Goal: Task Accomplishment & Management: Use online tool/utility

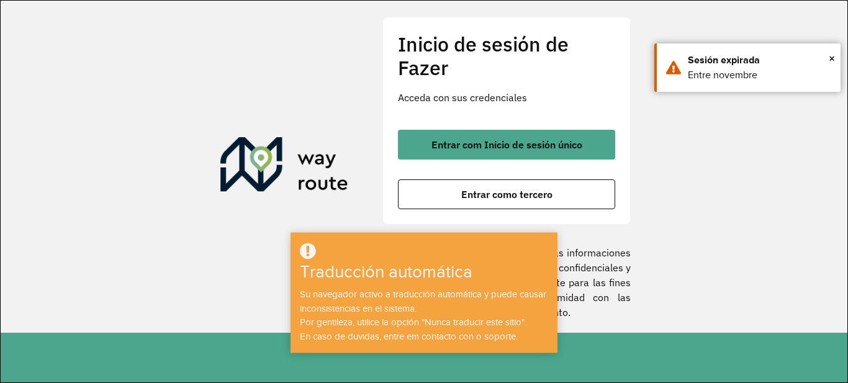
drag, startPoint x: 733, startPoint y: 146, endPoint x: 786, endPoint y: 93, distance: 75.1
click at [736, 145] on section "Inicio de sesión de Fazer Acceda con sus credenciales Entrar com Inicio de sesi…" at bounding box center [424, 167] width 847 height 332
drag, startPoint x: 832, startPoint y: 57, endPoint x: 773, endPoint y: 85, distance: 64.7
click at [832, 57] on font "×" at bounding box center [832, 59] width 6 height 14
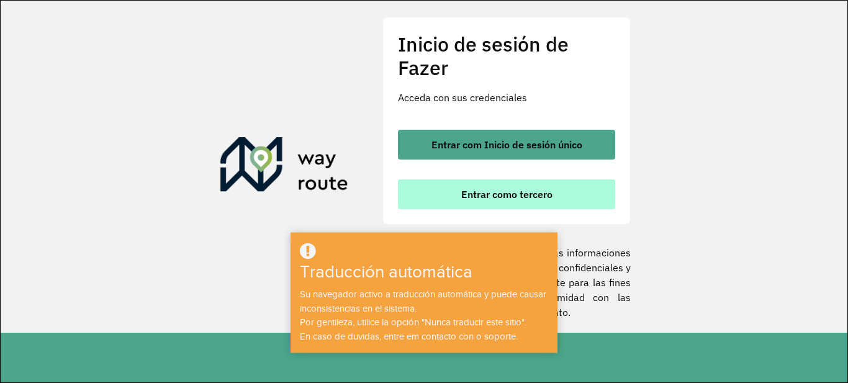
click at [531, 194] on font "Entrar como tercero" at bounding box center [506, 194] width 91 height 12
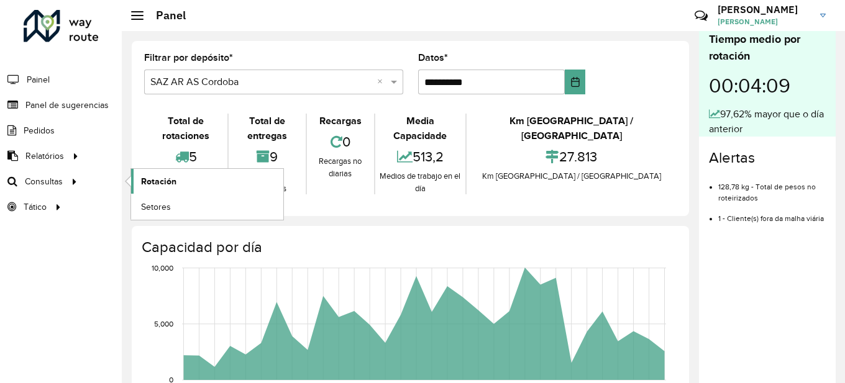
click at [183, 181] on link "Rotación" at bounding box center [207, 181] width 152 height 25
click at [169, 182] on font "Rotación" at bounding box center [158, 181] width 35 height 10
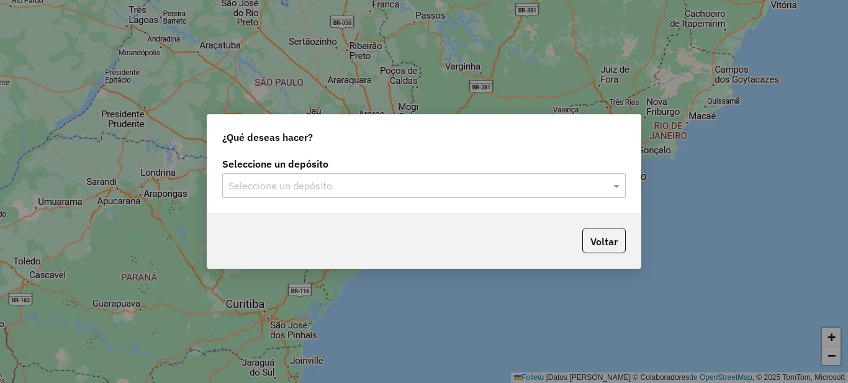
click at [379, 181] on input "text" at bounding box center [412, 186] width 366 height 15
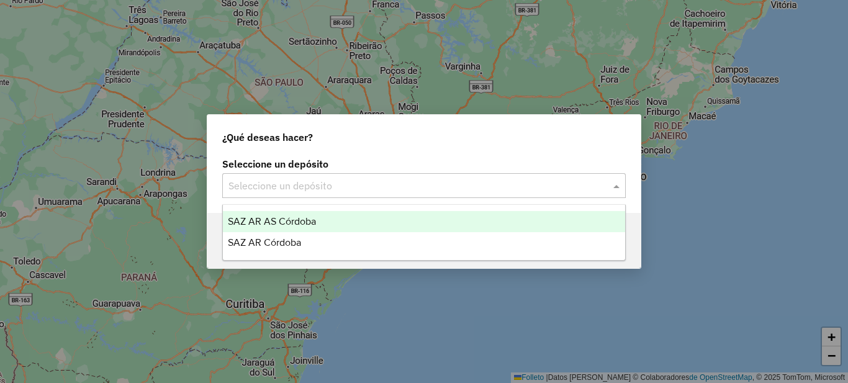
click at [338, 224] on div "SAZ AR AS Córdoba" at bounding box center [424, 221] width 402 height 21
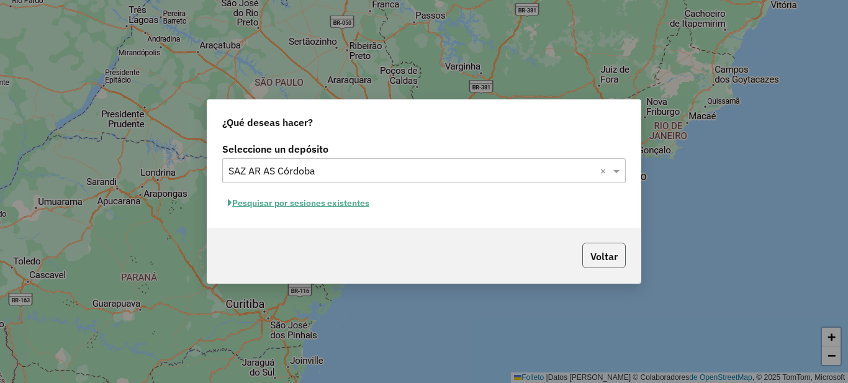
click at [611, 259] on font "Voltar" at bounding box center [604, 256] width 27 height 12
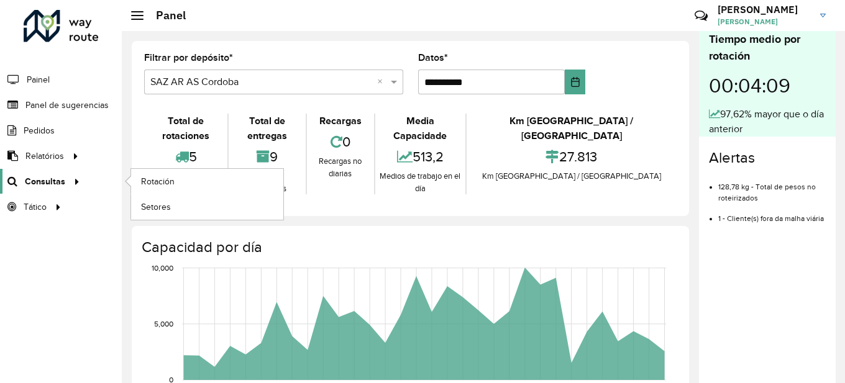
click at [47, 184] on font "Consultas" at bounding box center [45, 181] width 40 height 10
click at [207, 175] on link "Rotación" at bounding box center [207, 181] width 152 height 25
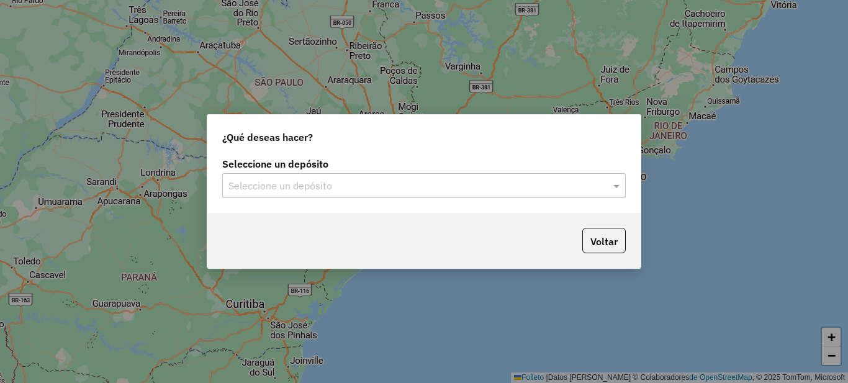
click at [382, 188] on input "text" at bounding box center [412, 186] width 366 height 15
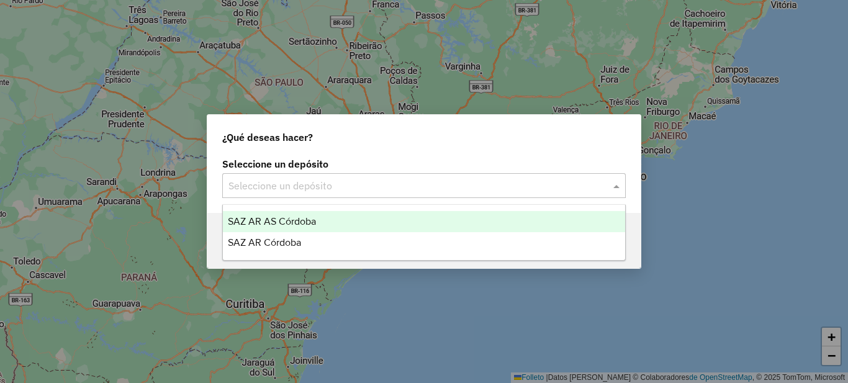
click at [309, 219] on font "SAZ AR AS Córdoba" at bounding box center [272, 221] width 88 height 11
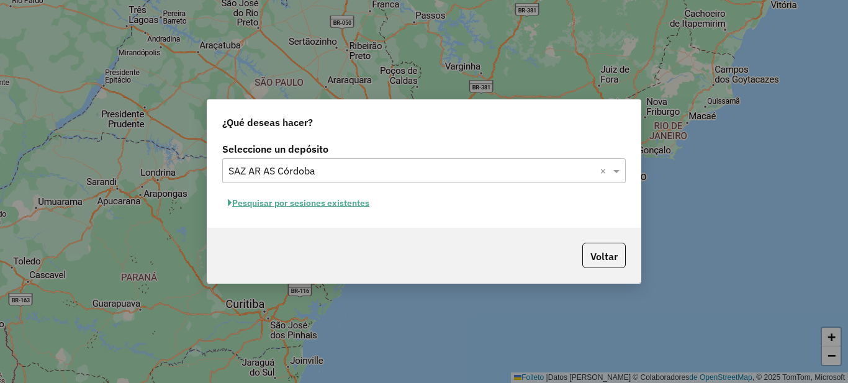
click at [340, 206] on font "Pesquisar por sesiones existentes" at bounding box center [300, 202] width 137 height 11
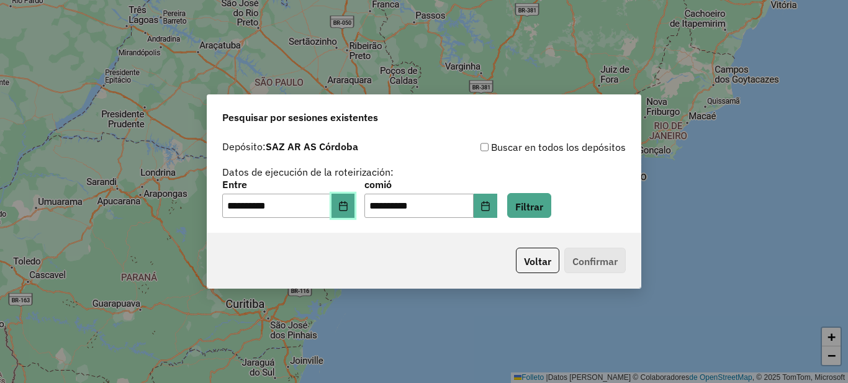
click at [347, 208] on icon "Elija fecha" at bounding box center [343, 206] width 8 height 10
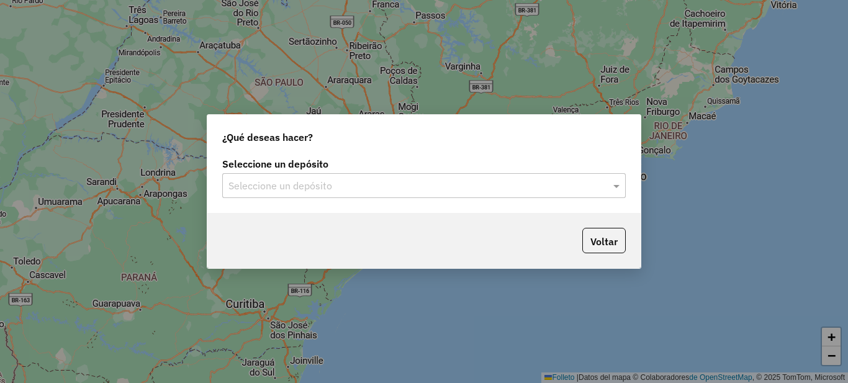
click at [325, 182] on input "text" at bounding box center [412, 186] width 366 height 15
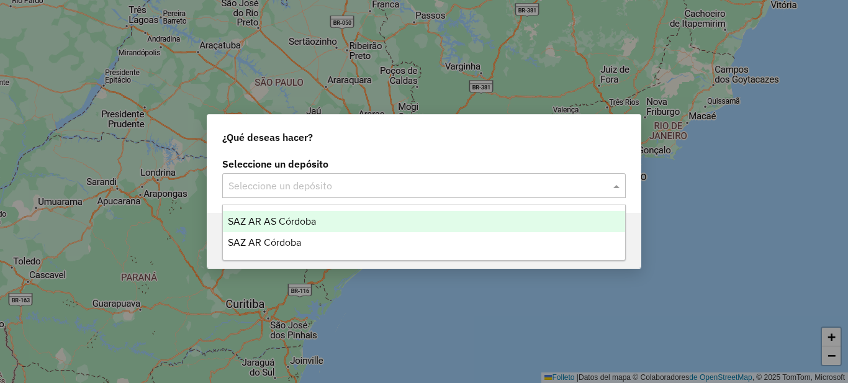
click at [313, 223] on font "SAZ AR AS Córdoba" at bounding box center [272, 221] width 88 height 11
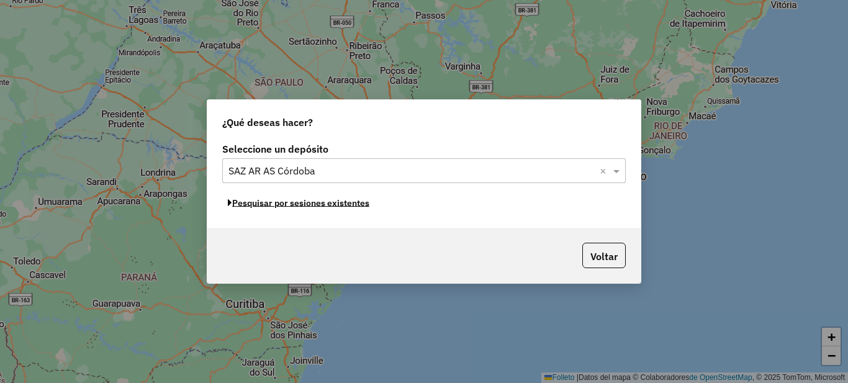
click at [338, 204] on font "Pesquisar por sesiones existentes" at bounding box center [300, 202] width 137 height 11
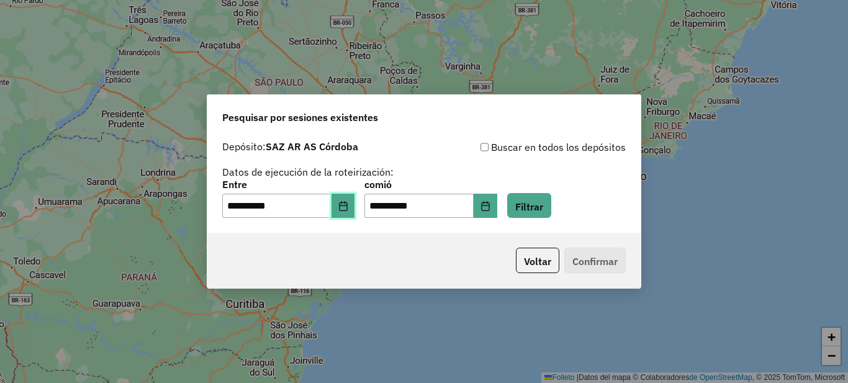
click at [348, 208] on icon "Elija fecha" at bounding box center [343, 206] width 10 height 10
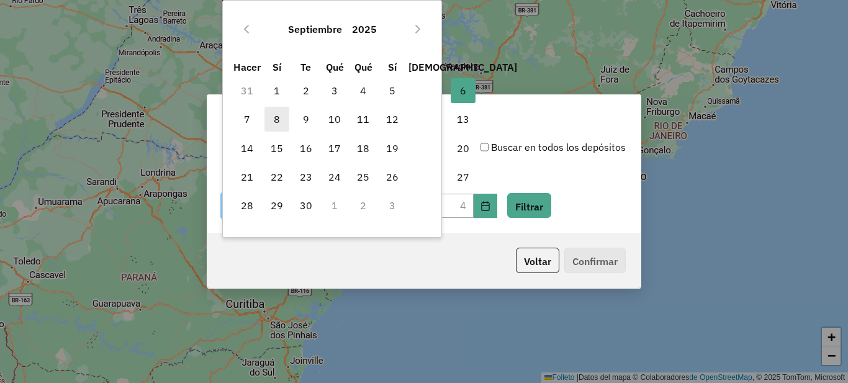
click at [281, 122] on span "8" at bounding box center [277, 119] width 25 height 25
type input "**********"
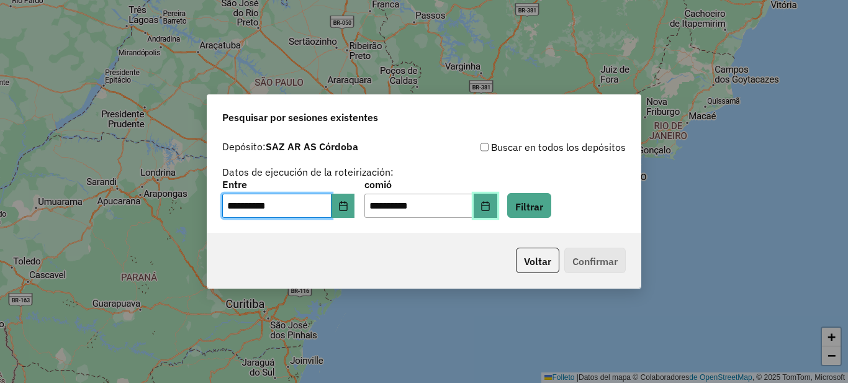
click at [491, 204] on icon "Elija fecha" at bounding box center [486, 206] width 10 height 10
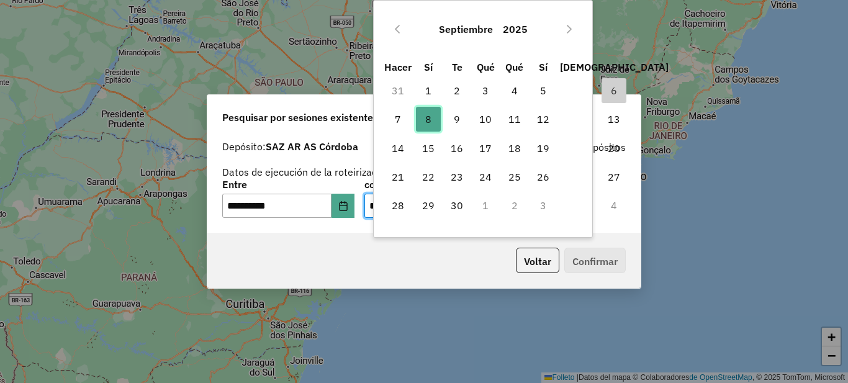
click at [427, 114] on font "8" at bounding box center [428, 119] width 6 height 12
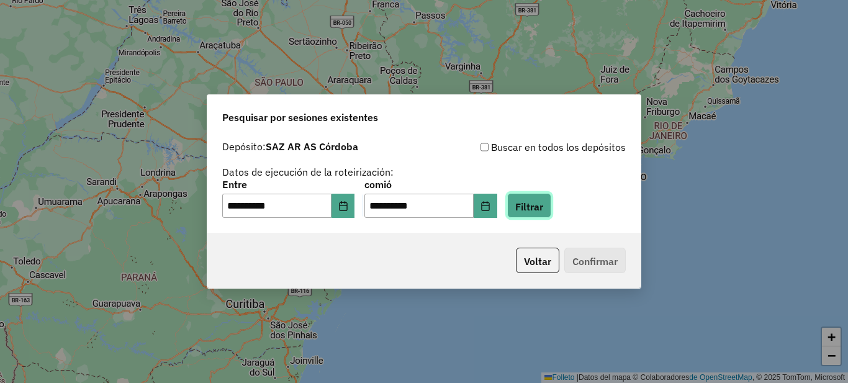
click at [543, 204] on font "Filtrar" at bounding box center [529, 206] width 28 height 12
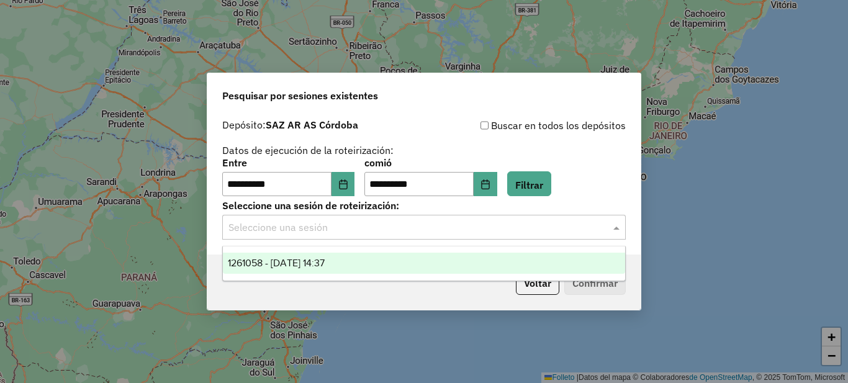
click at [343, 227] on input "text" at bounding box center [412, 227] width 366 height 15
click at [309, 266] on font "1261058 - 09/08/2025 14:37" at bounding box center [276, 263] width 97 height 11
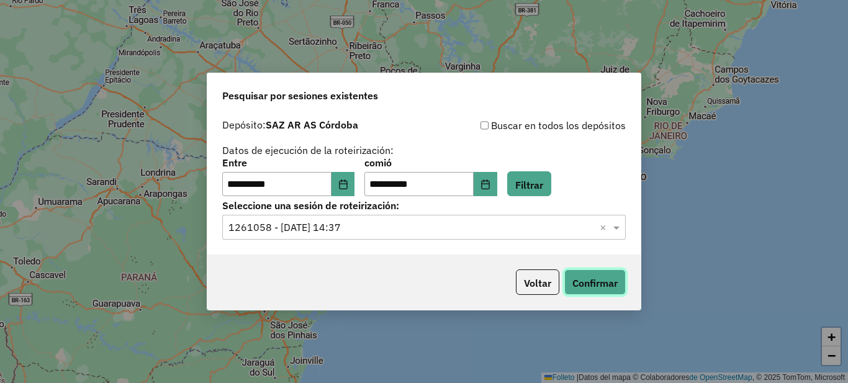
click at [593, 279] on font "Confirmar" at bounding box center [595, 283] width 45 height 12
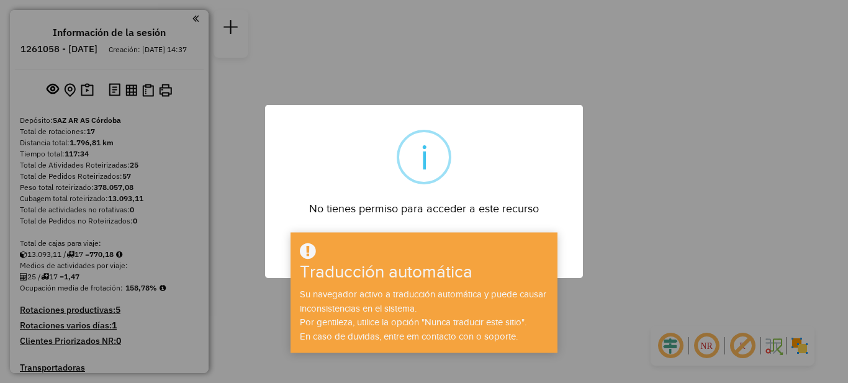
click at [669, 232] on div "× i No tienes permiso para acceder a este recurso DE ACUERDO No Cancelar" at bounding box center [424, 191] width 848 height 383
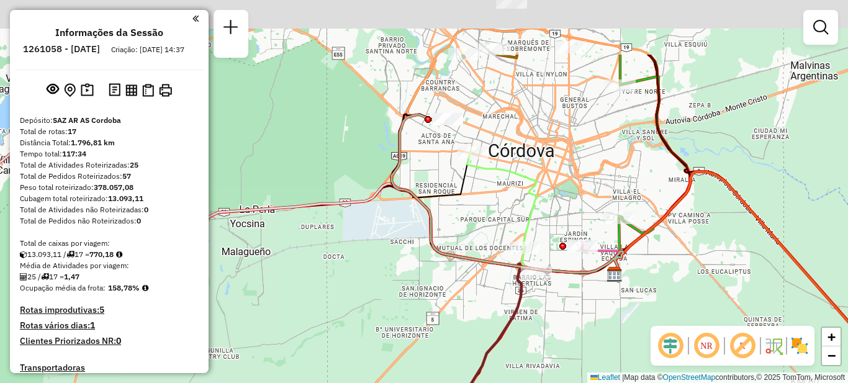
drag, startPoint x: 396, startPoint y: 222, endPoint x: 381, endPoint y: 235, distance: 19.8
click at [383, 253] on div "Janela de atendimento Grade de atendimento Capacidade Transportadoras Veículos …" at bounding box center [424, 191] width 848 height 383
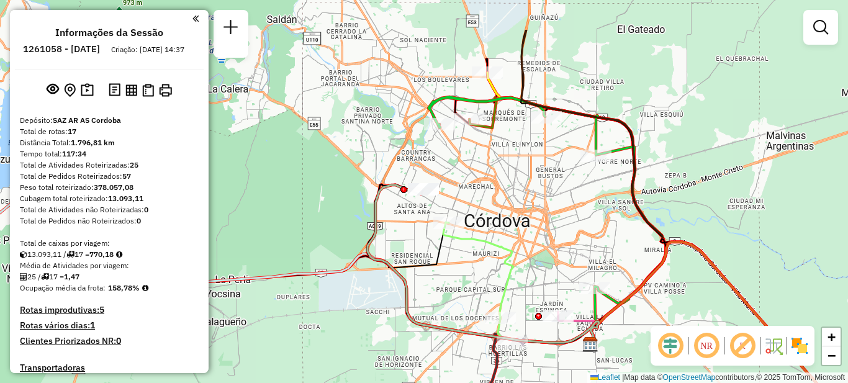
drag, startPoint x: 556, startPoint y: 146, endPoint x: 520, endPoint y: 213, distance: 76.1
click at [522, 224] on div "Janela de atendimento Grade de atendimento Capacidade Transportadoras Veículos …" at bounding box center [424, 191] width 848 height 383
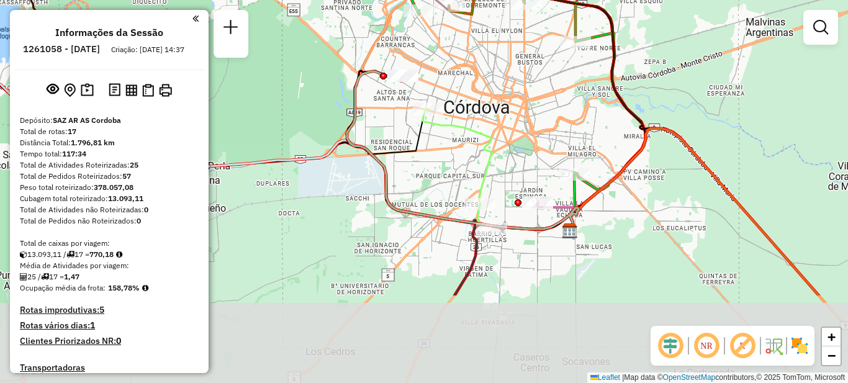
drag, startPoint x: 520, startPoint y: 278, endPoint x: 517, endPoint y: 135, distance: 142.9
click at [517, 135] on div "Janela de atendimento Grade de atendimento Capacidade Transportadoras Veículos …" at bounding box center [424, 191] width 848 height 383
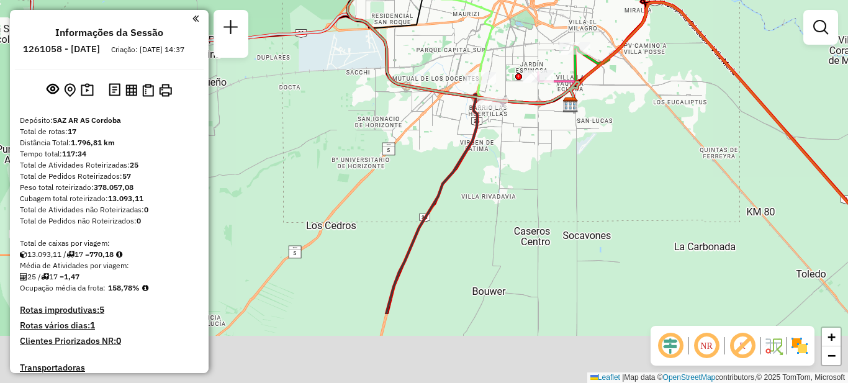
drag, startPoint x: 520, startPoint y: 301, endPoint x: 520, endPoint y: 193, distance: 107.4
click at [520, 193] on div "Janela de atendimento Grade de atendimento Capacidade Transportadoras Veículos …" at bounding box center [424, 191] width 848 height 383
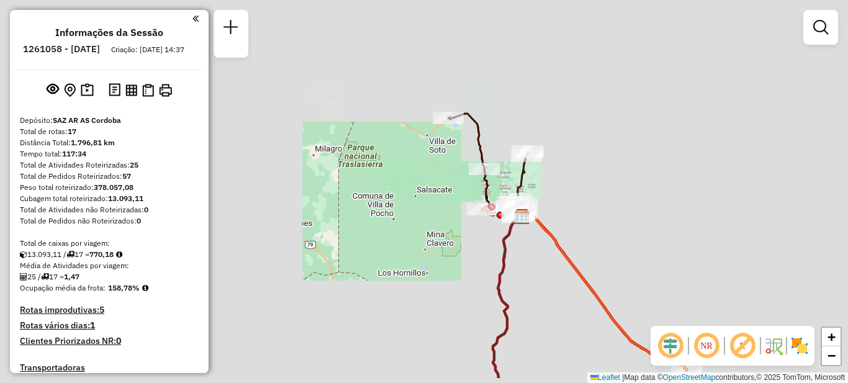
drag, startPoint x: 540, startPoint y: 320, endPoint x: 525, endPoint y: 181, distance: 139.9
click at [525, 181] on div "Janela de atendimento Grade de atendimento Capacidade Transportadoras Veículos …" at bounding box center [424, 191] width 848 height 383
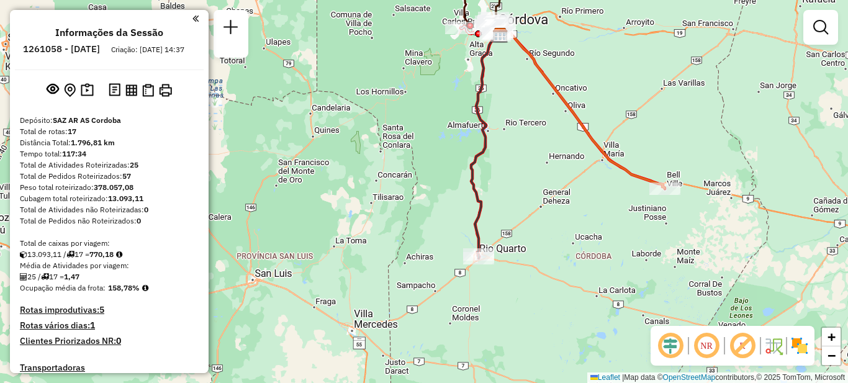
drag, startPoint x: 528, startPoint y: 240, endPoint x: 526, endPoint y: 164, distance: 75.8
click at [526, 164] on div "Janela de atendimento Grade de atendimento Capacidade Transportadoras Veículos …" at bounding box center [424, 191] width 848 height 383
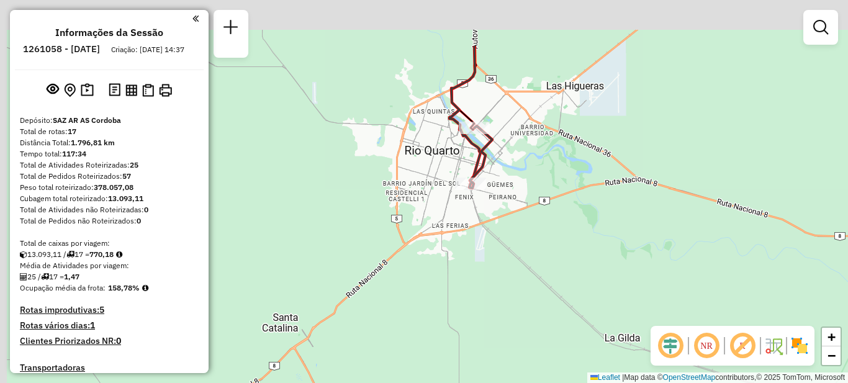
drag, startPoint x: 448, startPoint y: 148, endPoint x: 469, endPoint y: 233, distance: 87.1
click at [469, 233] on div "Janela de atendimento Grade de atendimento Capacidade Transportadoras Veículos …" at bounding box center [424, 191] width 848 height 383
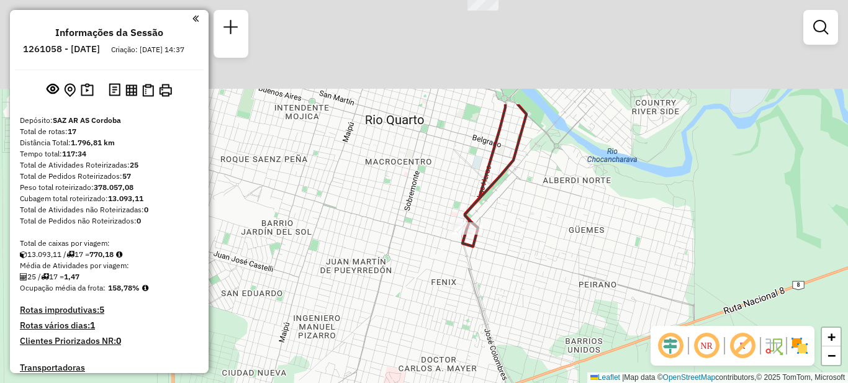
drag, startPoint x: 507, startPoint y: 142, endPoint x: 510, endPoint y: 288, distance: 146.0
click at [510, 288] on div "Janela de atendimento Grade de atendimento Capacidade Transportadoras Veículos …" at bounding box center [424, 191] width 848 height 383
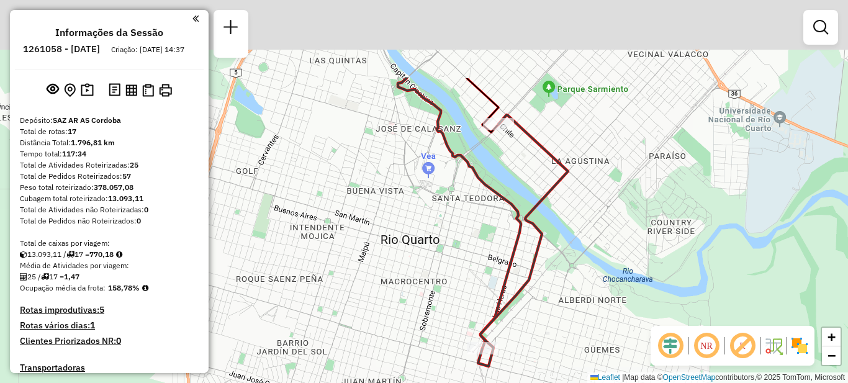
drag, startPoint x: 560, startPoint y: 143, endPoint x: 575, endPoint y: 267, distance: 124.6
click at [575, 267] on div "Janela de atendimento Grade de atendimento Capacidade Transportadoras Veículos …" at bounding box center [424, 191] width 848 height 383
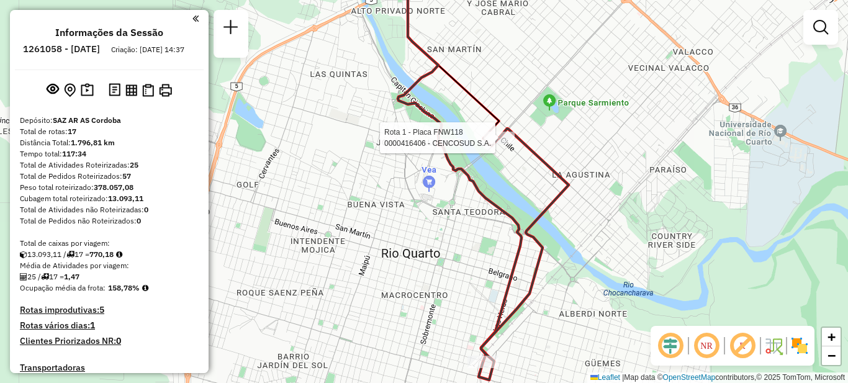
select select "**********"
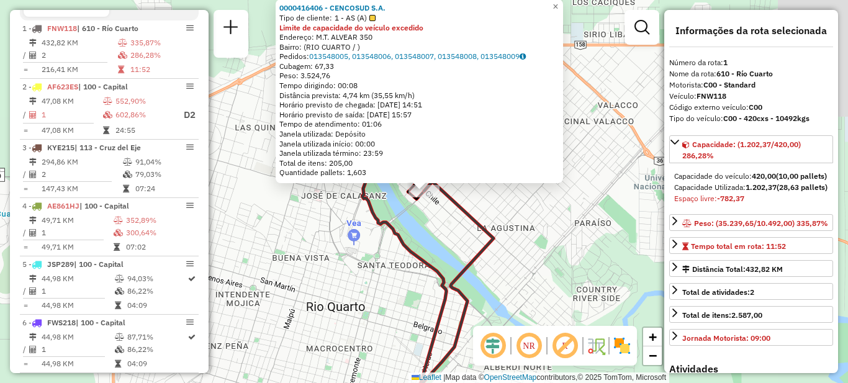
scroll to position [442, 0]
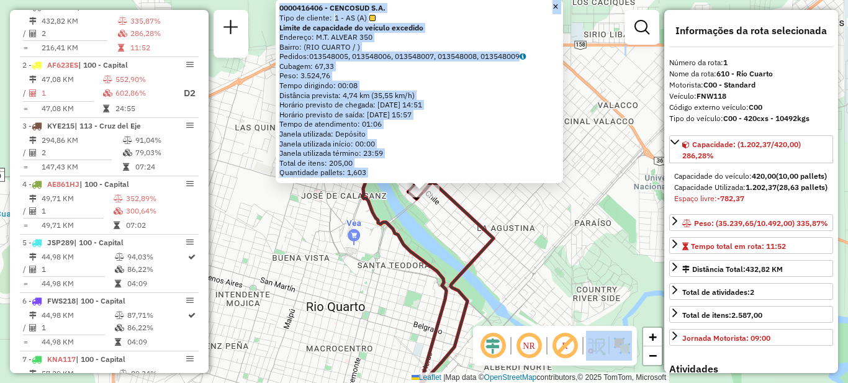
drag, startPoint x: 576, startPoint y: 309, endPoint x: 565, endPoint y: 252, distance: 58.2
click at [565, 252] on hb-router-mapa "Informações da Sessão 1261058 - [DATE] Criação: [DATE] 14:37 Depósito: SAZ AR A…" at bounding box center [424, 191] width 848 height 383
click at [559, 284] on div "0000416406 - CENCOSUD S.A. Tipo de cliente: 1 - AS (A) Limite de capacidade do …" at bounding box center [424, 191] width 848 height 383
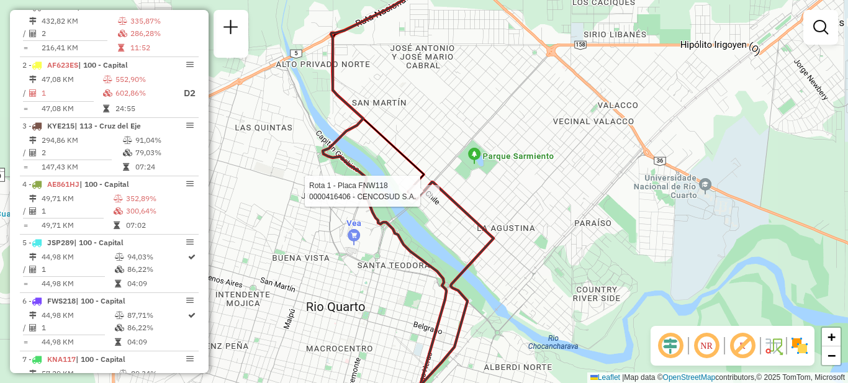
select select "**********"
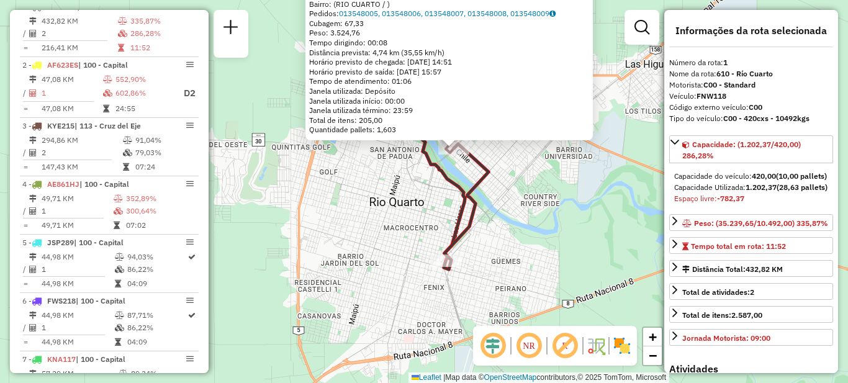
drag, startPoint x: 510, startPoint y: 293, endPoint x: 465, endPoint y: 218, distance: 87.8
click at [465, 218] on icon at bounding box center [466, 206] width 45 height 125
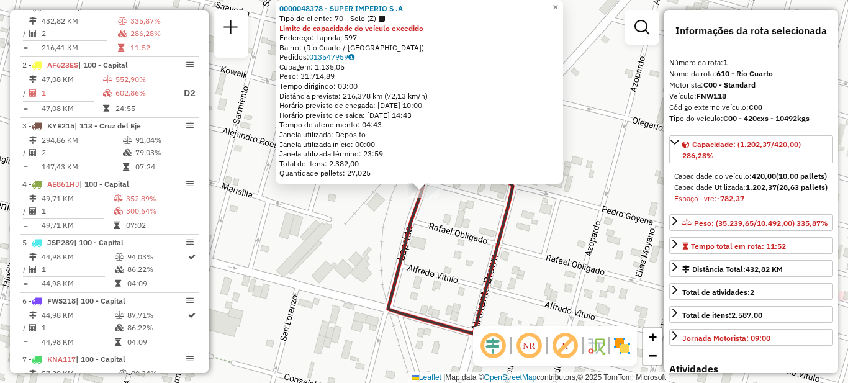
click at [439, 250] on div "0000048378 - SUPER IMPERIO S .A Tipo de cliente: 70 - Solo (Z) Limite de capaci…" at bounding box center [424, 191] width 848 height 383
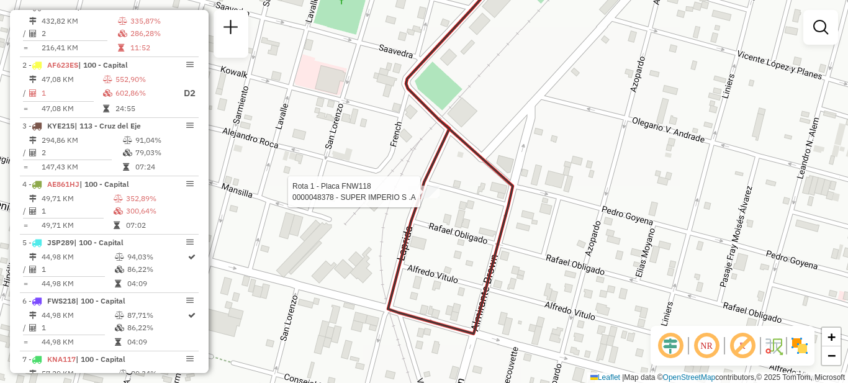
select select "**********"
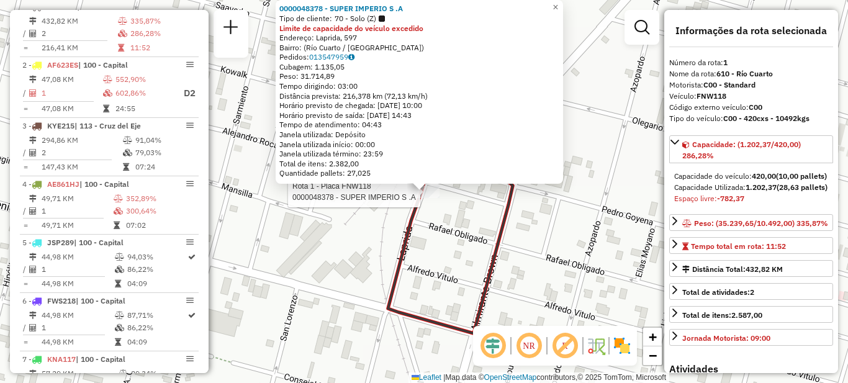
click at [530, 262] on div "Rota 1 - Placa FNW118 0000048378 - SUPER IMPERIO S .A 0000048378 - SUPER IMPERI…" at bounding box center [424, 191] width 848 height 383
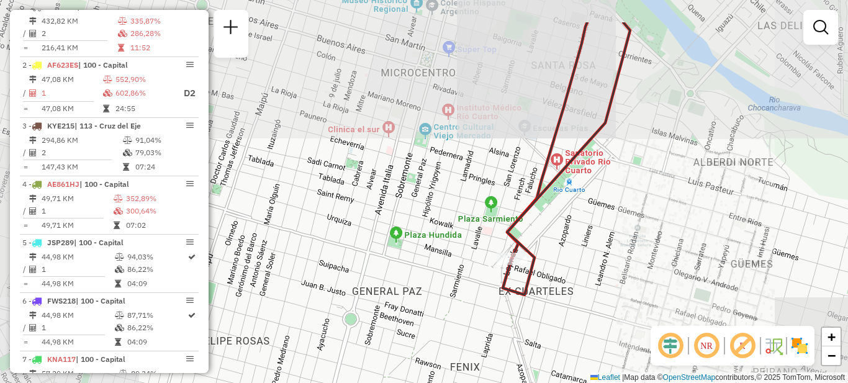
drag, startPoint x: 602, startPoint y: 179, endPoint x: 544, endPoint y: 289, distance: 124.5
click at [544, 289] on div "Janela de atendimento Grade de atendimento Capacidade Transportadoras Veículos …" at bounding box center [424, 191] width 848 height 383
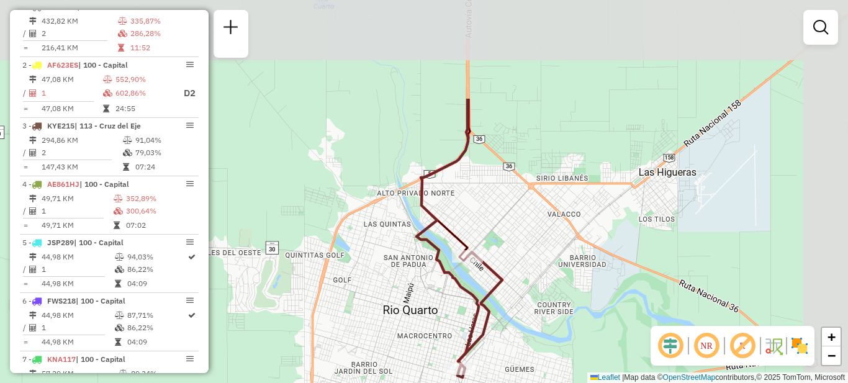
drag, startPoint x: 542, startPoint y: 152, endPoint x: 450, endPoint y: 290, distance: 165.7
click at [450, 290] on div "Janela de atendimento Grade de atendimento Capacidade Transportadoras Veículos …" at bounding box center [424, 191] width 848 height 383
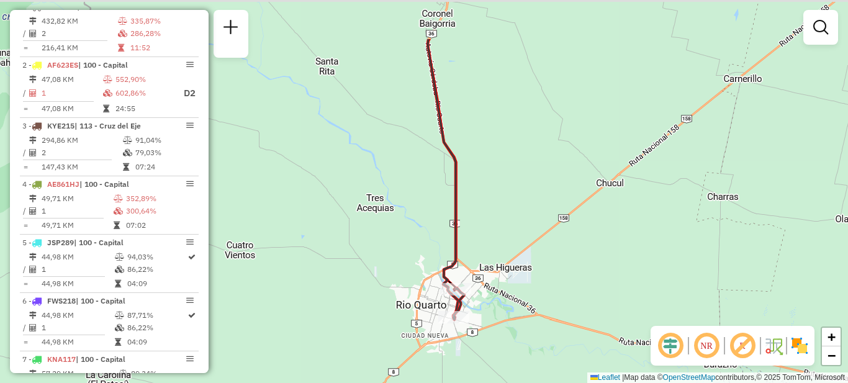
drag, startPoint x: 567, startPoint y: 147, endPoint x: 517, endPoint y: 228, distance: 94.8
click at [517, 228] on div "Janela de atendimento Grade de atendimento Capacidade Transportadoras Veículos …" at bounding box center [424, 191] width 848 height 383
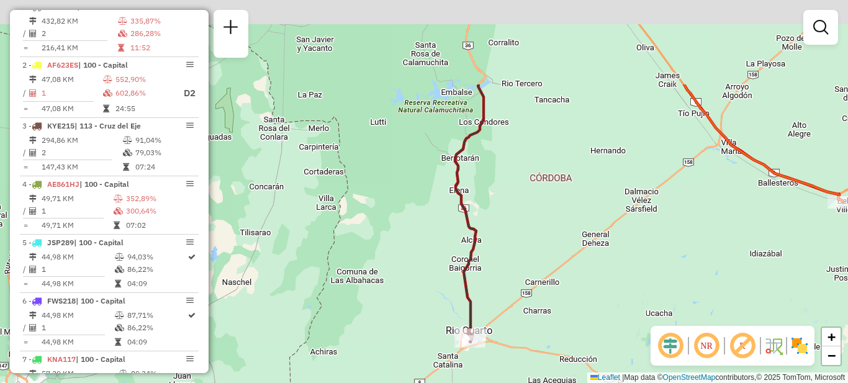
drag, startPoint x: 557, startPoint y: 145, endPoint x: 520, endPoint y: 271, distance: 131.5
click at [520, 271] on div "Janela de atendimento Grade de atendimento Capacidade Transportadoras Veículos …" at bounding box center [424, 191] width 848 height 383
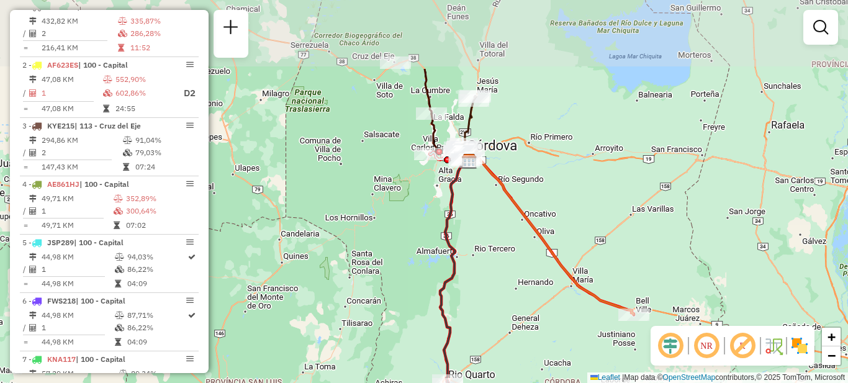
drag, startPoint x: 527, startPoint y: 191, endPoint x: 531, endPoint y: 165, distance: 25.8
click at [502, 252] on div "Janela de atendimento Grade de atendimento Capacidade Transportadoras Veículos …" at bounding box center [424, 191] width 848 height 383
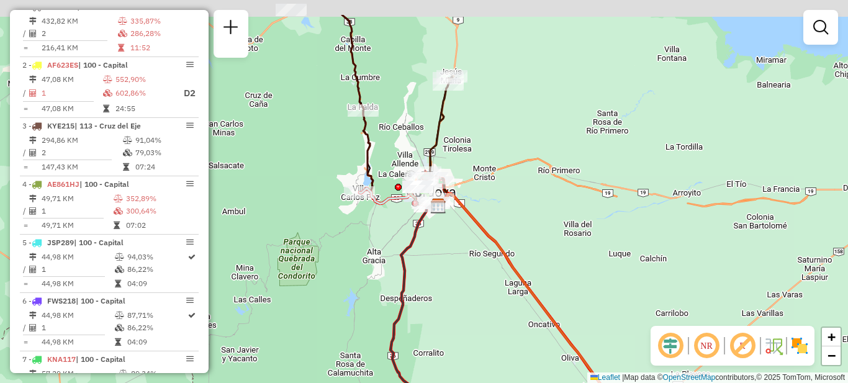
drag, startPoint x: 402, startPoint y: 184, endPoint x: 480, endPoint y: 261, distance: 109.4
click at [479, 263] on div "Janela de atendimento Grade de atendimento Capacidade Transportadoras Veículos …" at bounding box center [424, 191] width 848 height 383
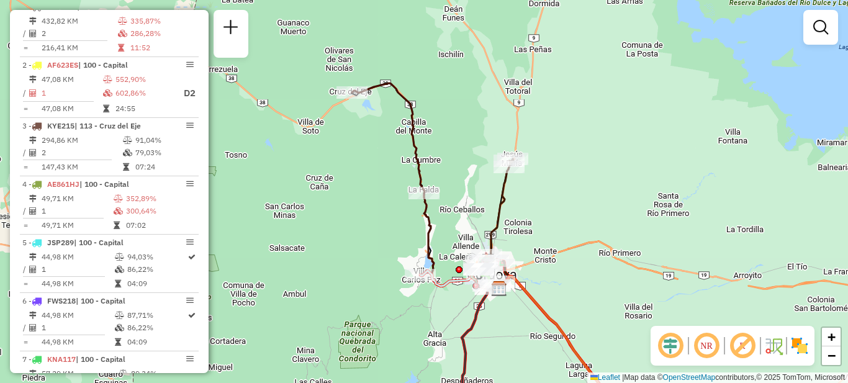
drag, startPoint x: 450, startPoint y: 110, endPoint x: 471, endPoint y: 174, distance: 67.4
click at [471, 174] on div "Janela de atendimento Grade de atendimento Capacidade Transportadoras Veículos …" at bounding box center [424, 191] width 848 height 383
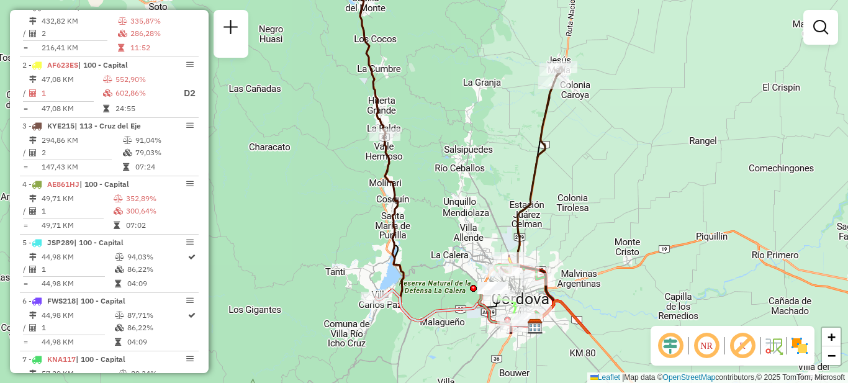
drag, startPoint x: 450, startPoint y: 237, endPoint x: 453, endPoint y: 153, distance: 83.9
click at [453, 153] on div "Janela de atendimento Grade de atendimento Capacidade Transportadoras Veículos …" at bounding box center [424, 191] width 848 height 383
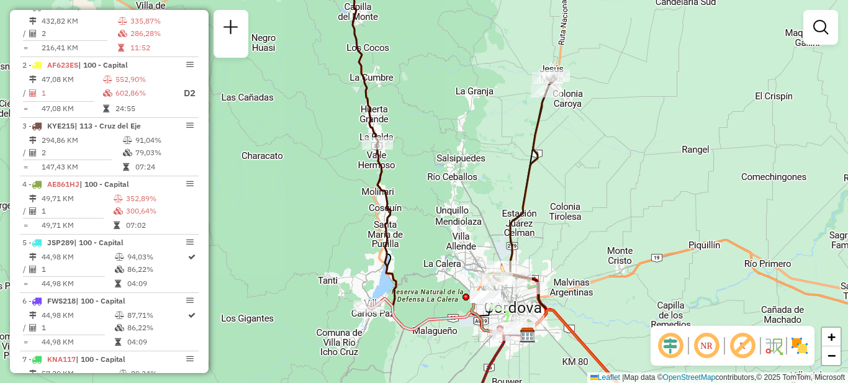
drag, startPoint x: 463, startPoint y: 188, endPoint x: 463, endPoint y: 230, distance: 42.2
click at [463, 230] on div "Janela de atendimento Grade de atendimento Capacidade Transportadoras Veículos …" at bounding box center [424, 191] width 848 height 383
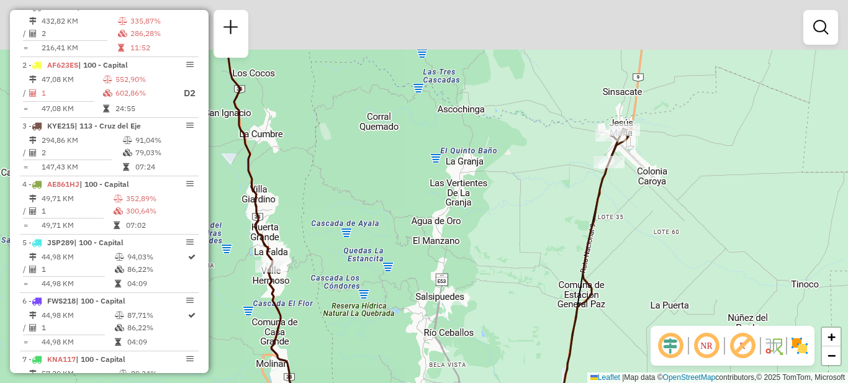
drag, startPoint x: 535, startPoint y: 137, endPoint x: 502, endPoint y: 233, distance: 101.9
click at [502, 233] on div "Janela de atendimento Grade de atendimento Capacidade Transportadoras Veículos …" at bounding box center [424, 191] width 848 height 383
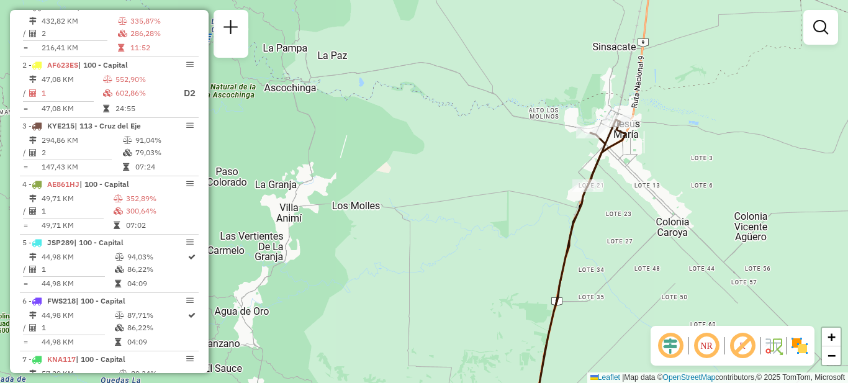
drag, startPoint x: 658, startPoint y: 155, endPoint x: 646, endPoint y: 195, distance: 42.1
click at [646, 195] on div "Janela de atendimento Grade de atendimento Capacidade Transportadoras Veículos …" at bounding box center [424, 191] width 848 height 383
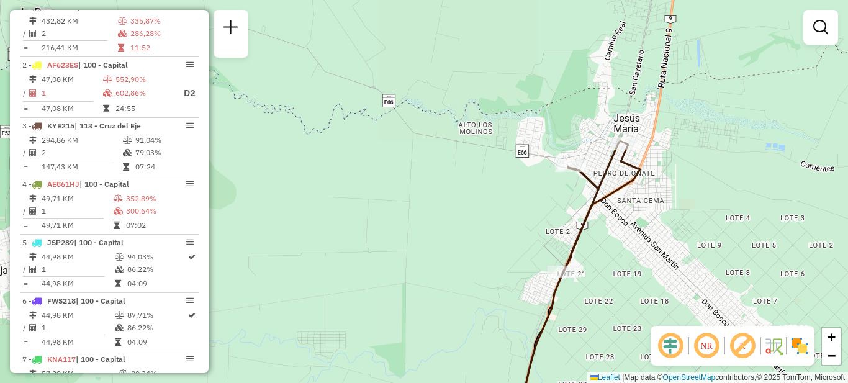
drag, startPoint x: 645, startPoint y: 234, endPoint x: 644, endPoint y: 253, distance: 19.9
click at [644, 253] on div "Janela de atendimento Grade de atendimento Capacidade Transportadoras Veículos …" at bounding box center [424, 191] width 848 height 383
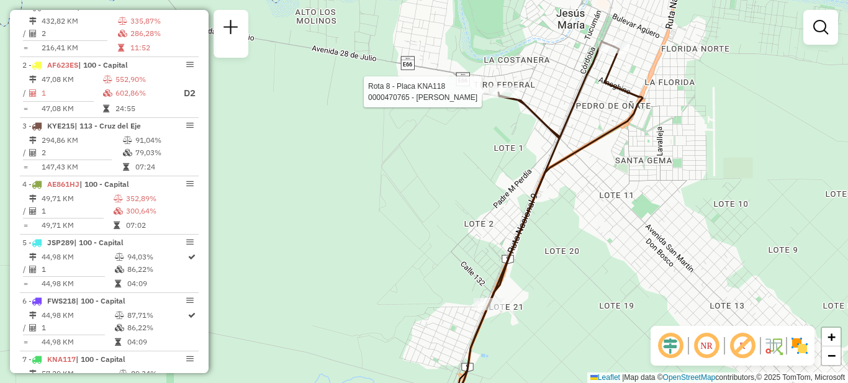
select select "**********"
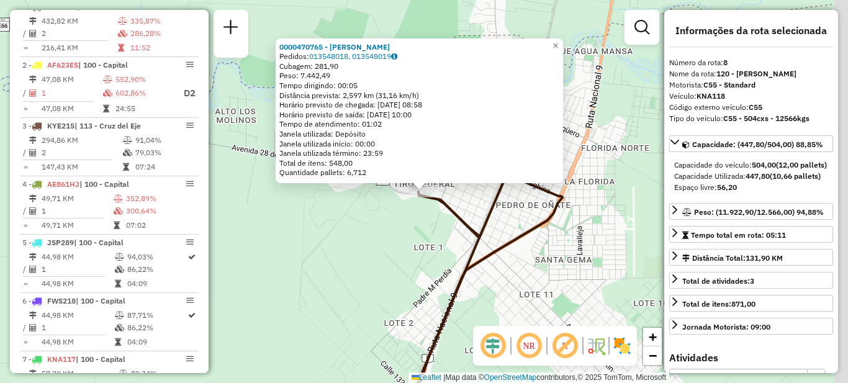
scroll to position [853, 0]
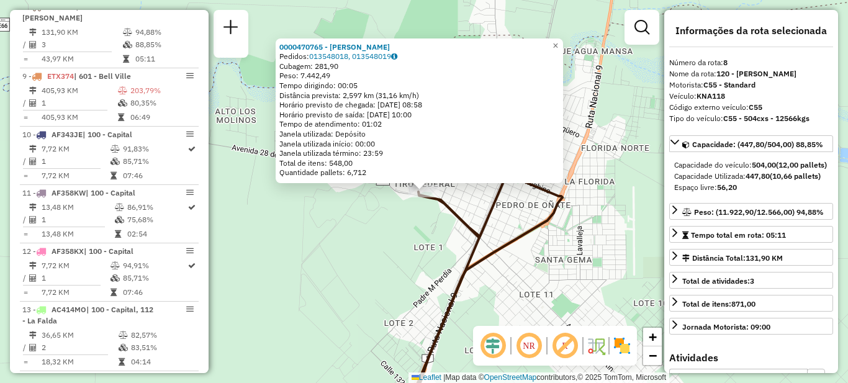
click at [353, 236] on div "0000470765 - Mariano de Jesús María Pedidos: 013548018, 013548019 Cubagem: 281,…" at bounding box center [424, 191] width 848 height 383
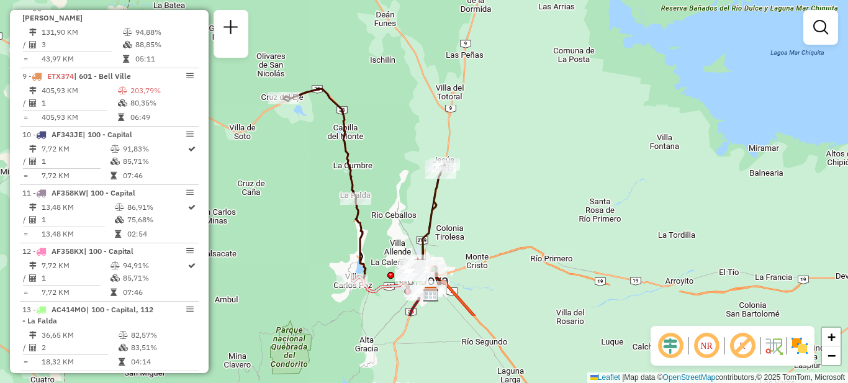
drag, startPoint x: 362, startPoint y: 293, endPoint x: 400, endPoint y: 195, distance: 104.6
click at [400, 193] on div "Janela de atendimento Grade de atendimento Capacidade Transportadoras Veículos …" at bounding box center [424, 191] width 848 height 383
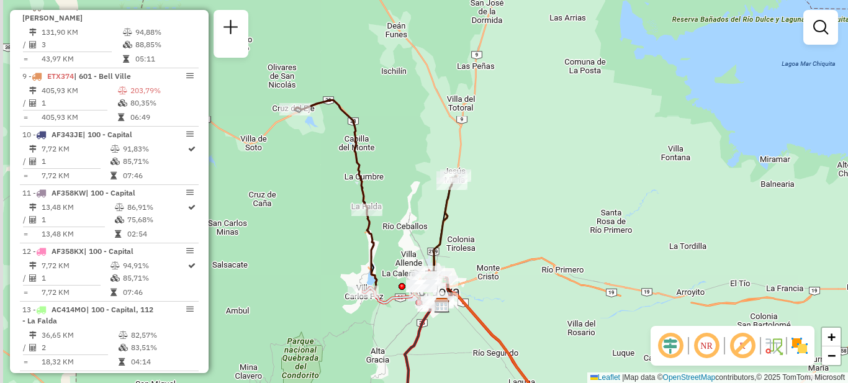
drag, startPoint x: 276, startPoint y: 158, endPoint x: 321, endPoint y: 213, distance: 71.1
click at [321, 213] on div "Janela de atendimento Grade de atendimento Capacidade Transportadoras Veículos …" at bounding box center [424, 191] width 848 height 383
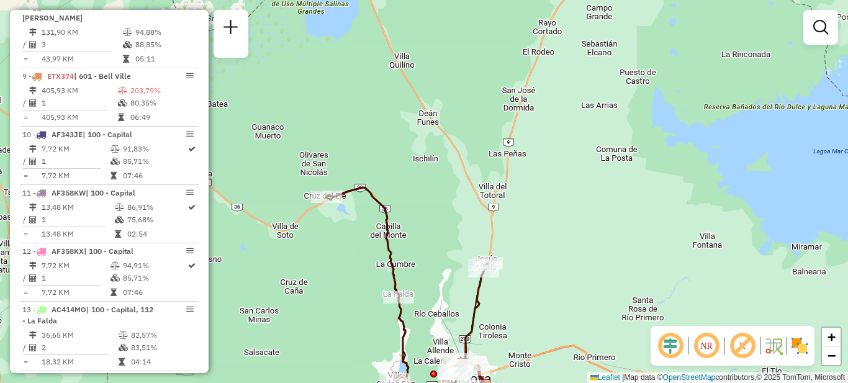
drag, startPoint x: 351, startPoint y: 209, endPoint x: 356, endPoint y: 230, distance: 20.9
click at [356, 230] on div "Janela de atendimento Grade de atendimento Capacidade Transportadoras Veículos …" at bounding box center [424, 191] width 848 height 383
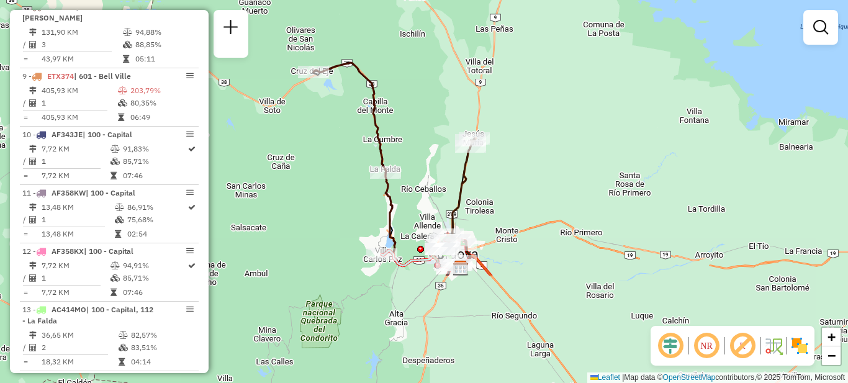
drag, startPoint x: 351, startPoint y: 319, endPoint x: 333, endPoint y: 178, distance: 142.7
click at [333, 178] on div "Janela de atendimento Grade de atendimento Capacidade Transportadoras Veículos …" at bounding box center [424, 191] width 848 height 383
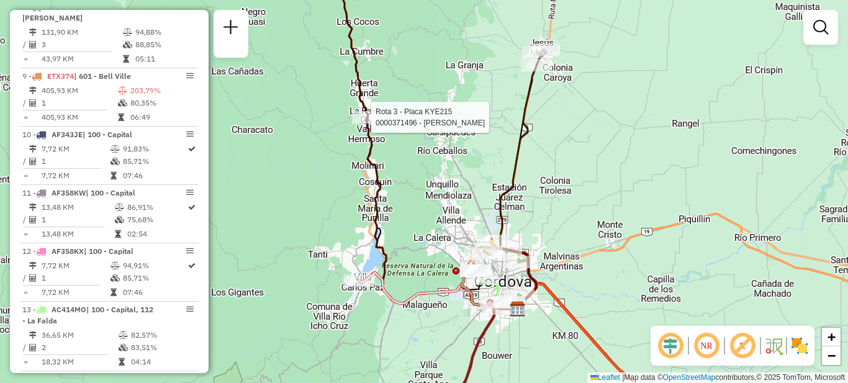
select select "**********"
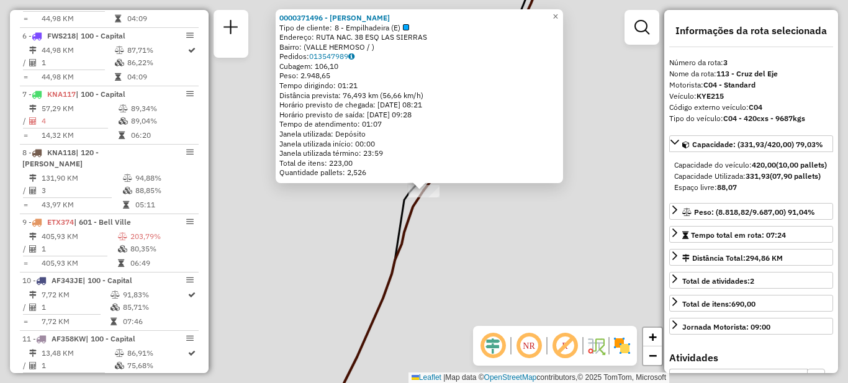
scroll to position [561, 0]
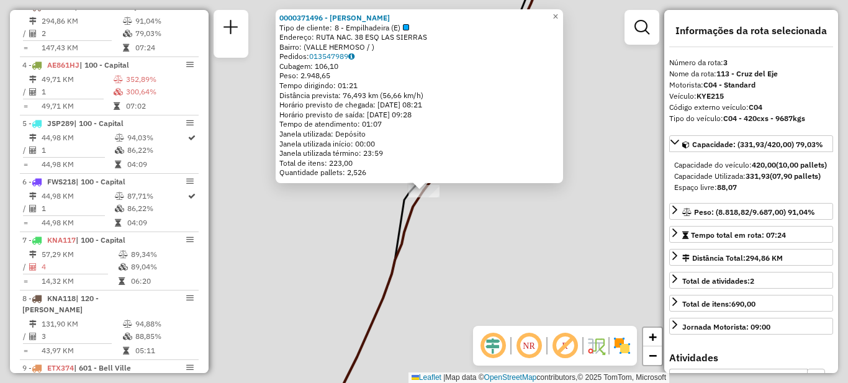
click at [467, 237] on div "0000371496 - MARIANO S.A. Tipo de cliente: 8 - Empilhadeira (E) Endereço: RUTA …" at bounding box center [424, 191] width 848 height 383
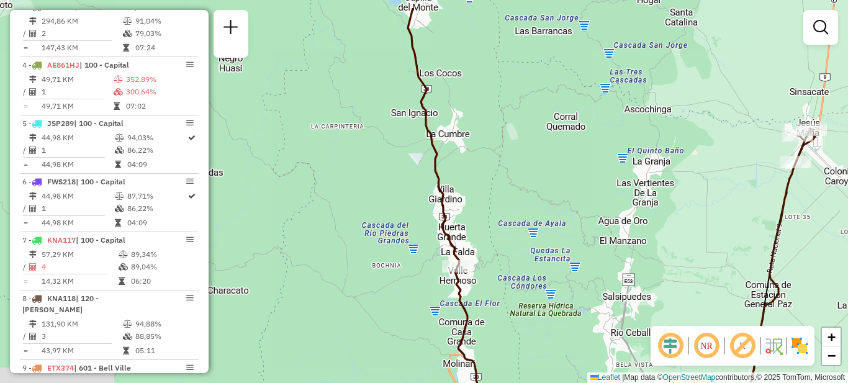
drag, startPoint x: 654, startPoint y: 209, endPoint x: 559, endPoint y: 256, distance: 106.4
click at [559, 256] on div "Janela de atendimento Grade de atendimento Capacidade Transportadoras Veículos …" at bounding box center [424, 191] width 848 height 383
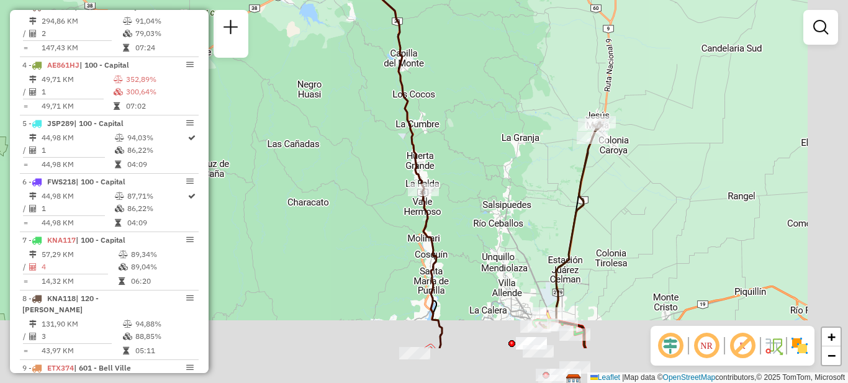
drag, startPoint x: 590, startPoint y: 271, endPoint x: 548, endPoint y: 202, distance: 81.0
click at [548, 202] on div "Janela de atendimento Grade de atendimento Capacidade Transportadoras Veículos …" at bounding box center [424, 191] width 848 height 383
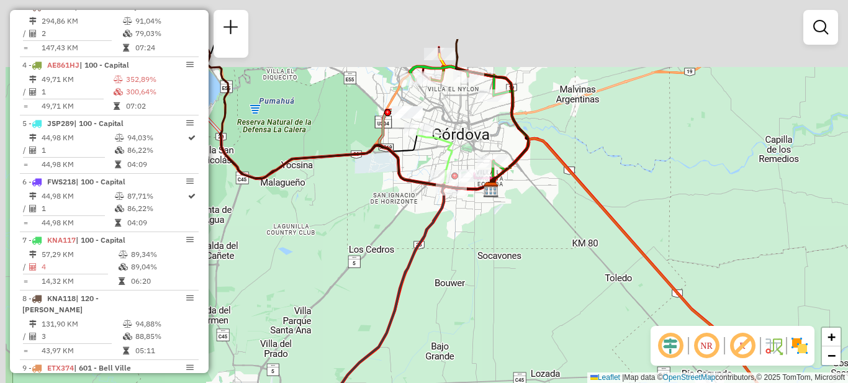
drag, startPoint x: 517, startPoint y: 214, endPoint x: 535, endPoint y: 292, distance: 79.7
click at [535, 292] on div "Janela de atendimento Grade de atendimento Capacidade Transportadoras Veículos …" at bounding box center [424, 191] width 848 height 383
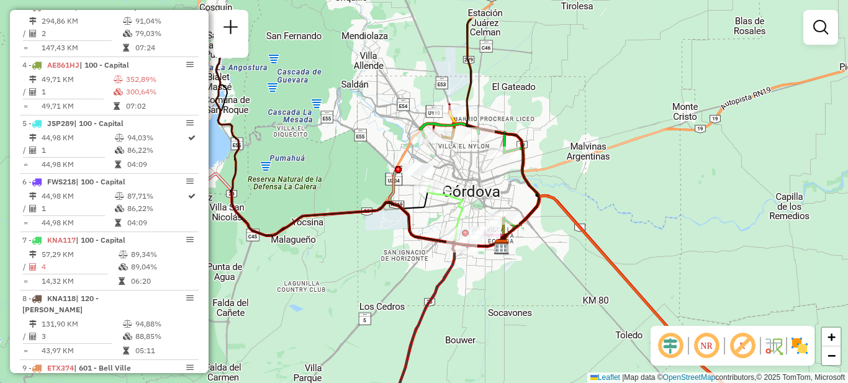
click at [501, 293] on div "Janela de atendimento Grade de atendimento Capacidade Transportadoras Veículos …" at bounding box center [424, 191] width 848 height 383
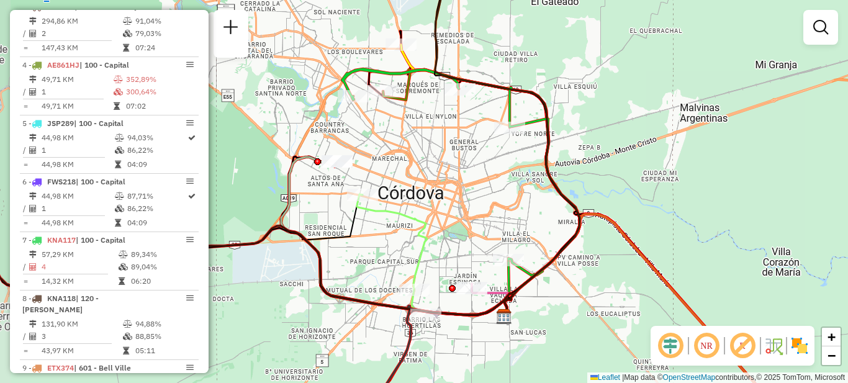
drag, startPoint x: 449, startPoint y: 199, endPoint x: 469, endPoint y: 182, distance: 26.9
click at [469, 182] on div "Janela de atendimento Grade de atendimento Capacidade Transportadoras Veículos …" at bounding box center [424, 191] width 848 height 383
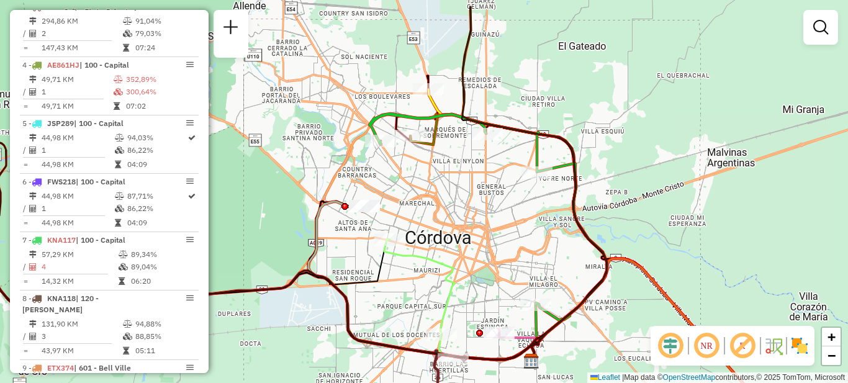
drag, startPoint x: 502, startPoint y: 183, endPoint x: 527, endPoint y: 227, distance: 50.1
click at [527, 227] on div "Janela de atendimento Grade de atendimento Capacidade Transportadoras Veículos …" at bounding box center [424, 191] width 848 height 383
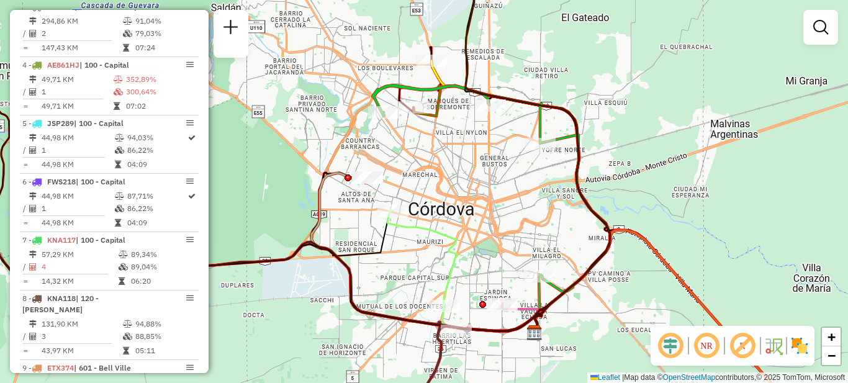
drag, startPoint x: 489, startPoint y: 252, endPoint x: 492, endPoint y: 223, distance: 28.7
click at [492, 223] on div "Janela de atendimento Grade de atendimento Capacidade Transportadoras Veículos …" at bounding box center [424, 191] width 848 height 383
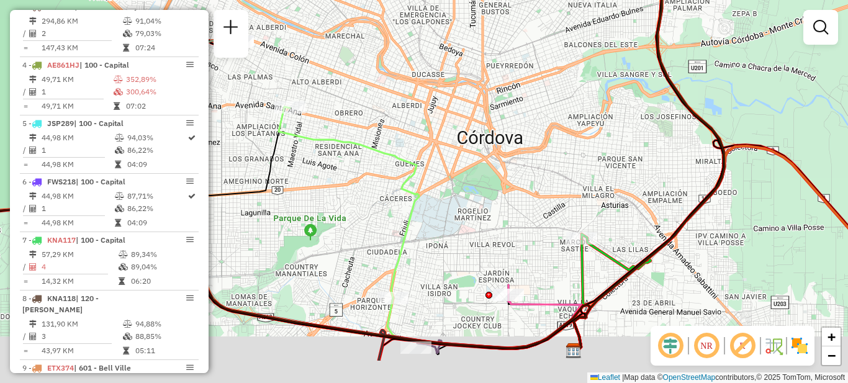
drag, startPoint x: 469, startPoint y: 274, endPoint x: 503, endPoint y: 214, distance: 69.2
click at [503, 214] on div "Janela de atendimento Grade de atendimento Capacidade Transportadoras Veículos …" at bounding box center [424, 191] width 848 height 383
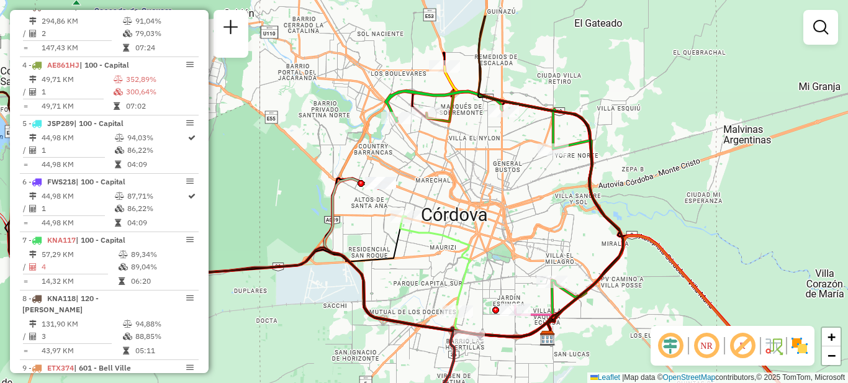
drag, startPoint x: 506, startPoint y: 229, endPoint x: 509, endPoint y: 247, distance: 18.3
click at [509, 247] on div "Janela de atendimento Grade de atendimento Capacidade Transportadoras Veículos …" at bounding box center [424, 191] width 848 height 383
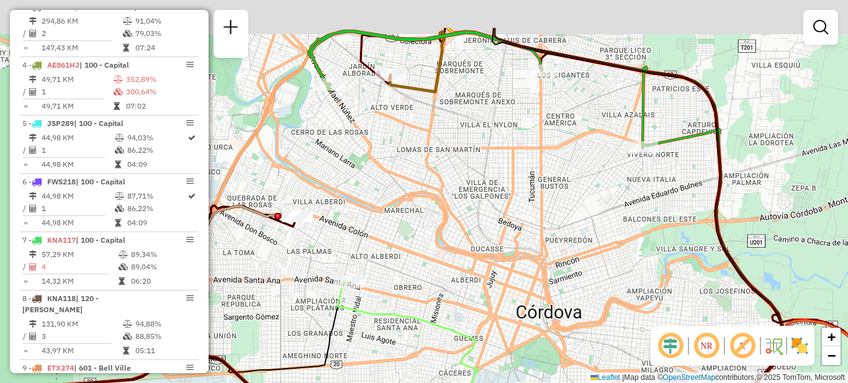
drag, startPoint x: 488, startPoint y: 212, endPoint x: 507, endPoint y: 317, distance: 107.3
click at [510, 322] on div "Janela de atendimento Grade de atendimento Capacidade Transportadoras Veículos …" at bounding box center [424, 191] width 848 height 383
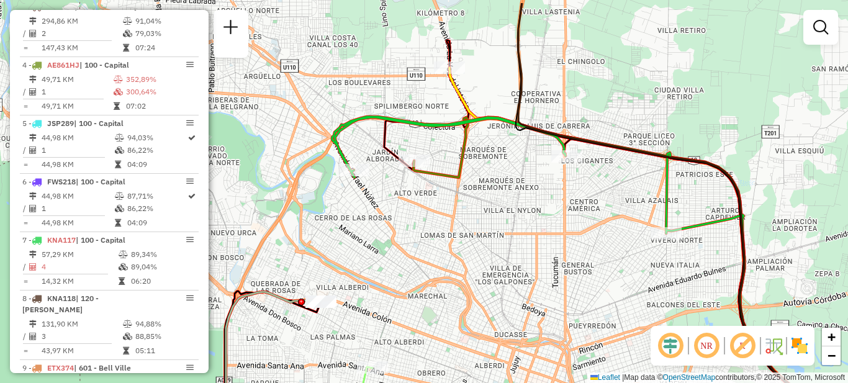
drag, startPoint x: 476, startPoint y: 227, endPoint x: 491, endPoint y: 270, distance: 45.0
click at [491, 270] on div "Janela de atendimento Grade de atendimento Capacidade Transportadoras Veículos …" at bounding box center [424, 191] width 848 height 383
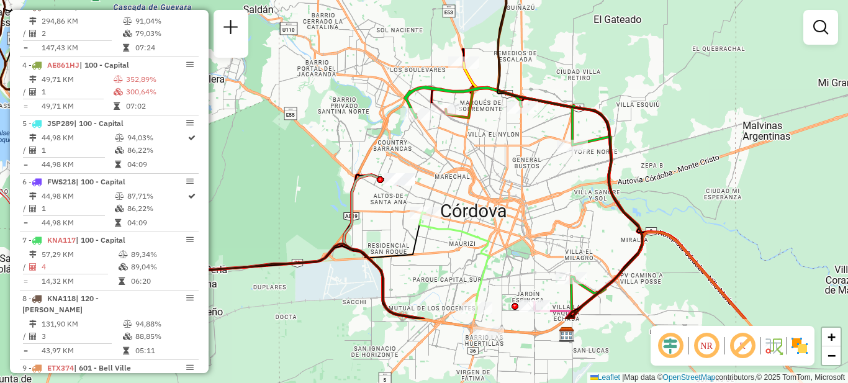
drag, startPoint x: 478, startPoint y: 295, endPoint x: 471, endPoint y: 194, distance: 101.5
click at [473, 193] on div "Janela de atendimento Grade de atendimento Capacidade Transportadoras Veículos …" at bounding box center [424, 191] width 848 height 383
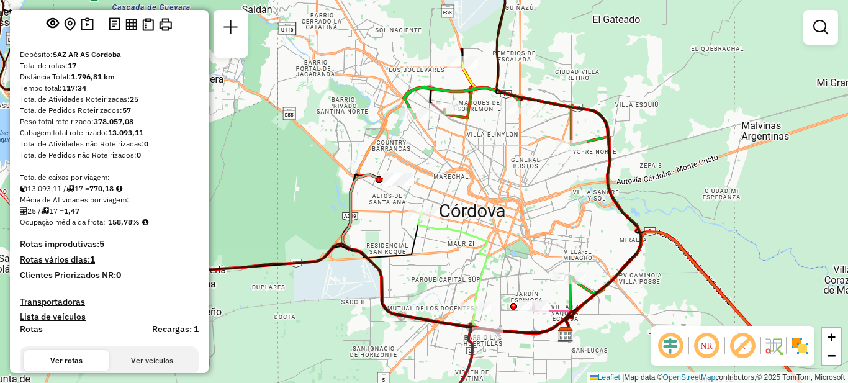
scroll to position [2, 0]
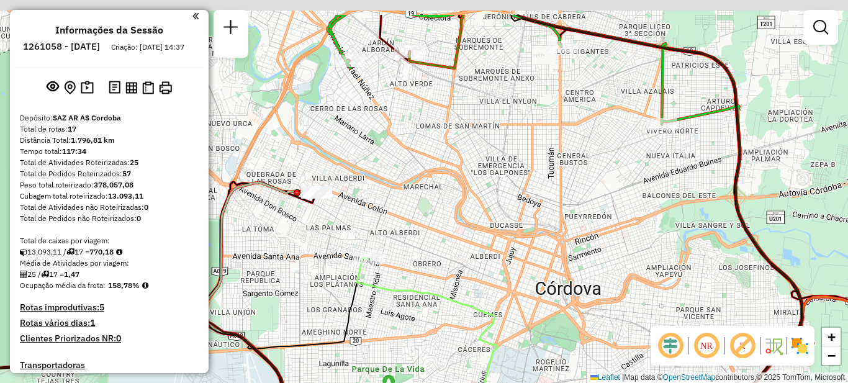
drag, startPoint x: 481, startPoint y: 193, endPoint x: 476, endPoint y: 267, distance: 74.6
click at [476, 267] on div "Janela de atendimento Grade de atendimento Capacidade Transportadoras Veículos …" at bounding box center [424, 191] width 848 height 383
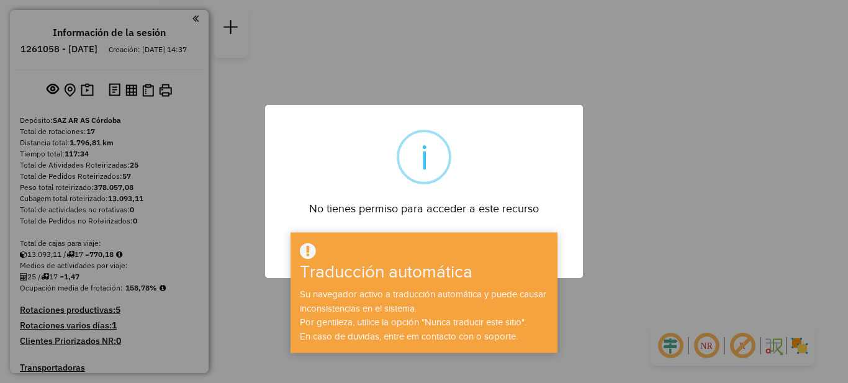
click at [663, 253] on div "× i No tienes permiso para acceder a este recurso DE ACUERDO No Cancelar" at bounding box center [424, 191] width 848 height 383
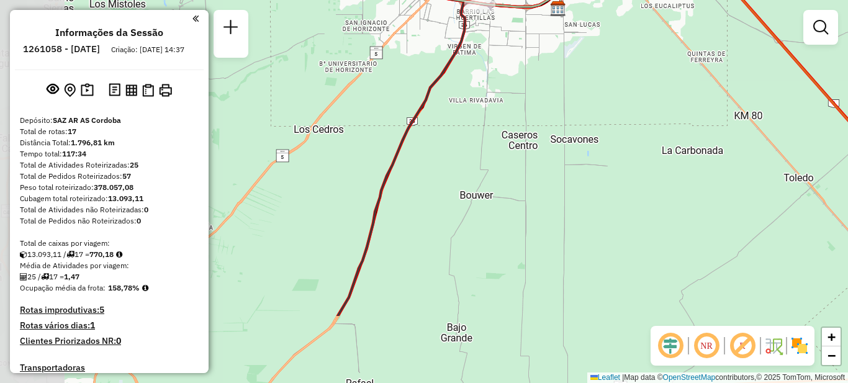
drag, startPoint x: 373, startPoint y: 228, endPoint x: 508, endPoint y: 89, distance: 193.7
click at [508, 89] on div "Janela de atendimento Grade de atendimento Capacidade Transportadoras Veículos …" at bounding box center [424, 191] width 848 height 383
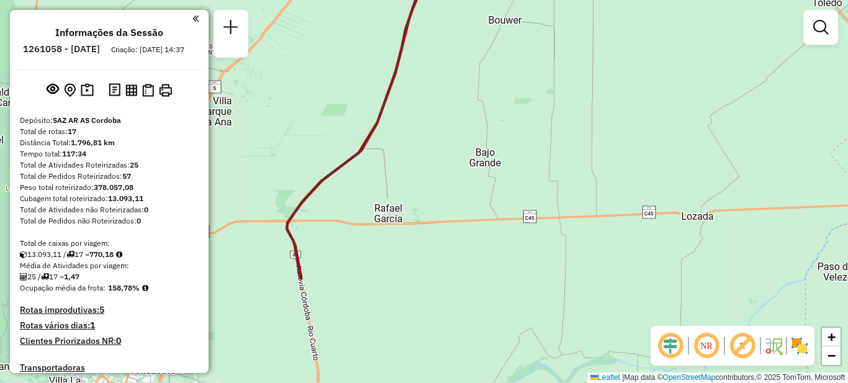
drag, startPoint x: 486, startPoint y: 212, endPoint x: 505, endPoint y: 83, distance: 130.6
click at [510, 67] on div "Janela de atendimento Grade de atendimento Capacidade Transportadoras Veículos …" at bounding box center [424, 191] width 848 height 383
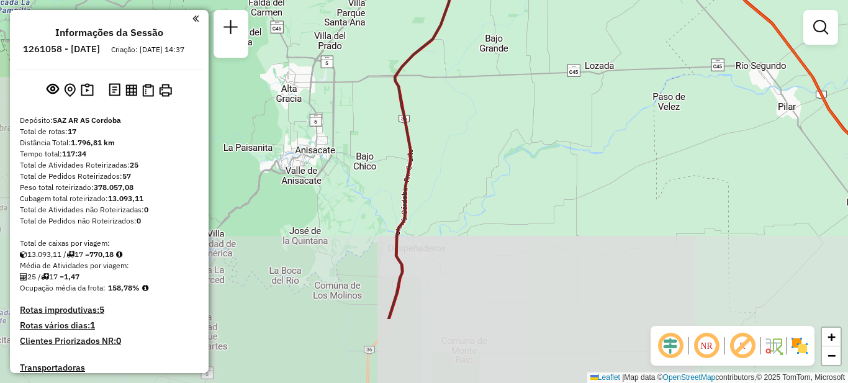
drag, startPoint x: 478, startPoint y: 299, endPoint x: 470, endPoint y: 49, distance: 250.4
click at [470, 49] on div "Janela de atendimento Grade de atendimento Capacidade Transportadoras Veículos …" at bounding box center [424, 191] width 848 height 383
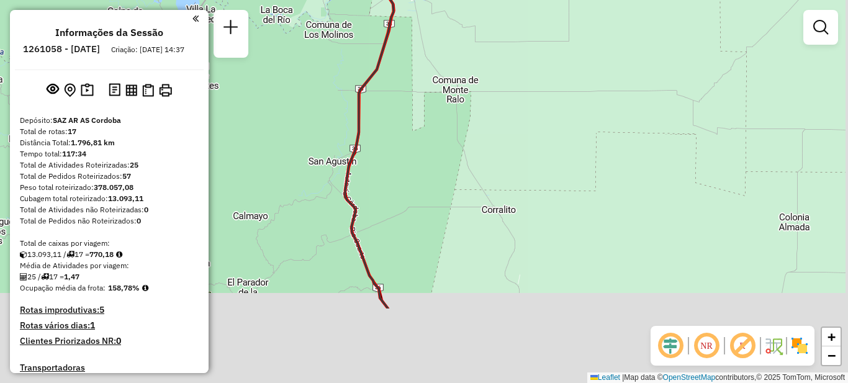
drag, startPoint x: 453, startPoint y: 286, endPoint x: 449, endPoint y: 108, distance: 178.3
click at [449, 108] on div "Janela de atendimento Grade de atendimento Capacidade Transportadoras Veículos …" at bounding box center [424, 191] width 848 height 383
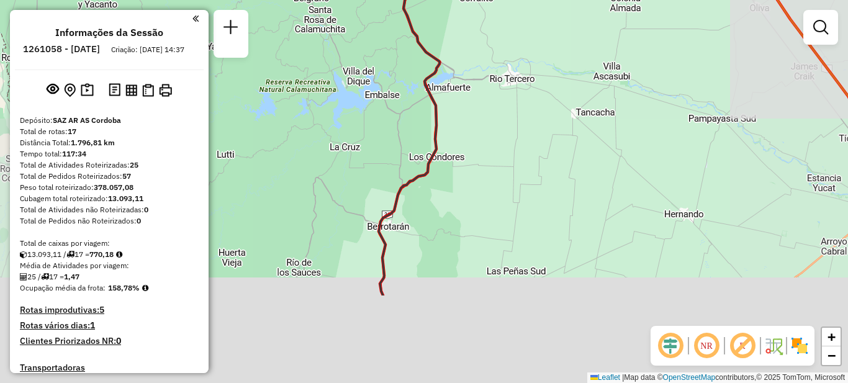
drag, startPoint x: 468, startPoint y: 279, endPoint x: 479, endPoint y: 79, distance: 200.2
click at [479, 79] on div "Janela de atendimento Grade de atendimento Capacidade Transportadoras Veículos …" at bounding box center [424, 191] width 848 height 383
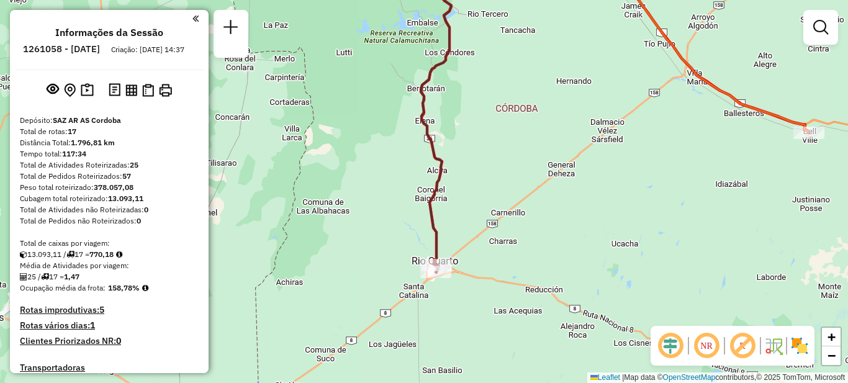
drag, startPoint x: 482, startPoint y: 283, endPoint x: 463, endPoint y: 172, distance: 112.7
click at [469, 156] on div "Janela de atendimento Grade de atendimento Capacidade Transportadoras Veículos …" at bounding box center [424, 191] width 848 height 383
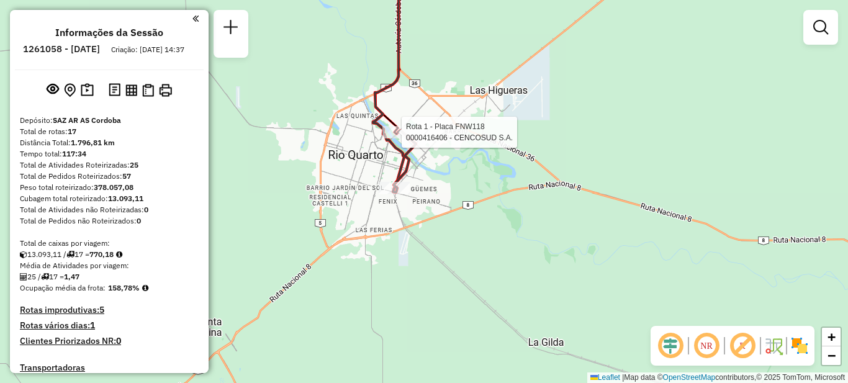
select select "**********"
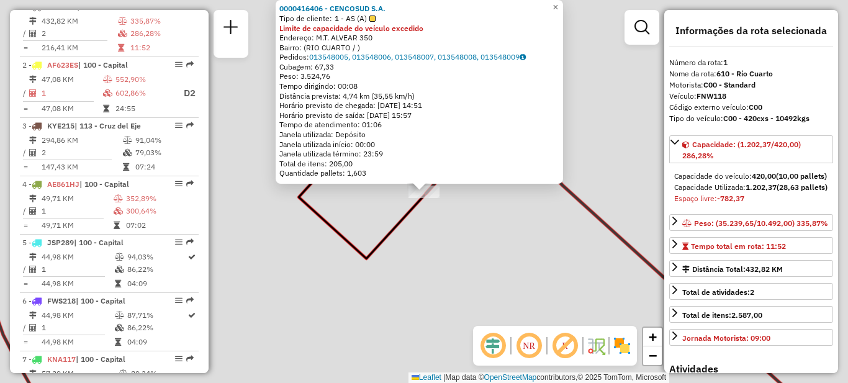
scroll to position [442, 0]
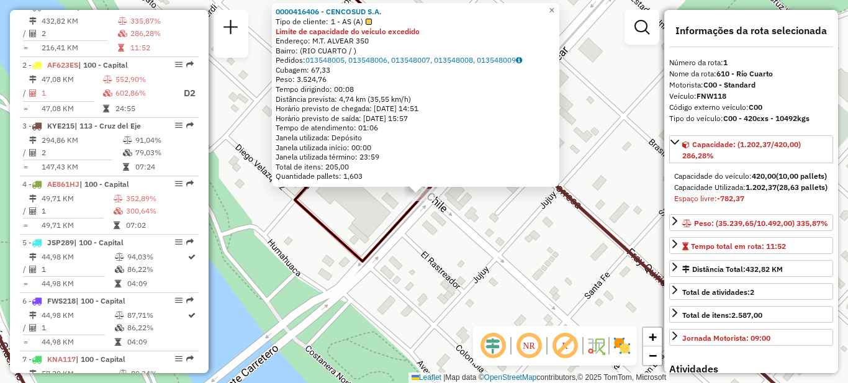
click at [468, 240] on div "0000416406 - CENCOSUD S.A. Tipo de cliente: 1 - AS (A) Limite de capacidade do …" at bounding box center [424, 191] width 848 height 383
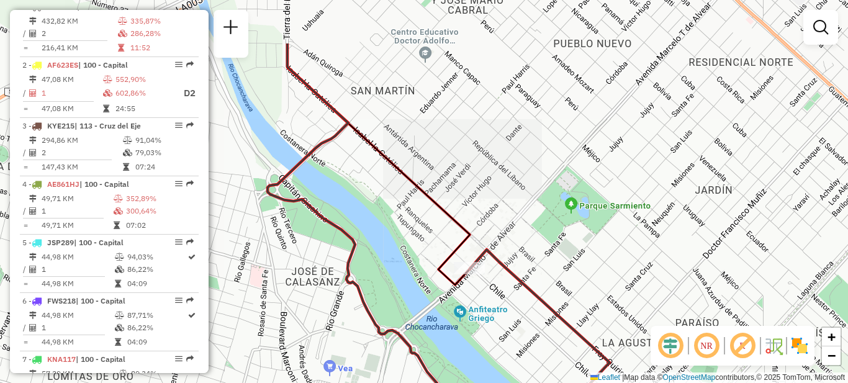
drag, startPoint x: 497, startPoint y: 173, endPoint x: 499, endPoint y: 242, distance: 68.3
click at [506, 280] on div "Janela de atendimento Grade de atendimento Capacidade Transportadoras Veículos …" at bounding box center [424, 191] width 848 height 383
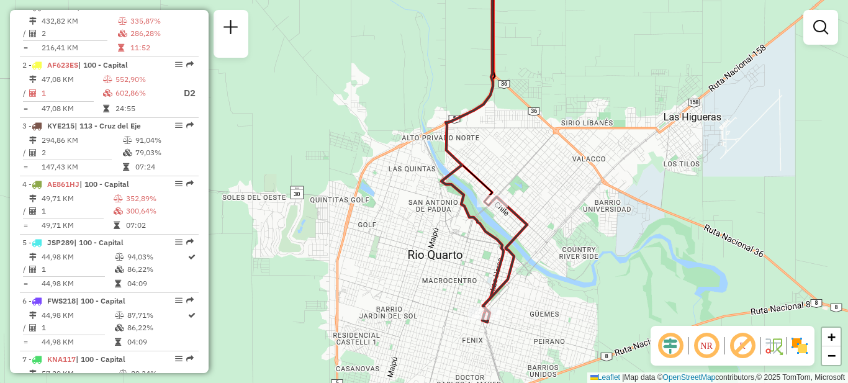
drag, startPoint x: 528, startPoint y: 140, endPoint x: 528, endPoint y: 99, distance: 40.4
click at [528, 99] on div "Janela de atendimento Grade de atendimento Capacidade Transportadoras Veículos …" at bounding box center [424, 191] width 848 height 383
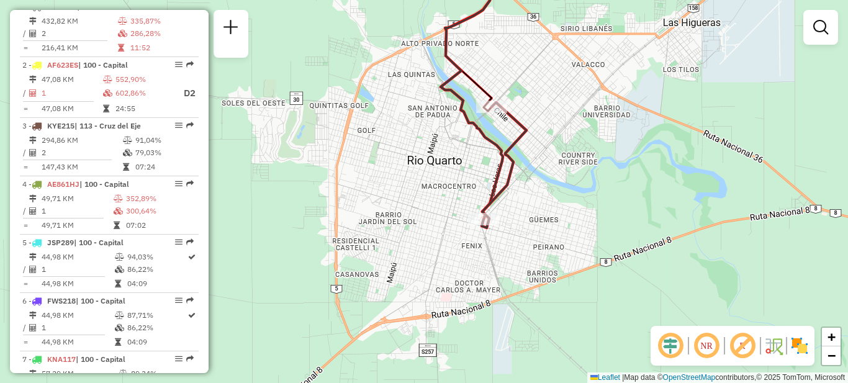
drag, startPoint x: 528, startPoint y: 276, endPoint x: 527, endPoint y: 164, distance: 112.4
click at [527, 164] on div "Janela de atendimento Grade de atendimento Capacidade Transportadoras Veículos …" at bounding box center [424, 191] width 848 height 383
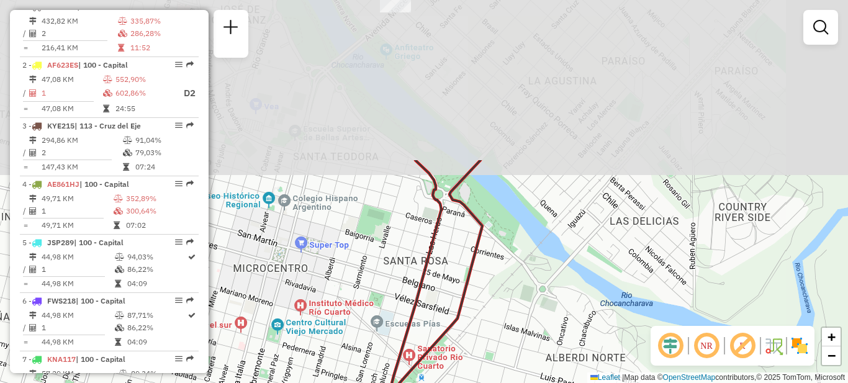
drag, startPoint x: 563, startPoint y: 145, endPoint x: 537, endPoint y: 317, distance: 174.0
click at [548, 340] on div "Janela de atendimento Grade de atendimento Capacidade Transportadoras Veículos …" at bounding box center [424, 191] width 848 height 383
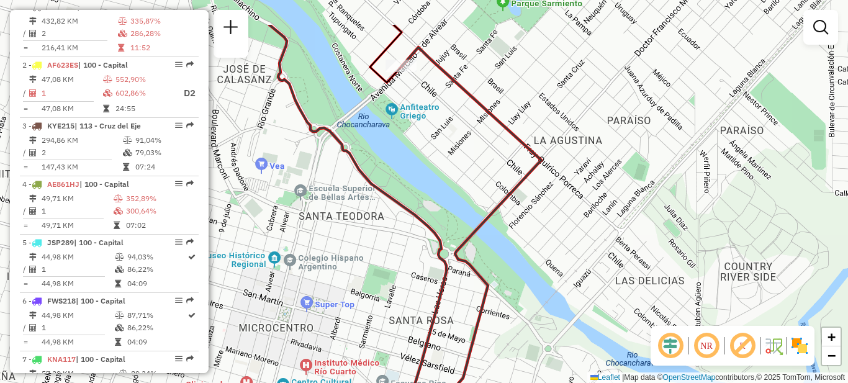
drag, startPoint x: 491, startPoint y: 111, endPoint x: 510, endPoint y: 212, distance: 102.5
click at [510, 212] on div "Janela de atendimento Grade de atendimento Capacidade Transportadoras Veículos …" at bounding box center [424, 191] width 848 height 383
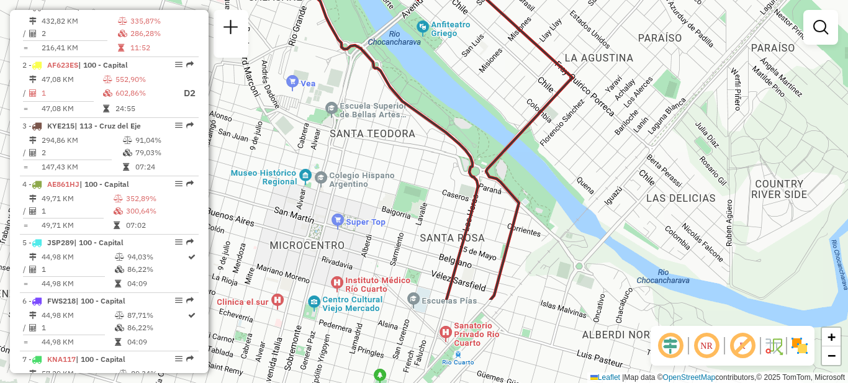
drag, startPoint x: 414, startPoint y: 228, endPoint x: 437, endPoint y: 117, distance: 113.5
click at [435, 106] on div "Janela de atendimento Grade de atendimento Capacidade Transportadoras Veículos …" at bounding box center [424, 191] width 848 height 383
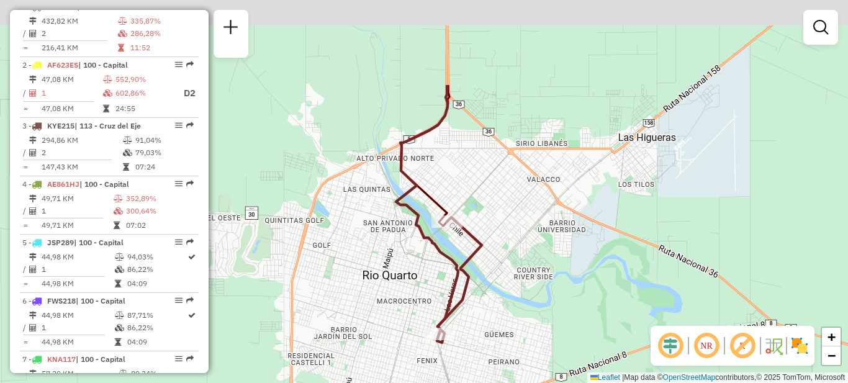
drag, startPoint x: 581, startPoint y: 145, endPoint x: 570, endPoint y: 262, distance: 117.3
click at [585, 272] on div "Janela de atendimento Grade de atendimento Capacidade Transportadoras Veículos …" at bounding box center [424, 191] width 848 height 383
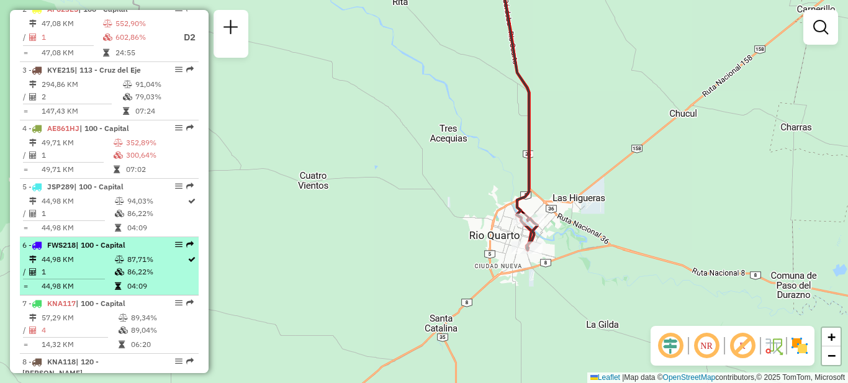
scroll to position [504, 0]
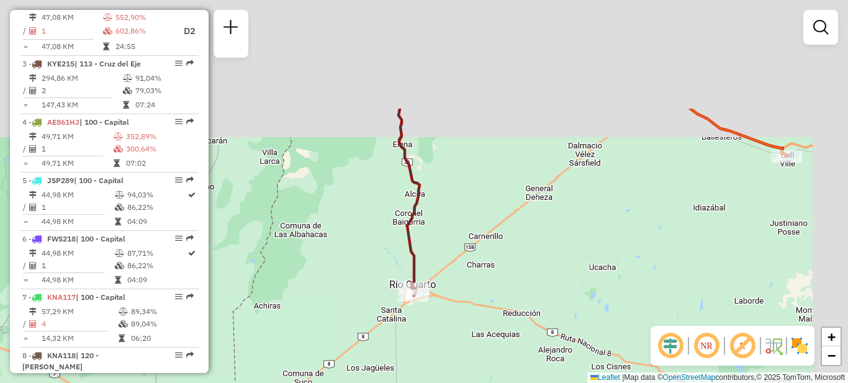
drag, startPoint x: 552, startPoint y: 78, endPoint x: 493, endPoint y: 237, distance: 169.6
click at [498, 242] on div "Janela de atendimento Grade de atendimento Capacidade Transportadoras Veículos …" at bounding box center [424, 191] width 848 height 383
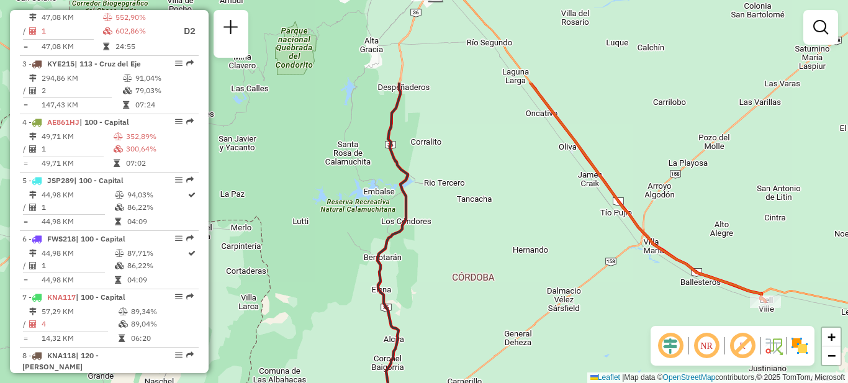
drag, startPoint x: 491, startPoint y: 229, endPoint x: 485, endPoint y: 242, distance: 14.4
click at [488, 248] on div "Janela de atendimento Grade de atendimento Capacidade Transportadoras Veículos …" at bounding box center [424, 191] width 848 height 383
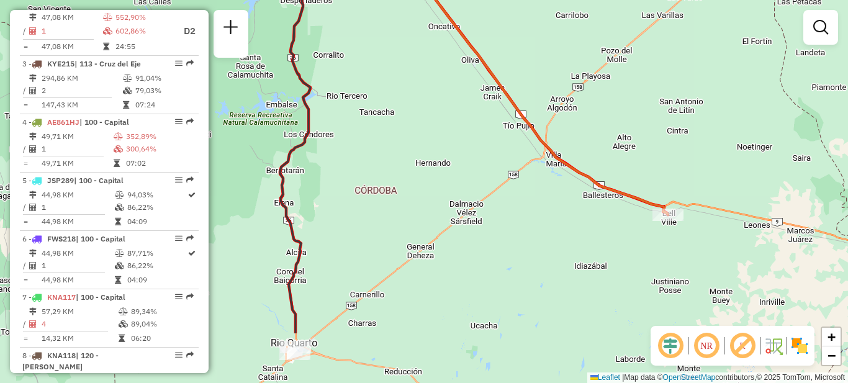
drag, startPoint x: 575, startPoint y: 260, endPoint x: 433, endPoint y: 104, distance: 211.5
click at [433, 104] on div "Janela de atendimento Grade de atendimento Capacidade Transportadoras Veículos …" at bounding box center [424, 191] width 848 height 383
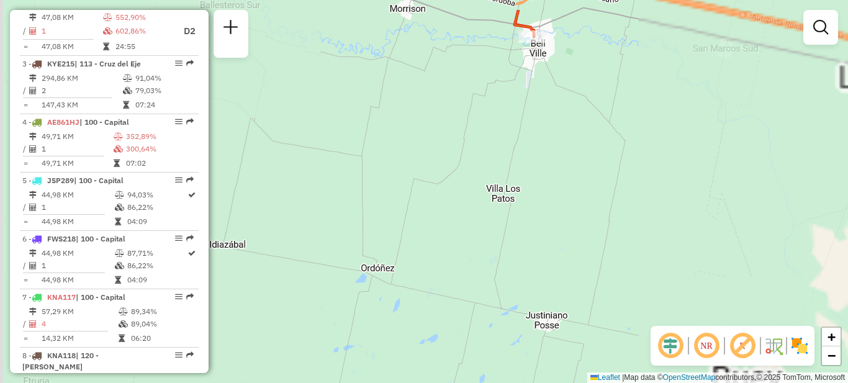
drag, startPoint x: 635, startPoint y: 119, endPoint x: 646, endPoint y: 265, distance: 146.3
click at [646, 264] on div "Janela de atendimento Grade de atendimento Capacidade Transportadoras Veículos …" at bounding box center [424, 191] width 848 height 383
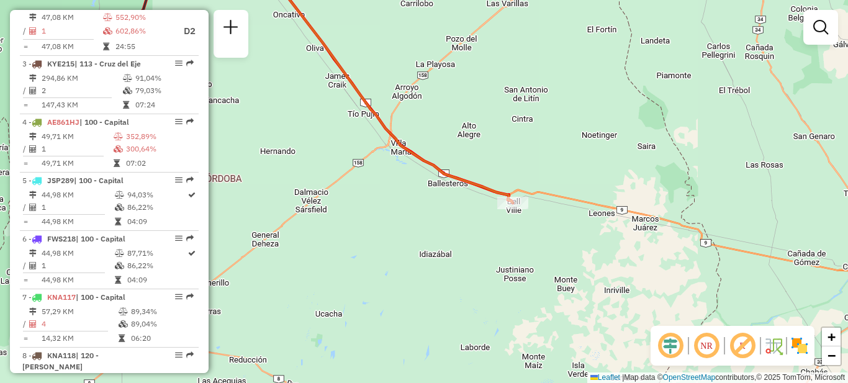
drag, startPoint x: 672, startPoint y: 239, endPoint x: 586, endPoint y: 256, distance: 87.3
click at [586, 256] on div "Janela de atendimento Grade de atendimento Capacidade Transportadoras Veículos …" at bounding box center [424, 191] width 848 height 383
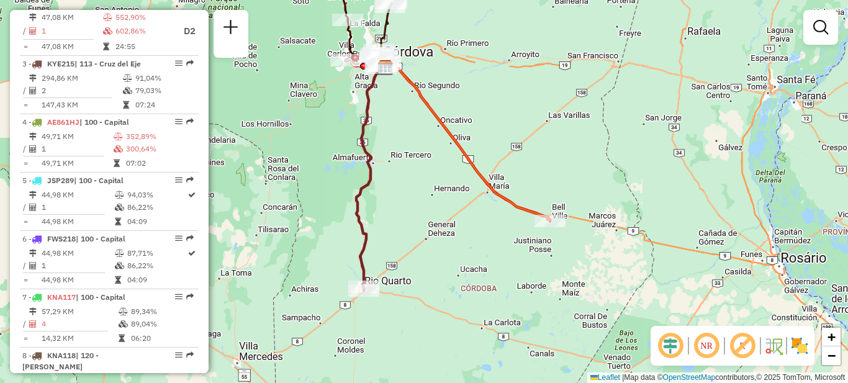
drag, startPoint x: 532, startPoint y: 133, endPoint x: 527, endPoint y: 116, distance: 17.9
click at [527, 116] on div "Janela de atendimento Grade de atendimento Capacidade Transportadoras Veículos …" at bounding box center [424, 191] width 848 height 383
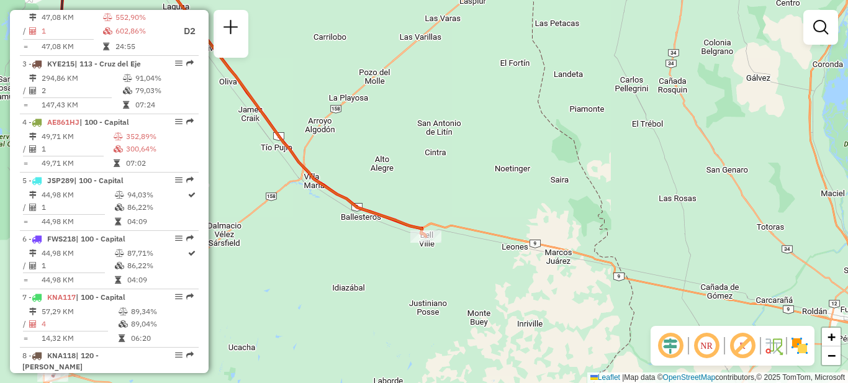
drag, startPoint x: 509, startPoint y: 140, endPoint x: 505, endPoint y: 171, distance: 31.4
click at [525, 151] on div "Janela de atendimento Grade de atendimento Capacidade Transportadoras Veículos …" at bounding box center [424, 191] width 848 height 383
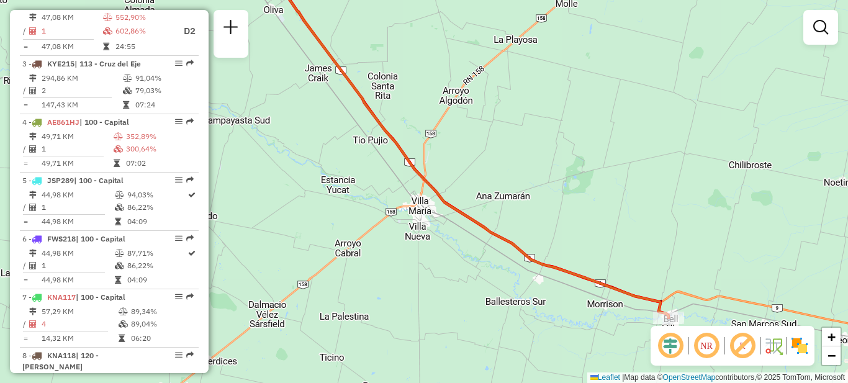
drag, startPoint x: 353, startPoint y: 212, endPoint x: 628, endPoint y: 239, distance: 276.5
click at [635, 244] on div "Janela de atendimento Grade de atendimento Capacidade Transportadoras Veículos …" at bounding box center [424, 191] width 848 height 383
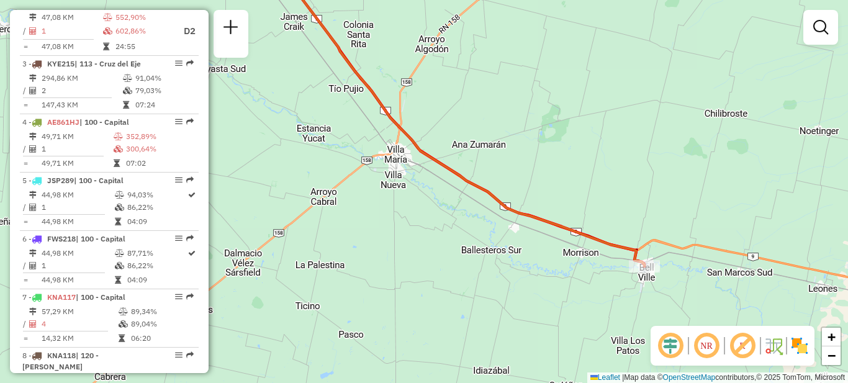
drag, startPoint x: 619, startPoint y: 230, endPoint x: 592, endPoint y: 175, distance: 61.9
click at [592, 175] on div "Janela de atendimento Grade de atendimento Capacidade Transportadoras Veículos …" at bounding box center [424, 191] width 848 height 383
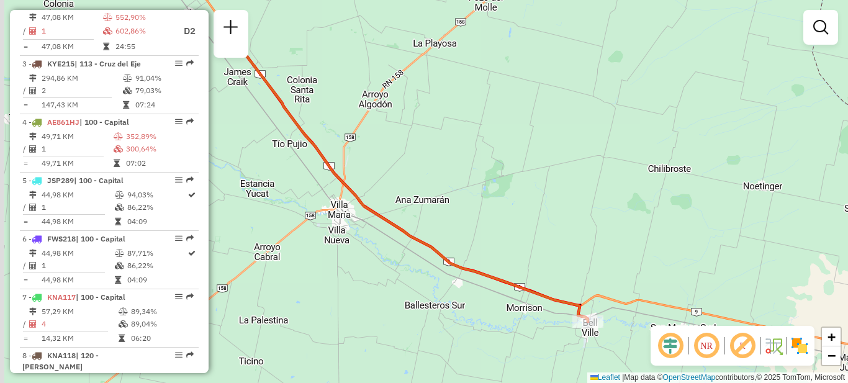
drag, startPoint x: 316, startPoint y: 258, endPoint x: 476, endPoint y: 319, distance: 171.0
click at [486, 340] on div "Janela de atendimento Grade de atendimento Capacidade Transportadoras Veículos …" at bounding box center [424, 191] width 848 height 383
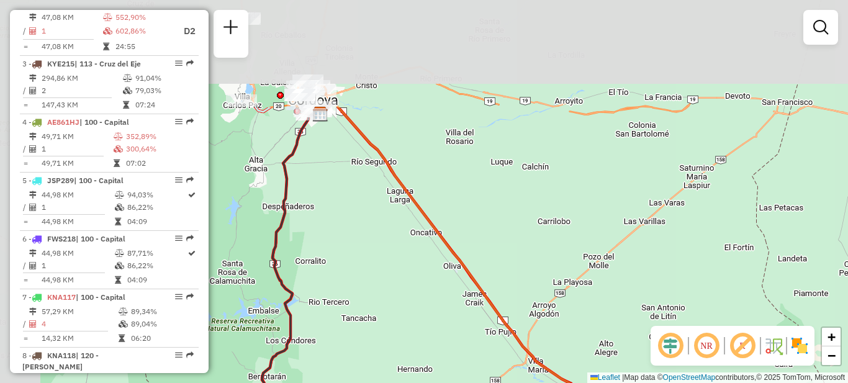
drag, startPoint x: 478, startPoint y: 172, endPoint x: 551, endPoint y: 319, distance: 163.6
click at [551, 319] on div "Janela de atendimento Grade de atendimento Capacidade Transportadoras Veículos …" at bounding box center [424, 191] width 848 height 383
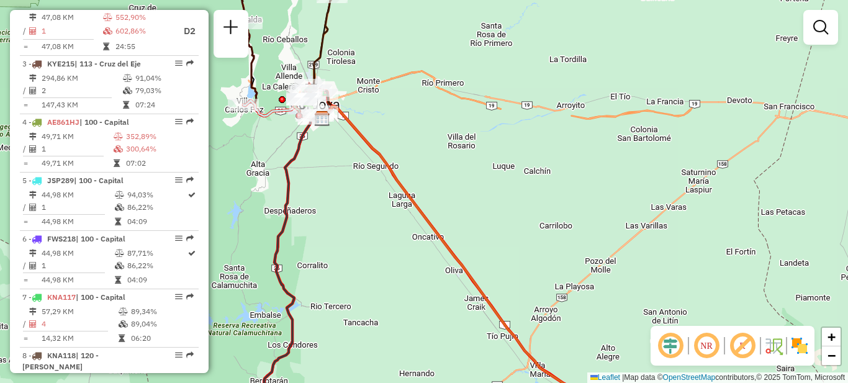
drag, startPoint x: 474, startPoint y: 201, endPoint x: 559, endPoint y: 294, distance: 126.2
click at [559, 294] on div "Janela de atendimento Grade de atendimento Capacidade Transportadoras Veículos …" at bounding box center [424, 191] width 848 height 383
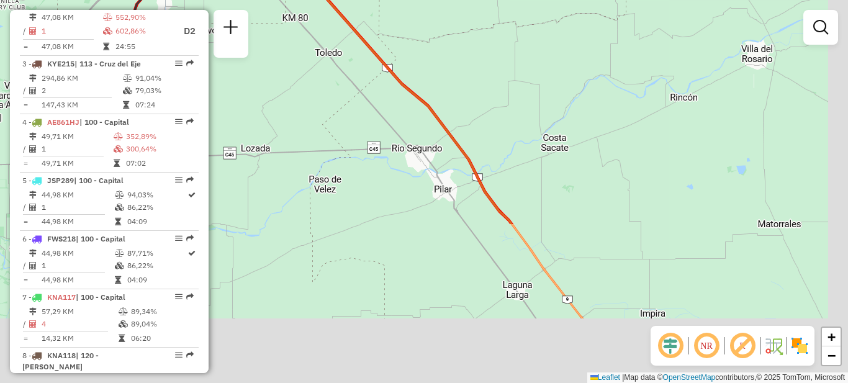
drag, startPoint x: 373, startPoint y: 301, endPoint x: 292, endPoint y: 87, distance: 229.0
click at [292, 87] on div "Janela de atendimento Grade de atendimento Capacidade Transportadoras Veículos …" at bounding box center [424, 191] width 848 height 383
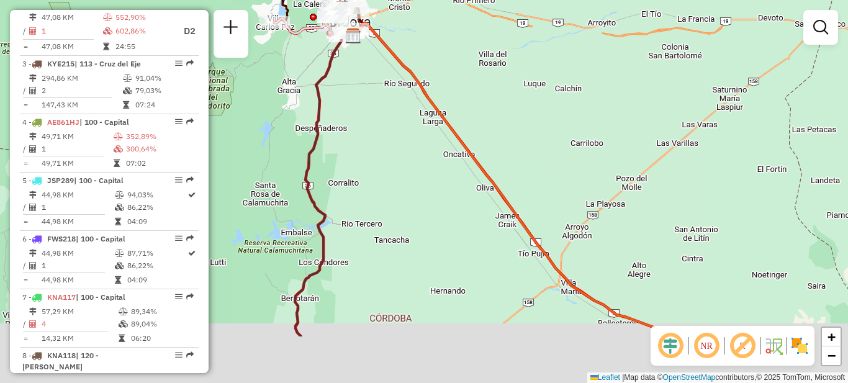
drag, startPoint x: 611, startPoint y: 231, endPoint x: 412, endPoint y: 48, distance: 270.3
click at [412, 48] on div "Janela de atendimento Grade de atendimento Capacidade Transportadoras Veículos …" at bounding box center [424, 191] width 848 height 383
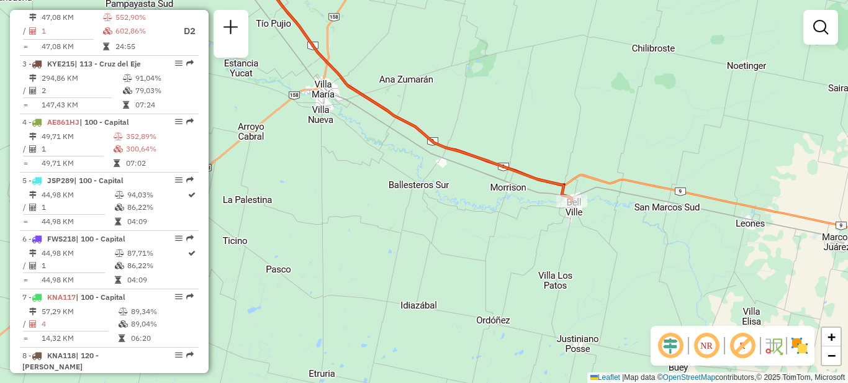
drag, startPoint x: 529, startPoint y: 209, endPoint x: 507, endPoint y: 91, distance: 120.1
click at [507, 91] on div "Janela de atendimento Grade de atendimento Capacidade Transportadoras Veículos …" at bounding box center [424, 191] width 848 height 383
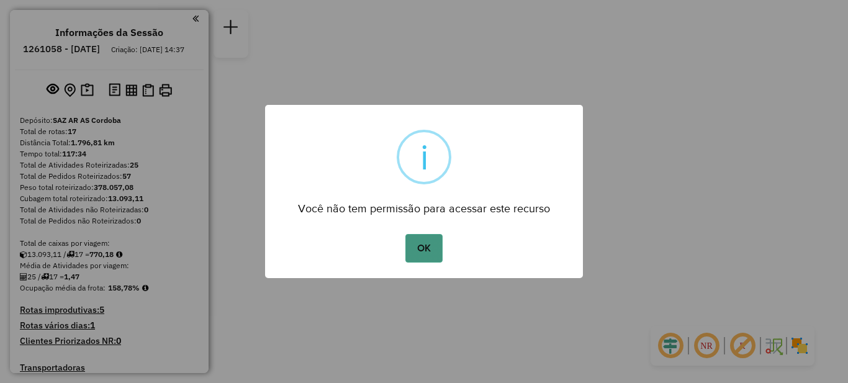
click at [432, 251] on button "OK" at bounding box center [424, 248] width 37 height 29
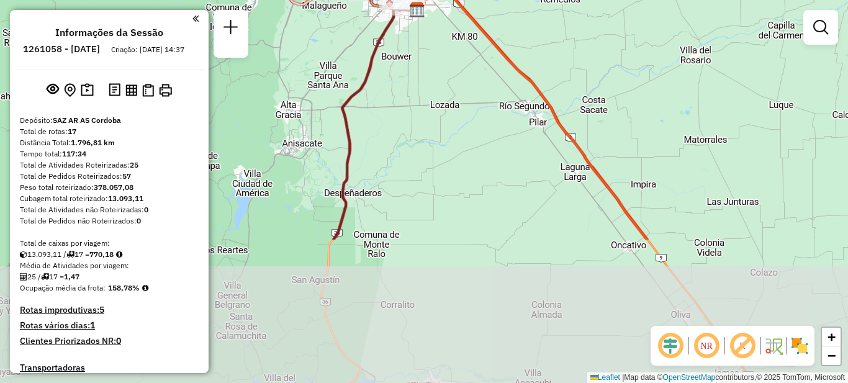
drag, startPoint x: 428, startPoint y: 277, endPoint x: 420, endPoint y: 97, distance: 180.3
click at [420, 97] on div "Janela de atendimento Grade de atendimento Capacidade Transportadoras Veículos …" at bounding box center [424, 191] width 848 height 383
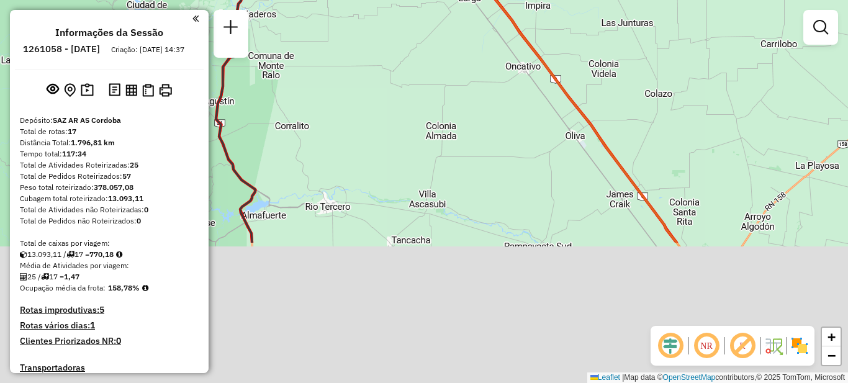
drag, startPoint x: 548, startPoint y: 258, endPoint x: 425, endPoint y: 53, distance: 238.5
click at [425, 53] on div "Janela de atendimento Grade de atendimento Capacidade Transportadoras Veículos …" at bounding box center [424, 191] width 848 height 383
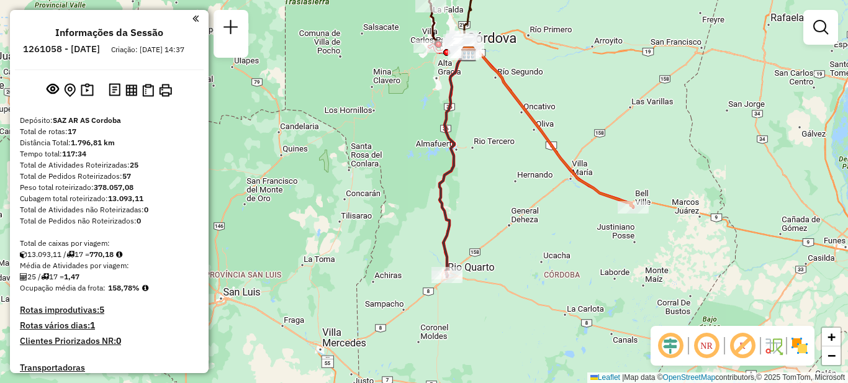
drag, startPoint x: 664, startPoint y: 240, endPoint x: 574, endPoint y: 171, distance: 113.5
click at [574, 171] on icon at bounding box center [551, 127] width 165 height 160
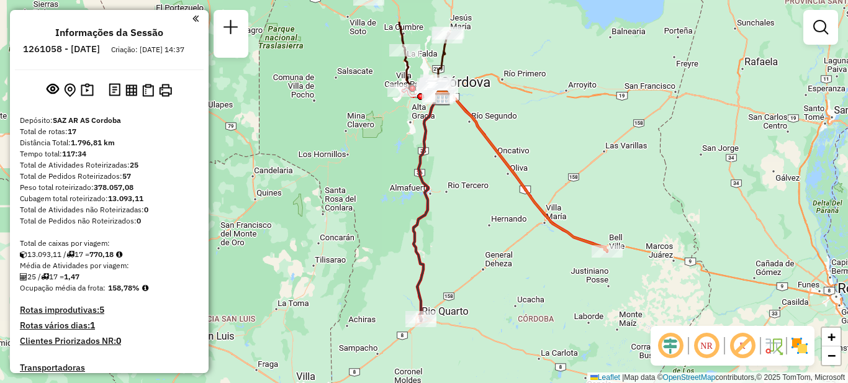
drag, startPoint x: 496, startPoint y: 153, endPoint x: 470, endPoint y: 265, distance: 114.8
click at [480, 291] on div "Janela de atendimento Grade de atendimento Capacidade Transportadoras Veículos …" at bounding box center [424, 191] width 848 height 383
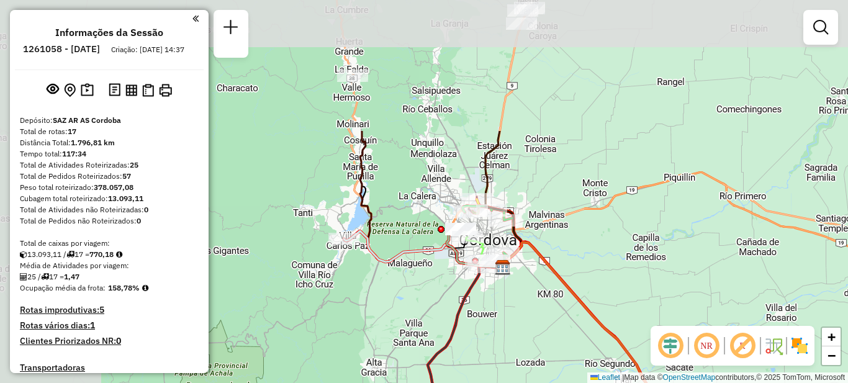
drag, startPoint x: 432, startPoint y: 158, endPoint x: 569, endPoint y: 329, distance: 220.0
click at [569, 329] on div "Janela de atendimento Grade de atendimento Capacidade Transportadoras Veículos …" at bounding box center [424, 191] width 848 height 383
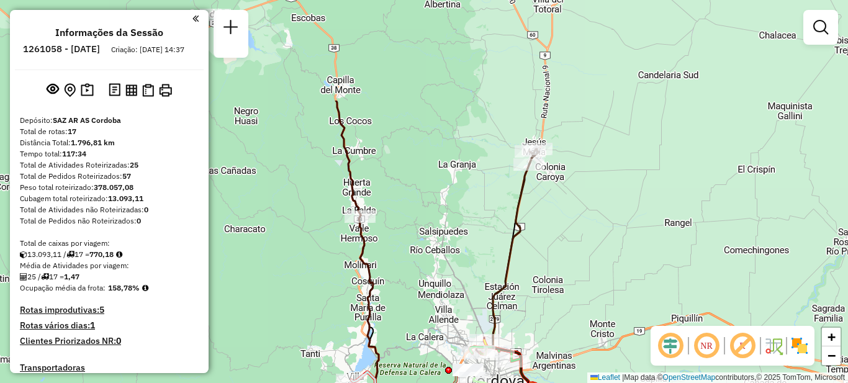
drag, startPoint x: 450, startPoint y: 106, endPoint x: 454, endPoint y: 245, distance: 139.2
click at [454, 245] on div "Janela de atendimento Grade de atendimento Capacidade Transportadoras Veículos …" at bounding box center [424, 191] width 848 height 383
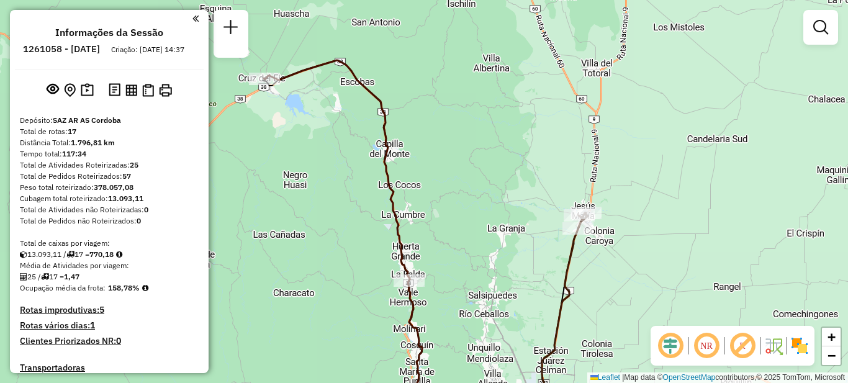
drag, startPoint x: 403, startPoint y: 143, endPoint x: 499, endPoint y: 259, distance: 150.4
click at [499, 259] on div "Janela de atendimento Grade de atendimento Capacidade Transportadoras Veículos …" at bounding box center [424, 191] width 848 height 383
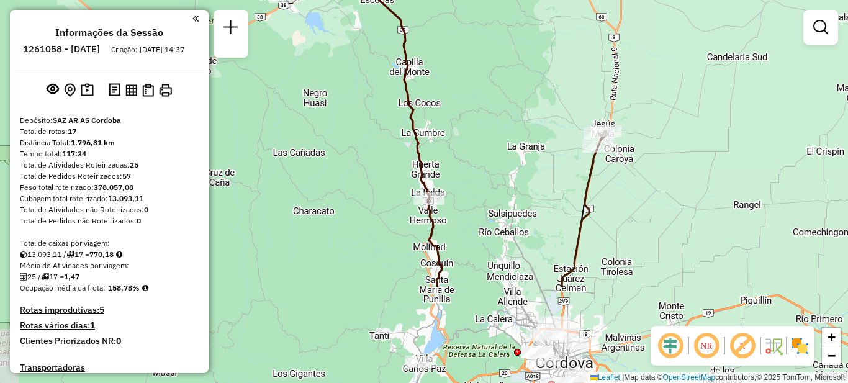
drag, startPoint x: 522, startPoint y: 302, endPoint x: 495, endPoint y: 168, distance: 136.3
click at [495, 168] on div "Janela de atendimento Grade de atendimento Capacidade Transportadoras Veículos …" at bounding box center [424, 191] width 848 height 383
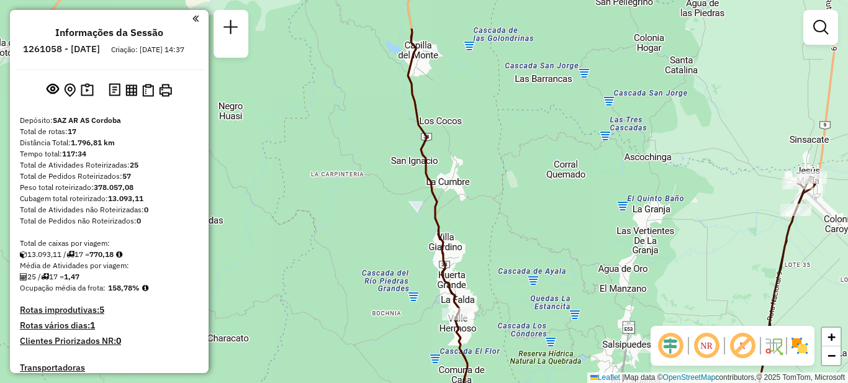
drag, startPoint x: 437, startPoint y: 117, endPoint x: 486, endPoint y: 184, distance: 83.1
click at [486, 184] on div "Janela de atendimento Grade de atendimento Capacidade Transportadoras Veículos …" at bounding box center [424, 191] width 848 height 383
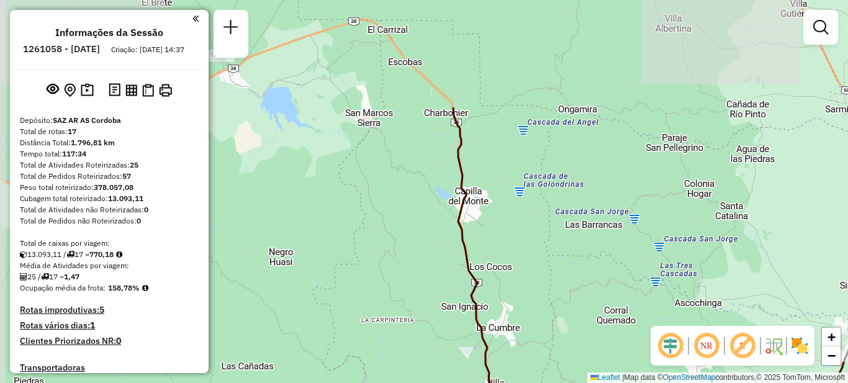
drag, startPoint x: 465, startPoint y: 99, endPoint x: 515, endPoint y: 245, distance: 154.4
click at [515, 245] on div "Janela de atendimento Grade de atendimento Capacidade Transportadoras Veículos …" at bounding box center [424, 191] width 848 height 383
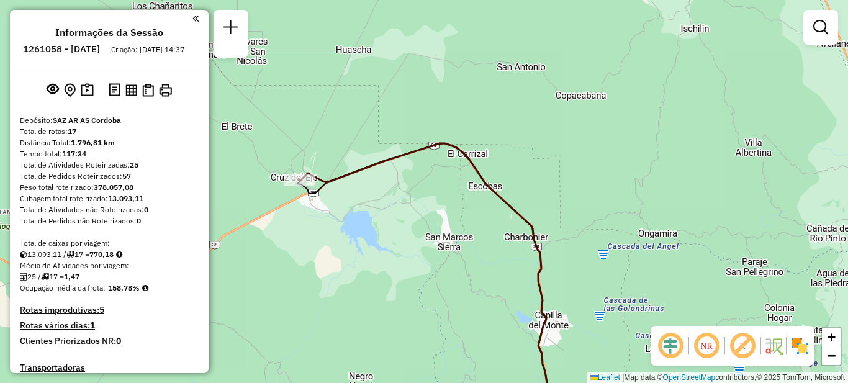
drag, startPoint x: 488, startPoint y: 117, endPoint x: 556, endPoint y: 222, distance: 125.2
click at [564, 234] on div "Janela de atendimento Grade de atendimento Capacidade Transportadoras Veículos …" at bounding box center [424, 191] width 848 height 383
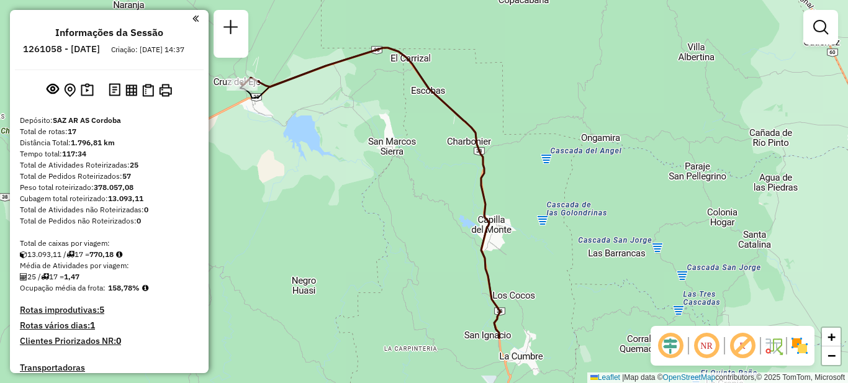
drag, startPoint x: 684, startPoint y: 324, endPoint x: 550, endPoint y: 138, distance: 228.7
click at [551, 138] on div "Janela de atendimento Grade de atendimento Capacidade Transportadoras Veículos …" at bounding box center [424, 191] width 848 height 383
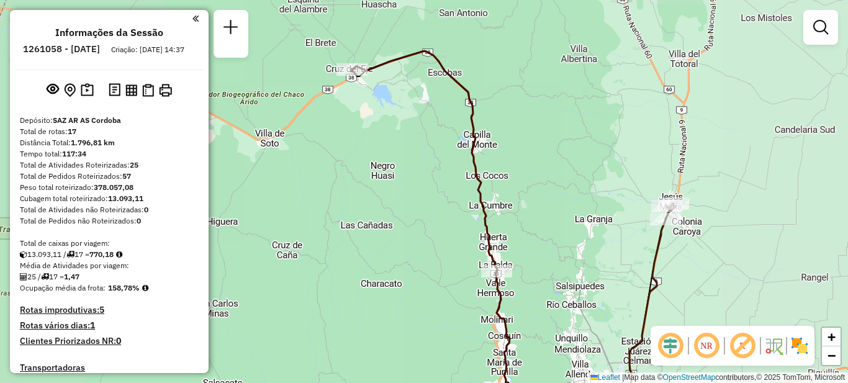
drag, startPoint x: 625, startPoint y: 260, endPoint x: 509, endPoint y: 229, distance: 121.0
click at [509, 229] on div "Janela de atendimento Grade de atendimento Capacidade Transportadoras Veículos …" at bounding box center [424, 191] width 848 height 383
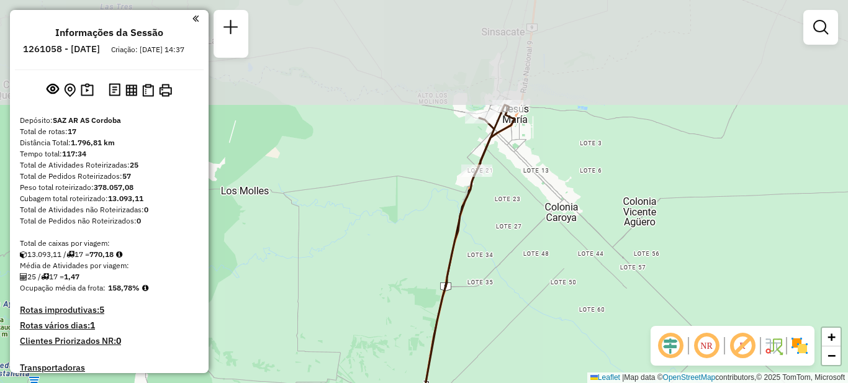
drag, startPoint x: 509, startPoint y: 171, endPoint x: 573, endPoint y: 291, distance: 135.0
click at [573, 291] on div "Janela de atendimento Grade de atendimento Capacidade Transportadoras Veículos …" at bounding box center [424, 191] width 848 height 383
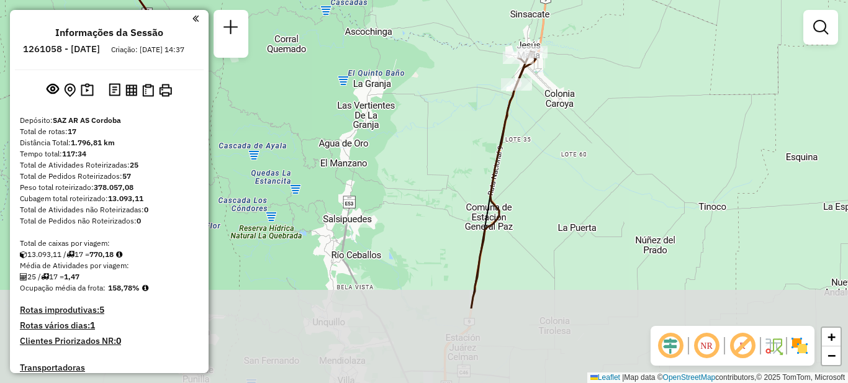
drag, startPoint x: 431, startPoint y: 281, endPoint x: 447, endPoint y: 166, distance: 115.9
click at [447, 166] on div "Janela de atendimento Grade de atendimento Capacidade Transportadoras Veículos …" at bounding box center [424, 191] width 848 height 383
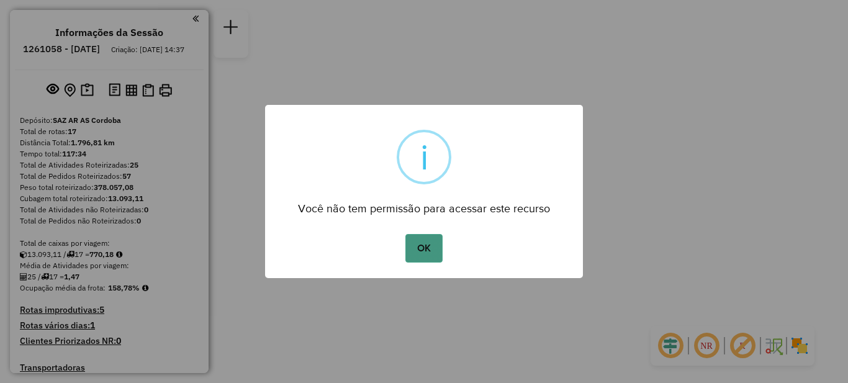
click at [420, 247] on button "OK" at bounding box center [424, 248] width 37 height 29
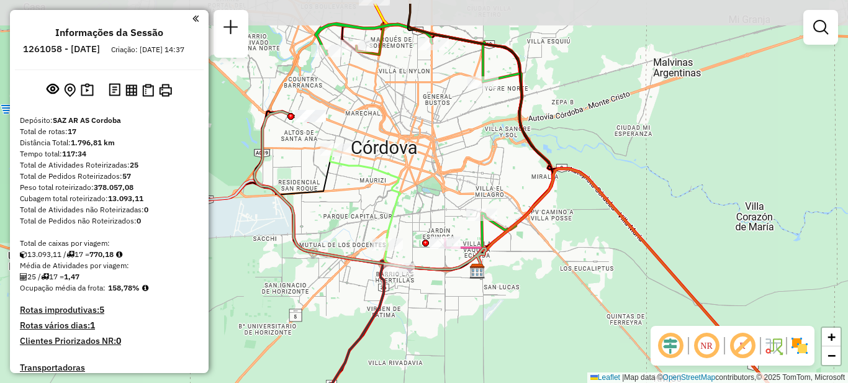
drag, startPoint x: 546, startPoint y: 239, endPoint x: 574, endPoint y: 238, distance: 28.0
click at [574, 238] on div "Janela de atendimento Grade de atendimento Capacidade Transportadoras Veículos …" at bounding box center [424, 191] width 848 height 383
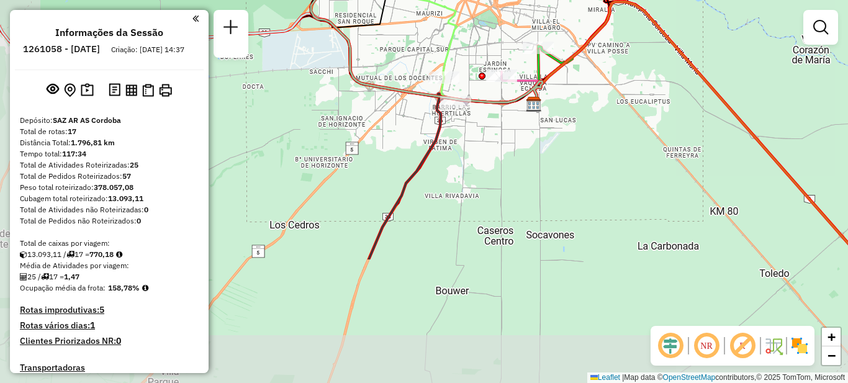
drag, startPoint x: 455, startPoint y: 318, endPoint x: 506, endPoint y: 140, distance: 184.8
click at [509, 145] on div "Janela de atendimento Grade de atendimento Capacidade Transportadoras Veículos …" at bounding box center [424, 191] width 848 height 383
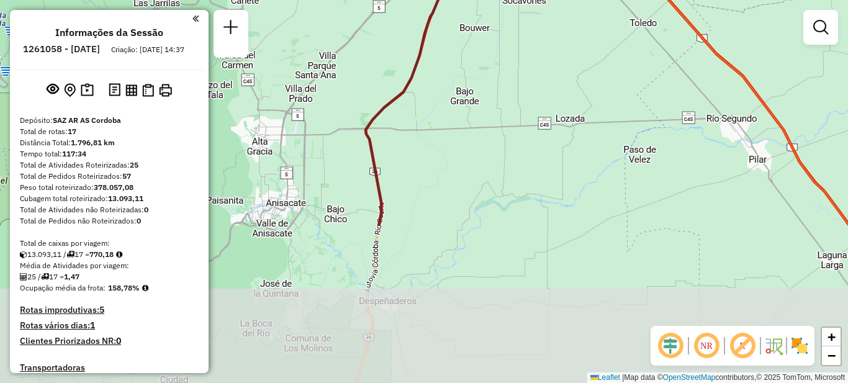
drag, startPoint x: 504, startPoint y: 284, endPoint x: 488, endPoint y: 117, distance: 167.8
click at [495, 84] on div "Janela de atendimento Grade de atendimento Capacidade Transportadoras Veículos …" at bounding box center [424, 191] width 848 height 383
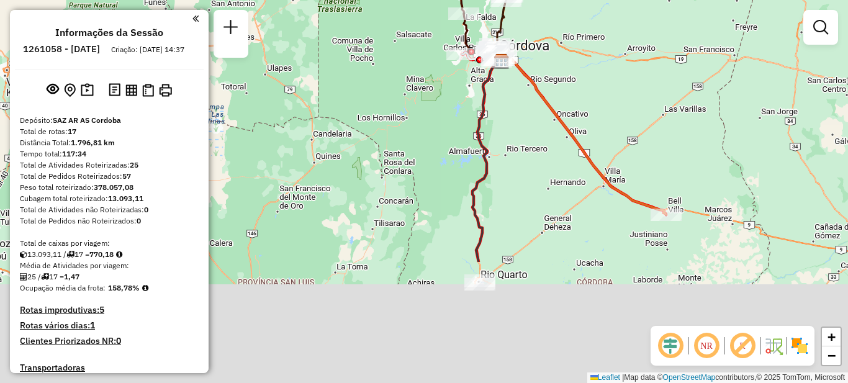
drag, startPoint x: 537, startPoint y: 140, endPoint x: 507, endPoint y: 68, distance: 78.5
click at [507, 68] on div "Janela de atendimento Grade de atendimento Capacidade Transportadoras Veículos …" at bounding box center [424, 191] width 848 height 383
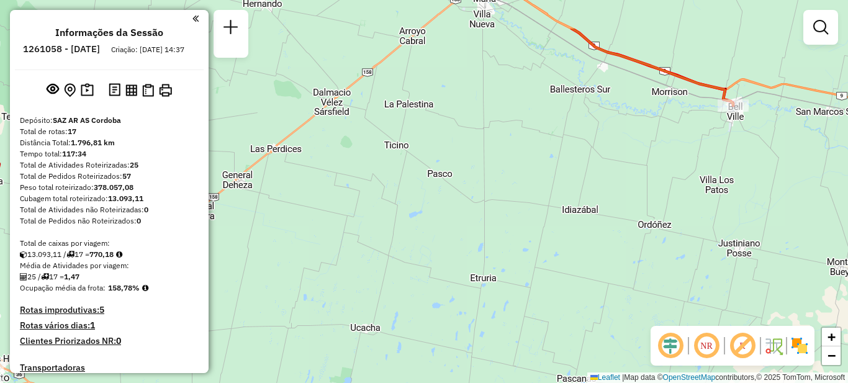
drag, startPoint x: 607, startPoint y: 140, endPoint x: 561, endPoint y: 308, distance: 173.7
click at [561, 308] on div "Janela de atendimento Grade de atendimento Capacidade Transportadoras Veículos …" at bounding box center [424, 191] width 848 height 383
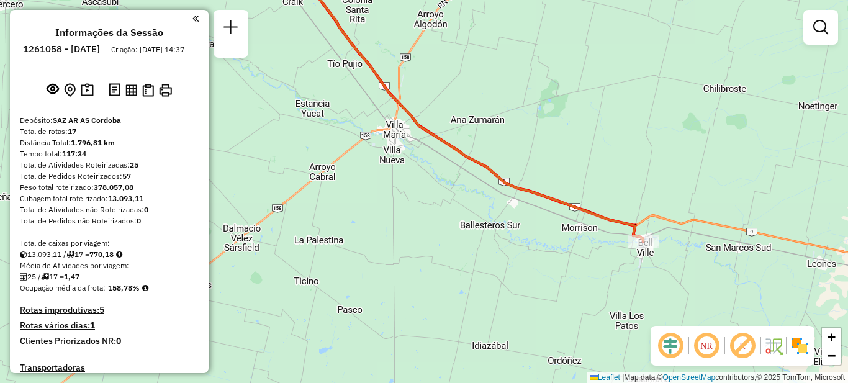
drag, startPoint x: 534, startPoint y: 215, endPoint x: 471, endPoint y: 234, distance: 66.0
click at [471, 234] on div "Janela de atendimento Grade de atendimento Capacidade Transportadoras Veículos …" at bounding box center [424, 191] width 848 height 383
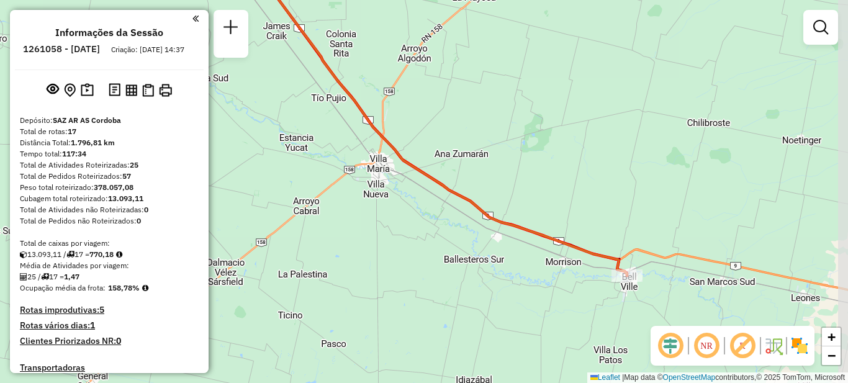
drag, startPoint x: 464, startPoint y: 247, endPoint x: 448, endPoint y: 281, distance: 37.8
click at [448, 281] on div "Janela de atendimento Grade de atendimento Capacidade Transportadoras Veículos …" at bounding box center [424, 191] width 848 height 383
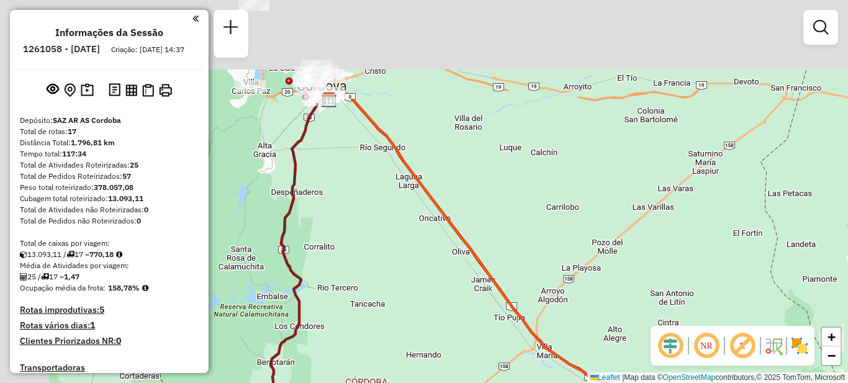
drag, startPoint x: 443, startPoint y: 148, endPoint x: 572, endPoint y: 289, distance: 190.3
click at [572, 289] on div "Janela de atendimento Grade de atendimento Capacidade Transportadoras Veículos …" at bounding box center [424, 191] width 848 height 383
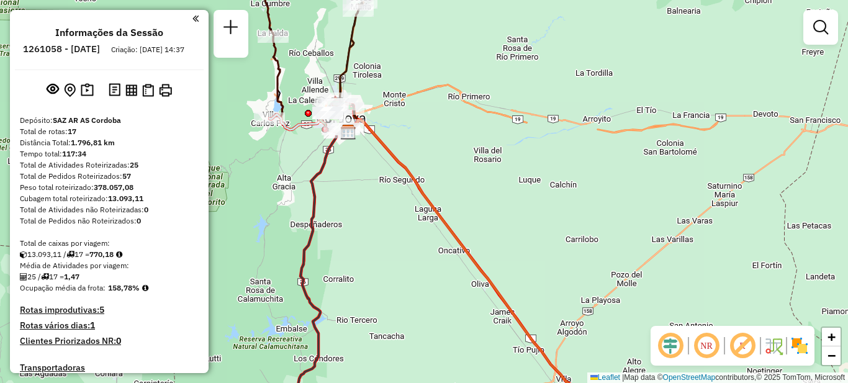
drag, startPoint x: 478, startPoint y: 176, endPoint x: 574, endPoint y: 281, distance: 142.4
click at [574, 282] on div "Janela de atendimento Grade de atendimento Capacidade Transportadoras Veículos …" at bounding box center [424, 191] width 848 height 383
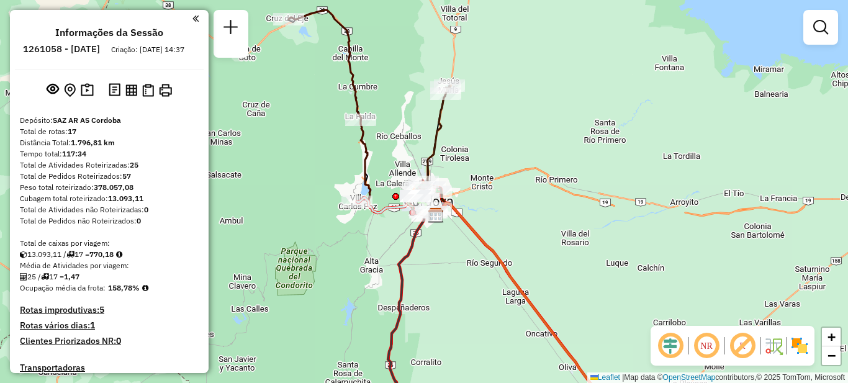
drag, startPoint x: 469, startPoint y: 178, endPoint x: 521, endPoint y: 234, distance: 75.6
click at [521, 234] on div "Janela de atendimento Grade de atendimento Capacidade Transportadoras Veículos …" at bounding box center [424, 191] width 848 height 383
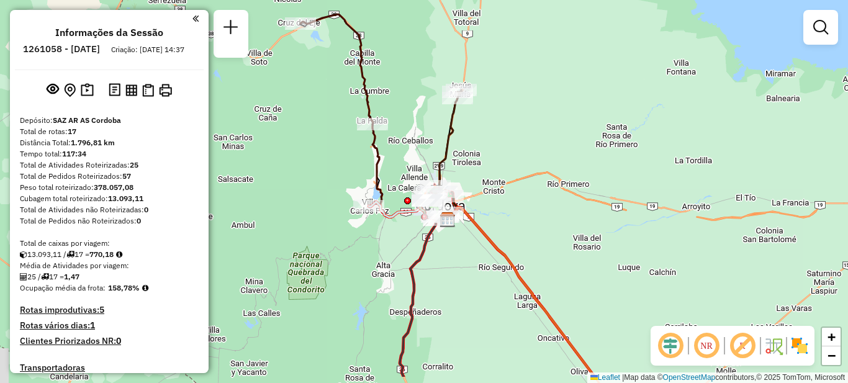
drag, startPoint x: 552, startPoint y: 293, endPoint x: 560, endPoint y: 293, distance: 7.5
click at [560, 293] on div "Janela de atendimento Grade de atendimento Capacidade Transportadoras Veículos …" at bounding box center [424, 191] width 848 height 383
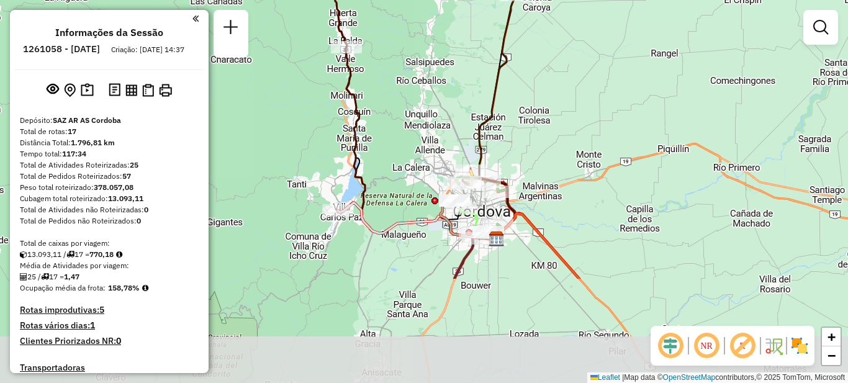
drag, startPoint x: 633, startPoint y: 279, endPoint x: 591, endPoint y: 135, distance: 149.5
click at [591, 135] on div "Janela de atendimento Grade de atendimento Capacidade Transportadoras Veículos …" at bounding box center [424, 191] width 848 height 383
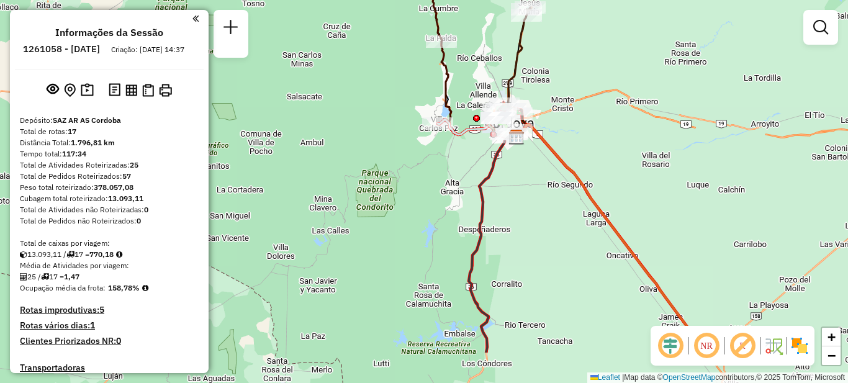
drag, startPoint x: 581, startPoint y: 283, endPoint x: 430, endPoint y: 46, distance: 280.3
click at [431, 47] on div "Janela de atendimento Grade de atendimento Capacidade Transportadoras Veículos …" at bounding box center [424, 191] width 848 height 383
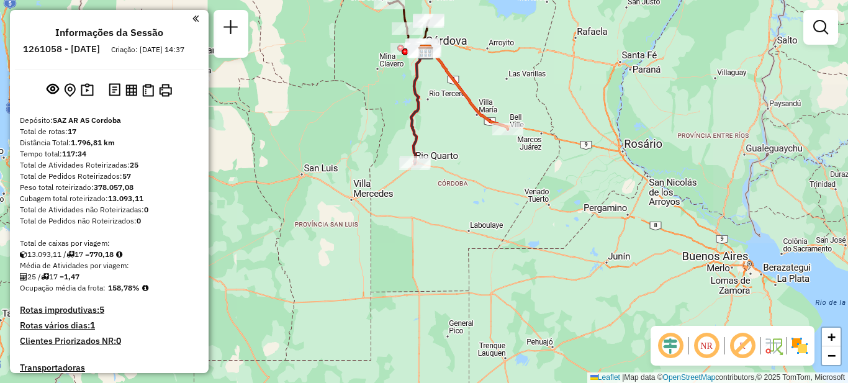
drag, startPoint x: 468, startPoint y: 232, endPoint x: 450, endPoint y: 194, distance: 41.4
click at [456, 171] on div "Janela de atendimento Grade de atendimento Capacidade Transportadoras Veículos …" at bounding box center [424, 191] width 848 height 383
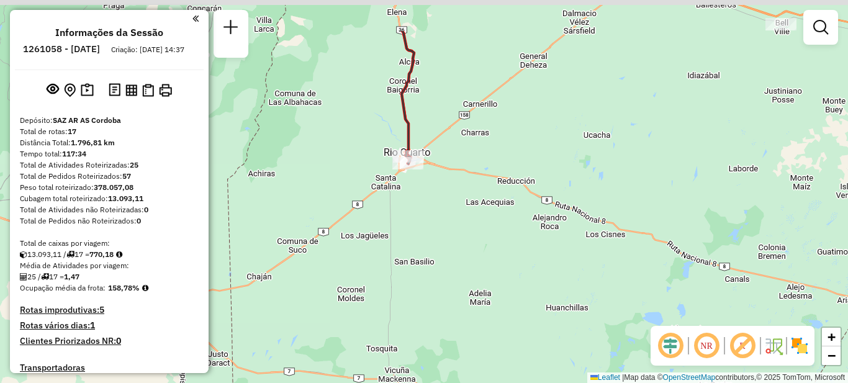
drag, startPoint x: 440, startPoint y: 193, endPoint x: 438, endPoint y: 203, distance: 10.7
click at [442, 204] on div "Janela de atendimento Grade de atendimento Capacidade Transportadoras Veículos …" at bounding box center [424, 191] width 848 height 383
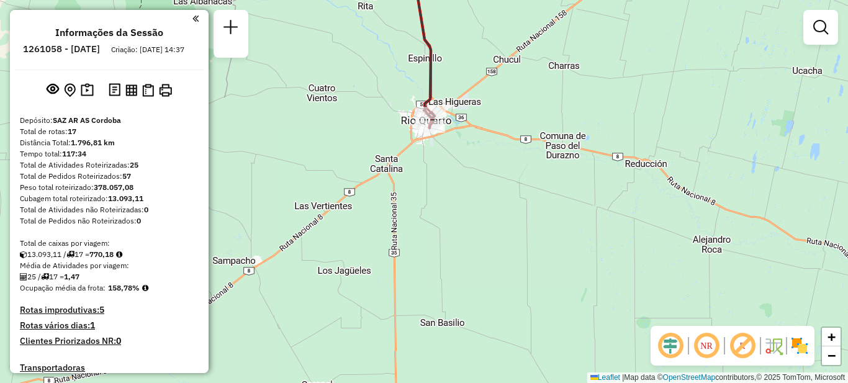
drag, startPoint x: 472, startPoint y: 186, endPoint x: 494, endPoint y: 305, distance: 121.2
click at [494, 305] on div "Janela de atendimento Grade de atendimento Capacidade Transportadoras Veículos …" at bounding box center [424, 191] width 848 height 383
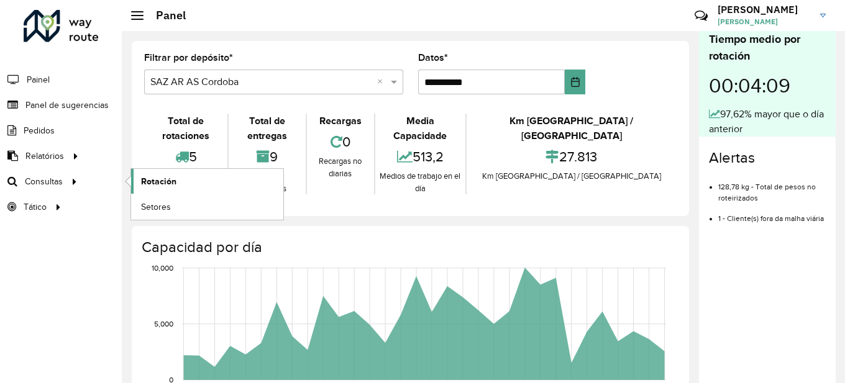
click at [186, 175] on link "Rotación" at bounding box center [207, 181] width 152 height 25
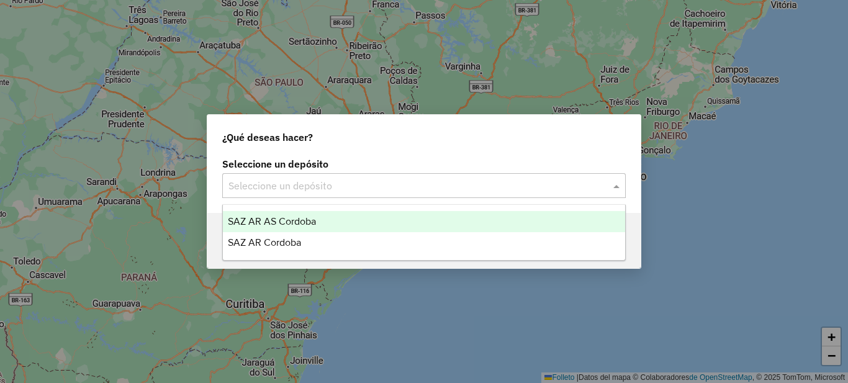
click at [402, 189] on input "text" at bounding box center [412, 186] width 366 height 15
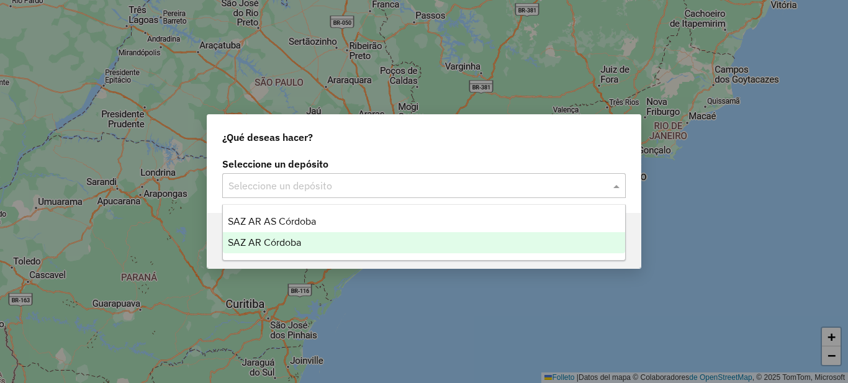
click at [322, 233] on div "SAZ AR Córdoba" at bounding box center [424, 242] width 402 height 21
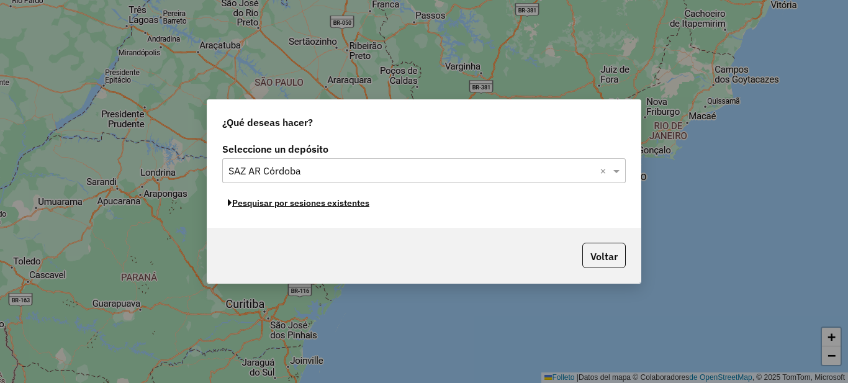
click at [322, 206] on font "Pesquisar por sesiones existentes" at bounding box center [300, 202] width 137 height 11
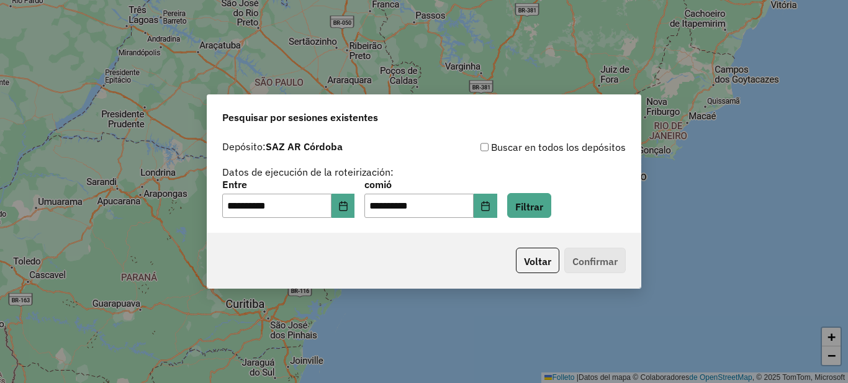
click at [364, 207] on div "**********" at bounding box center [424, 199] width 404 height 39
click at [348, 204] on icon "Elija fecha" at bounding box center [343, 206] width 10 height 10
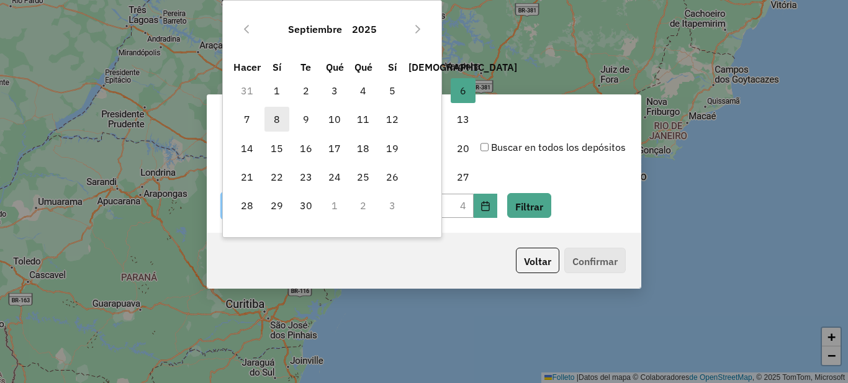
click at [272, 123] on span "8" at bounding box center [277, 119] width 25 height 25
type input "**********"
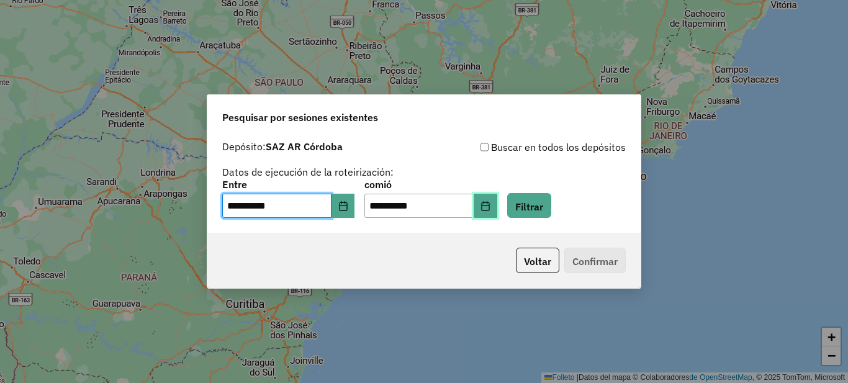
click at [489, 209] on icon "Elija fecha" at bounding box center [485, 206] width 8 height 10
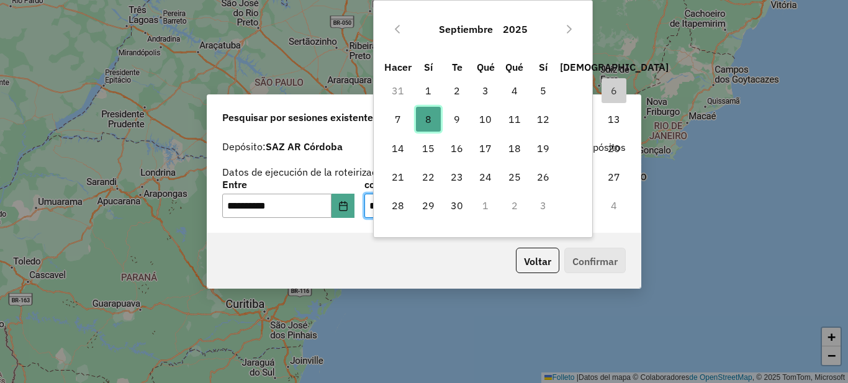
click at [433, 116] on span "8" at bounding box center [428, 119] width 25 height 25
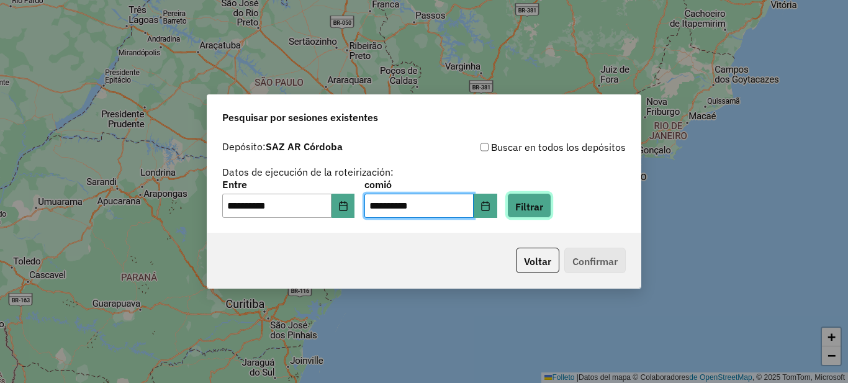
click at [543, 204] on font "Filtrar" at bounding box center [529, 206] width 28 height 12
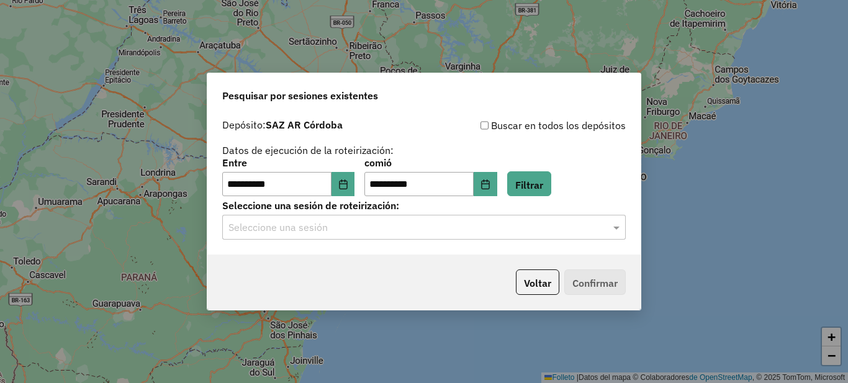
click at [440, 230] on input "text" at bounding box center [412, 227] width 366 height 15
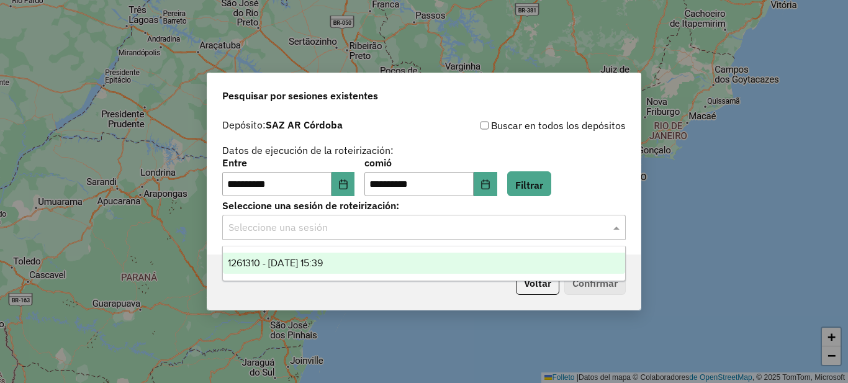
click at [322, 264] on font "1261310 - [DATE] 15:39" at bounding box center [275, 263] width 95 height 11
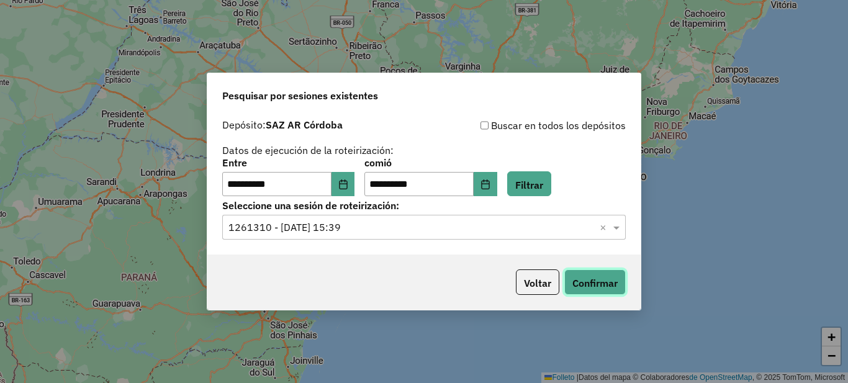
click at [596, 286] on font "Confirmar" at bounding box center [595, 283] width 45 height 12
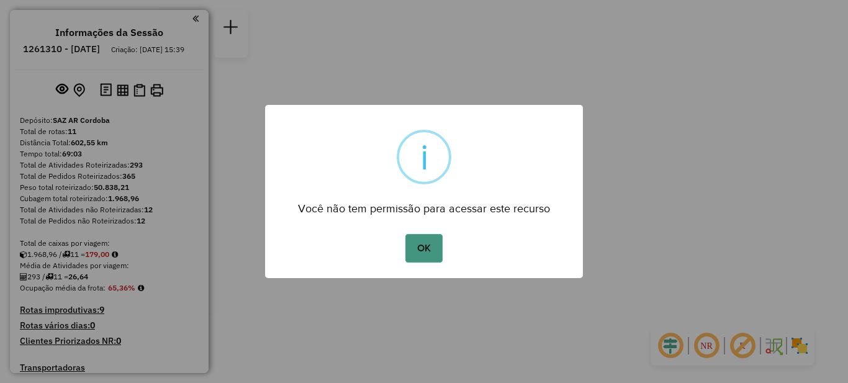
click at [419, 249] on button "OK" at bounding box center [424, 248] width 37 height 29
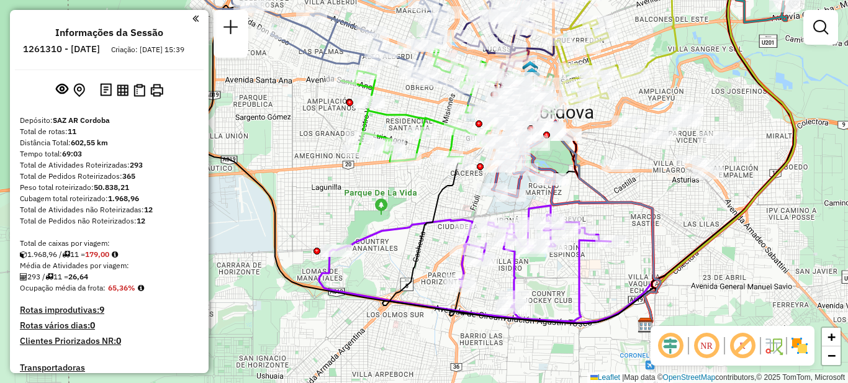
drag, startPoint x: 388, startPoint y: 227, endPoint x: 335, endPoint y: 197, distance: 60.6
click at [335, 197] on div "Janela de atendimento Grade de atendimento Capacidade Transportadoras Veículos …" at bounding box center [424, 191] width 848 height 383
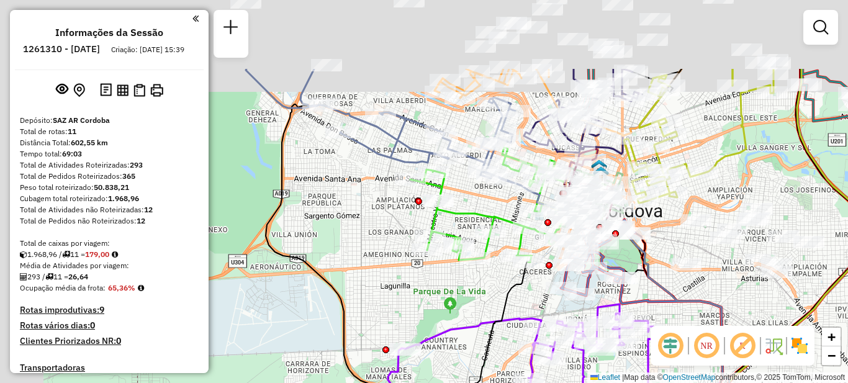
drag, startPoint x: 355, startPoint y: 184, endPoint x: 408, endPoint y: 292, distance: 120.0
click at [408, 292] on div "Janela de atendimento Grade de atendimento Capacidade Transportadoras Veículos …" at bounding box center [424, 191] width 848 height 383
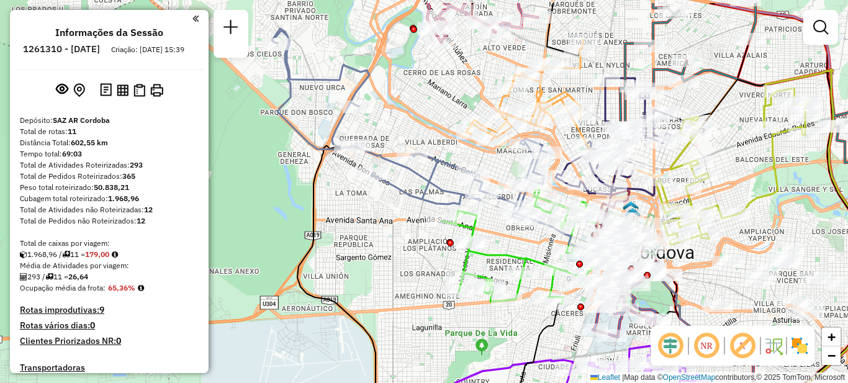
drag, startPoint x: 347, startPoint y: 219, endPoint x: 404, endPoint y: 289, distance: 90.5
click at [404, 289] on div "Janela de atendimento Grade de atendimento Capacidade Transportadoras Veículos …" at bounding box center [424, 191] width 848 height 383
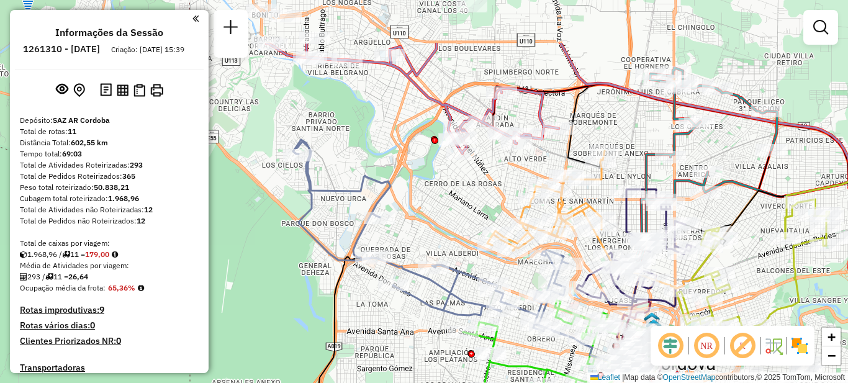
drag, startPoint x: 396, startPoint y: 248, endPoint x: 399, endPoint y: 365, distance: 116.8
click at [399, 365] on div "Janela de atendimento Grade de atendimento Capacidade Transportadoras Veículos …" at bounding box center [424, 191] width 848 height 383
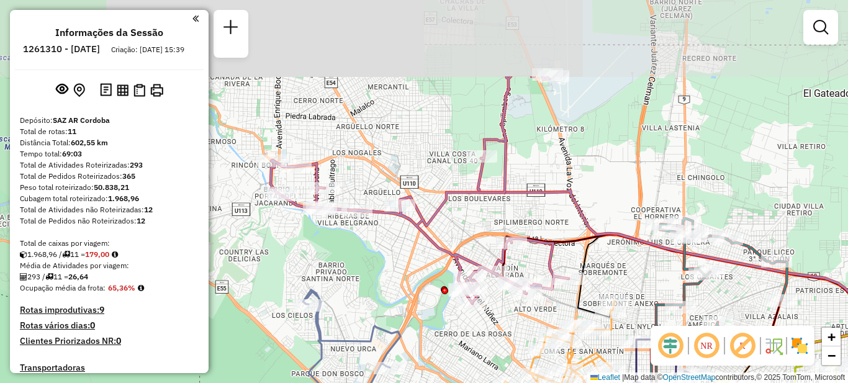
drag, startPoint x: 379, startPoint y: 175, endPoint x: 371, endPoint y: 239, distance: 64.5
click at [374, 283] on div "Janela de atendimento Grade de atendimento Capacidade Transportadoras Veículos …" at bounding box center [424, 191] width 848 height 383
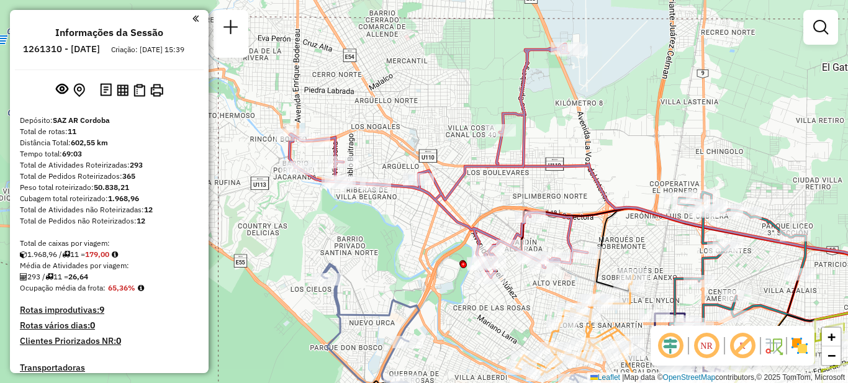
drag, startPoint x: 485, startPoint y: 232, endPoint x: 526, endPoint y: 161, distance: 81.8
click at [526, 161] on icon at bounding box center [438, 161] width 298 height 234
select select "**********"
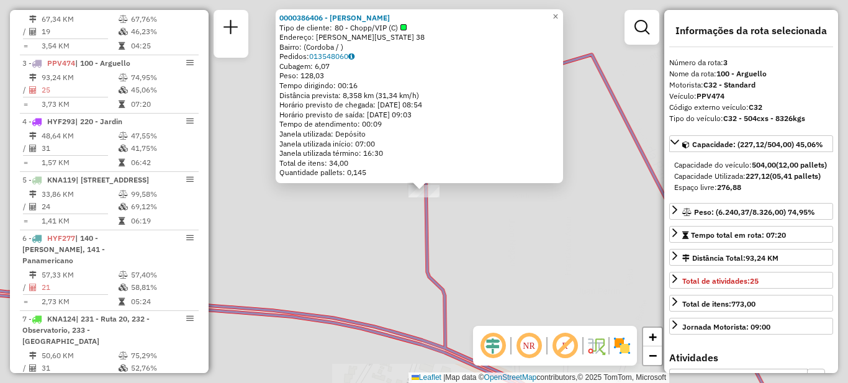
scroll to position [570, 0]
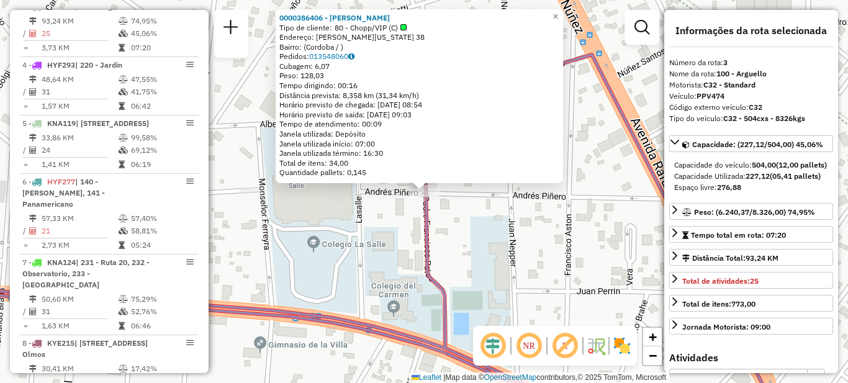
click at [478, 245] on div "0000386406 - MILLAN MONICA SUSANA Tipo de cliente: 80 - Chopp/VIP (C) Endereço:…" at bounding box center [424, 191] width 848 height 383
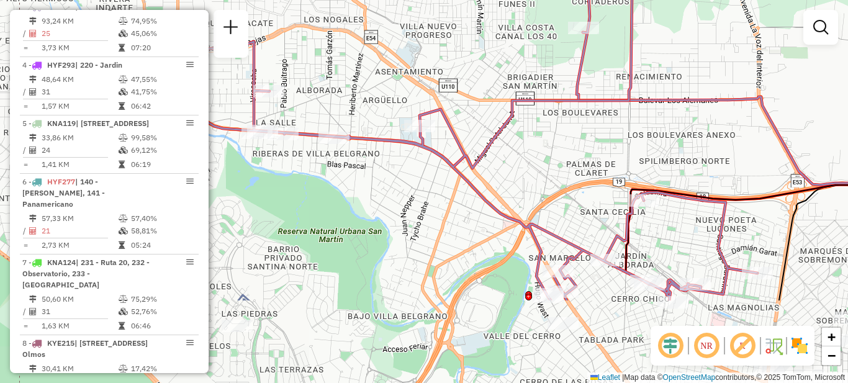
drag, startPoint x: 365, startPoint y: 293, endPoint x: 376, endPoint y: 196, distance: 98.1
click at [376, 196] on div "Janela de atendimento Grade de atendimento Capacidade Transportadoras Veículos …" at bounding box center [424, 191] width 848 height 383
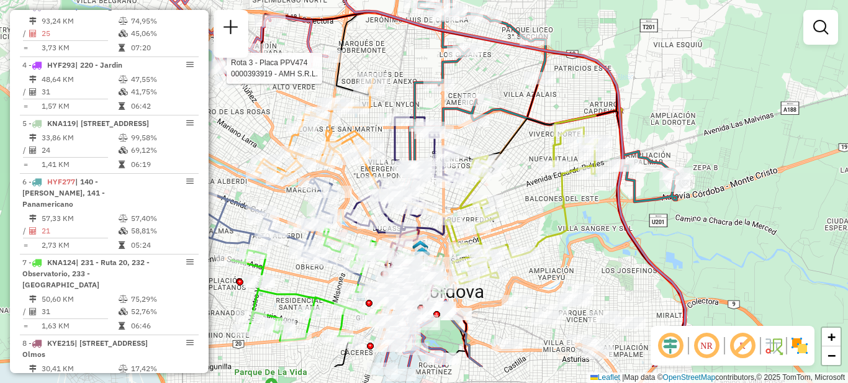
drag, startPoint x: 594, startPoint y: 278, endPoint x: 600, endPoint y: 242, distance: 37.1
click at [600, 242] on div "Rota 3 - Placa PPV474 0000393919 - AMH S.R.L. Janela de atendimento Grade de at…" at bounding box center [424, 191] width 848 height 383
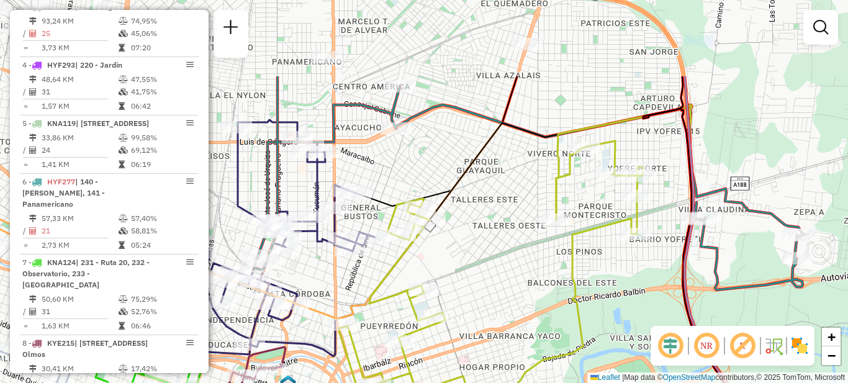
drag, startPoint x: 579, startPoint y: 186, endPoint x: 610, endPoint y: 301, distance: 119.0
click at [610, 301] on div "Rota 3 - Placa PPV474 0000393919 - AMH S.R.L. Janela de atendimento Grade de at…" at bounding box center [424, 191] width 848 height 383
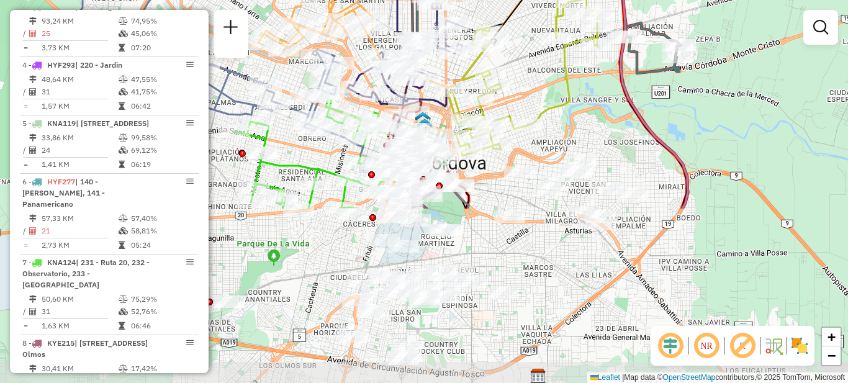
drag, startPoint x: 602, startPoint y: 305, endPoint x: 581, endPoint y: 112, distance: 193.7
click at [581, 113] on div "Rota 3 - Placa PPV474 0000393919 - AMH S.R.L. Janela de atendimento Grade de at…" at bounding box center [424, 191] width 848 height 383
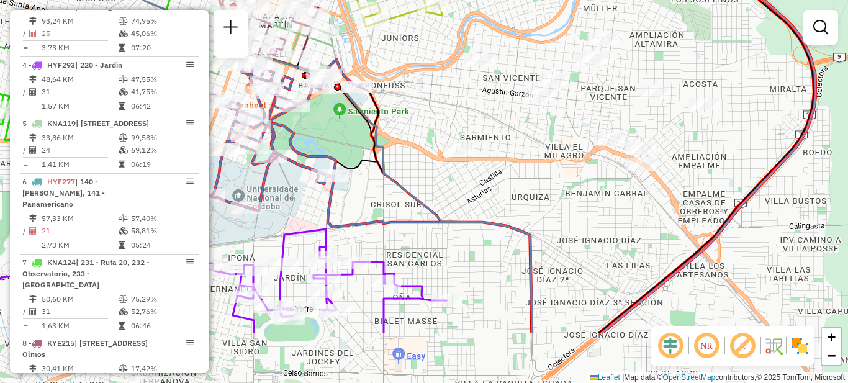
drag, startPoint x: 542, startPoint y: 273, endPoint x: 556, endPoint y: 184, distance: 89.9
click at [556, 184] on div "Rota 3 - Placa PPV474 0000393919 - AMH S.R.L. Janela de atendimento Grade de at…" at bounding box center [424, 191] width 848 height 383
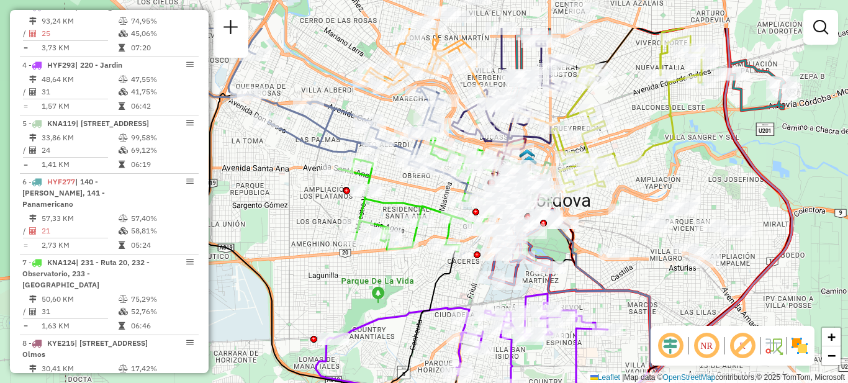
drag, startPoint x: 461, startPoint y: 224, endPoint x: 568, endPoint y: 283, distance: 122.0
click at [568, 288] on icon at bounding box center [586, 313] width 143 height 199
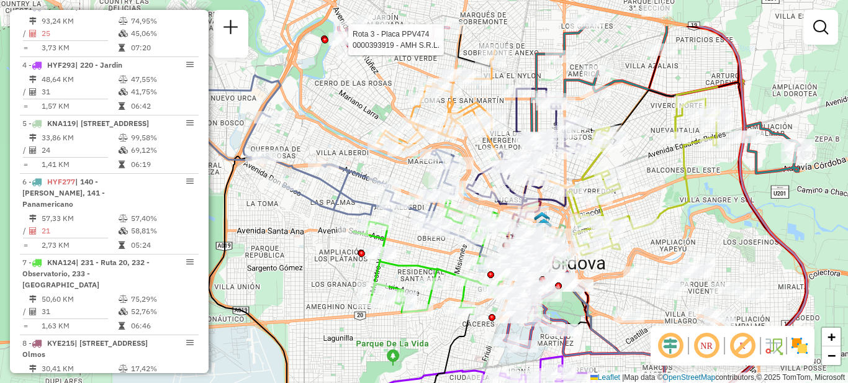
drag, startPoint x: 305, startPoint y: 215, endPoint x: 309, endPoint y: 301, distance: 85.2
click at [309, 301] on div "Rota 3 - Placa PPV474 0000393919 - AMH S.R.L. Janela de atendimento Grade de at…" at bounding box center [424, 191] width 848 height 383
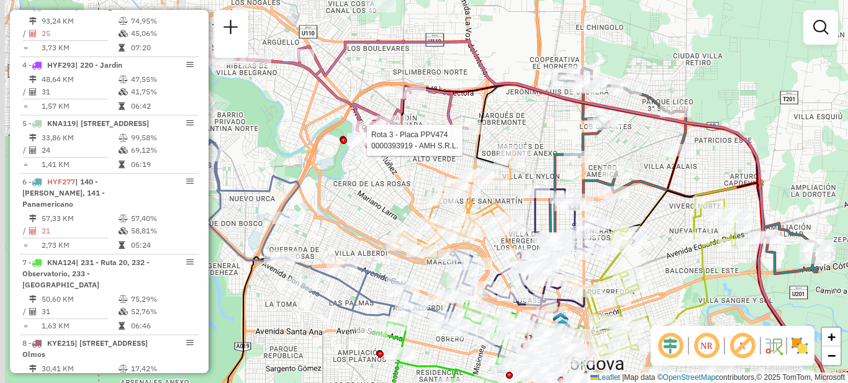
drag, startPoint x: 338, startPoint y: 117, endPoint x: 361, endPoint y: 227, distance: 112.9
click at [361, 227] on div "Rota 3 - Placa PPV474 0000393919 - AMH S.R.L. Janela de atendimento Grade de at…" at bounding box center [424, 191] width 848 height 383
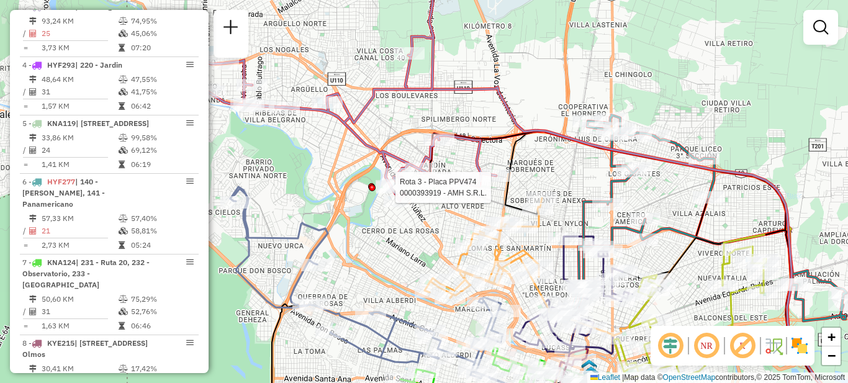
drag, startPoint x: 355, startPoint y: 208, endPoint x: 383, endPoint y: 224, distance: 32.5
click at [383, 224] on div "Rota 3 - Placa PPV474 0000393919 - AMH S.R.L. Janela de atendimento Grade de at…" at bounding box center [424, 191] width 848 height 383
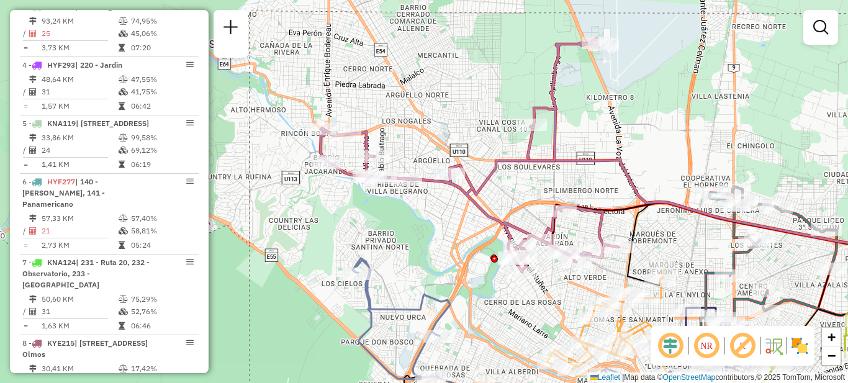
drag, startPoint x: 410, startPoint y: 234, endPoint x: 515, endPoint y: 279, distance: 114.9
click at [530, 304] on div "Janela de atendimento Grade de atendimento Capacidade Transportadoras Veículos …" at bounding box center [424, 191] width 848 height 383
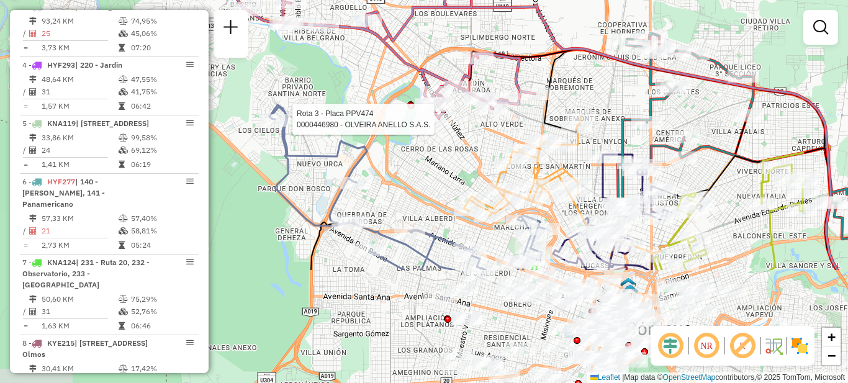
drag, startPoint x: 520, startPoint y: 277, endPoint x: 440, endPoint y: 125, distance: 172.0
click at [440, 125] on div at bounding box center [438, 119] width 31 height 12
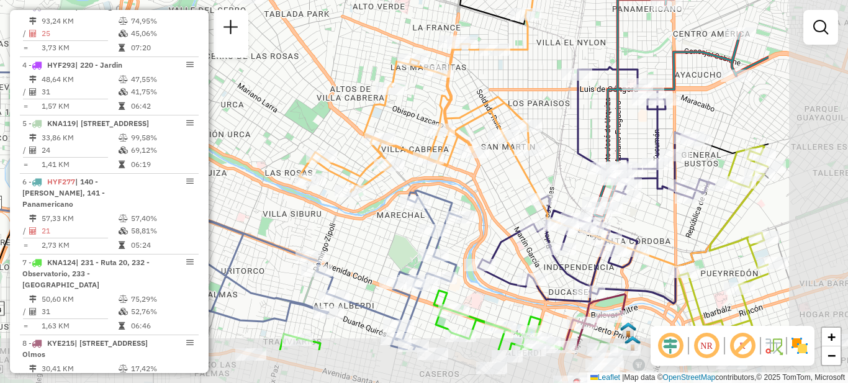
drag, startPoint x: 501, startPoint y: 162, endPoint x: 333, endPoint y: 90, distance: 183.1
click at [333, 90] on div "Rota 3 - Placa PPV474 0000393919 - AMH S.R.L. Janela de atendimento Grade de at…" at bounding box center [424, 191] width 848 height 383
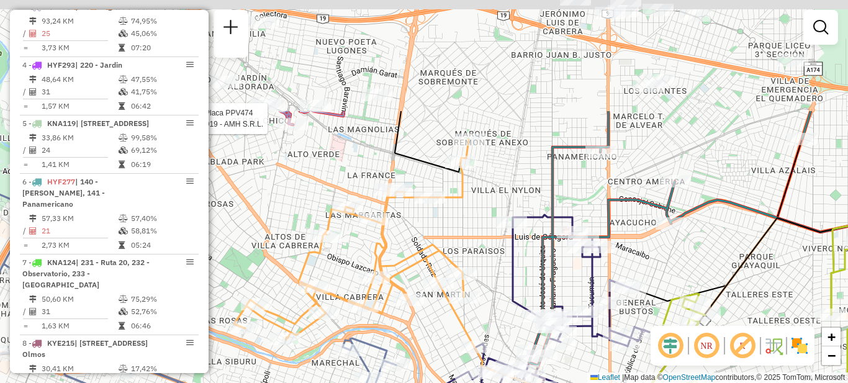
drag, startPoint x: 570, startPoint y: 89, endPoint x: 509, endPoint y: 233, distance: 156.4
click at [510, 238] on icon at bounding box center [531, 332] width 237 height 235
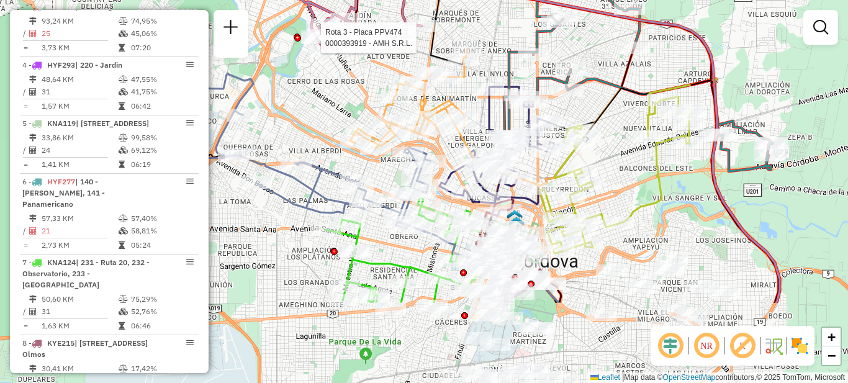
drag, startPoint x: 681, startPoint y: 232, endPoint x: 604, endPoint y: 114, distance: 140.6
click at [604, 114] on icon at bounding box center [681, 192] width 196 height 222
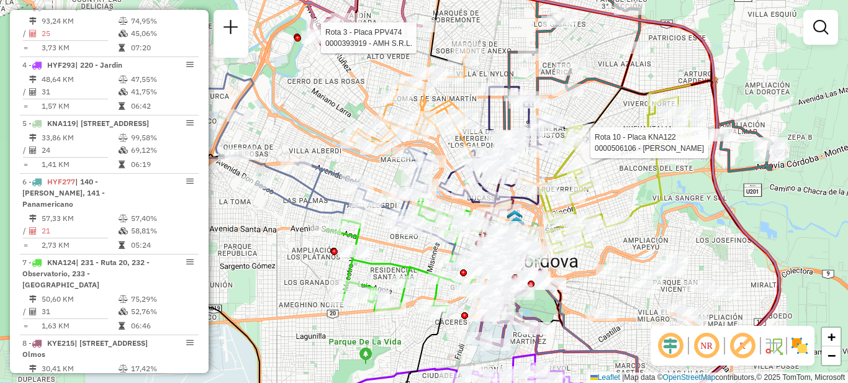
select select "**********"
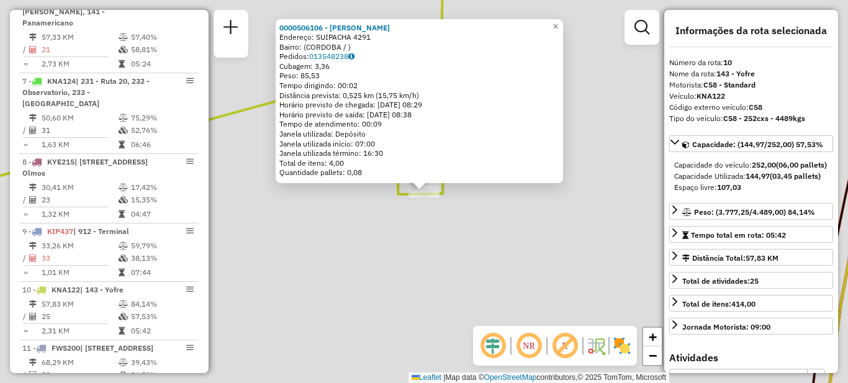
scroll to position [1016, 0]
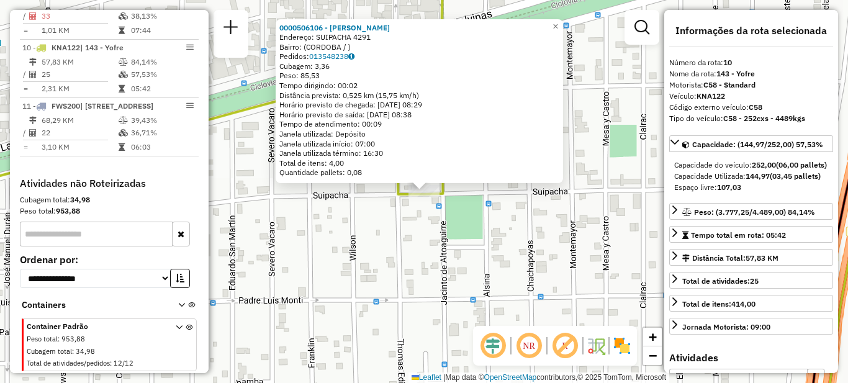
click at [486, 250] on div "0000506106 - Toni S.A.S. Endereço: SUIPACHA 4291 Bairro: (CORDOBA / ) Pedidos: …" at bounding box center [424, 191] width 848 height 383
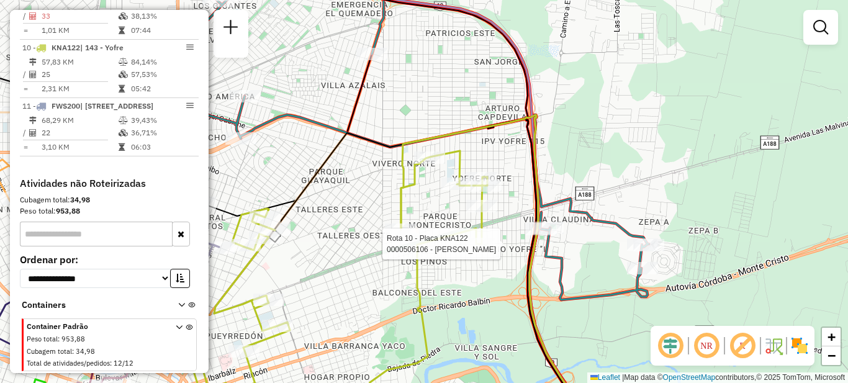
select select "**********"
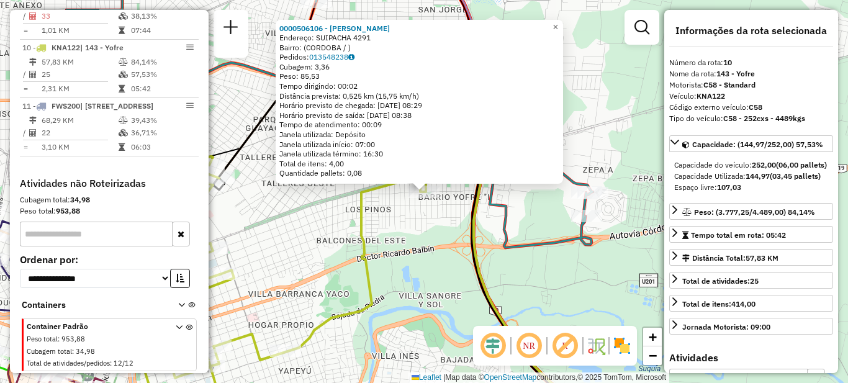
click at [465, 262] on div "0000506106 - Toni S.A.S. Endereço: SUIPACHA 4291 Bairro: (CORDOBA / ) Pedidos: …" at bounding box center [424, 191] width 848 height 383
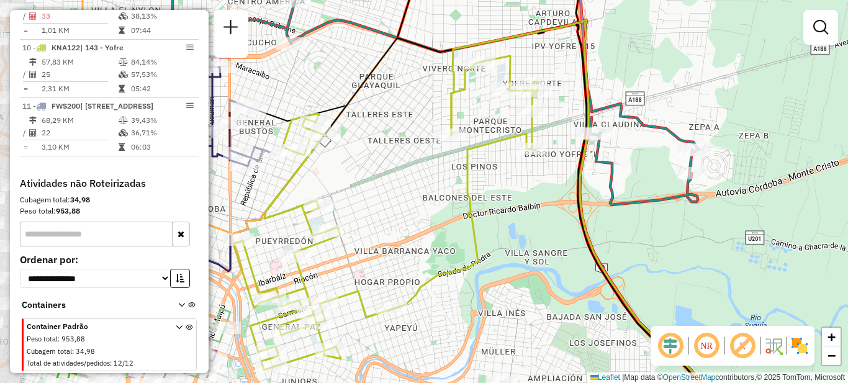
drag, startPoint x: 378, startPoint y: 278, endPoint x: 484, endPoint y: 235, distance: 114.5
click at [484, 235] on div "Janela de atendimento Grade de atendimento Capacidade Transportadoras Veículos …" at bounding box center [424, 191] width 848 height 383
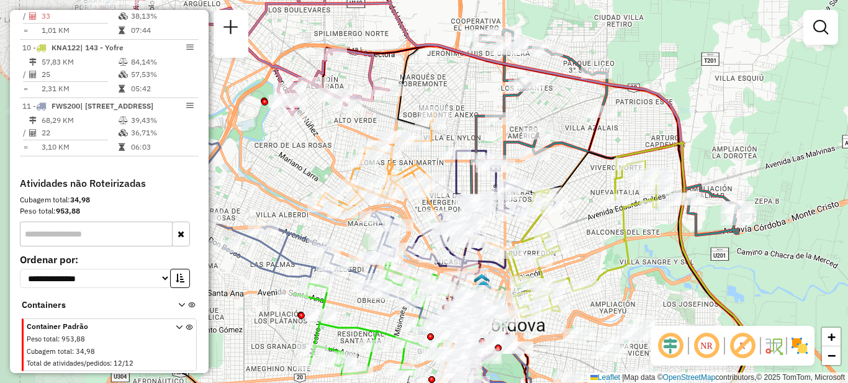
drag, startPoint x: 402, startPoint y: 258, endPoint x: 587, endPoint y: 254, distance: 185.1
click at [587, 254] on div "Janela de atendimento Grade de atendimento Capacidade Transportadoras Veículos …" at bounding box center [424, 191] width 848 height 383
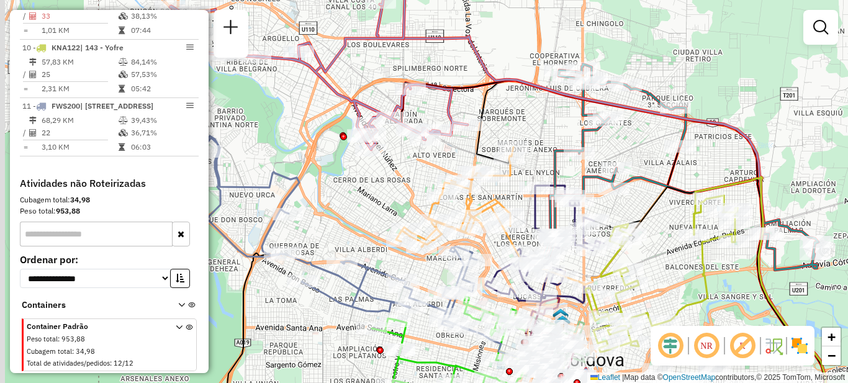
drag, startPoint x: 579, startPoint y: 238, endPoint x: 661, endPoint y: 266, distance: 87.4
click at [663, 267] on div "Janela de atendimento Grade de atendimento Capacidade Transportadoras Veículos …" at bounding box center [424, 191] width 848 height 383
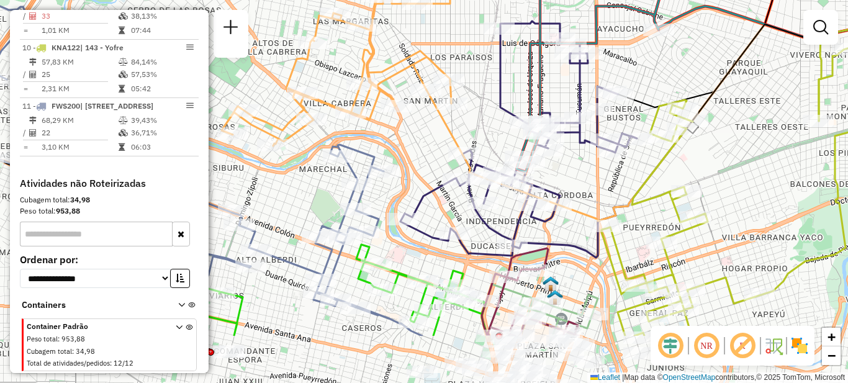
drag, startPoint x: 512, startPoint y: 248, endPoint x: 425, endPoint y: 172, distance: 115.3
click at [426, 172] on div "Janela de atendimento Grade de atendimento Capacidade Transportadoras Veículos …" at bounding box center [424, 191] width 848 height 383
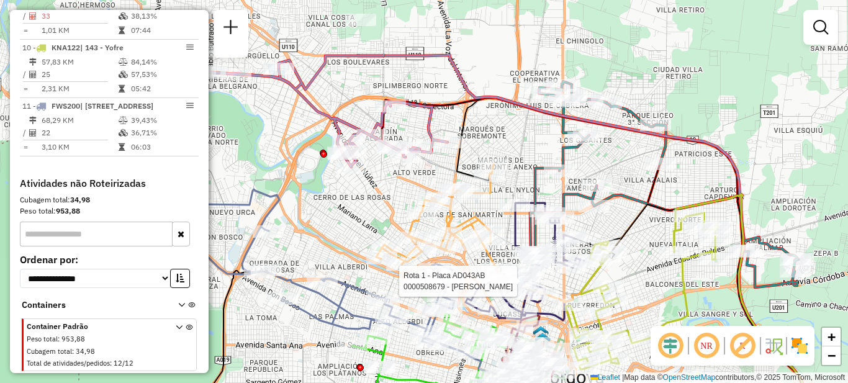
drag, startPoint x: 635, startPoint y: 235, endPoint x: 657, endPoint y: 286, distance: 55.9
click at [661, 294] on div "Rota 1 - Placa AD043AB 0000508679 - Chen Ping Janela de atendimento Grade de at…" at bounding box center [424, 191] width 848 height 383
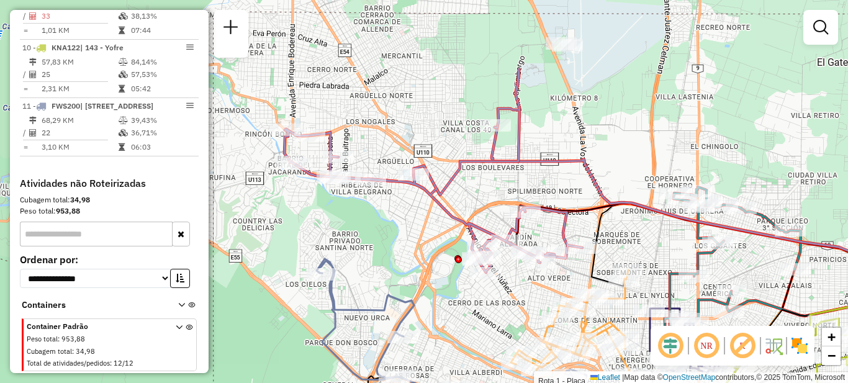
drag, startPoint x: 361, startPoint y: 188, endPoint x: 492, endPoint y: 294, distance: 168.7
click at [492, 294] on div "Rota 1 - Placa AD043AB 0000508679 - Chen Ping Janela de atendimento Grade de at…" at bounding box center [424, 191] width 848 height 383
select select "**********"
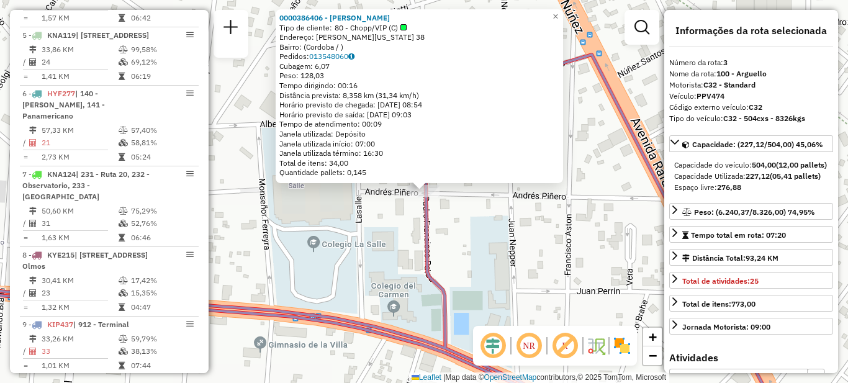
scroll to position [570, 0]
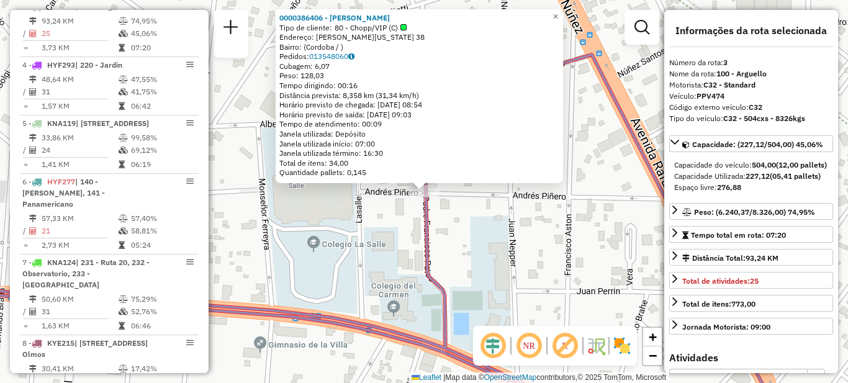
click at [522, 263] on div "0000386406 - MILLAN MONICA SUSANA Tipo de cliente: 80 - Chopp/VIP (C) Endereço:…" at bounding box center [424, 191] width 848 height 383
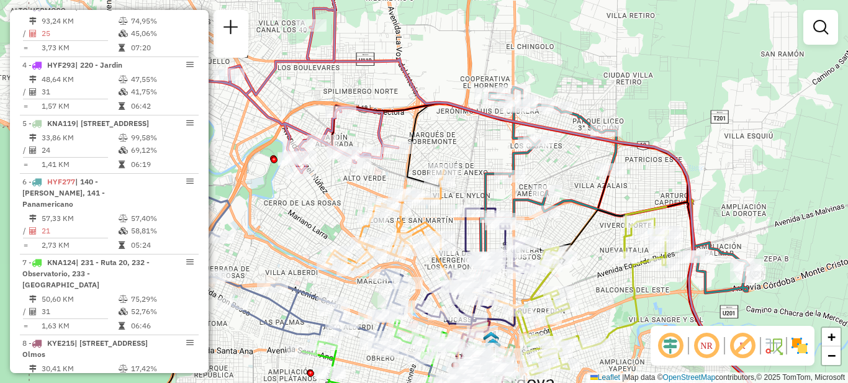
drag, startPoint x: 517, startPoint y: 196, endPoint x: 457, endPoint y: 185, distance: 60.7
click at [457, 185] on div "Janela de atendimento Grade de atendimento Capacidade Transportadoras Veículos …" at bounding box center [424, 191] width 848 height 383
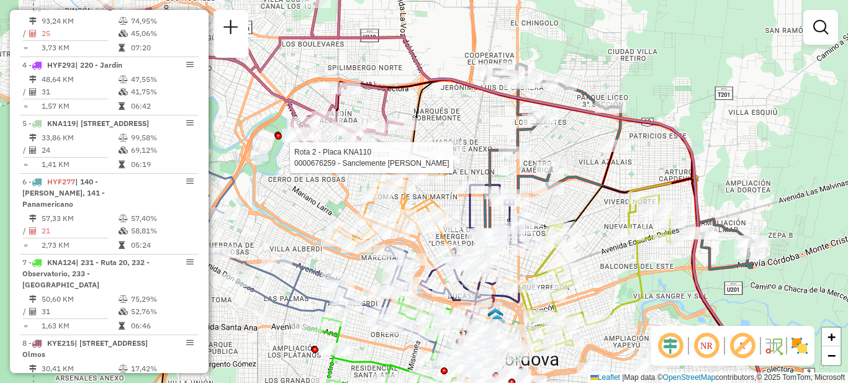
drag, startPoint x: 565, startPoint y: 245, endPoint x: 605, endPoint y: 263, distance: 44.0
click at [605, 265] on div "Rota 2 - Placa KNA110 0000676259 - Sanclemente Myrian Raquel Janela de atendime…" at bounding box center [424, 191] width 848 height 383
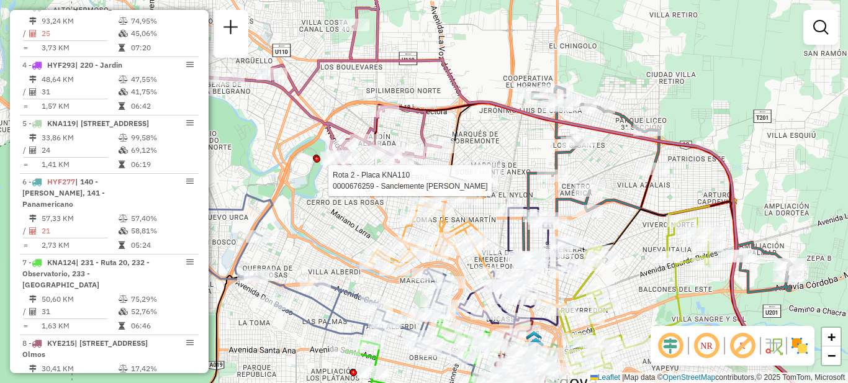
select select "**********"
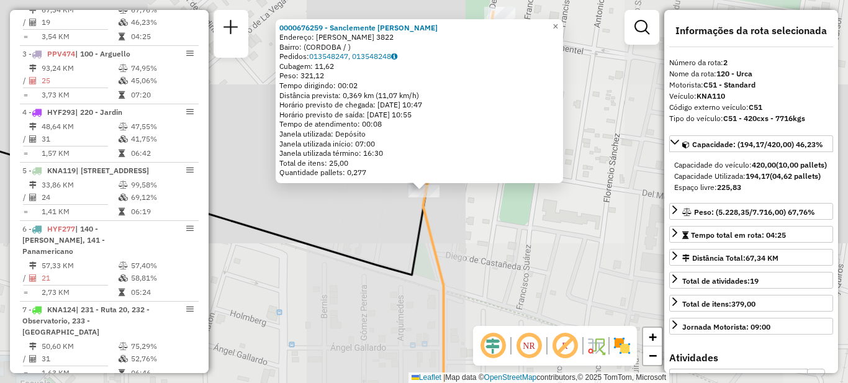
scroll to position [512, 0]
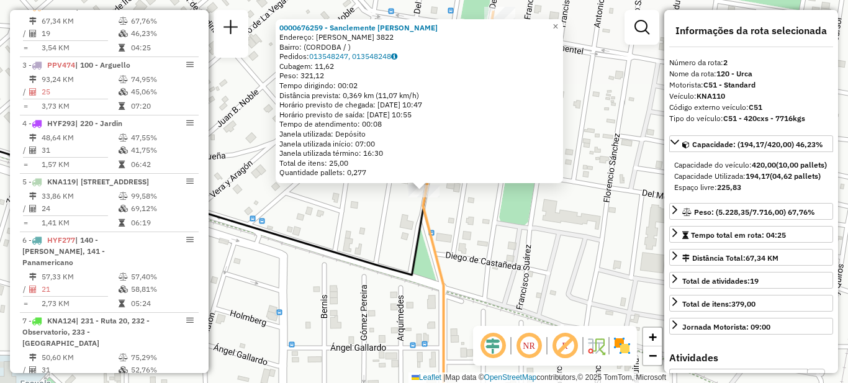
click at [474, 241] on div "0000676259 - Sanclemente Myrian Raquel Endereço: CORNELIO SAAVEDRA 3822 Bairro:…" at bounding box center [424, 191] width 848 height 383
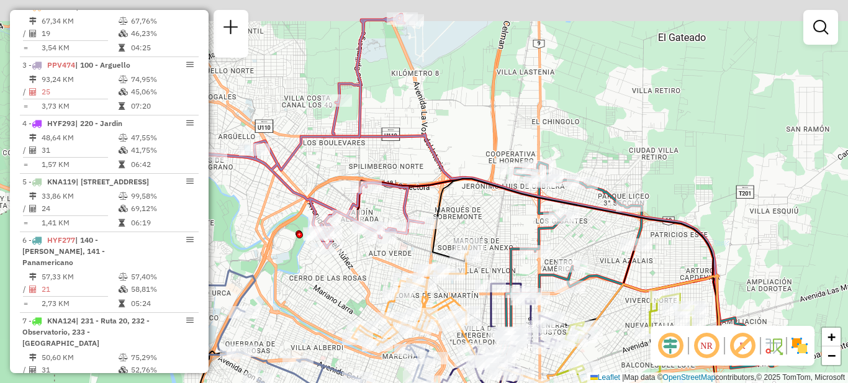
drag, startPoint x: 382, startPoint y: 230, endPoint x: 429, endPoint y: 255, distance: 53.1
click at [429, 258] on div "Janela de atendimento Grade de atendimento Capacidade Transportadoras Veículos …" at bounding box center [424, 191] width 848 height 383
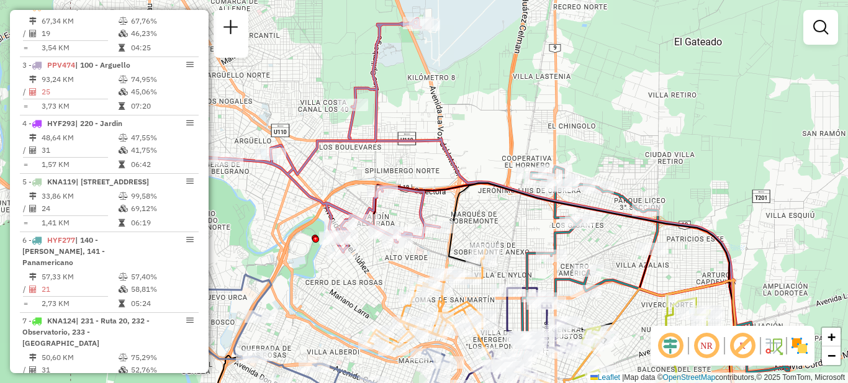
click at [360, 282] on div "Rota 3 - Placa PPV474 0000325253 - MASTER GRILL SA Janela de atendimento Grade …" at bounding box center [424, 191] width 848 height 383
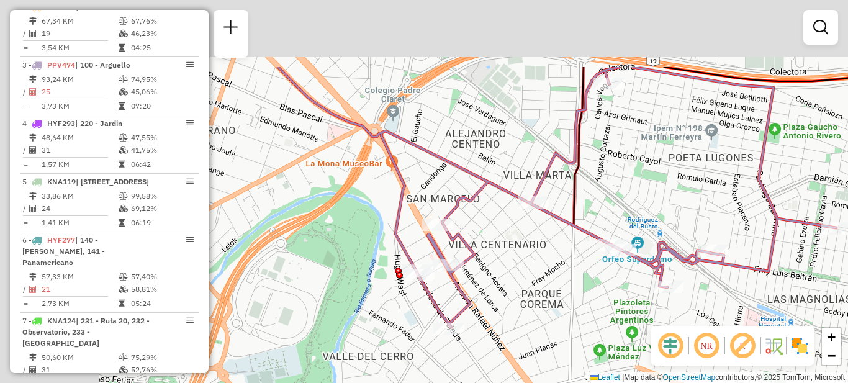
drag, startPoint x: 404, startPoint y: 258, endPoint x: 591, endPoint y: 344, distance: 205.6
click at [599, 355] on div "Janela de atendimento Grade de atendimento Capacidade Transportadoras Veículos …" at bounding box center [424, 191] width 848 height 383
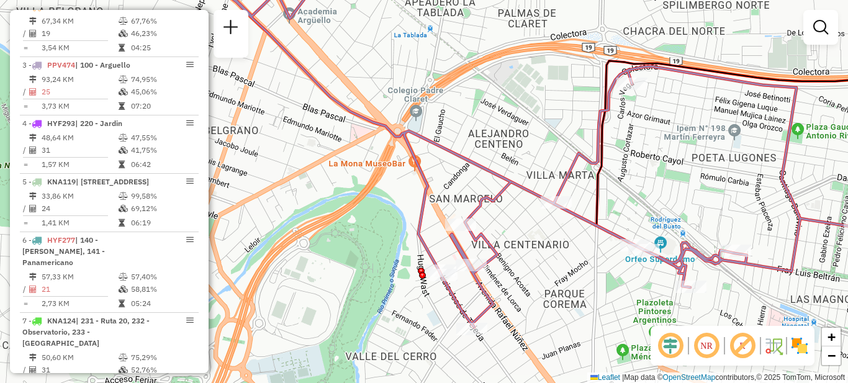
drag, startPoint x: 564, startPoint y: 270, endPoint x: 371, endPoint y: 194, distance: 206.9
click at [371, 194] on div "Janela de atendimento Grade de atendimento Capacidade Transportadoras Veículos …" at bounding box center [424, 191] width 848 height 383
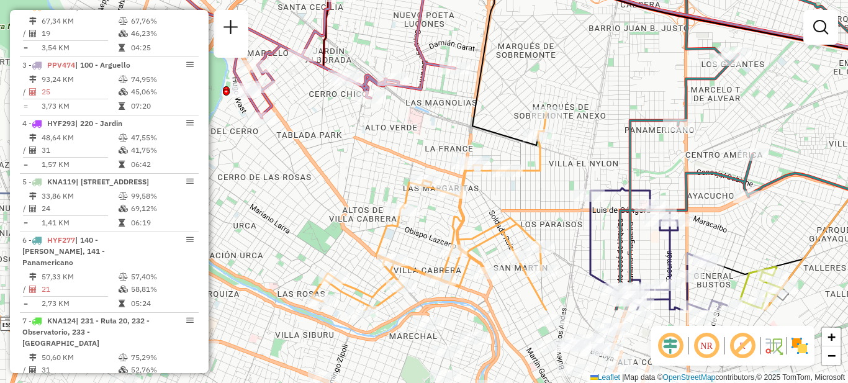
drag, startPoint x: 482, startPoint y: 252, endPoint x: 413, endPoint y: 143, distance: 128.7
click at [413, 143] on div "Janela de atendimento Grade de atendimento Capacidade Transportadoras Veículos …" at bounding box center [424, 191] width 848 height 383
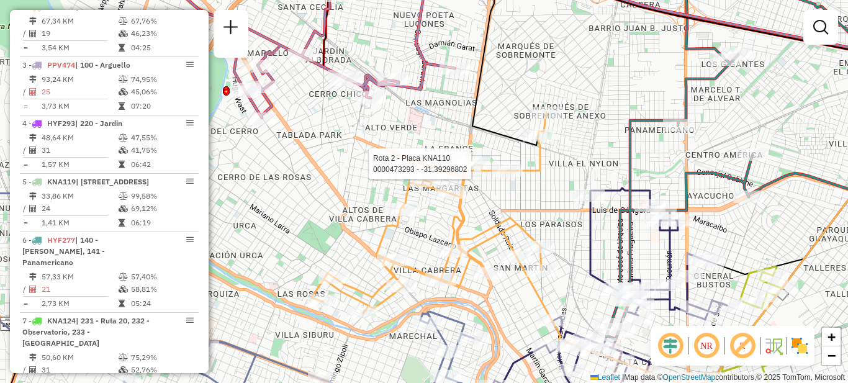
select select "**********"
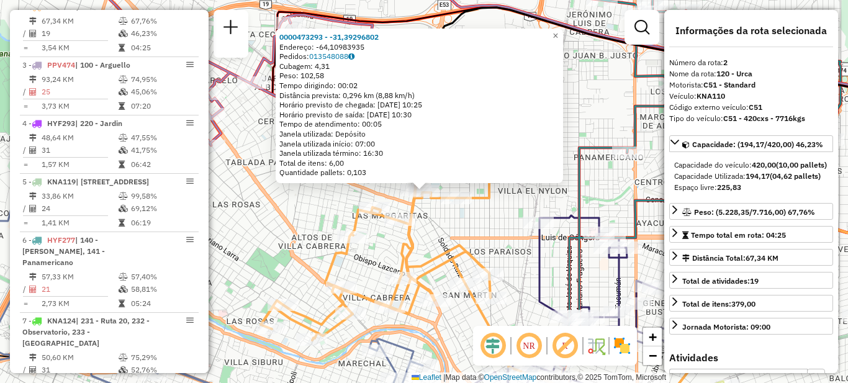
click at [354, 214] on icon at bounding box center [378, 240] width 235 height 201
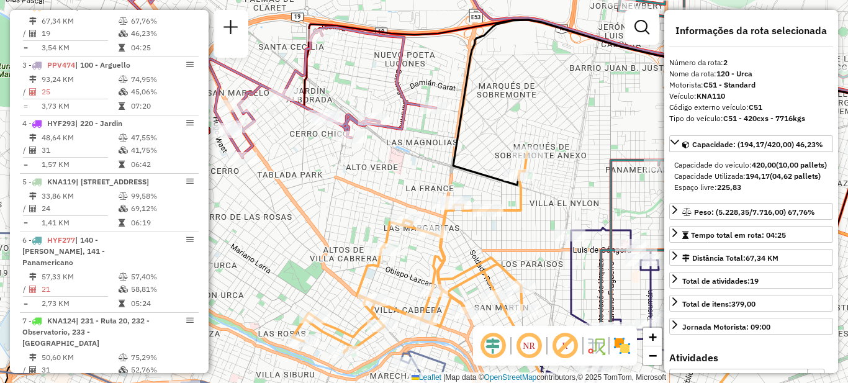
drag, startPoint x: 288, startPoint y: 201, endPoint x: 430, endPoint y: 240, distance: 146.7
click at [426, 240] on div "Janela de atendimento Grade de atendimento Capacidade Transportadoras Veículos …" at bounding box center [424, 191] width 848 height 383
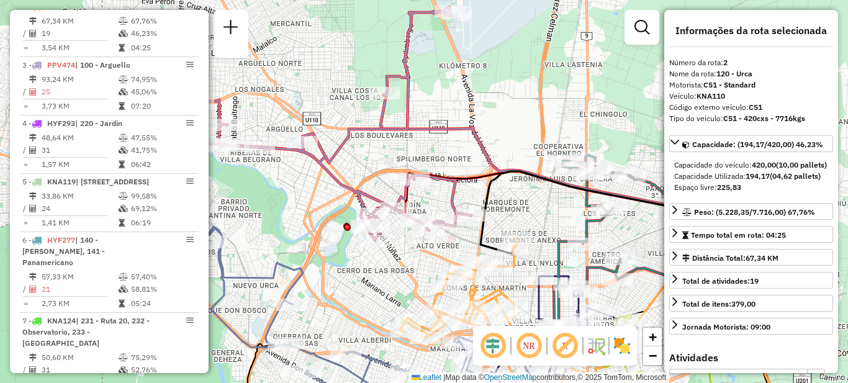
drag, startPoint x: 439, startPoint y: 228, endPoint x: 425, endPoint y: 258, distance: 33.1
click at [425, 258] on div "Janela de atendimento Grade de atendimento Capacidade Transportadoras Veículos …" at bounding box center [424, 191] width 848 height 383
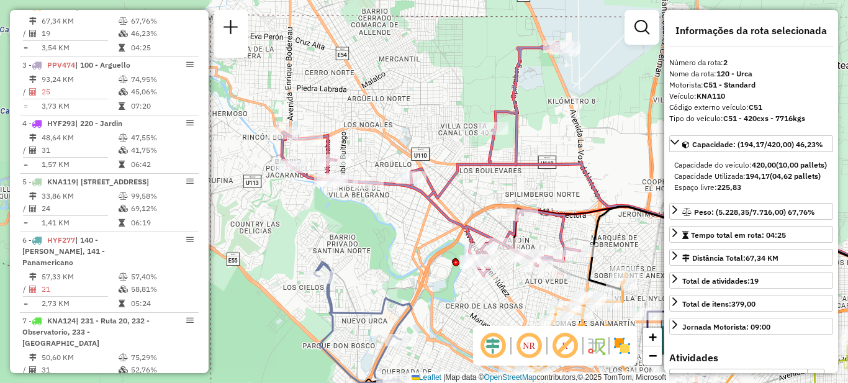
drag, startPoint x: 491, startPoint y: 291, endPoint x: 522, endPoint y: 294, distance: 30.6
click at [522, 296] on div "Janela de atendimento Grade de atendimento Capacidade Transportadoras Veículos …" at bounding box center [424, 191] width 848 height 383
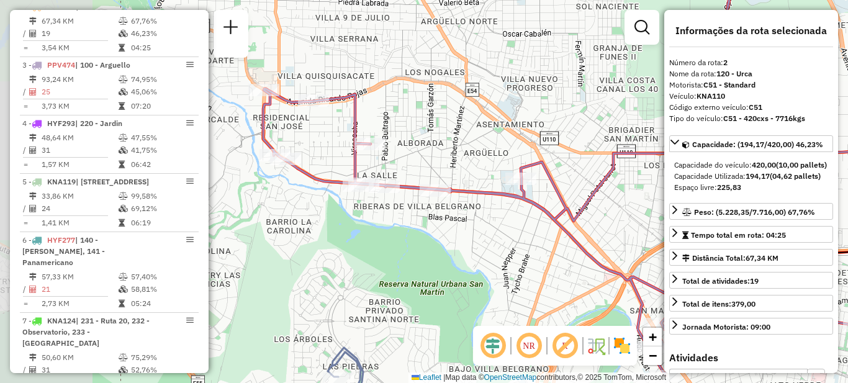
drag, startPoint x: 443, startPoint y: 201, endPoint x: 592, endPoint y: 243, distance: 154.3
click at [592, 243] on div "Janela de atendimento Grade de atendimento Capacidade Transportadoras Veículos …" at bounding box center [424, 191] width 848 height 383
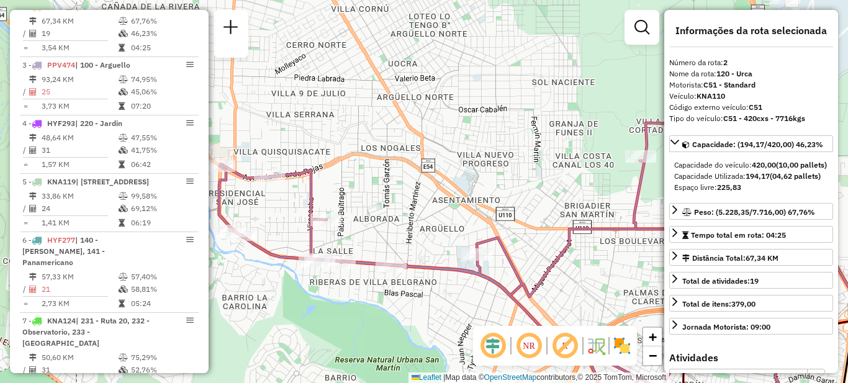
drag, startPoint x: 491, startPoint y: 183, endPoint x: 446, endPoint y: 252, distance: 82.5
click at [446, 252] on div "Janela de atendimento Grade de atendimento Capacidade Transportadoras Veículos …" at bounding box center [424, 191] width 848 height 383
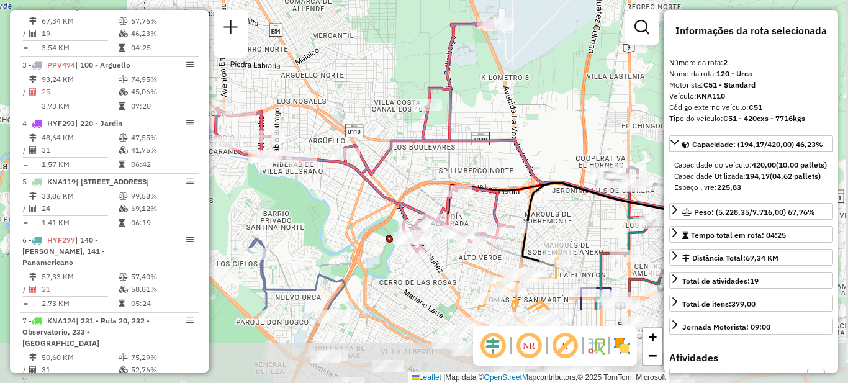
drag, startPoint x: 434, startPoint y: 296, endPoint x: 321, endPoint y: 185, distance: 158.5
click at [321, 185] on div "Janela de atendimento Grade de atendimento Capacidade Transportadoras Veículos …" at bounding box center [424, 191] width 848 height 383
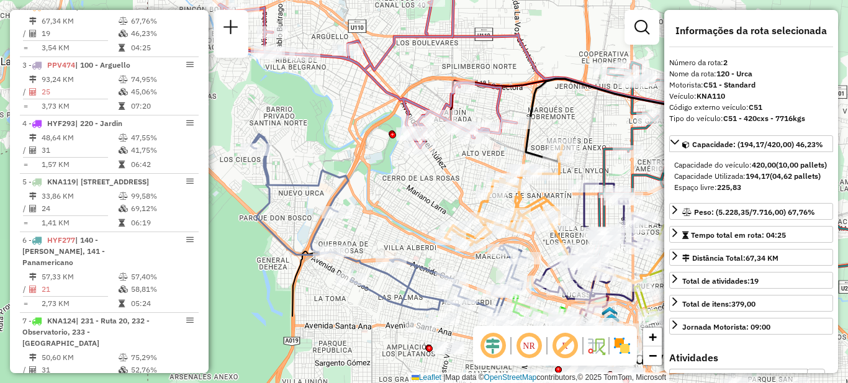
drag, startPoint x: 403, startPoint y: 268, endPoint x: 415, endPoint y: 182, distance: 86.6
click at [415, 182] on div "Janela de atendimento Grade de atendimento Capacidade Transportadoras Veículos …" at bounding box center [424, 191] width 848 height 383
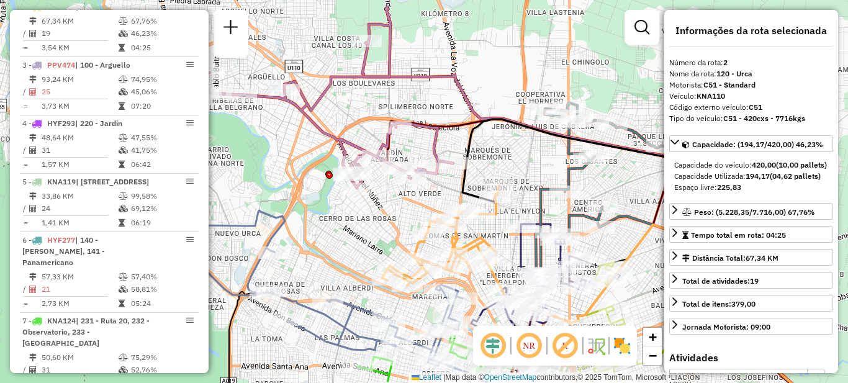
drag, startPoint x: 445, startPoint y: 206, endPoint x: 375, endPoint y: 255, distance: 85.1
click at [376, 255] on div "Janela de atendimento Grade de atendimento Capacidade Transportadoras Veículos …" at bounding box center [424, 191] width 848 height 383
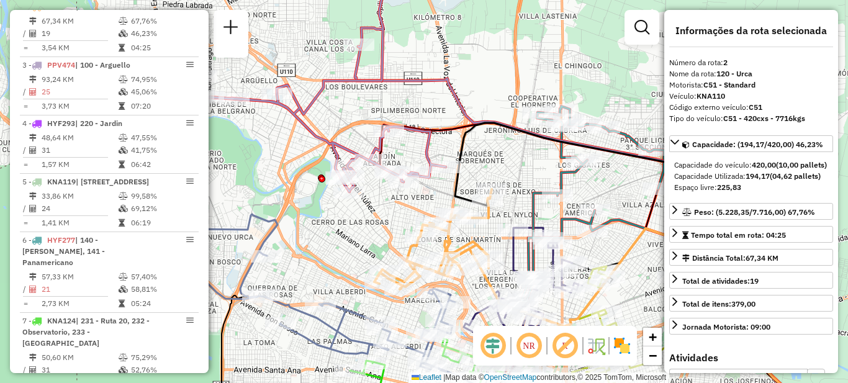
drag, startPoint x: 517, startPoint y: 206, endPoint x: 493, endPoint y: 179, distance: 36.5
click at [493, 179] on div "Janela de atendimento Grade de atendimento Capacidade Transportadoras Veículos …" at bounding box center [424, 191] width 848 height 383
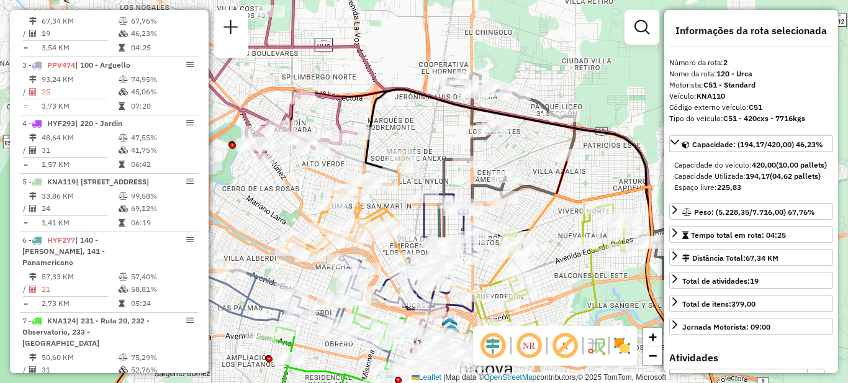
drag, startPoint x: 554, startPoint y: 206, endPoint x: 542, endPoint y: 215, distance: 15.5
click at [542, 215] on icon at bounding box center [551, 320] width 327 height 269
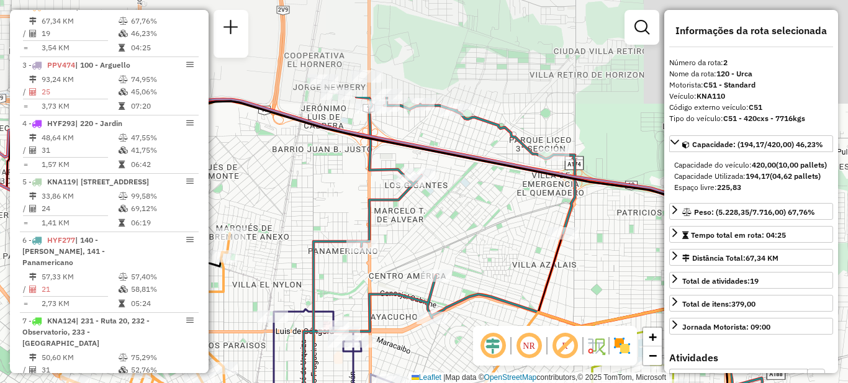
drag, startPoint x: 551, startPoint y: 119, endPoint x: 522, endPoint y: 245, distance: 130.0
click at [522, 245] on div "Janela de atendimento Grade de atendimento Capacidade Transportadoras Veículos …" at bounding box center [424, 191] width 848 height 383
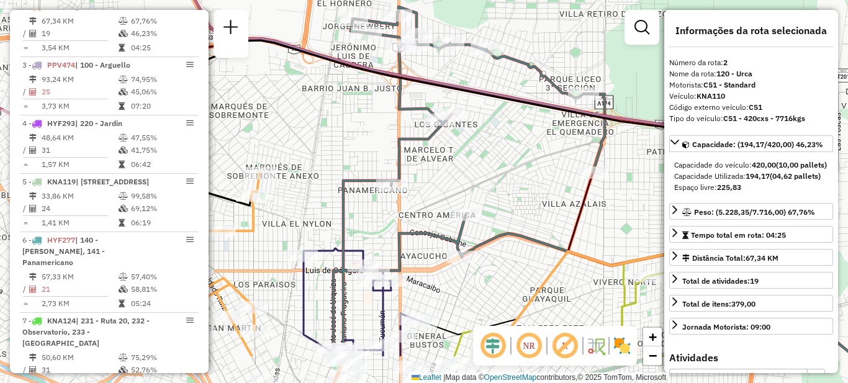
drag, startPoint x: 486, startPoint y: 208, endPoint x: 505, endPoint y: 119, distance: 91.3
click at [507, 117] on div "Janela de atendimento Grade de atendimento Capacidade Transportadoras Veículos …" at bounding box center [424, 191] width 848 height 383
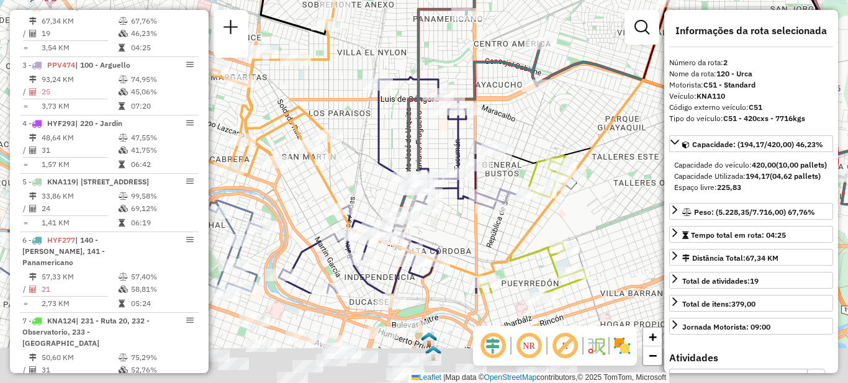
drag, startPoint x: 510, startPoint y: 239, endPoint x: 584, endPoint y: 105, distance: 152.9
click at [584, 105] on div "Janela de atendimento Grade de atendimento Capacidade Transportadoras Veículos …" at bounding box center [424, 191] width 848 height 383
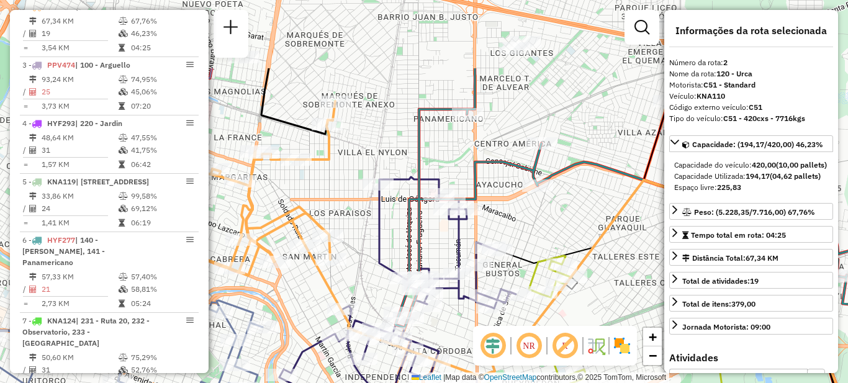
drag, startPoint x: 537, startPoint y: 177, endPoint x: 522, endPoint y: 317, distance: 140.5
click at [533, 324] on icon at bounding box center [633, 355] width 304 height 314
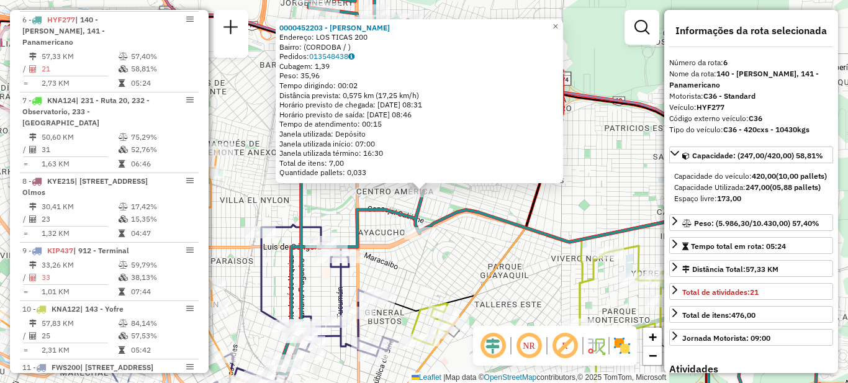
scroll to position [756, 0]
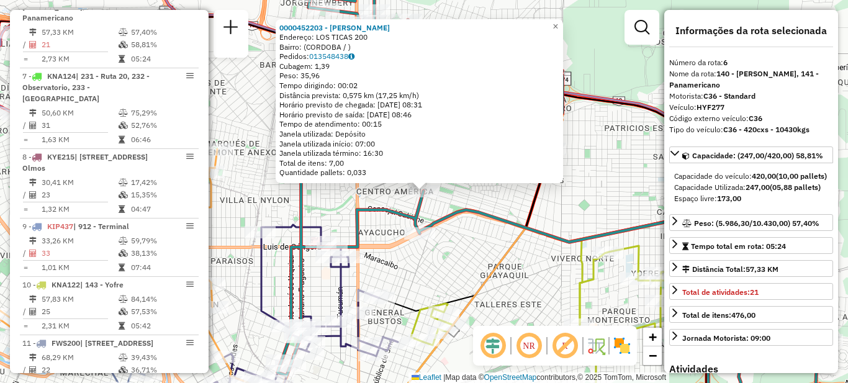
drag, startPoint x: 527, startPoint y: 274, endPoint x: 514, endPoint y: 272, distance: 13.3
click at [527, 275] on div "0000452203 - Farias Patricia Alejandra Endereço: LOS TICAS 200 Bairro: (CORDOBA…" at bounding box center [424, 191] width 848 height 383
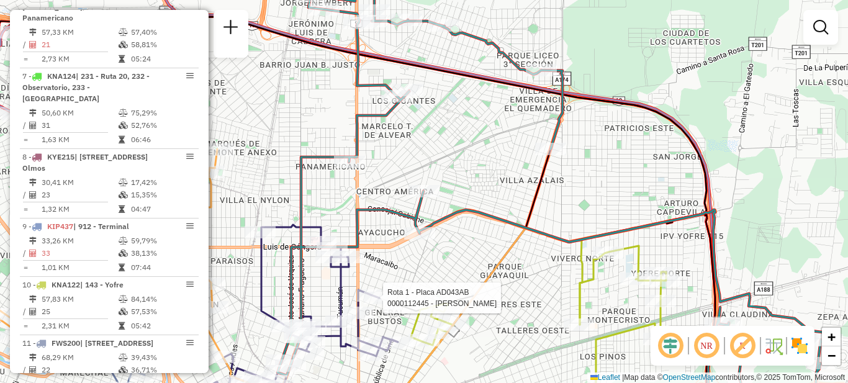
select select "**********"
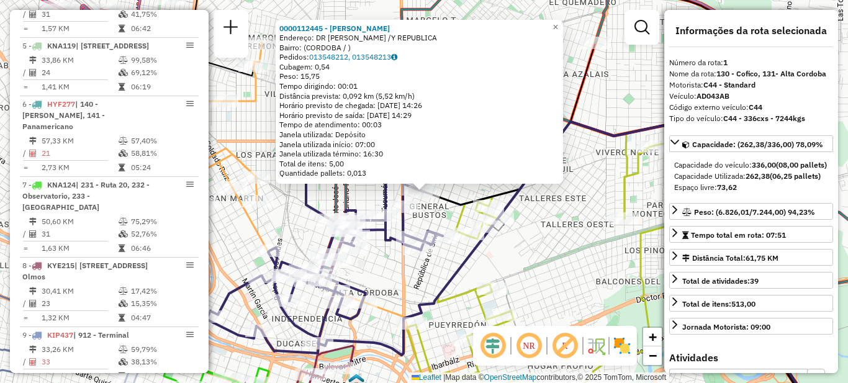
scroll to position [442, 0]
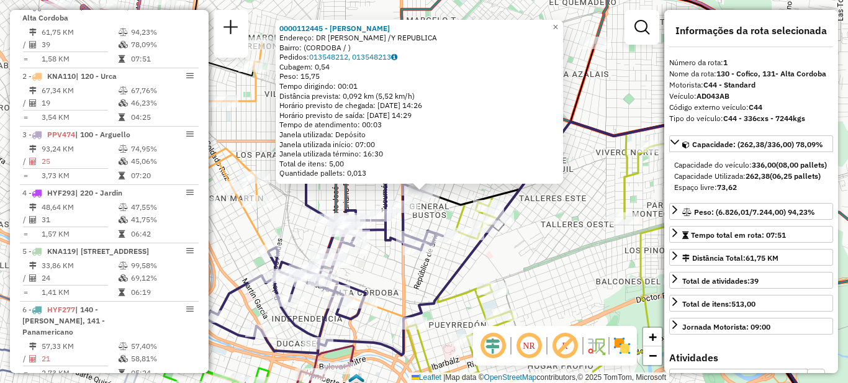
click at [478, 269] on div "0000112445 - Freda Miguel Osvaldo Endereço: DR MAURICIO YADAROLA /Y REPUBLICA B…" at bounding box center [424, 191] width 848 height 383
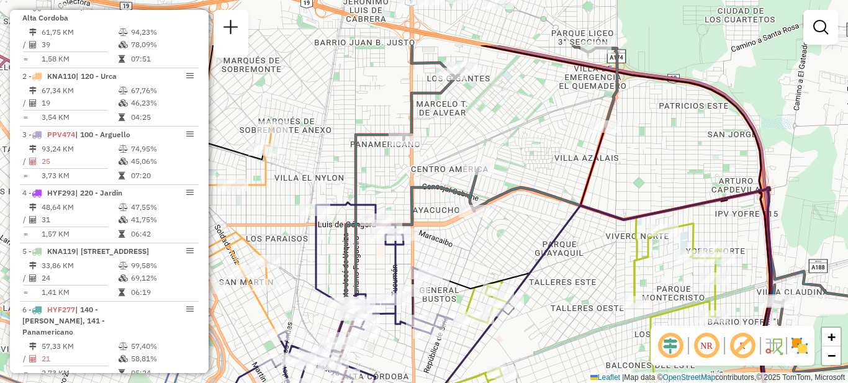
drag, startPoint x: 535, startPoint y: 186, endPoint x: 542, endPoint y: 286, distance: 100.2
click at [548, 293] on div "Janela de atendimento Grade de atendimento Capacidade Transportadoras Veículos …" at bounding box center [424, 191] width 848 height 383
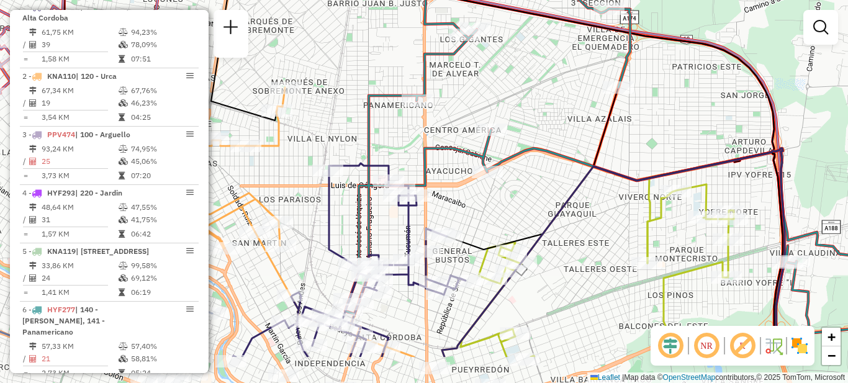
drag, startPoint x: 505, startPoint y: 245, endPoint x: 488, endPoint y: 142, distance: 105.1
click at [489, 142] on div "Janela de atendimento Grade de atendimento Capacidade Transportadoras Veículos …" at bounding box center [424, 191] width 848 height 383
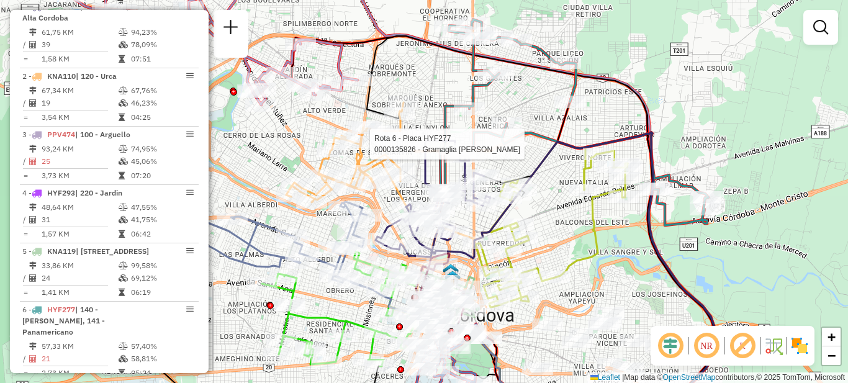
drag, startPoint x: 534, startPoint y: 112, endPoint x: 507, endPoint y: 173, distance: 66.5
click at [508, 172] on div "Rota 6 - Placa HYF277 0000135826 - Gramaglia Diego Jose Janela de atendimento G…" at bounding box center [424, 191] width 848 height 383
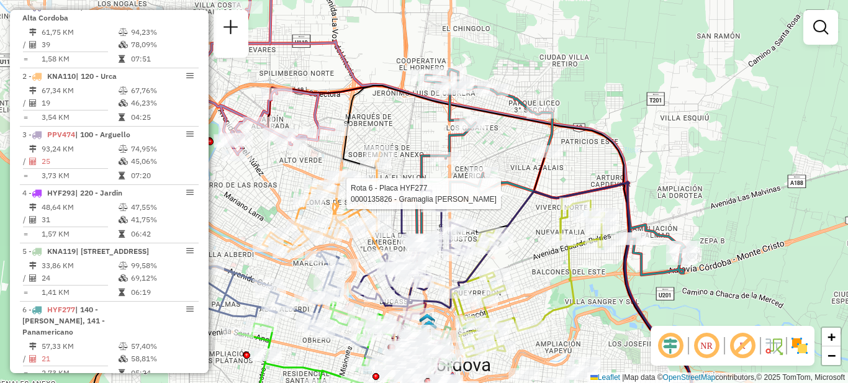
click at [480, 200] on div at bounding box center [480, 194] width 31 height 12
select select "**********"
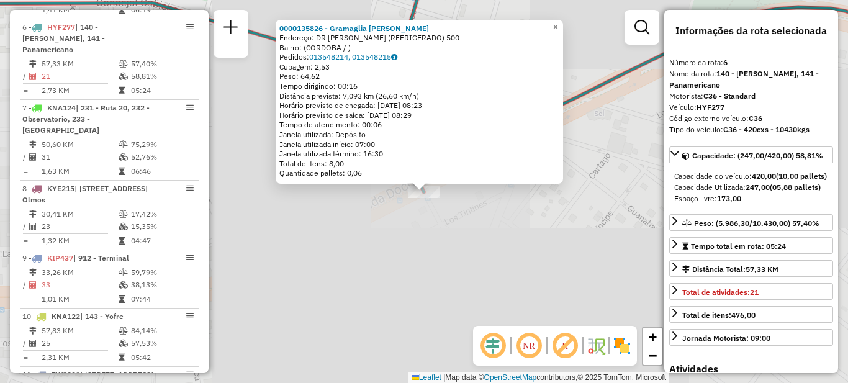
scroll to position [756, 0]
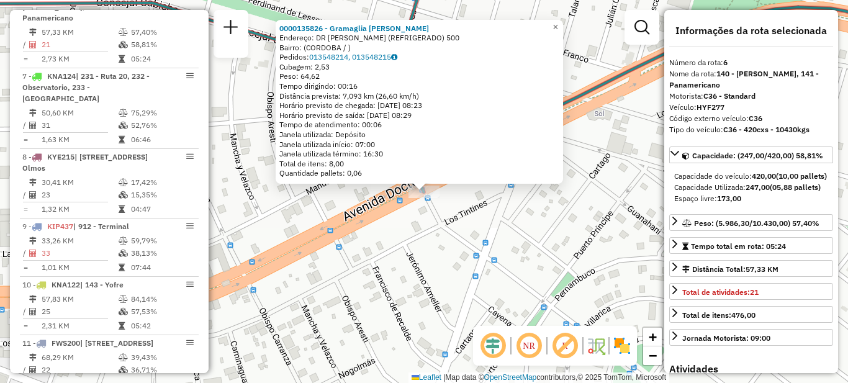
click at [487, 236] on div "0000135826 - Gramaglia Diego Jose Endereço: DR ARTURO CAPDEVILLA (REFRIGERADO) …" at bounding box center [424, 191] width 848 height 383
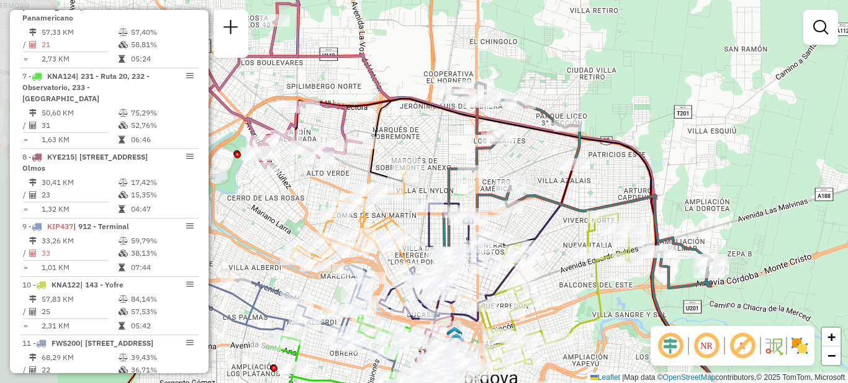
drag, startPoint x: 384, startPoint y: 190, endPoint x: 481, endPoint y: 176, distance: 97.9
click at [481, 176] on icon at bounding box center [574, 185] width 275 height 206
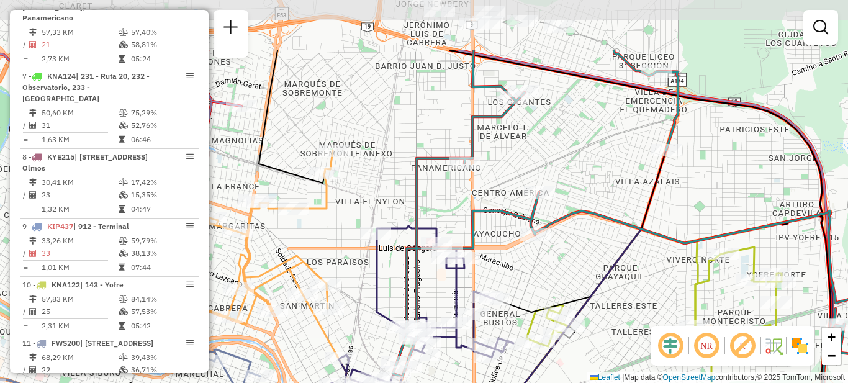
drag, startPoint x: 535, startPoint y: 179, endPoint x: 515, endPoint y: 268, distance: 91.1
click at [515, 268] on div "Janela de atendimento Grade de atendimento Capacidade Transportadoras Veículos …" at bounding box center [424, 191] width 848 height 383
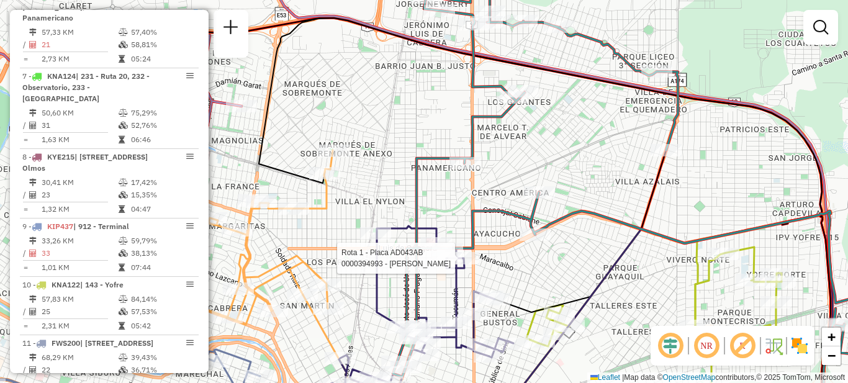
select select "**********"
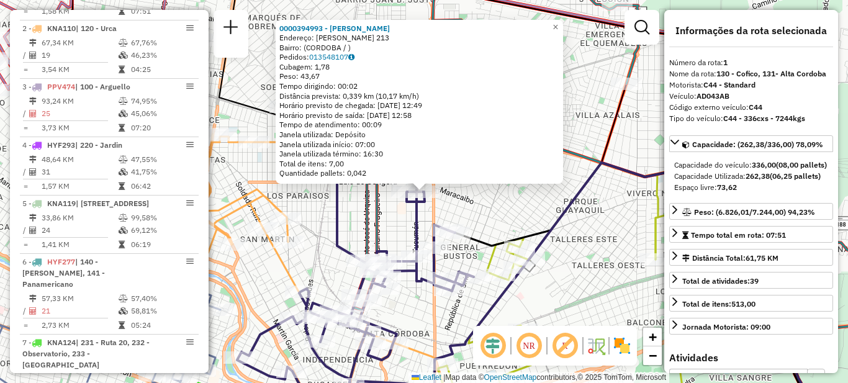
scroll to position [442, 0]
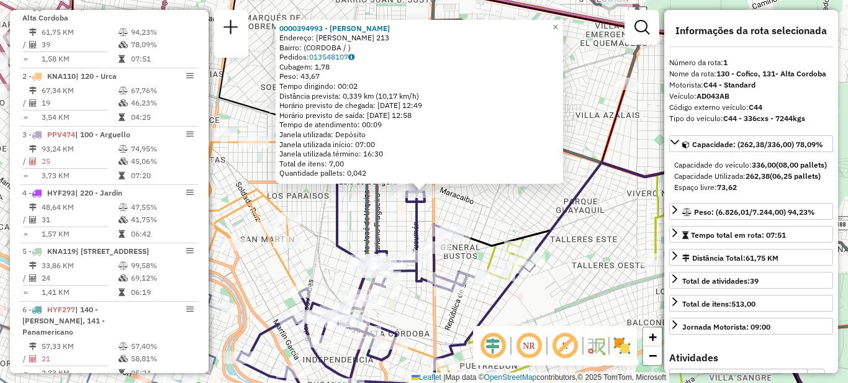
click at [496, 212] on div "0000394993 - Gomez Ana Cristina Endereço: BARTOLOME ARGENSOLA 213 Bairro: (CORD…" at bounding box center [424, 191] width 848 height 383
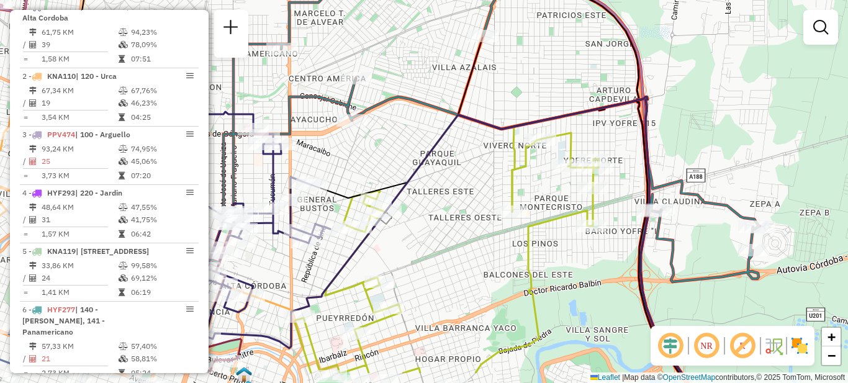
drag, startPoint x: 485, startPoint y: 293, endPoint x: 342, endPoint y: 245, distance: 151.2
click at [342, 245] on div "Janela de atendimento Grade de atendimento Capacidade Transportadoras Veículos …" at bounding box center [424, 191] width 848 height 383
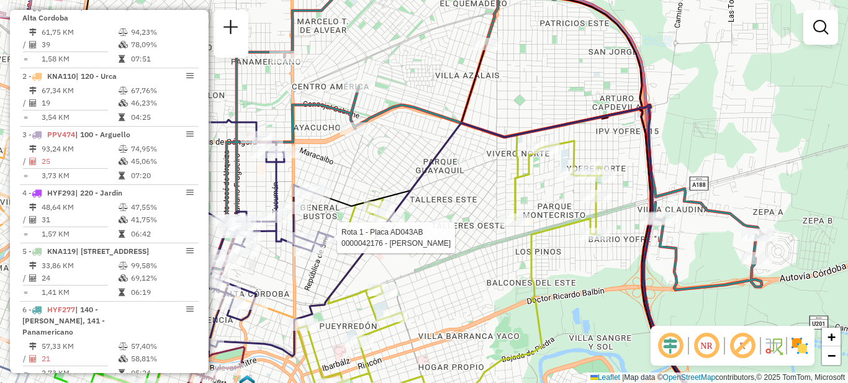
drag, startPoint x: 466, startPoint y: 164, endPoint x: 469, endPoint y: 172, distance: 8.6
click at [469, 172] on div "Rota 1 - Placa AD043AB 0000042176 - Casadidio Jose Alberto Janela de atendiment…" at bounding box center [424, 191] width 848 height 383
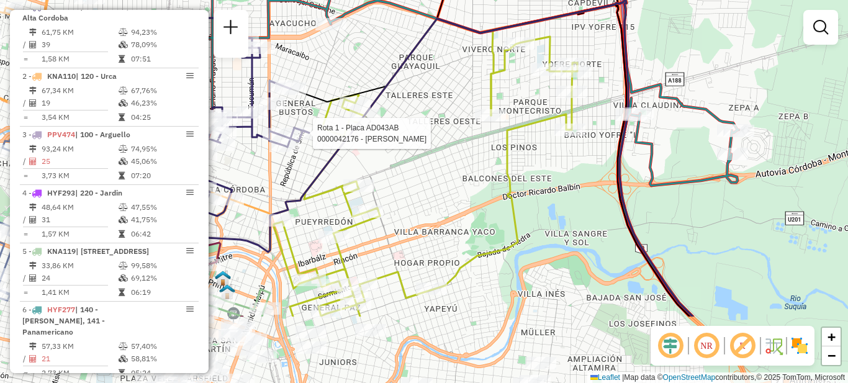
drag, startPoint x: 562, startPoint y: 274, endPoint x: 538, endPoint y: 170, distance: 107.1
click at [538, 170] on div "Rota 1 - Placa AD043AB 0000042176 - Casadidio Jose Alberto Janela de atendiment…" at bounding box center [424, 191] width 848 height 383
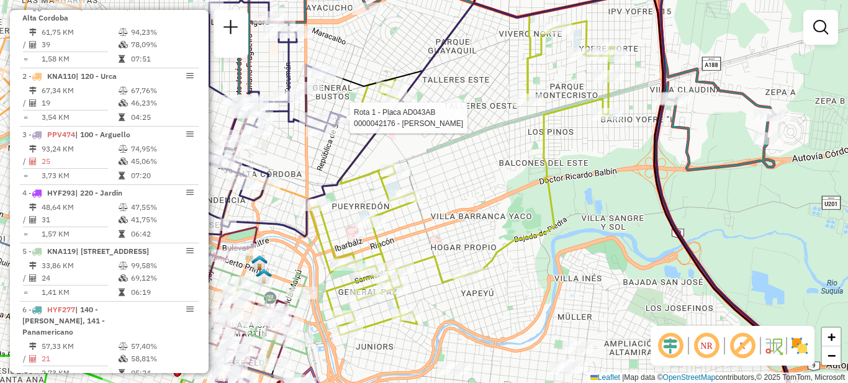
drag, startPoint x: 518, startPoint y: 141, endPoint x: 555, endPoint y: 125, distance: 39.8
click at [555, 125] on div "Rota 1 - Placa AD043AB 0000042176 - Casadidio Jose Alberto Janela de atendiment…" at bounding box center [424, 191] width 848 height 383
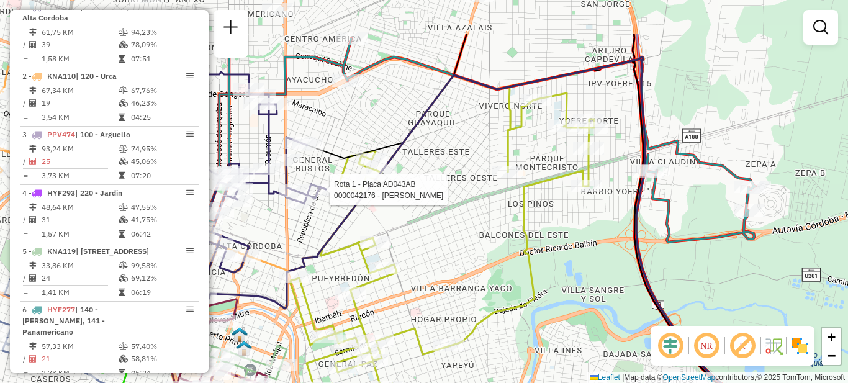
drag, startPoint x: 494, startPoint y: 165, endPoint x: 474, endPoint y: 237, distance: 74.7
click at [474, 237] on div "Rota 1 - Placa AD043AB 0000042176 - Casadidio Jose Alberto Janela de atendiment…" at bounding box center [424, 191] width 848 height 383
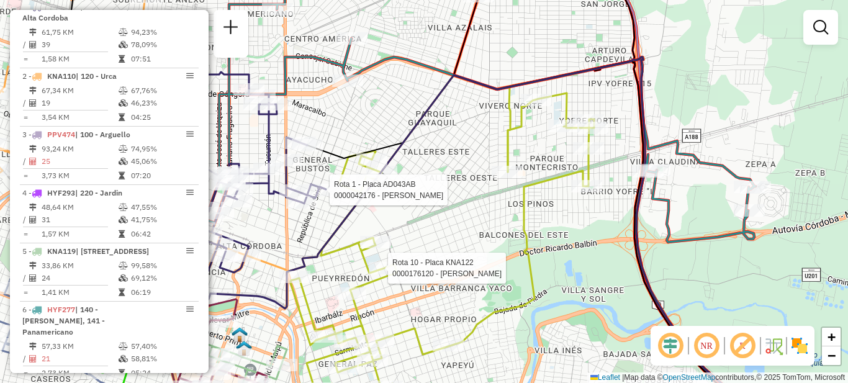
select select "**********"
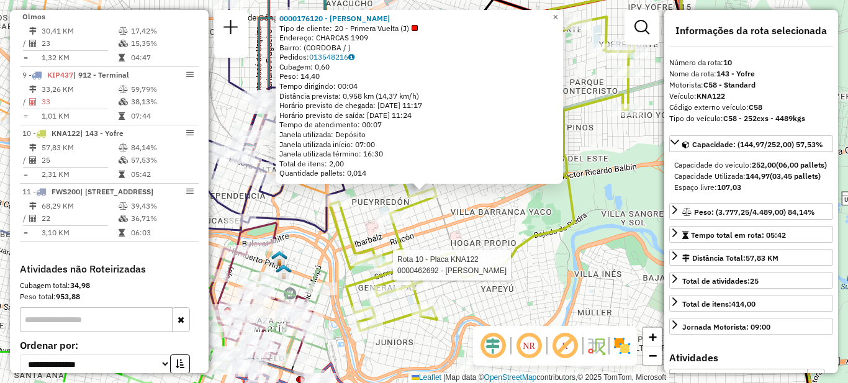
scroll to position [1016, 0]
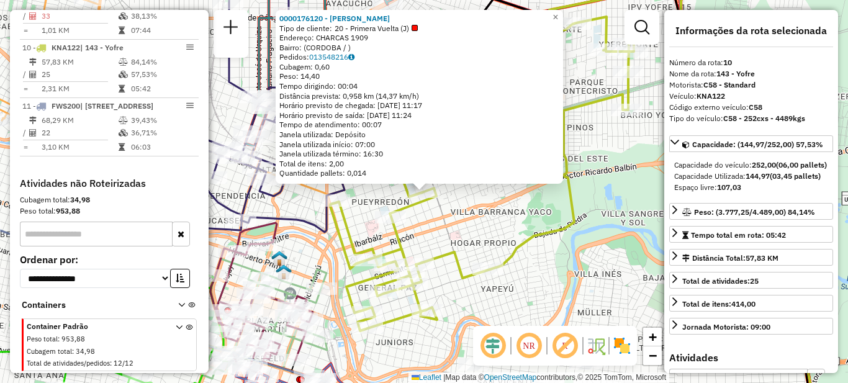
click at [488, 230] on div "0000176120 - Diale Guillermo Cesar Tipo de cliente: 20 - Primera Vuelta (J) End…" at bounding box center [424, 191] width 848 height 383
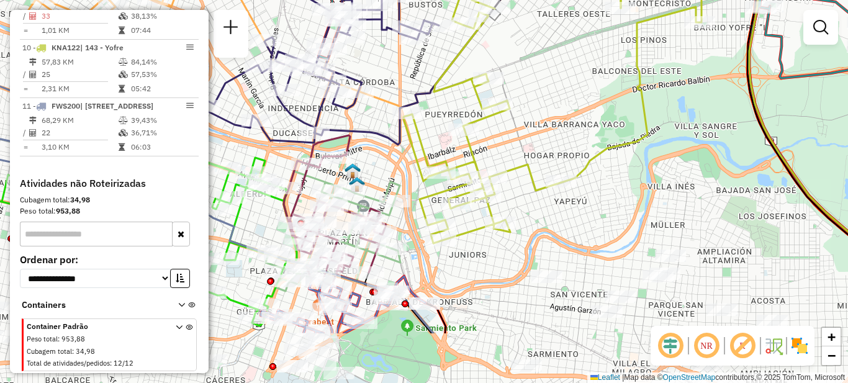
drag, startPoint x: 514, startPoint y: 207, endPoint x: 587, endPoint y: 119, distance: 114.2
click at [587, 119] on div "Janela de atendimento Grade de atendimento Capacidade Transportadoras Veículos …" at bounding box center [424, 191] width 848 height 383
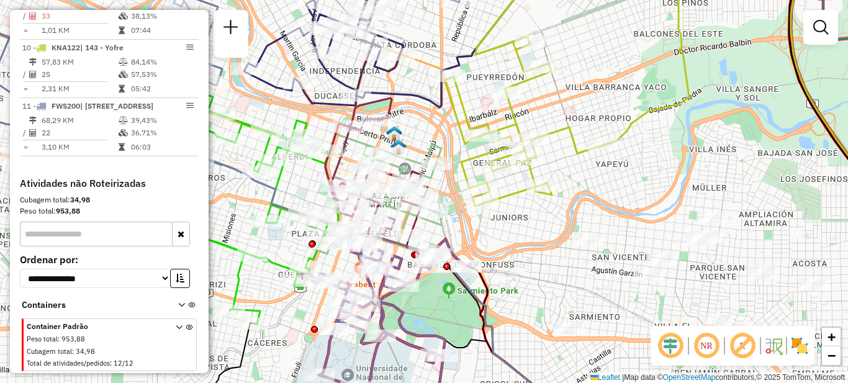
drag, startPoint x: 614, startPoint y: 275, endPoint x: 665, endPoint y: 245, distance: 59.5
click at [665, 245] on div "Janela de atendimento Grade de atendimento Capacidade Transportadoras Veículos …" at bounding box center [424, 191] width 848 height 383
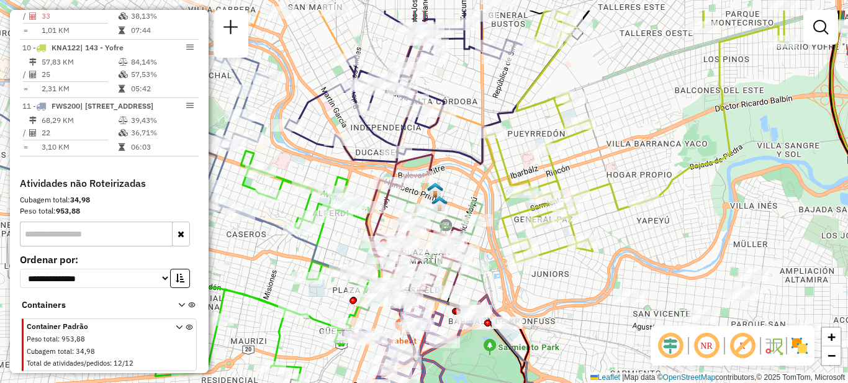
click at [646, 264] on div "Janela de atendimento Grade de atendimento Capacidade Transportadoras Veículos …" at bounding box center [424, 191] width 848 height 383
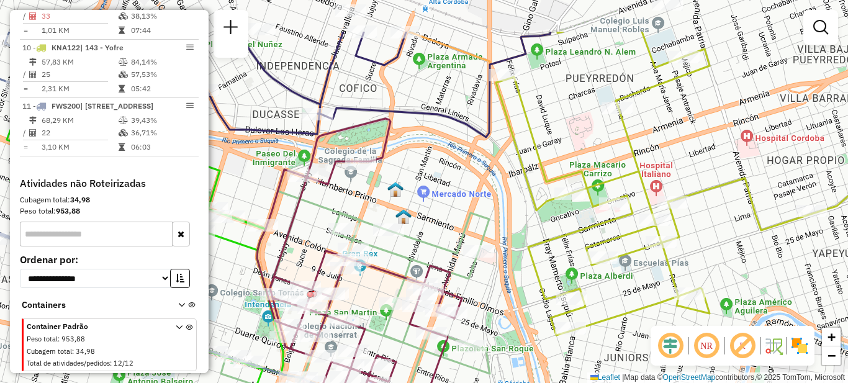
drag, startPoint x: 510, startPoint y: 285, endPoint x: 538, endPoint y: 322, distance: 46.1
click at [538, 322] on div "Janela de atendimento Grade de atendimento Capacidade Transportadoras Veículos …" at bounding box center [424, 191] width 848 height 383
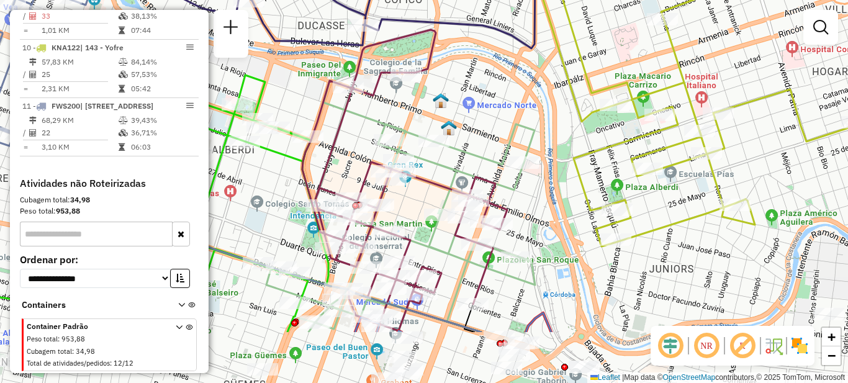
drag, startPoint x: 518, startPoint y: 284, endPoint x: 532, endPoint y: 188, distance: 97.2
click at [544, 224] on div "Janela de atendimento Grade de atendimento Capacidade Transportadoras Veículos …" at bounding box center [424, 191] width 848 height 383
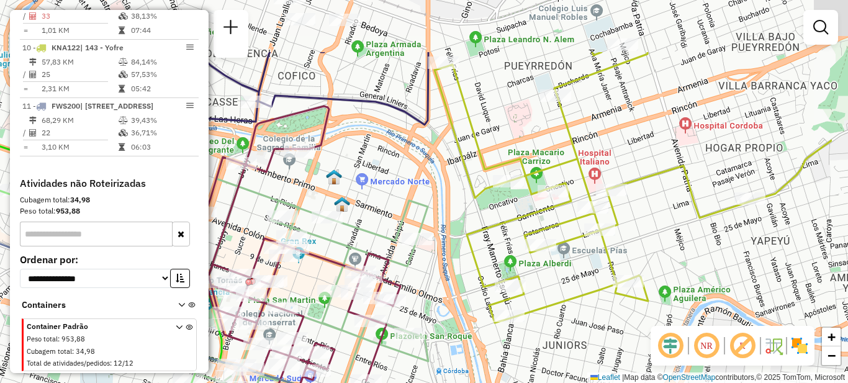
drag, startPoint x: 530, startPoint y: 258, endPoint x: 426, endPoint y: 346, distance: 135.7
click at [428, 353] on icon at bounding box center [294, 288] width 269 height 263
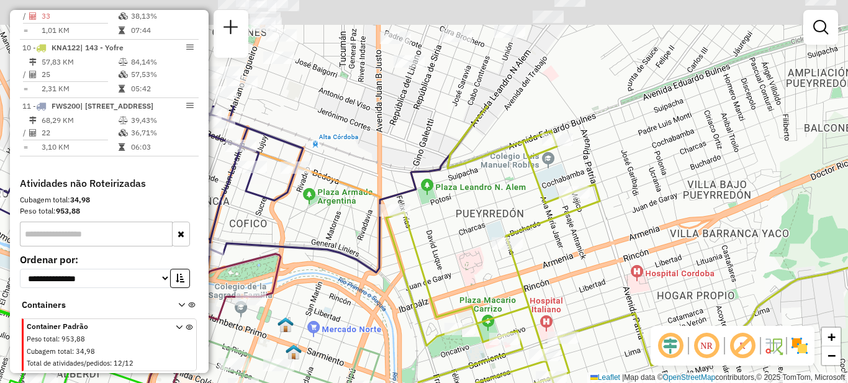
drag, startPoint x: 565, startPoint y: 181, endPoint x: 500, endPoint y: 371, distance: 200.3
click at [500, 371] on icon at bounding box center [630, 288] width 488 height 365
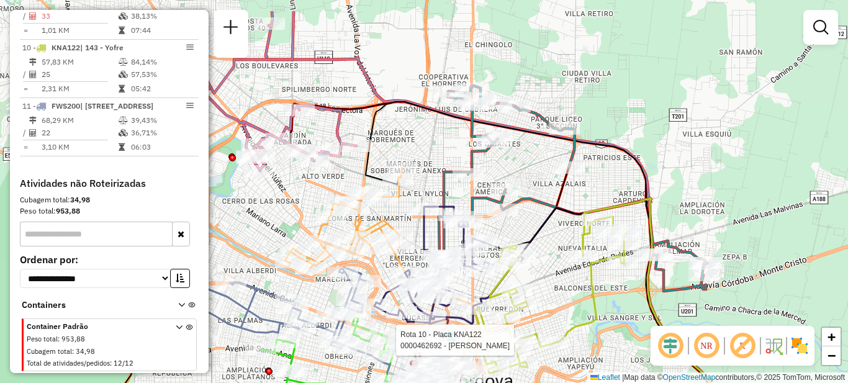
drag, startPoint x: 607, startPoint y: 242, endPoint x: 577, endPoint y: 290, distance: 56.3
click at [577, 290] on div "Rota 10 - Placa KNA122 0000462692 - Deluca Yanina Janela de atendimento Grade d…" at bounding box center [424, 191] width 848 height 383
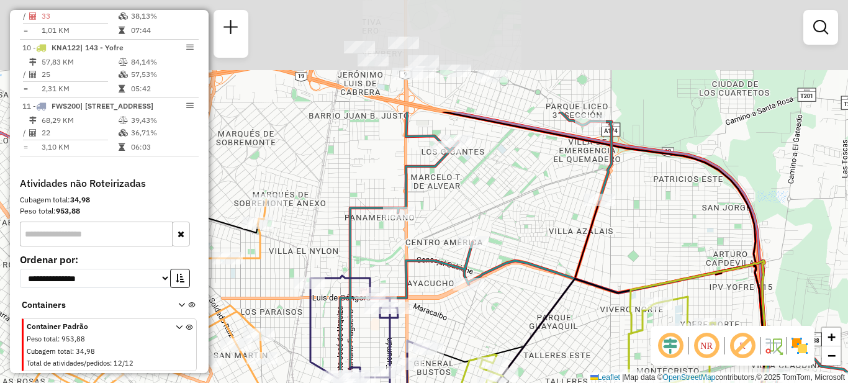
drag, startPoint x: 555, startPoint y: 227, endPoint x: 594, endPoint y: 383, distance: 160.7
click at [594, 383] on div "Rota 10 - Placa KNA122 0000462692 - Deluca Yanina Janela de atendimento Grade d…" at bounding box center [424, 191] width 848 height 383
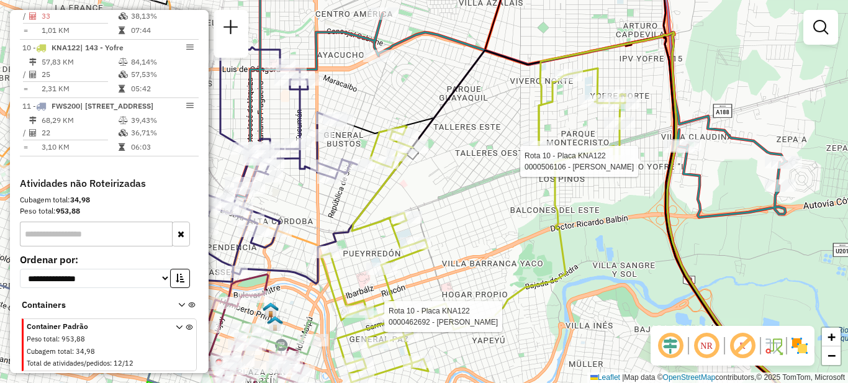
select select "**********"
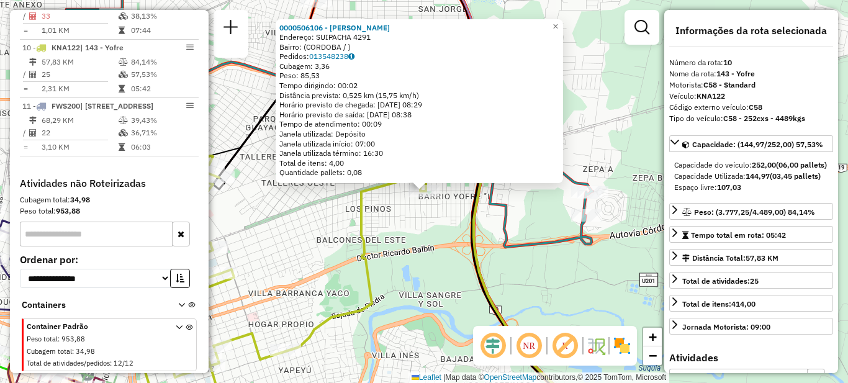
click at [508, 242] on icon at bounding box center [318, 104] width 550 height 286
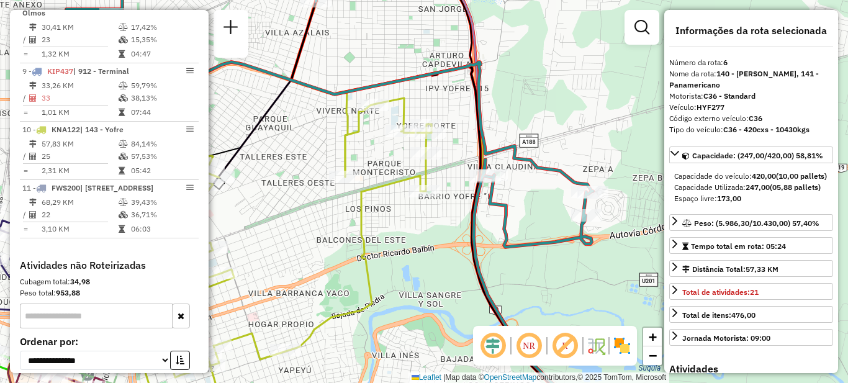
scroll to position [756, 0]
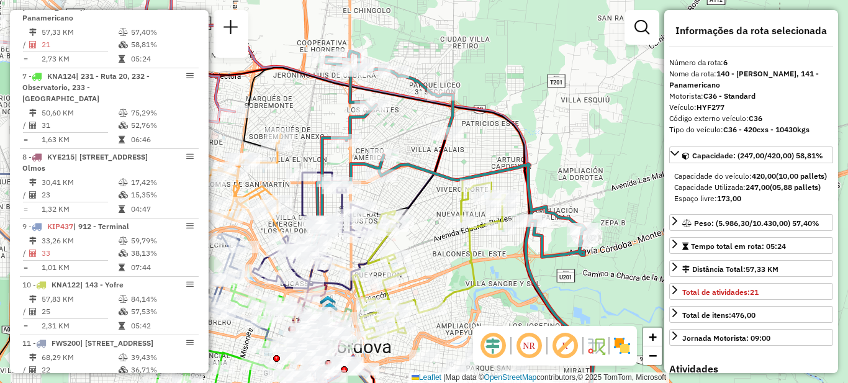
drag, startPoint x: 439, startPoint y: 274, endPoint x: 501, endPoint y: 270, distance: 62.3
click at [503, 270] on div "Janela de atendimento Grade de atendimento Capacidade Transportadoras Veículos …" at bounding box center [424, 191] width 848 height 383
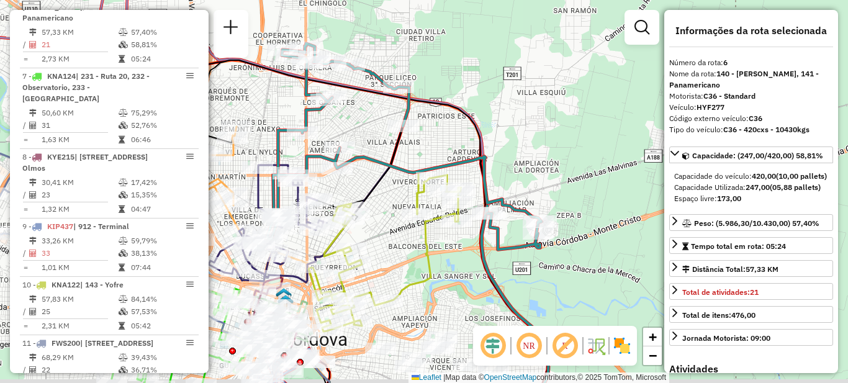
drag, startPoint x: 492, startPoint y: 268, endPoint x: 450, endPoint y: 261, distance: 42.8
click at [450, 261] on div "Janela de atendimento Grade de atendimento Capacidade Transportadoras Veículos …" at bounding box center [424, 191] width 848 height 383
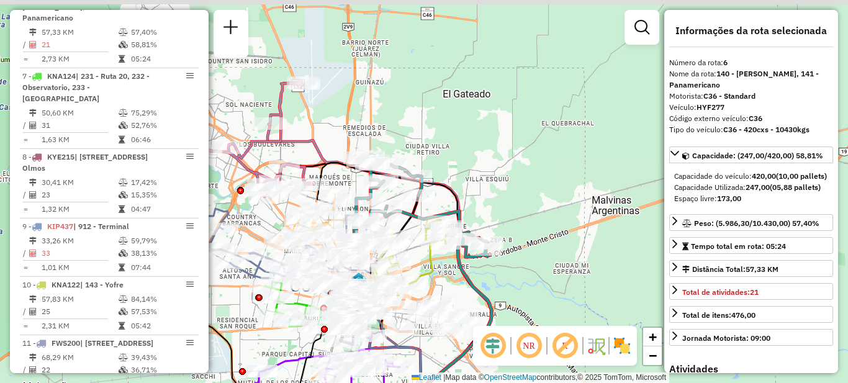
drag, startPoint x: 420, startPoint y: 263, endPoint x: 441, endPoint y: 278, distance: 25.8
click at [441, 278] on div "Janela de atendimento Grade de atendimento Capacidade Transportadoras Veículos …" at bounding box center [424, 191] width 848 height 383
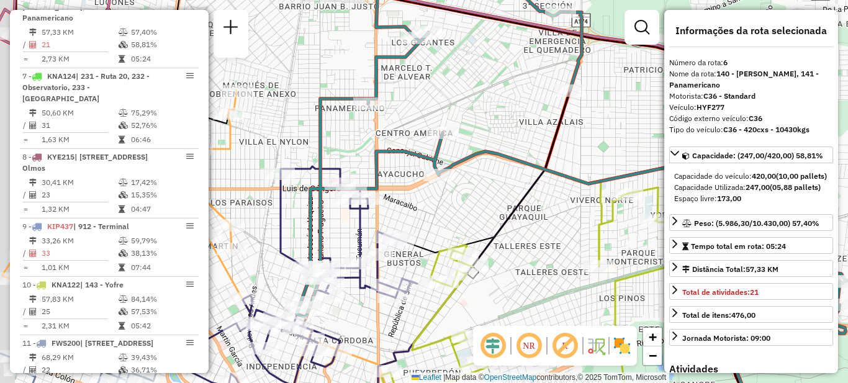
drag, startPoint x: 480, startPoint y: 279, endPoint x: 489, endPoint y: 259, distance: 21.9
click at [503, 293] on div "Rota 10 - Placa KNA122 0000676017 - Caniglia Marcos Janela de atendimento Grade…" at bounding box center [424, 191] width 848 height 383
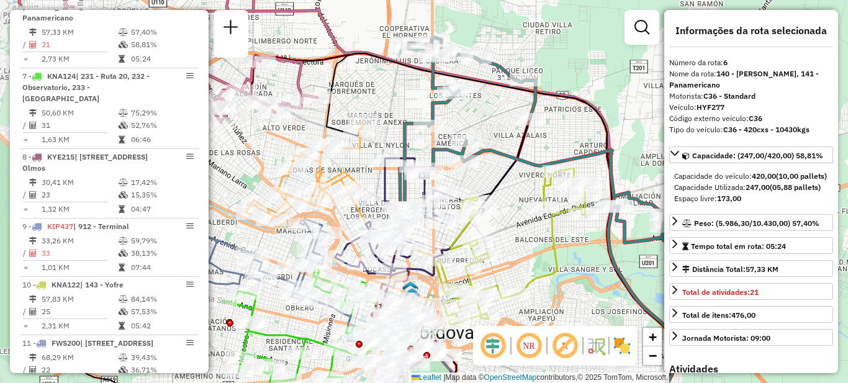
drag, startPoint x: 501, startPoint y: 255, endPoint x: 518, endPoint y: 225, distance: 34.5
click at [522, 225] on div "Janela de atendimento Grade de atendimento Capacidade Transportadoras Veículos …" at bounding box center [424, 191] width 848 height 383
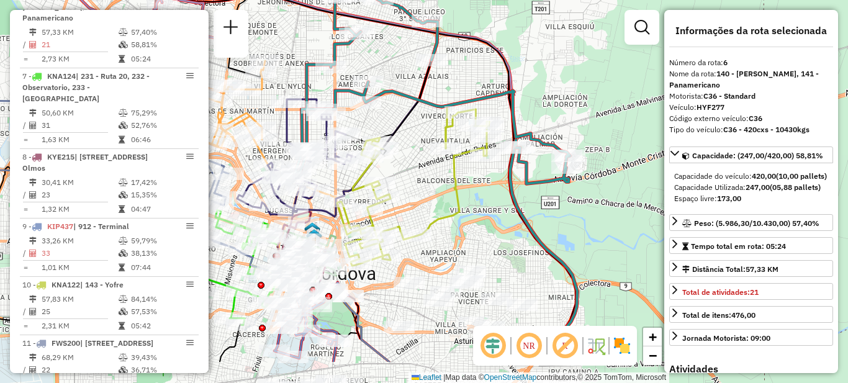
drag, startPoint x: 539, startPoint y: 279, endPoint x: 440, endPoint y: 220, distance: 115.0
click at [440, 220] on icon at bounding box center [413, 187] width 152 height 156
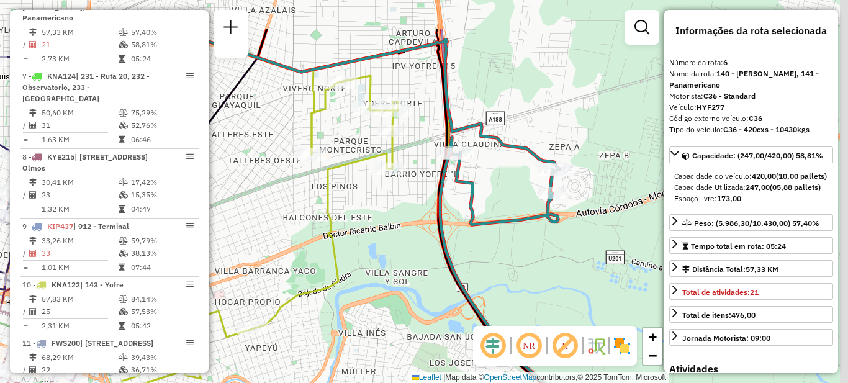
drag, startPoint x: 494, startPoint y: 173, endPoint x: 383, endPoint y: 238, distance: 128.9
click at [383, 238] on div "Janela de atendimento Grade de atendimento Capacidade Transportadoras Veículos …" at bounding box center [424, 191] width 848 height 383
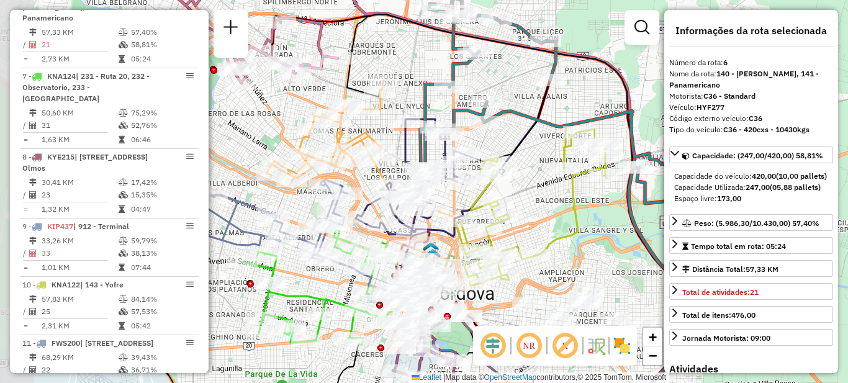
drag, startPoint x: 318, startPoint y: 252, endPoint x: 564, endPoint y: 217, distance: 248.3
click at [564, 217] on div "Janela de atendimento Grade de atendimento Capacidade Transportadoras Veículos …" at bounding box center [424, 191] width 848 height 383
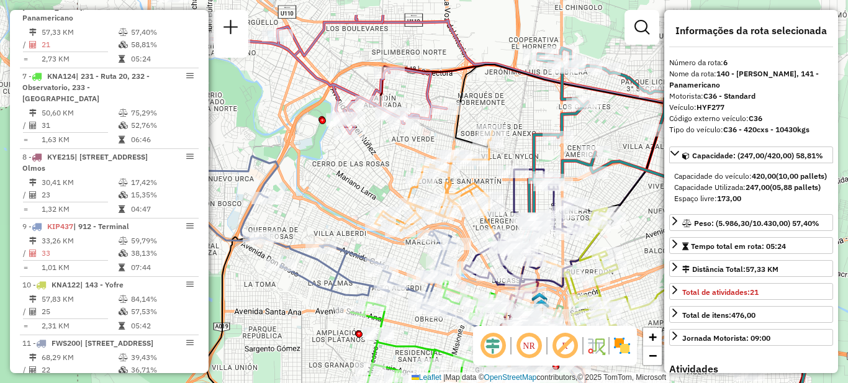
drag, startPoint x: 446, startPoint y: 218, endPoint x: 528, endPoint y: 270, distance: 96.8
click at [528, 267] on div at bounding box center [542, 261] width 31 height 12
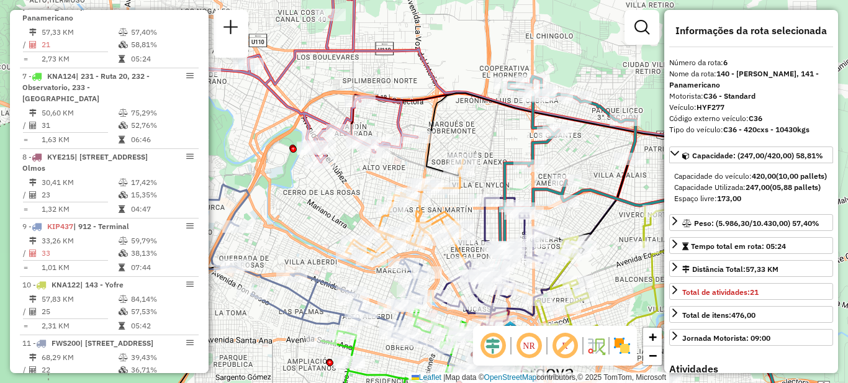
drag, startPoint x: 379, startPoint y: 164, endPoint x: 350, endPoint y: 193, distance: 40.4
click at [350, 193] on div "Janela de atendimento Grade de atendimento Capacidade Transportadoras Veículos …" at bounding box center [424, 191] width 848 height 383
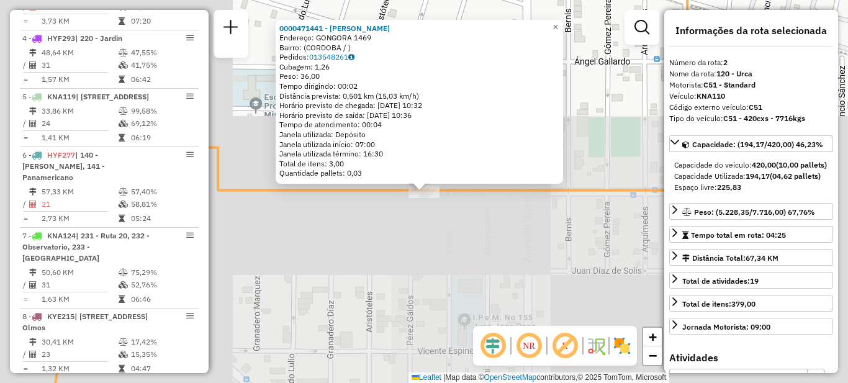
scroll to position [512, 0]
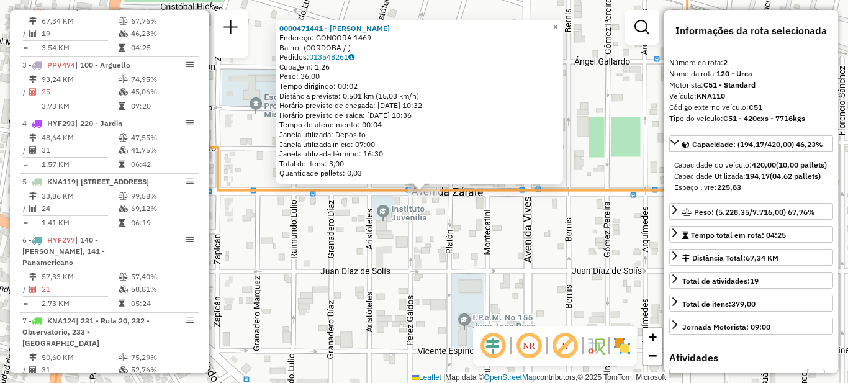
click at [366, 257] on div "0000471441 - Montoya Luciana Celeste Endereço: GONGORA 1469 Bairro: (CORDOBA / …" at bounding box center [424, 191] width 848 height 383
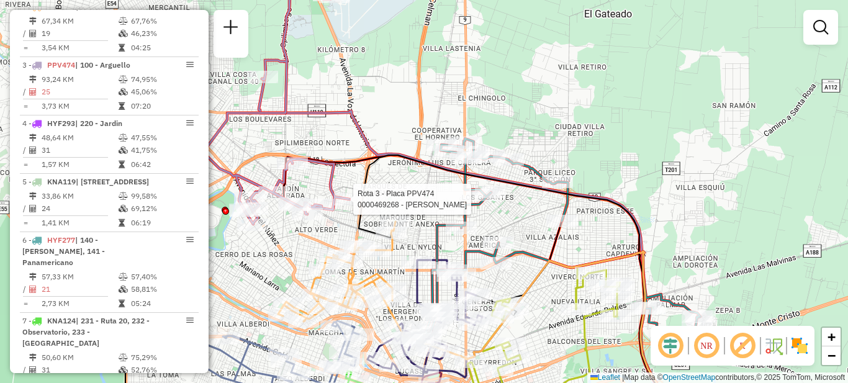
select select "**********"
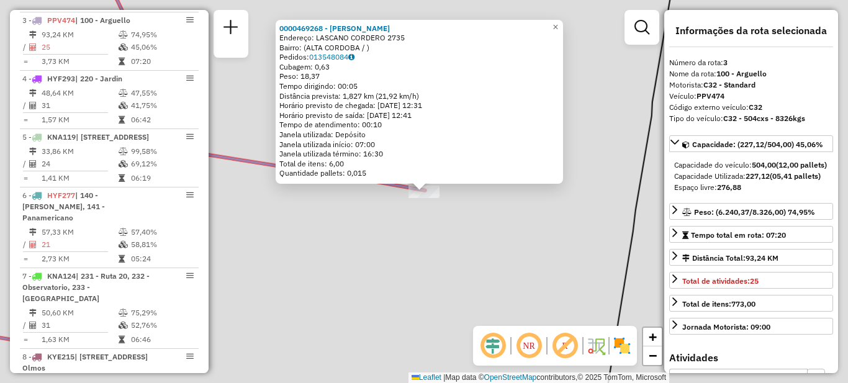
scroll to position [570, 0]
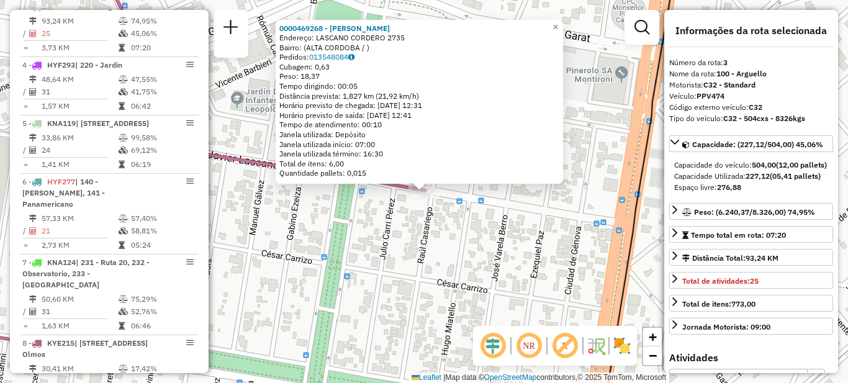
click at [335, 244] on div "0000469268 - Ocampo Laura Soledad Endereço: LASCANO CORDERO 2735 Bairro: (ALTA …" at bounding box center [424, 191] width 848 height 383
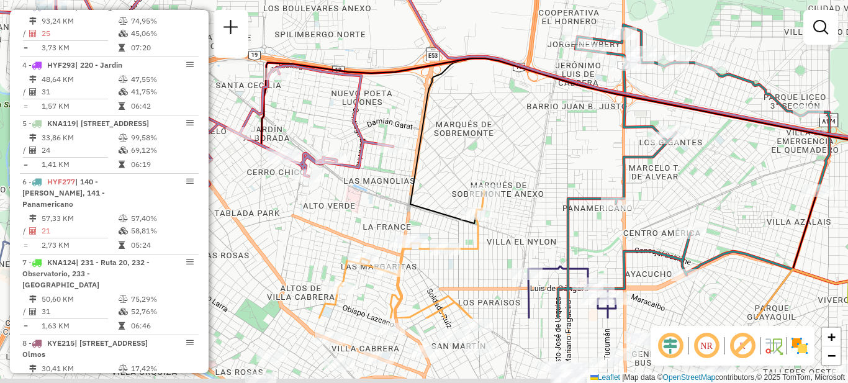
drag, startPoint x: 361, startPoint y: 294, endPoint x: 401, endPoint y: 188, distance: 113.0
click at [381, 188] on div "Janela de atendimento Grade de atendimento Capacidade Transportadoras Veículos …" at bounding box center [424, 191] width 848 height 383
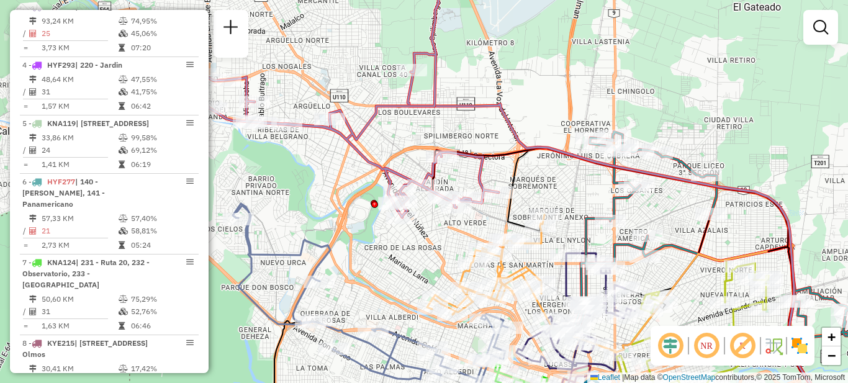
drag, startPoint x: 419, startPoint y: 226, endPoint x: 472, endPoint y: 238, distance: 54.8
click at [472, 238] on div "Janela de atendimento Grade de atendimento Capacidade Transportadoras Veículos …" at bounding box center [424, 191] width 848 height 383
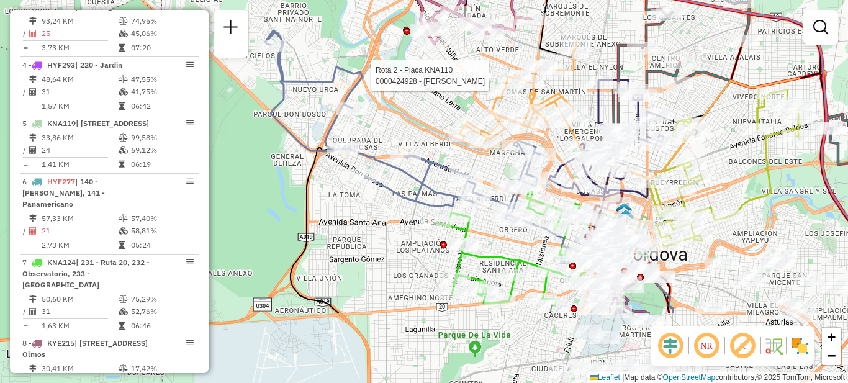
drag, startPoint x: 427, startPoint y: 276, endPoint x: 494, endPoint y: 168, distance: 126.7
click at [494, 168] on div "Rota 2 - Placa KNA110 0000424928 - Sequeira Nahuel German Janela de atendimento…" at bounding box center [424, 191] width 848 height 383
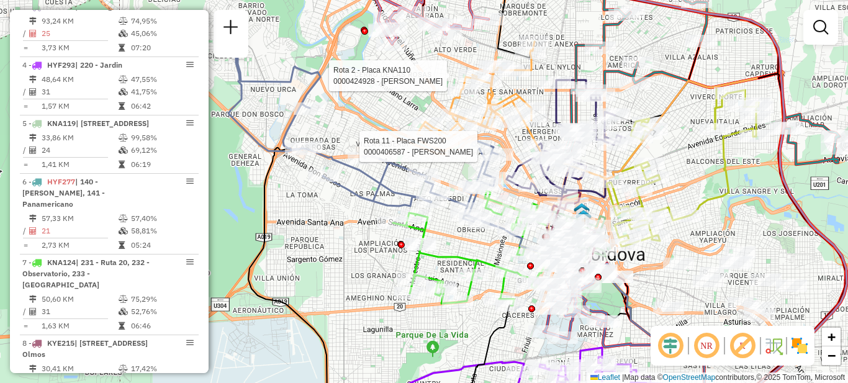
drag, startPoint x: 496, startPoint y: 228, endPoint x: 446, endPoint y: 204, distance: 55.8
click at [454, 226] on div "Rota 2 - Placa KNA110 0000424928 - Sequeira Nahuel German Rota 11 - Placa FWS20…" at bounding box center [424, 191] width 848 height 383
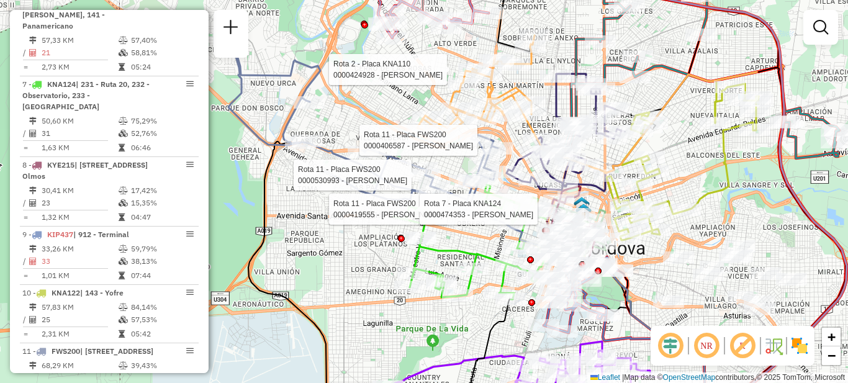
select select "**********"
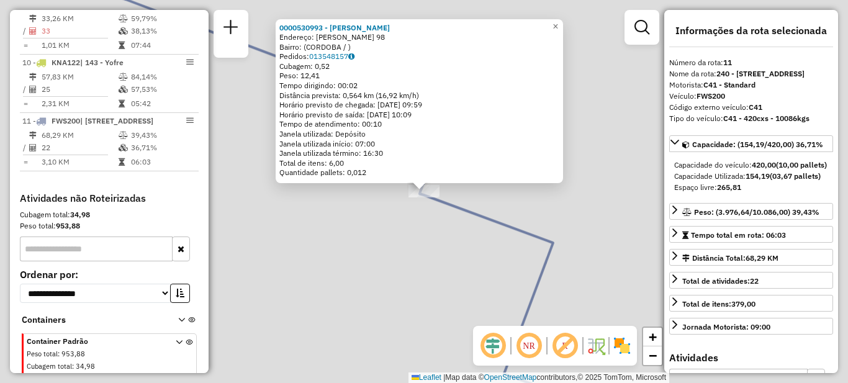
scroll to position [1016, 0]
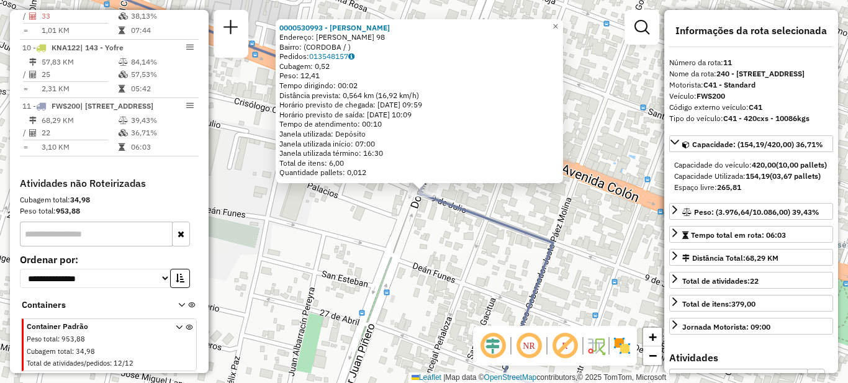
click at [434, 255] on div "0000530993 - Gormaz Nahir Anabel Endereço: DOMINGO ZIPOLI 98 Bairro: (CORDOBA /…" at bounding box center [424, 191] width 848 height 383
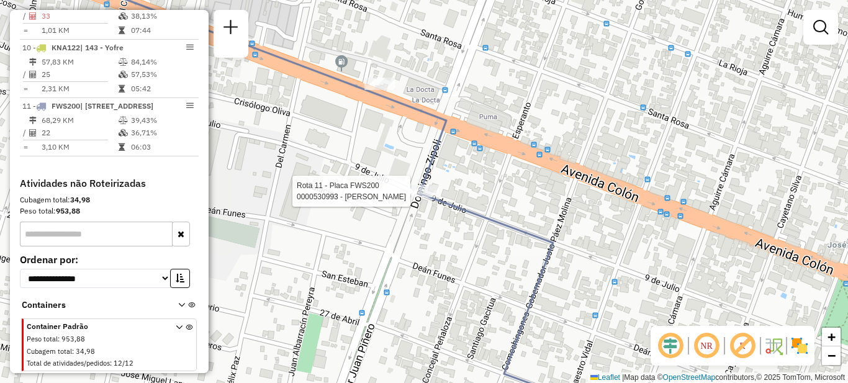
select select "**********"
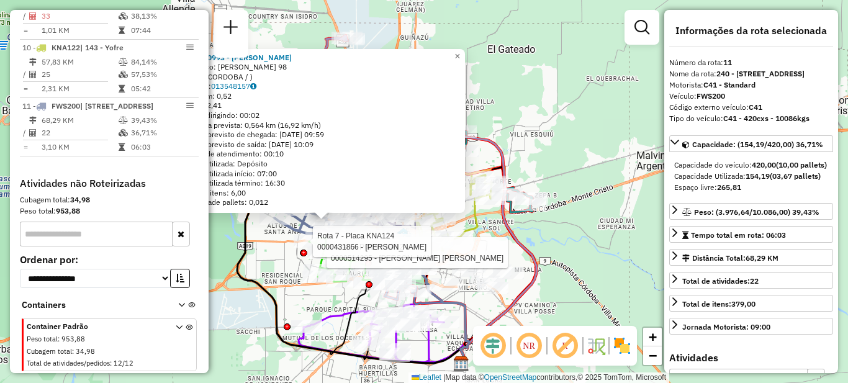
click at [281, 270] on div "Rota 7 - Placa KNA124 0000514295 - Malvas Ortiz Yessi Rossana Rota 7 - Placa KN…" at bounding box center [424, 191] width 848 height 383
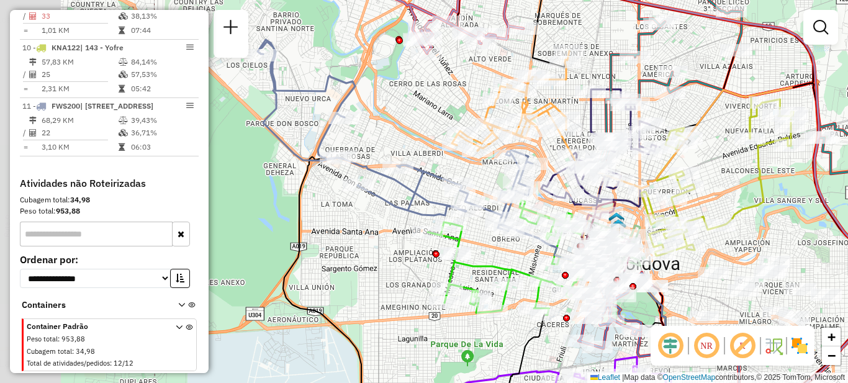
drag, startPoint x: 329, startPoint y: 261, endPoint x: 395, endPoint y: 253, distance: 66.3
click at [395, 253] on div "Janela de atendimento Grade de atendimento Capacidade Transportadoras Veículos …" at bounding box center [424, 191] width 848 height 383
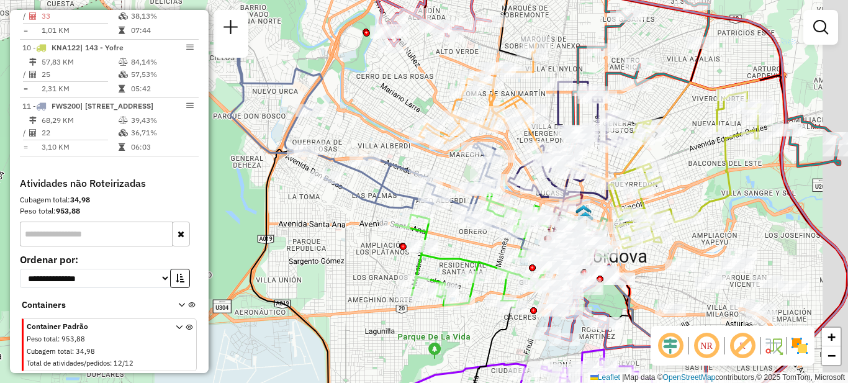
drag, startPoint x: 386, startPoint y: 248, endPoint x: 350, endPoint y: 238, distance: 36.8
click at [350, 238] on div "Janela de atendimento Grade de atendimento Capacidade Transportadoras Veículos …" at bounding box center [424, 191] width 848 height 383
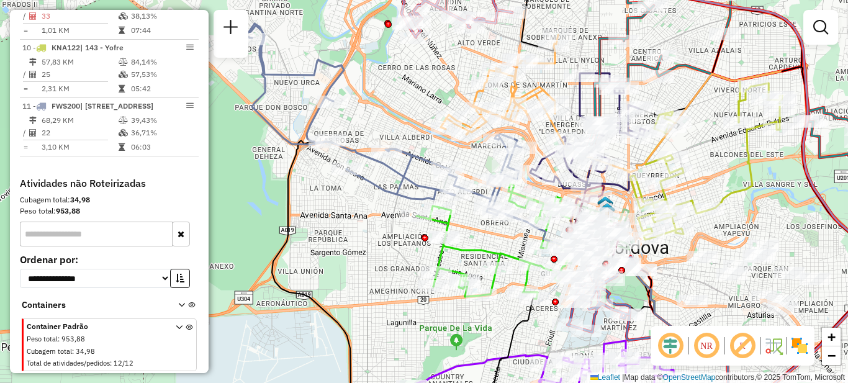
drag, startPoint x: 343, startPoint y: 265, endPoint x: 366, endPoint y: 257, distance: 24.4
click at [366, 257] on div "Janela de atendimento Grade de atendimento Capacidade Transportadoras Veículos …" at bounding box center [424, 191] width 848 height 383
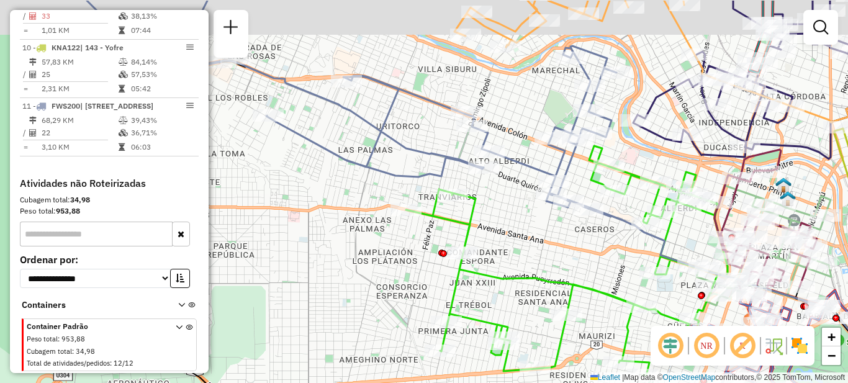
drag, startPoint x: 418, startPoint y: 229, endPoint x: 320, endPoint y: 279, distance: 110.3
click at [320, 279] on div "Janela de atendimento Grade de atendimento Capacidade Transportadoras Veículos …" at bounding box center [424, 191] width 848 height 383
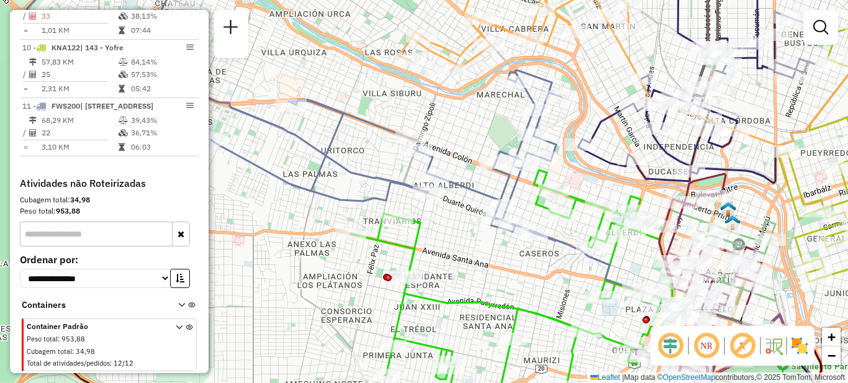
drag, startPoint x: 480, startPoint y: 256, endPoint x: 436, endPoint y: 344, distance: 98.6
click at [436, 344] on div "Janela de atendimento Grade de atendimento Capacidade Transportadoras Veículos …" at bounding box center [424, 191] width 848 height 383
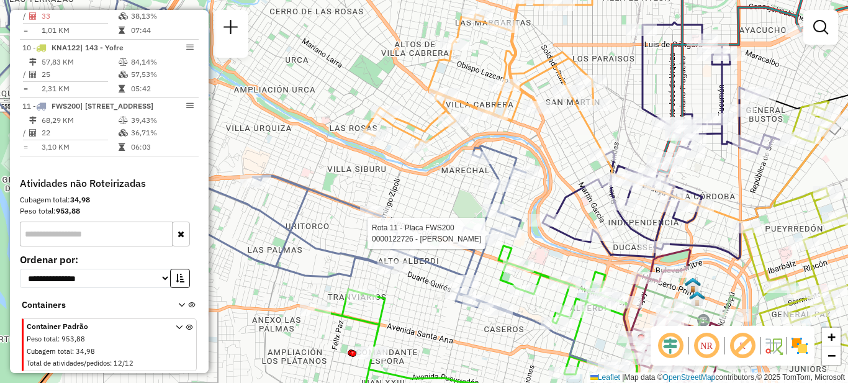
select select "**********"
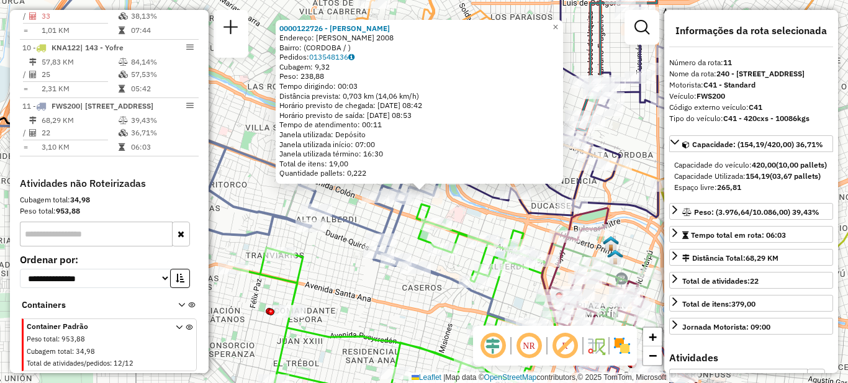
click at [414, 297] on div "0000122726 - Paganelli Guido Alberto Endereço: HUMBERTO PRIMO 2008 Bairro: (COR…" at bounding box center [424, 191] width 848 height 383
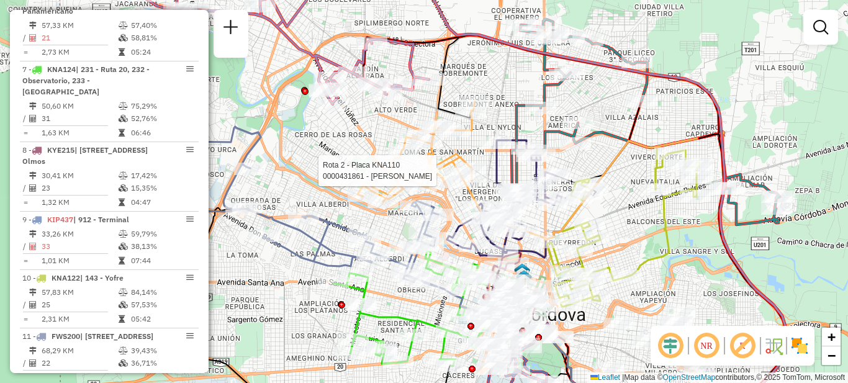
select select "**********"
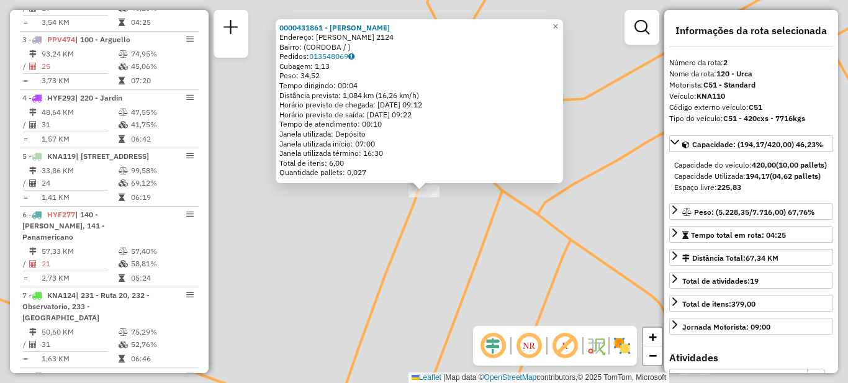
scroll to position [512, 0]
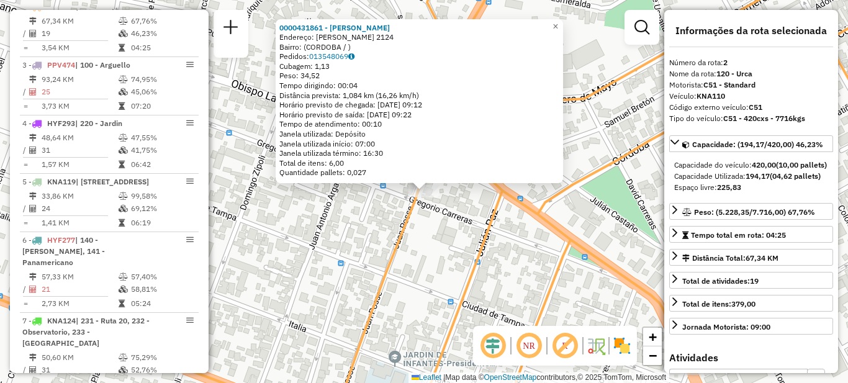
click at [423, 270] on div "0000431861 - Cretu Emiliano Endereço: JUAN POSSE 2124 Bairro: (CORDOBA / ) Pedi…" at bounding box center [424, 191] width 848 height 383
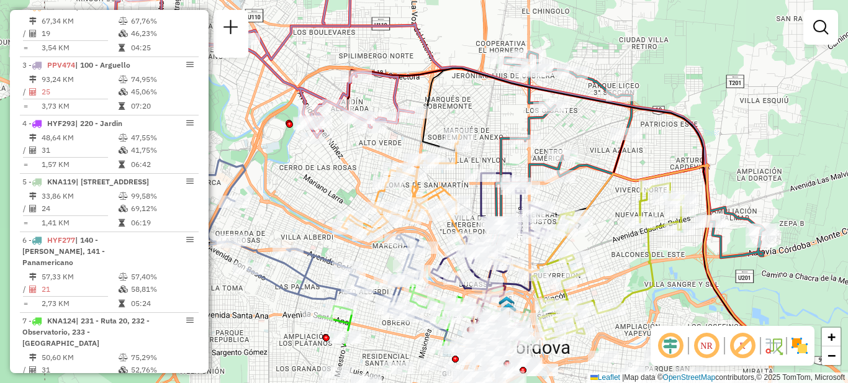
drag, startPoint x: 465, startPoint y: 304, endPoint x: 447, endPoint y: 175, distance: 130.4
click at [447, 175] on icon at bounding box center [605, 255] width 320 height 181
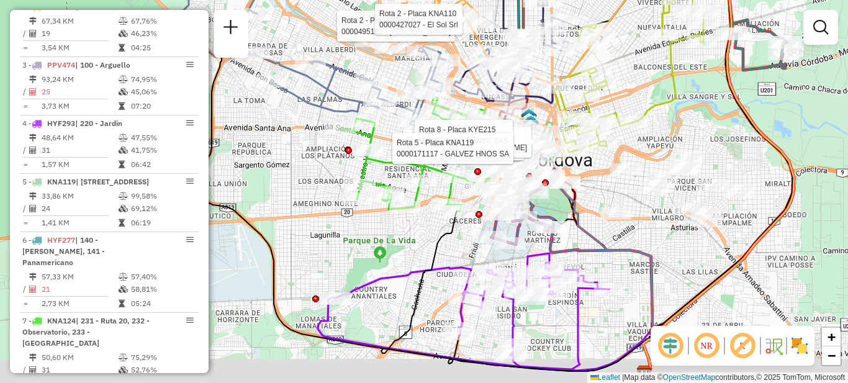
drag, startPoint x: 557, startPoint y: 288, endPoint x: 671, endPoint y: 230, distance: 127.5
click at [660, 231] on icon at bounding box center [544, 249] width 232 height 247
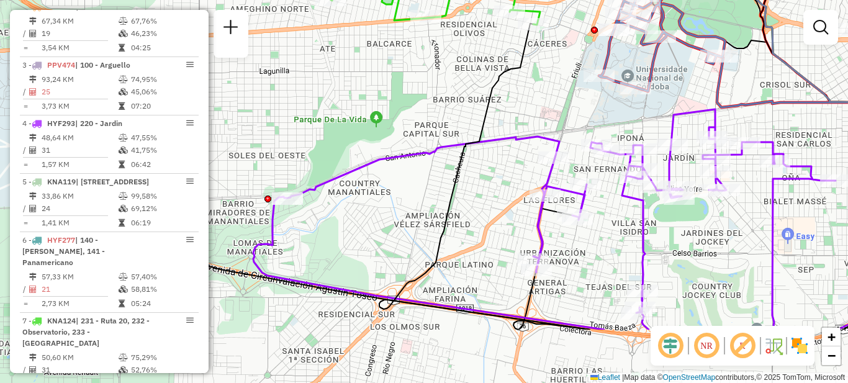
drag, startPoint x: 566, startPoint y: 320, endPoint x: 732, endPoint y: 229, distance: 189.3
click at [732, 229] on div "Rota 2 - Placa KNA110 0000495166 - Figueroa Javier Edgardo Rota 2 - Placa KNA11…" at bounding box center [424, 191] width 848 height 383
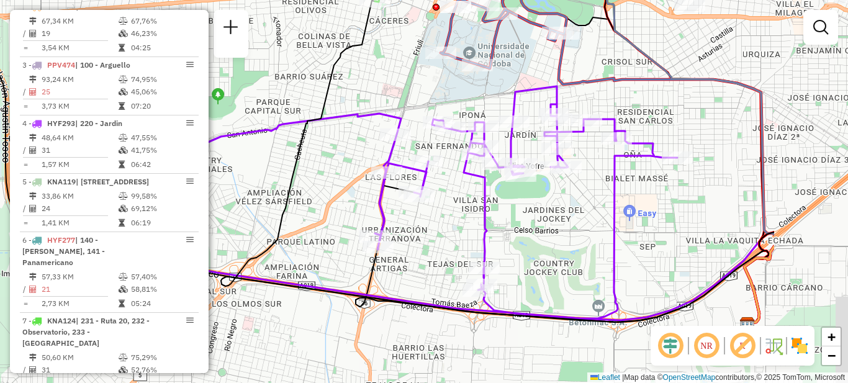
drag, startPoint x: 641, startPoint y: 234, endPoint x: 480, endPoint y: 201, distance: 164.2
click at [478, 207] on icon at bounding box center [386, 202] width 583 height 232
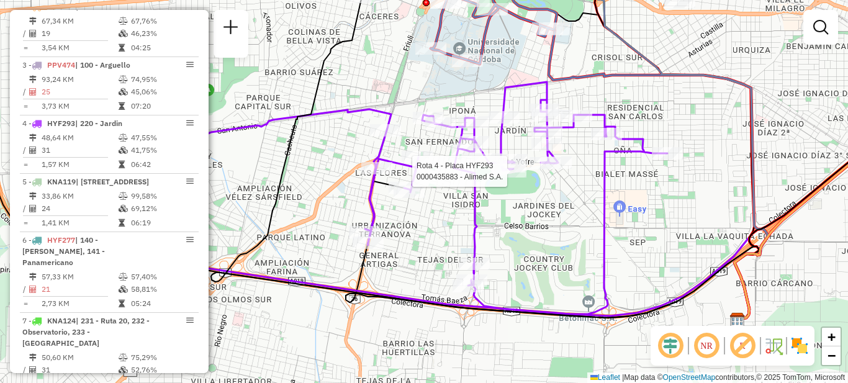
select select "**********"
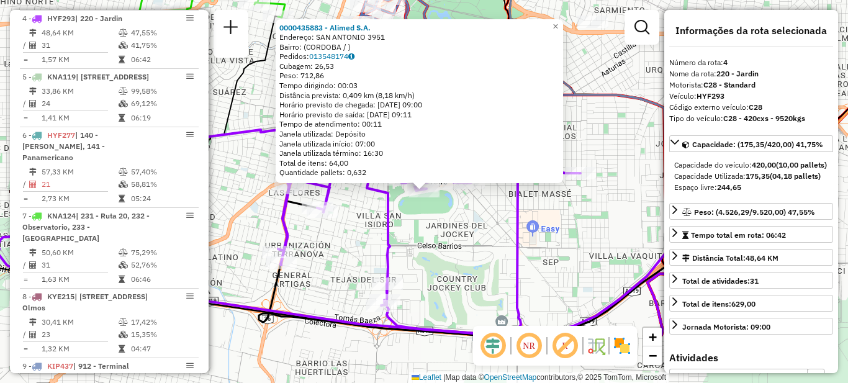
scroll to position [628, 0]
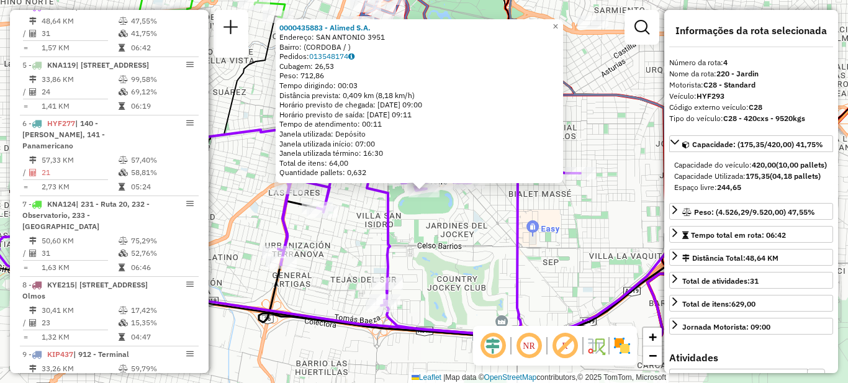
click at [465, 269] on div "0000435883 - Alimed S.A. Endereço: SAN ANTONIO 3951 Bairro: (CORDOBA / ) Pedido…" at bounding box center [424, 191] width 848 height 383
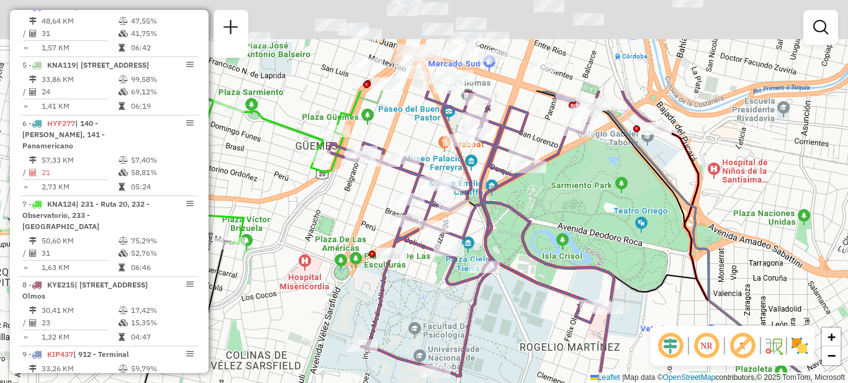
drag, startPoint x: 536, startPoint y: 293, endPoint x: 520, endPoint y: 285, distance: 17.8
click at [547, 372] on div "Janela de atendimento Grade de atendimento Capacidade Transportadoras Veículos …" at bounding box center [424, 191] width 848 height 383
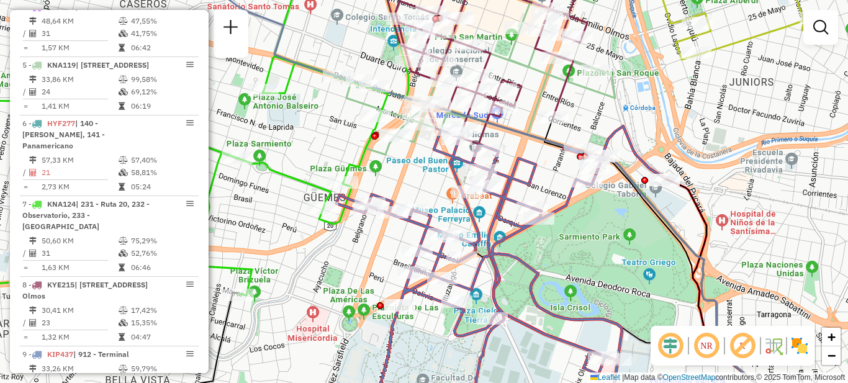
drag, startPoint x: 556, startPoint y: 223, endPoint x: 574, endPoint y: 293, distance: 71.7
click at [574, 293] on div "Janela de atendimento Grade de atendimento Capacidade Transportadoras Veículos …" at bounding box center [424, 191] width 848 height 383
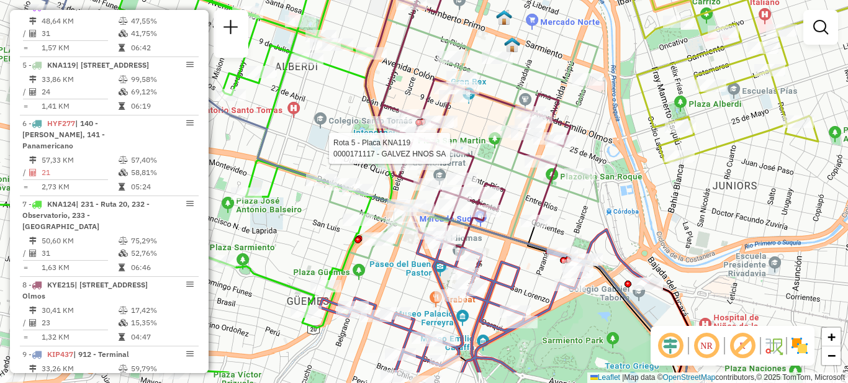
drag, startPoint x: 448, startPoint y: 204, endPoint x: 447, endPoint y: 153, distance: 50.9
click at [447, 153] on div at bounding box center [452, 148] width 31 height 12
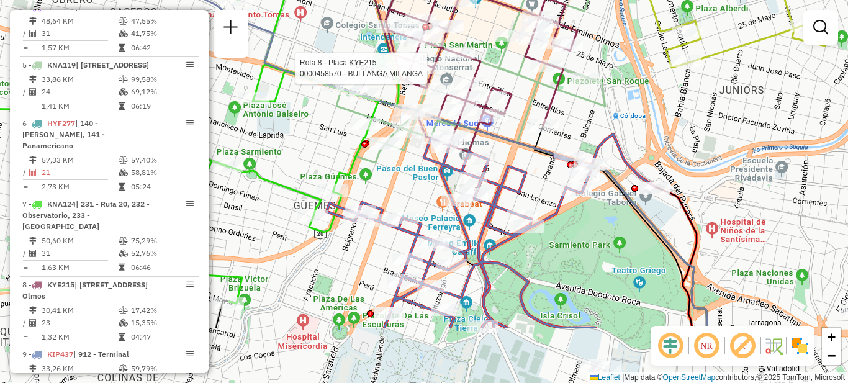
drag, startPoint x: 494, startPoint y: 266, endPoint x: 500, endPoint y: 171, distance: 94.6
click at [500, 171] on icon at bounding box center [491, 231] width 329 height 194
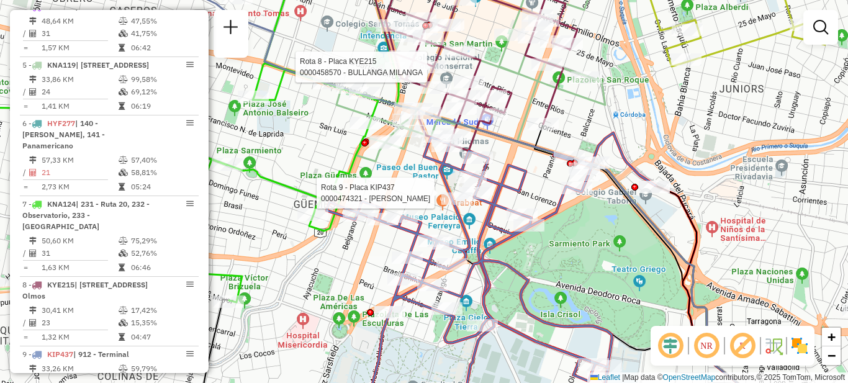
select select "**********"
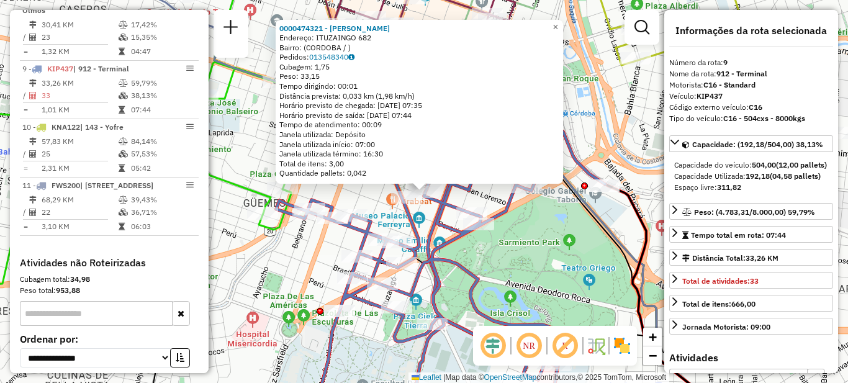
scroll to position [965, 0]
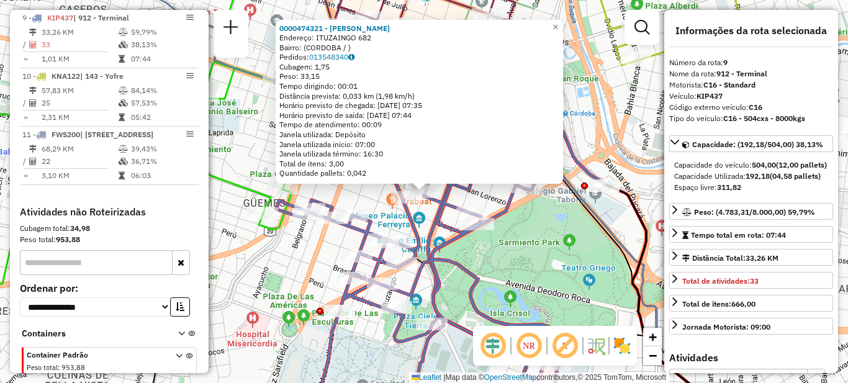
click at [524, 289] on div "0000474321 - Santander Jonathan Mauricio Endereço: ITUZAINGO 682 Bairro: (CORDO…" at bounding box center [424, 191] width 848 height 383
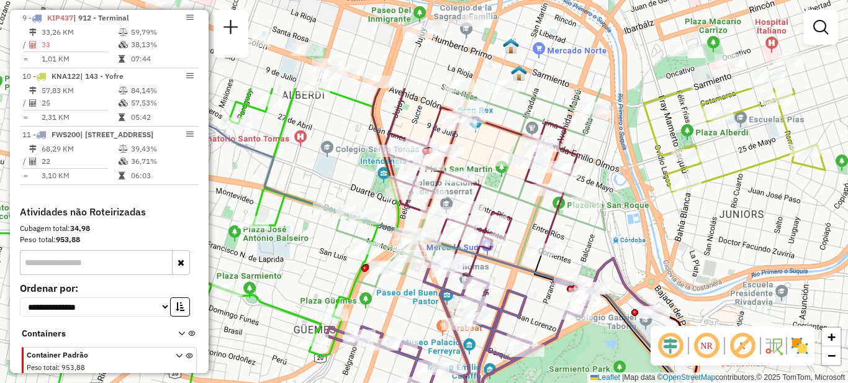
click at [584, 383] on html "Aguarde... Pop-up bloqueado! Seu navegador bloqueou automáticamente a abertura …" at bounding box center [424, 191] width 848 height 383
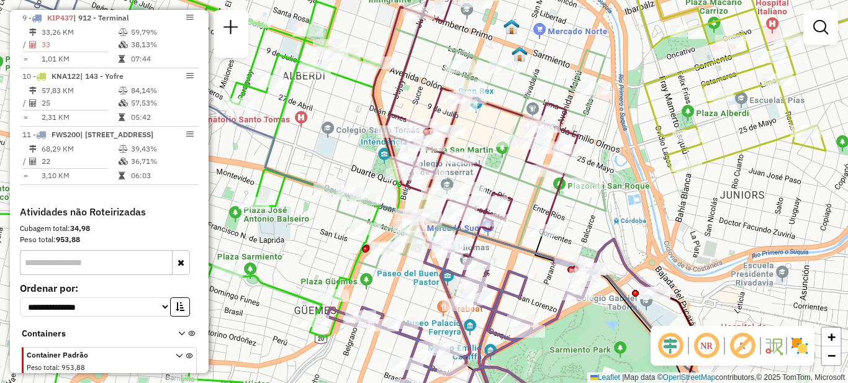
drag, startPoint x: 507, startPoint y: 181, endPoint x: 509, endPoint y: 161, distance: 20.6
click at [509, 161] on icon at bounding box center [471, 138] width 269 height 263
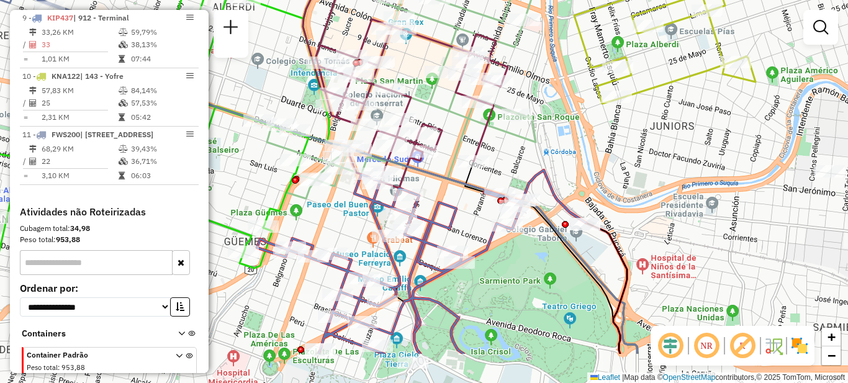
drag, startPoint x: 515, startPoint y: 256, endPoint x: 445, endPoint y: 187, distance: 97.9
click at [445, 187] on div "Janela de atendimento Grade de atendimento Capacidade Transportadoras Veículos …" at bounding box center [424, 191] width 848 height 383
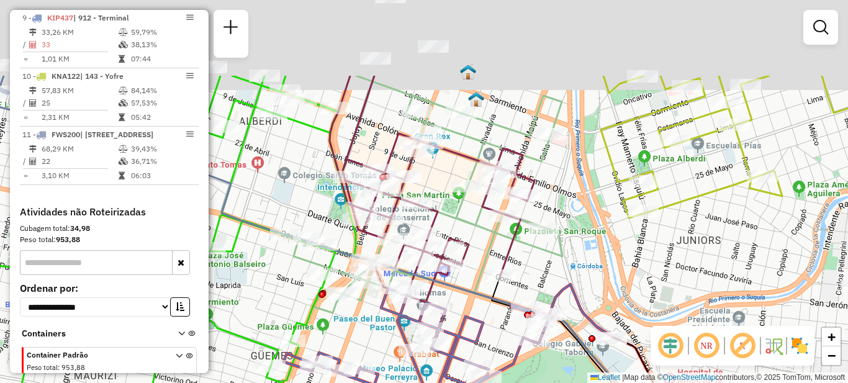
drag, startPoint x: 494, startPoint y: 165, endPoint x: 432, endPoint y: 221, distance: 84.0
click at [466, 274] on icon at bounding box center [428, 195] width 269 height 239
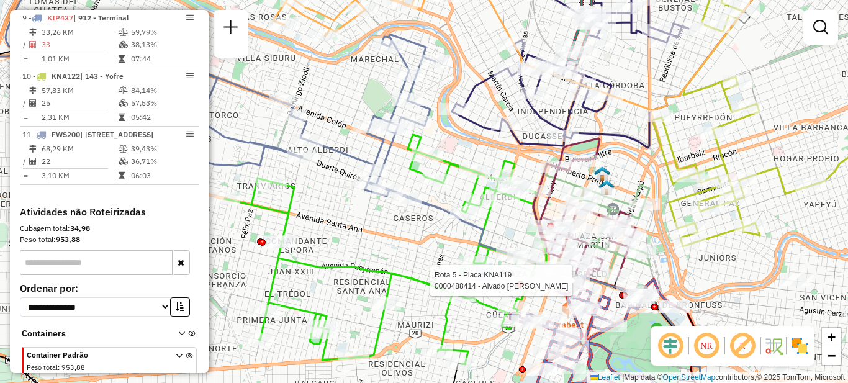
drag, startPoint x: 483, startPoint y: 183, endPoint x: 496, endPoint y: 218, distance: 37.7
click at [503, 214] on div "Rota 5 - Placa KNA119 0000488414 - Alvado Jorgelina Soledad Janela de atendimen…" at bounding box center [424, 191] width 848 height 383
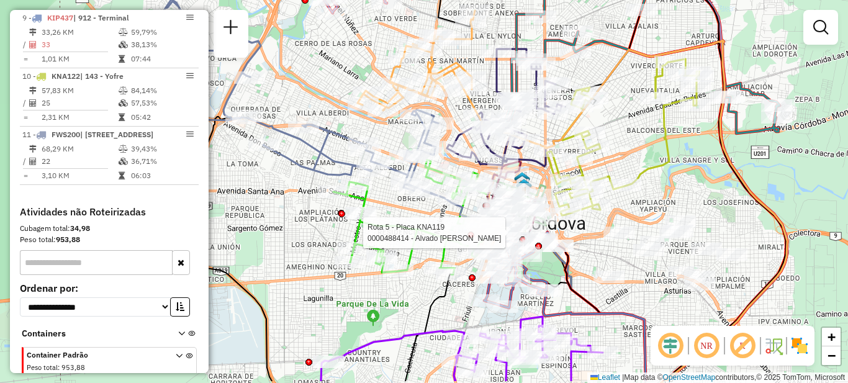
click at [429, 228] on icon at bounding box center [413, 217] width 161 height 115
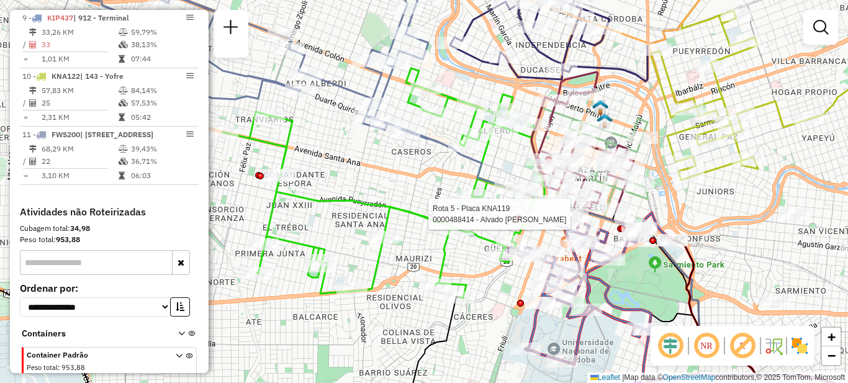
click at [642, 263] on div "Rota 5 - Placa KNA119 0000488414 - Alvado Jorgelina Soledad Rota 9 - Placa KIP4…" at bounding box center [424, 191] width 848 height 383
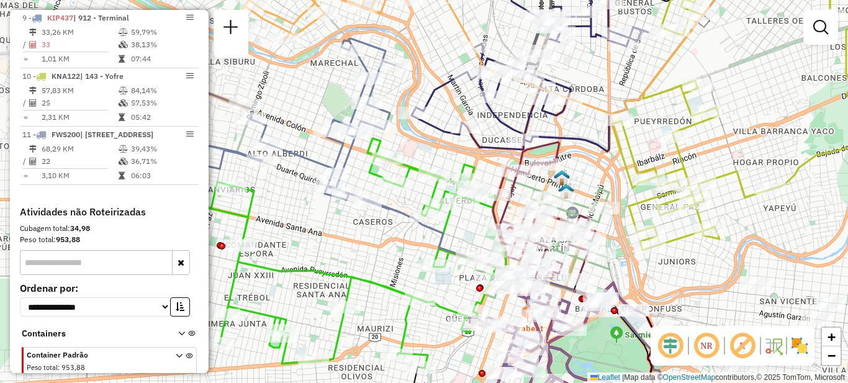
drag, startPoint x: 431, startPoint y: 232, endPoint x: 404, endPoint y: 265, distance: 41.9
click at [392, 257] on div "Janela de atendimento Grade de atendimento Capacidade Transportadoras Veículos …" at bounding box center [424, 191] width 848 height 383
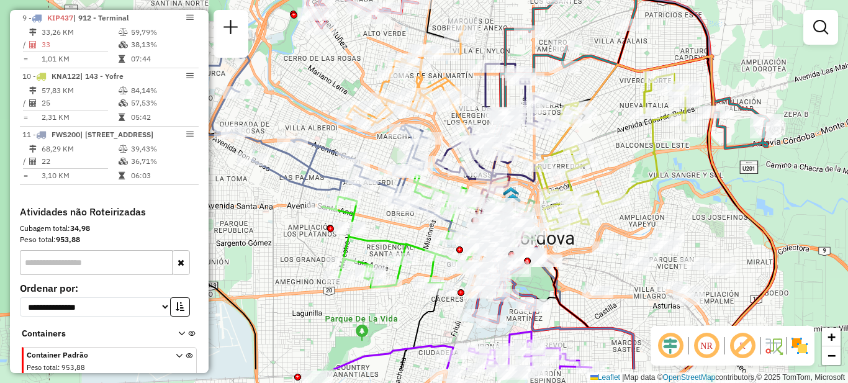
drag, startPoint x: 324, startPoint y: 320, endPoint x: 292, endPoint y: 261, distance: 67.0
click at [292, 261] on div "Janela de atendimento Grade de atendimento Capacidade Transportadoras Veículos …" at bounding box center [424, 191] width 848 height 383
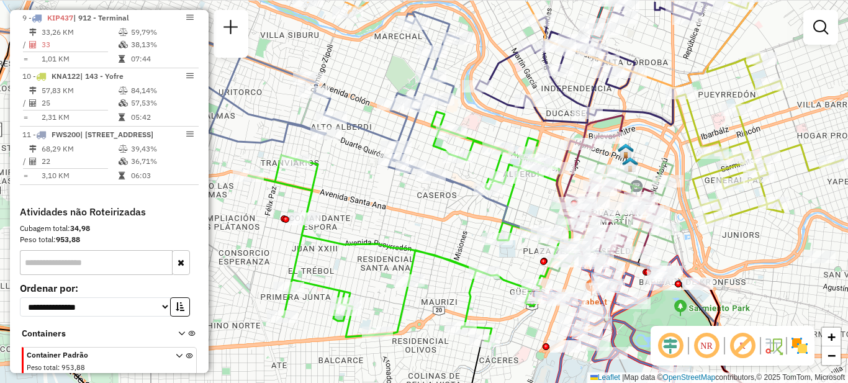
drag, startPoint x: 501, startPoint y: 207, endPoint x: 412, endPoint y: 248, distance: 97.5
click at [412, 248] on icon at bounding box center [409, 227] width 322 height 230
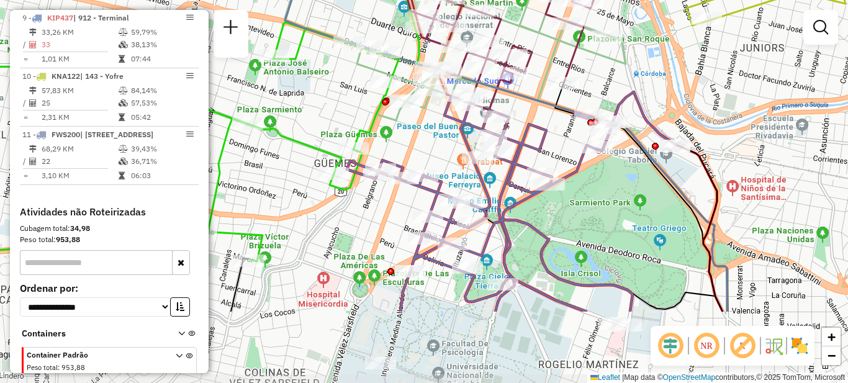
drag, startPoint x: 579, startPoint y: 300, endPoint x: 574, endPoint y: 191, distance: 109.4
click at [574, 191] on div "Janela de atendimento Grade de atendimento Capacidade Transportadoras Veículos …" at bounding box center [424, 191] width 848 height 383
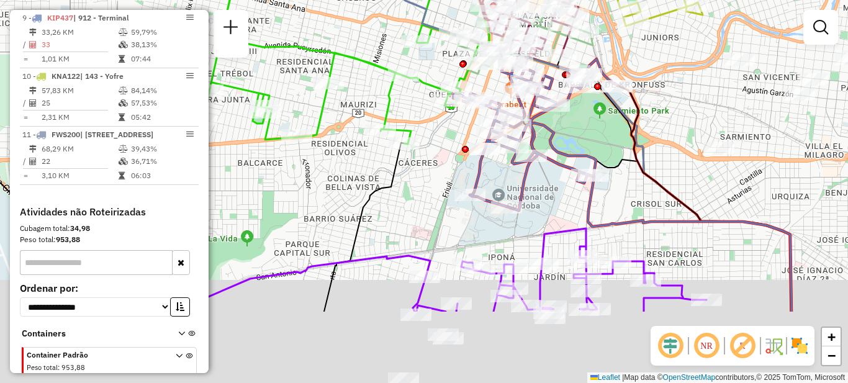
drag, startPoint x: 565, startPoint y: 328, endPoint x: 545, endPoint y: 168, distance: 161.5
click at [545, 168] on div "Janela de atendimento Grade de atendimento Capacidade Transportadoras Veículos …" at bounding box center [424, 191] width 848 height 383
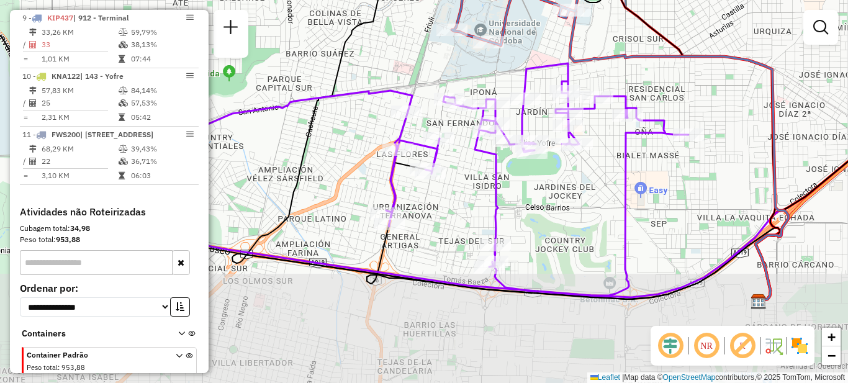
drag, startPoint x: 573, startPoint y: 323, endPoint x: 565, endPoint y: 209, distance: 114.6
click at [565, 209] on div "Janela de atendimento Grade de atendimento Capacidade Transportadoras Veículos …" at bounding box center [424, 191] width 848 height 383
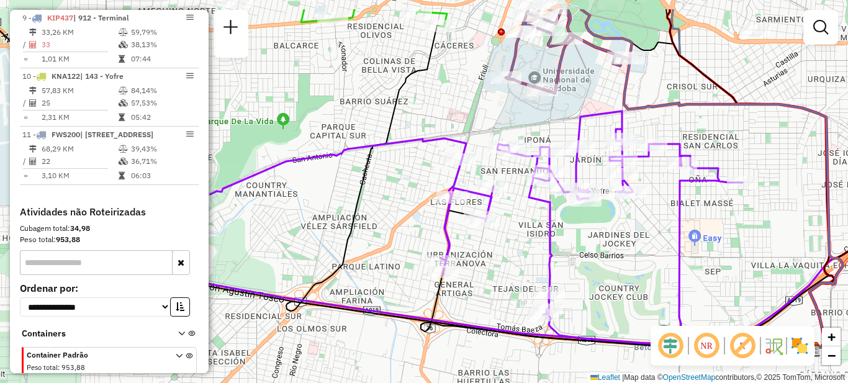
drag, startPoint x: 560, startPoint y: 219, endPoint x: 614, endPoint y: 206, distance: 55.6
click at [614, 265] on div "Janela de atendimento Grade de atendimento Capacidade Transportadoras Veículos …" at bounding box center [424, 191] width 848 height 383
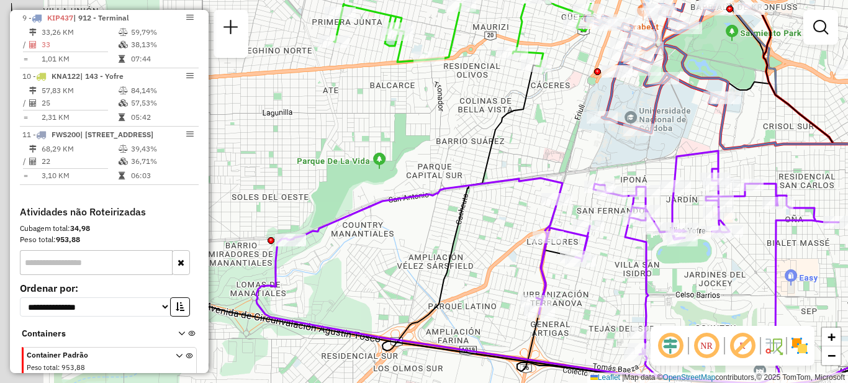
drag, startPoint x: 590, startPoint y: 301, endPoint x: 686, endPoint y: 342, distance: 104.9
click at [686, 342] on hb-router-mapa "Informações da Sessão 1261310 - 08/09/2025 Criação: 06/09/2025 15:39 Depósito: …" at bounding box center [424, 191] width 848 height 383
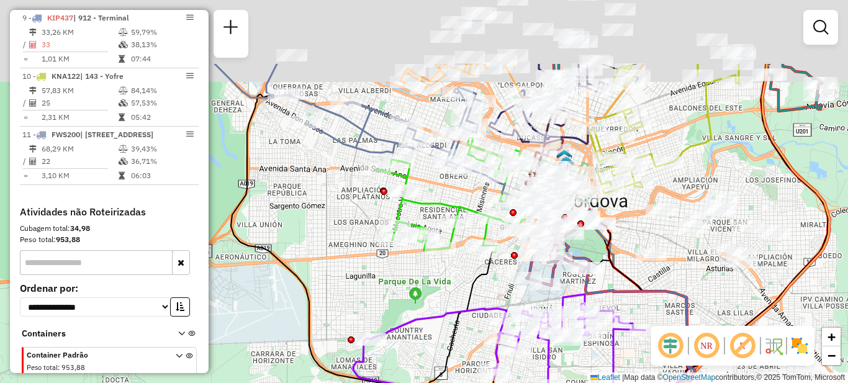
drag, startPoint x: 440, startPoint y: 214, endPoint x: 437, endPoint y: 325, distance: 111.2
click at [443, 335] on icon at bounding box center [499, 352] width 292 height 116
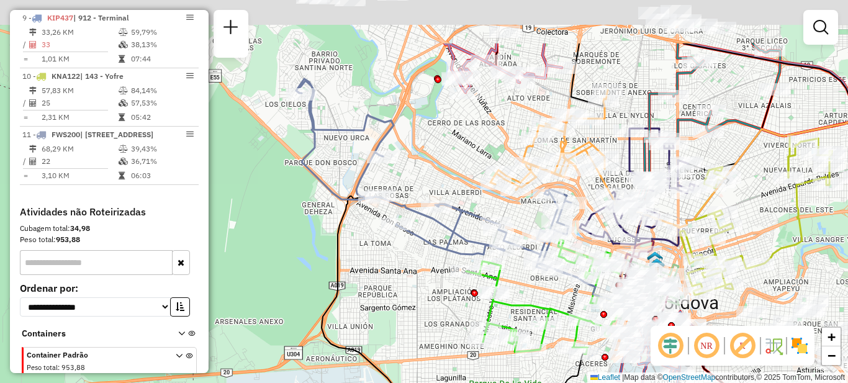
drag, startPoint x: 317, startPoint y: 211, endPoint x: 409, endPoint y: 296, distance: 124.8
click at [409, 296] on div "Janela de atendimento Grade de atendimento Capacidade Transportadoras Veículos …" at bounding box center [424, 191] width 848 height 383
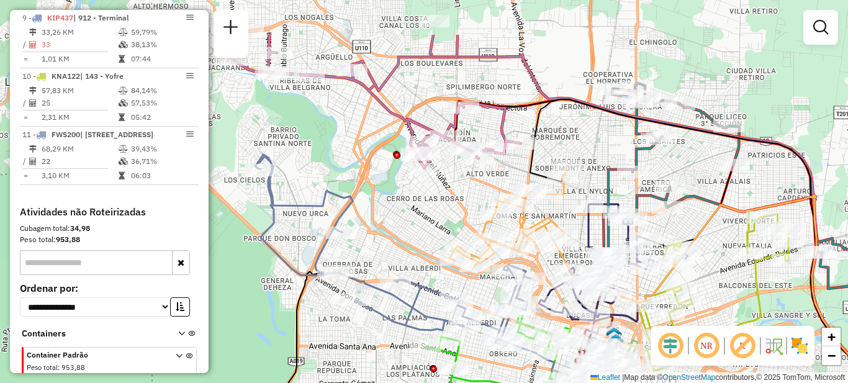
drag, startPoint x: 411, startPoint y: 314, endPoint x: 365, endPoint y: 390, distance: 88.6
click at [365, 383] on html "Aguarde... Pop-up bloqueado! Seu navegador bloqueou automáticamente a abertura …" at bounding box center [424, 191] width 848 height 383
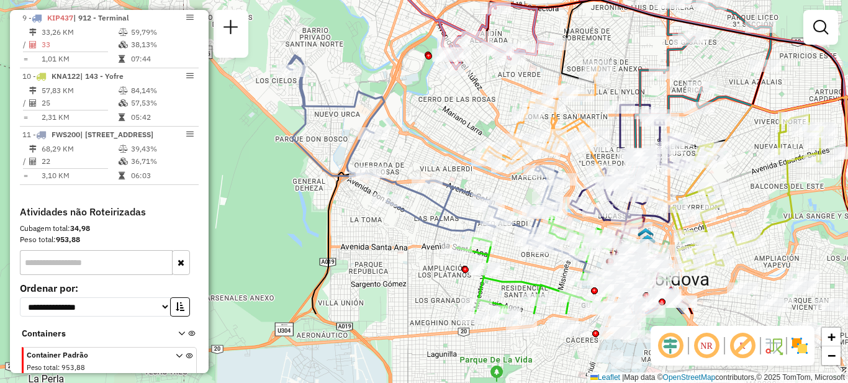
drag, startPoint x: 412, startPoint y: 266, endPoint x: 431, endPoint y: 121, distance: 146.6
click at [431, 121] on div "Janela de atendimento Grade de atendimento Capacidade Transportadoras Veículos …" at bounding box center [424, 191] width 848 height 383
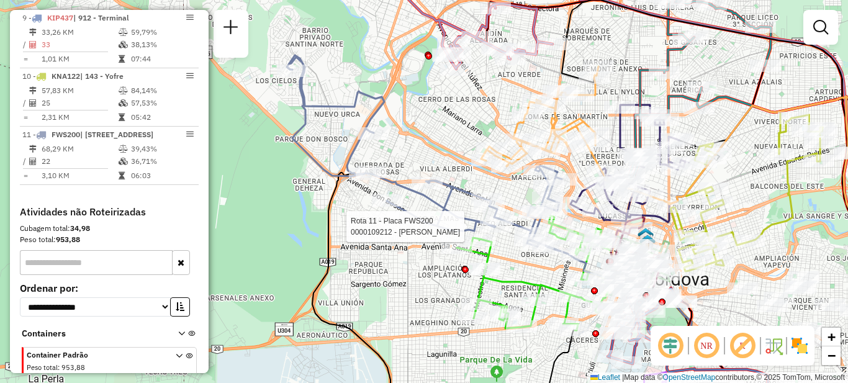
select select "**********"
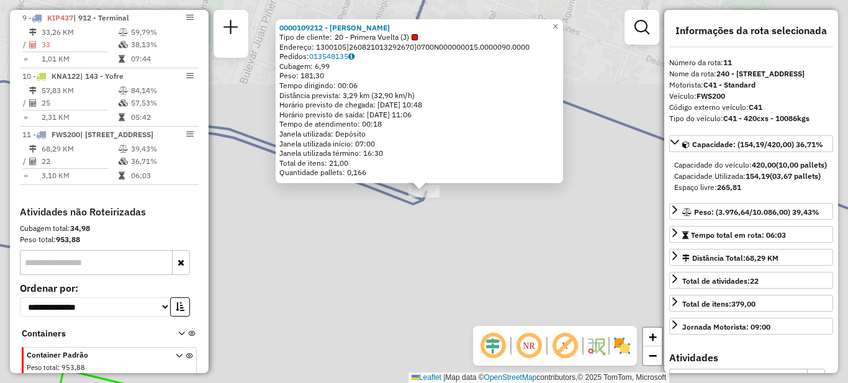
scroll to position [1016, 0]
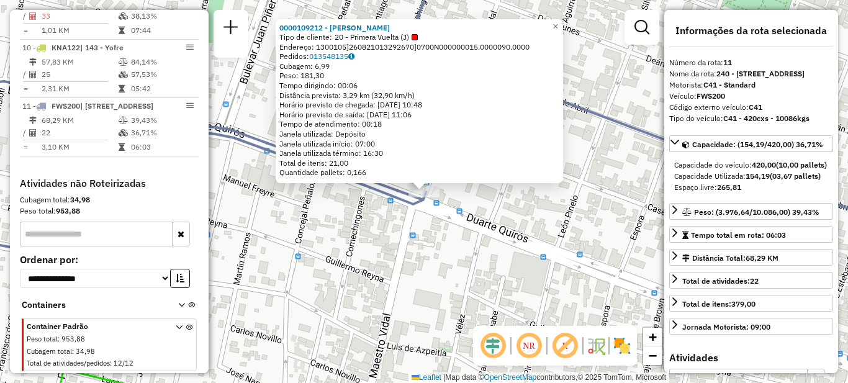
click at [440, 281] on div "0000109212 - BLANCH BENJAMIN LUIS Tipo de cliente: 20 - Primera Vuelta (J) Ende…" at bounding box center [424, 191] width 848 height 383
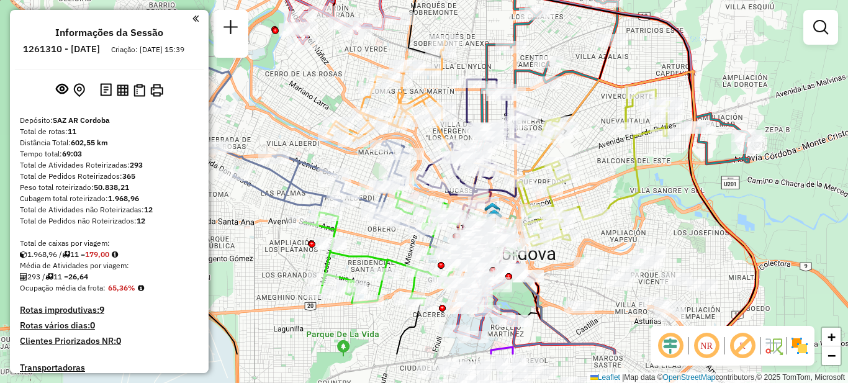
scroll to position [1016, 0]
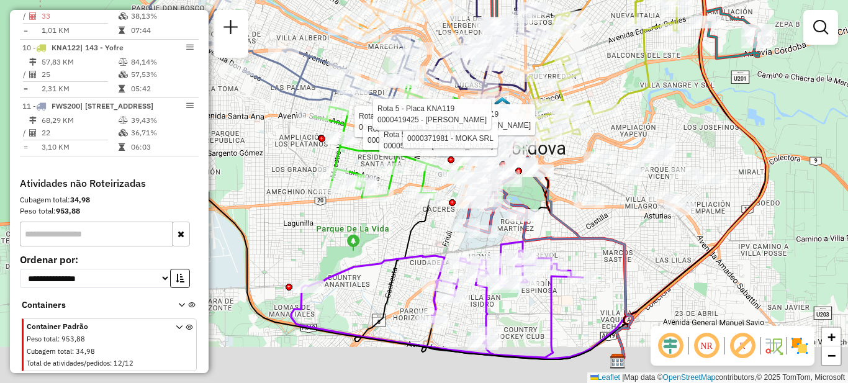
drag, startPoint x: 546, startPoint y: 266, endPoint x: 532, endPoint y: 205, distance: 62.7
click at [532, 205] on icon at bounding box center [497, 195] width 83 height 76
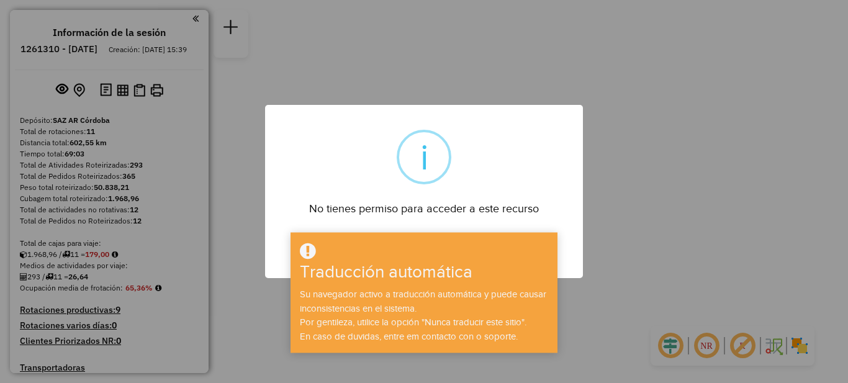
click at [440, 278] on font "Traducción automática" at bounding box center [386, 272] width 173 height 19
click at [430, 205] on font "No tienes permiso para acceder a este recurso" at bounding box center [424, 208] width 230 height 12
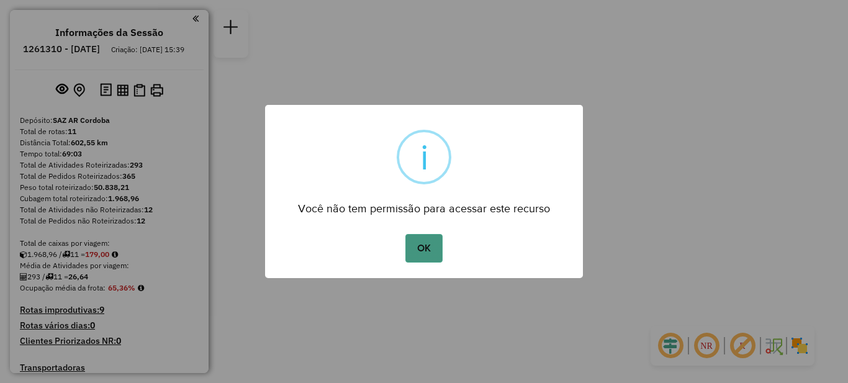
click at [426, 252] on button "OK" at bounding box center [424, 248] width 37 height 29
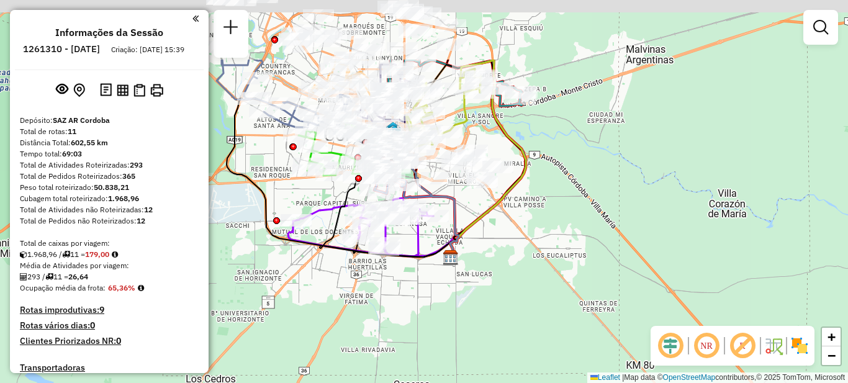
drag, startPoint x: 442, startPoint y: 273, endPoint x: 473, endPoint y: 346, distance: 79.6
click at [473, 346] on div "Janela de atendimento Grade de atendimento Capacidade Transportadoras Veículos …" at bounding box center [424, 191] width 848 height 383
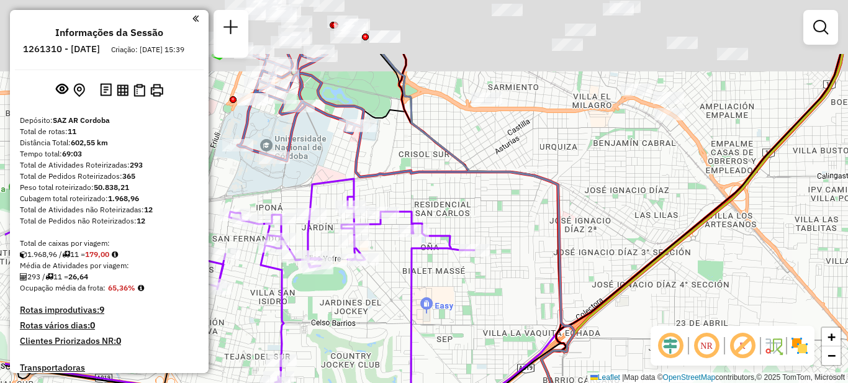
drag, startPoint x: 570, startPoint y: 170, endPoint x: 682, endPoint y: 275, distance: 153.8
click at [682, 275] on div "Janela de atendimento Grade de atendimento Capacidade Transportadoras Veículos …" at bounding box center [424, 191] width 848 height 383
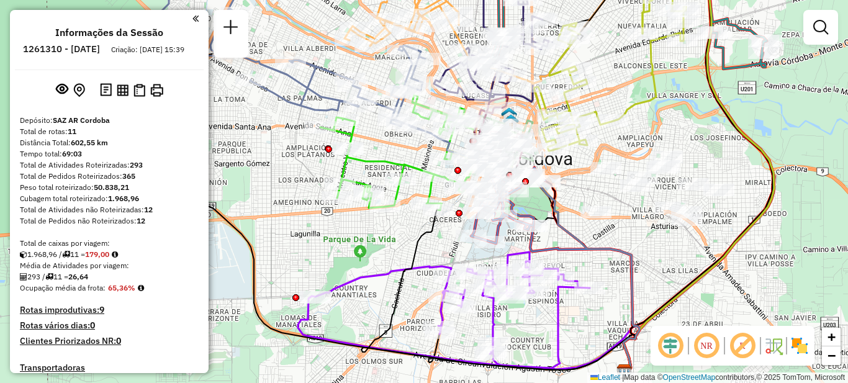
drag, startPoint x: 420, startPoint y: 245, endPoint x: 415, endPoint y: 345, distance: 100.1
click at [416, 345] on icon at bounding box center [498, 290] width 274 height 163
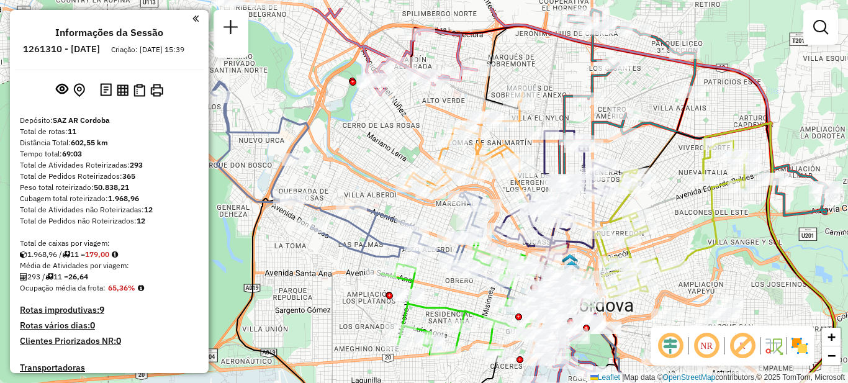
drag, startPoint x: 237, startPoint y: 247, endPoint x: 302, endPoint y: 293, distance: 80.1
click at [302, 293] on div "Janela de atendimento Grade de atendimento Capacidade Transportadoras Veículos …" at bounding box center [424, 191] width 848 height 383
drag, startPoint x: 722, startPoint y: 252, endPoint x: 647, endPoint y: 211, distance: 85.3
click at [649, 213] on div "Janela de atendimento Grade de atendimento Capacidade Transportadoras Veículos …" at bounding box center [424, 191] width 848 height 383
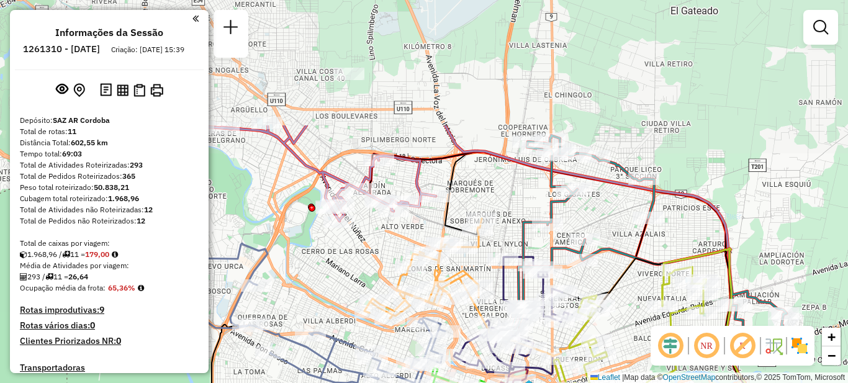
drag, startPoint x: 458, startPoint y: 84, endPoint x: 504, endPoint y: 243, distance: 166.1
click at [506, 246] on div "Janela de atendimento Grade de atendimento Capacidade Transportadoras Veículos …" at bounding box center [424, 191] width 848 height 383
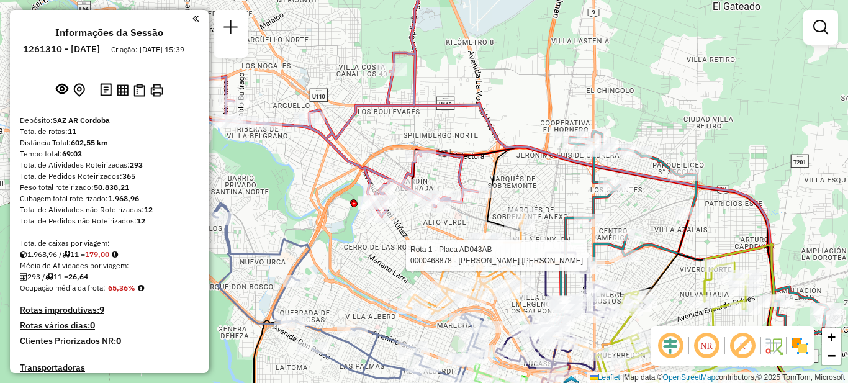
drag, startPoint x: 382, startPoint y: 227, endPoint x: 415, endPoint y: 228, distance: 33.5
click at [415, 228] on div "Rota 1 - Placa AD043AB 0000468878 - Sanchez Leonardo Noe Janela de atendimento …" at bounding box center [424, 191] width 848 height 383
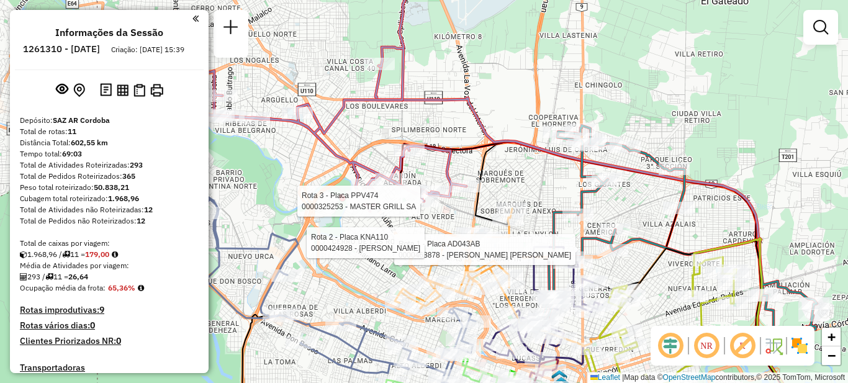
select select "**********"
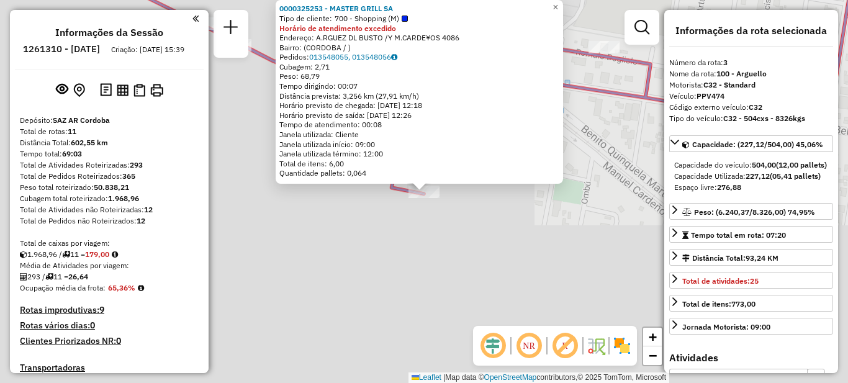
scroll to position [570, 0]
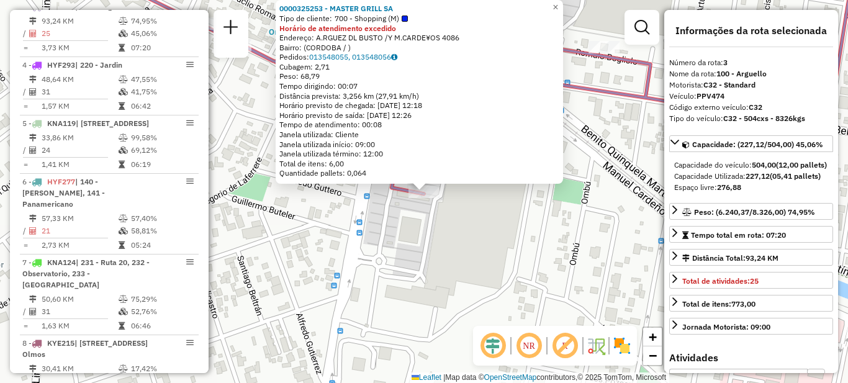
click at [424, 243] on div "0000325253 - MASTER GRILL SA Tipo de cliente: 700 - Shopping (M) Horário de ate…" at bounding box center [424, 191] width 848 height 383
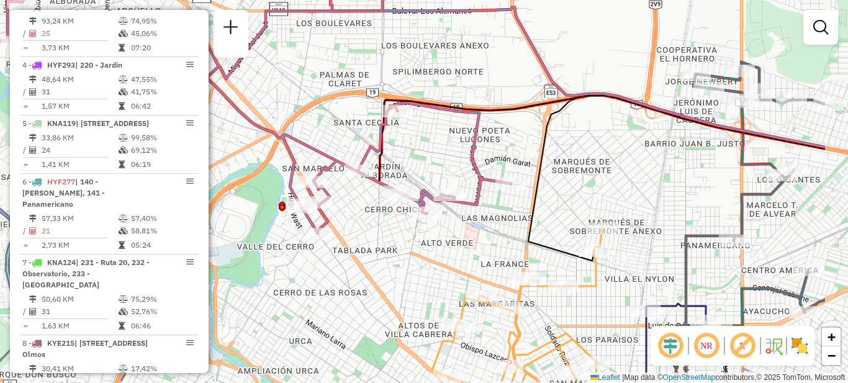
drag, startPoint x: 626, startPoint y: 278, endPoint x: 475, endPoint y: 227, distance: 159.5
click at [476, 227] on div "Janela de atendimento Grade de atendimento Capacidade Transportadoras Veículos …" at bounding box center [424, 191] width 848 height 383
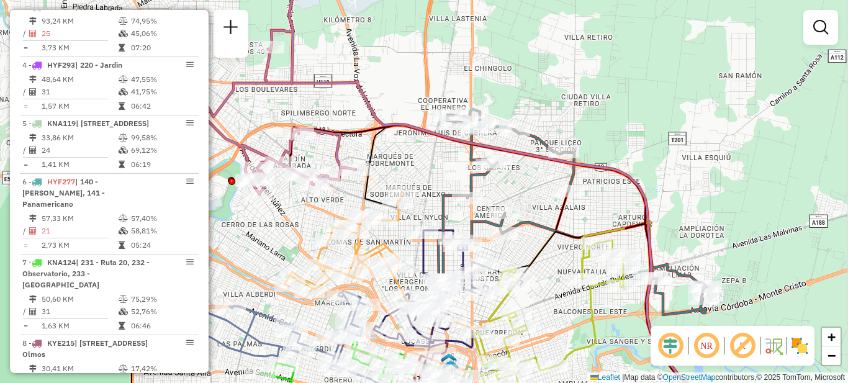
drag, startPoint x: 596, startPoint y: 252, endPoint x: 473, endPoint y: 219, distance: 127.3
click at [473, 219] on icon at bounding box center [569, 212] width 275 height 206
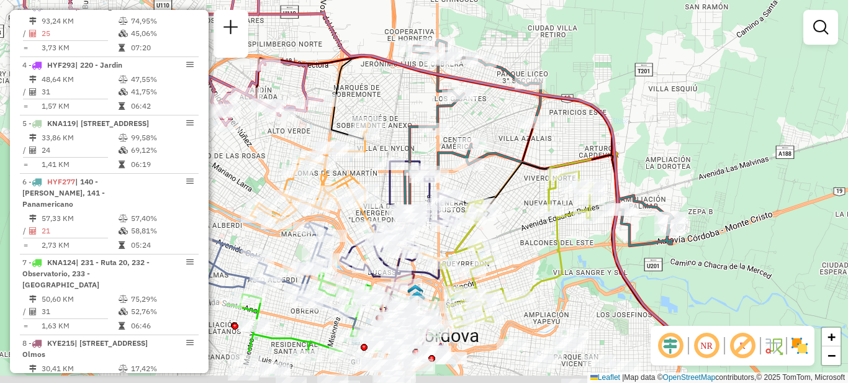
drag, startPoint x: 492, startPoint y: 233, endPoint x: 473, endPoint y: 193, distance: 44.2
click at [473, 193] on div "Janela de atendimento Grade de atendimento Capacidade Transportadoras Veículos …" at bounding box center [424, 191] width 848 height 383
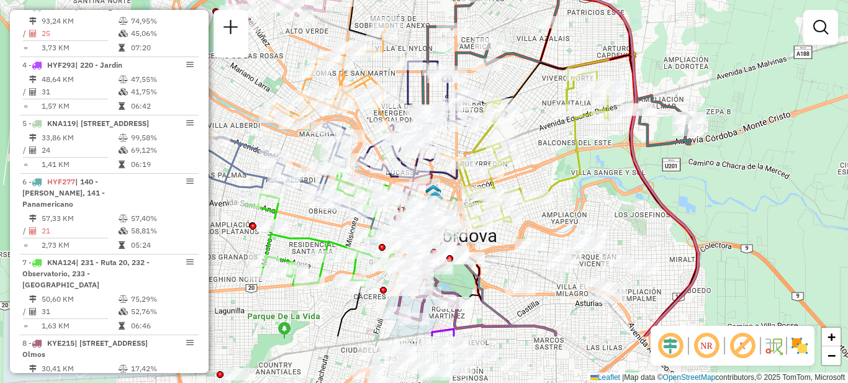
drag, startPoint x: 521, startPoint y: 202, endPoint x: 537, endPoint y: 102, distance: 101.8
click at [537, 102] on div "Janela de atendimento Grade de atendimento Capacidade Transportadoras Veículos …" at bounding box center [424, 191] width 848 height 383
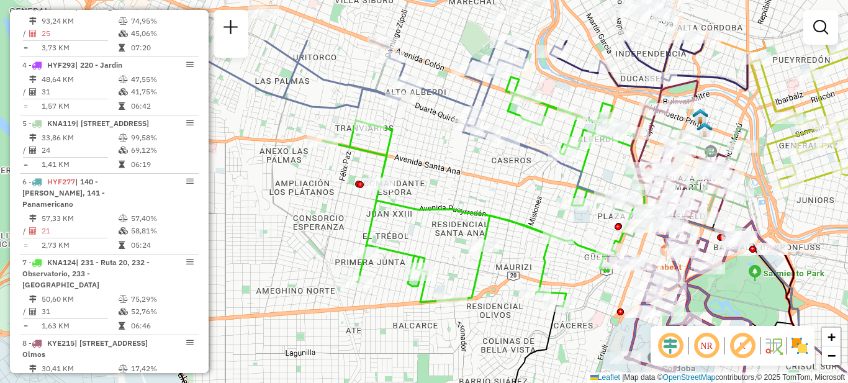
drag, startPoint x: 326, startPoint y: 215, endPoint x: 589, endPoint y: 294, distance: 274.3
click at [589, 294] on div "Janela de atendimento Grade de atendimento Capacidade Transportadoras Veículos …" at bounding box center [424, 191] width 848 height 383
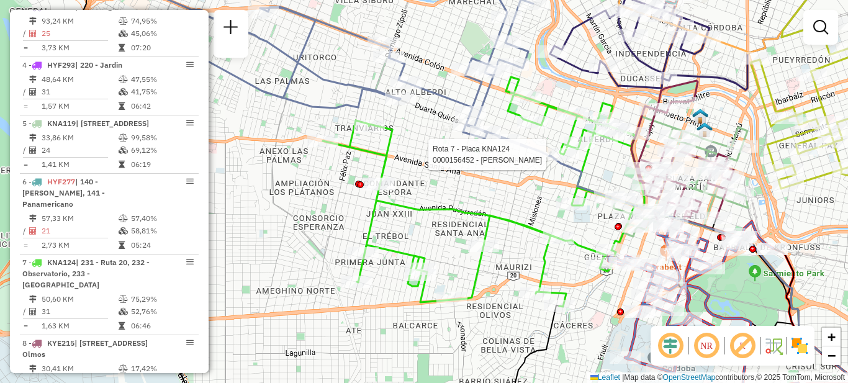
select select "**********"
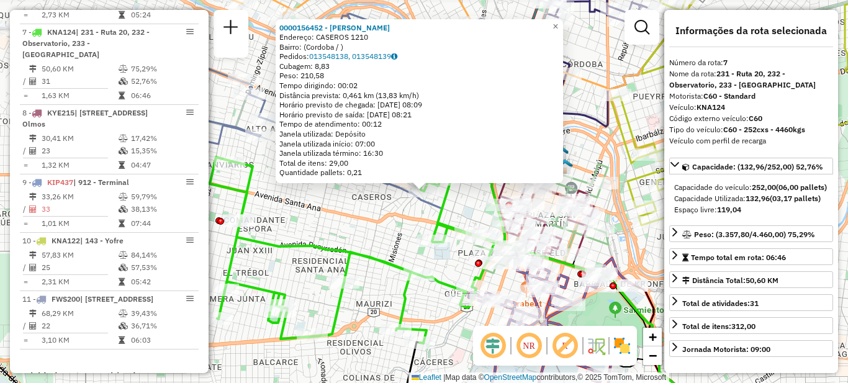
scroll to position [826, 0]
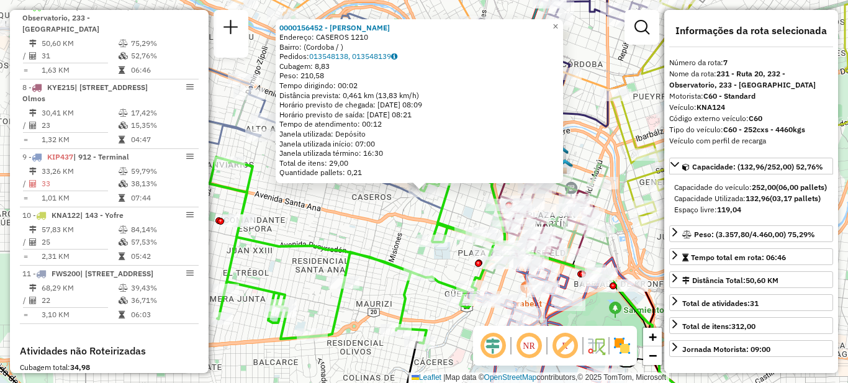
click at [622, 245] on div "0000156452 - [PERSON_NAME]: CASEROS 1210 Bairro: (Cordoba / ) Pedidos: 01354813…" at bounding box center [424, 191] width 848 height 383
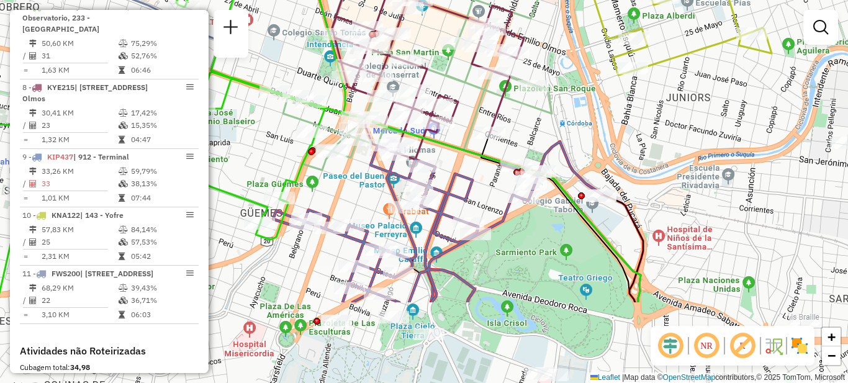
drag, startPoint x: 601, startPoint y: 252, endPoint x: 567, endPoint y: 133, distance: 123.3
click at [567, 133] on div "Janela de atendimento Grade de atendimento Capacidade Transportadoras Veículos …" at bounding box center [424, 191] width 848 height 383
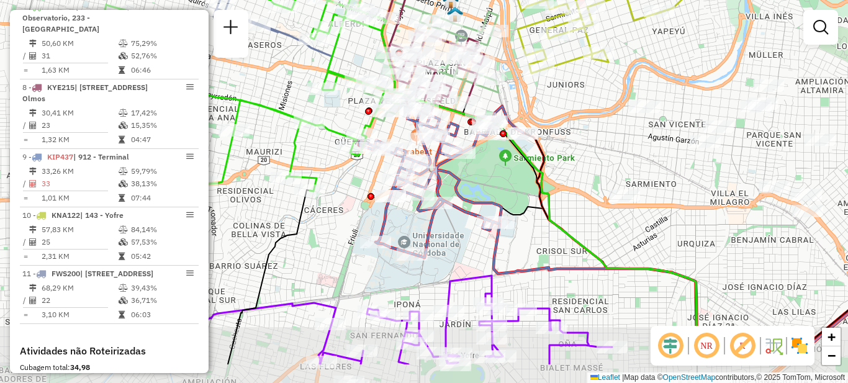
drag, startPoint x: 573, startPoint y: 245, endPoint x: 506, endPoint y: 185, distance: 90.6
click at [506, 185] on div "Janela de atendimento Grade de atendimento Capacidade Transportadoras Veículos …" at bounding box center [424, 191] width 848 height 383
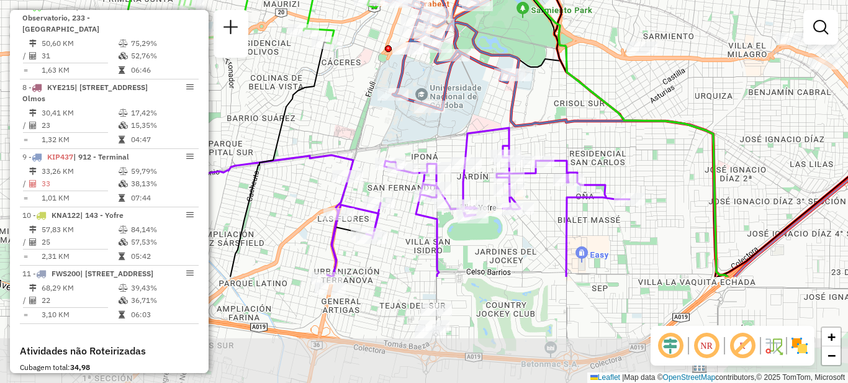
drag, startPoint x: 530, startPoint y: 215, endPoint x: 551, endPoint y: 122, distance: 95.1
click at [551, 122] on icon at bounding box center [586, 122] width 284 height 309
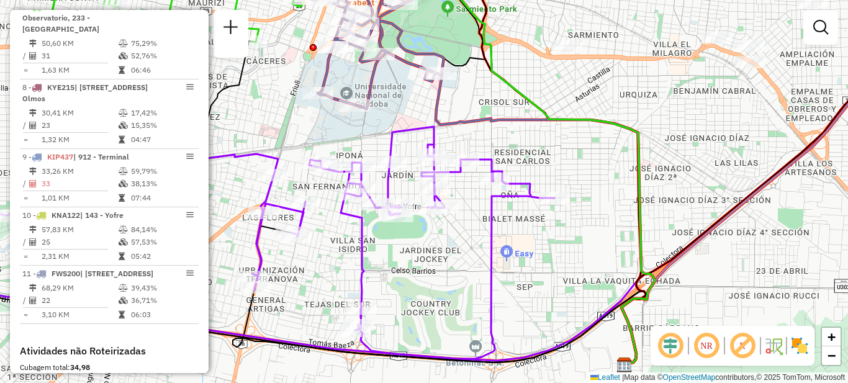
drag, startPoint x: 655, startPoint y: 191, endPoint x: 626, endPoint y: 131, distance: 66.9
click at [635, 123] on icon at bounding box center [523, 162] width 263 height 405
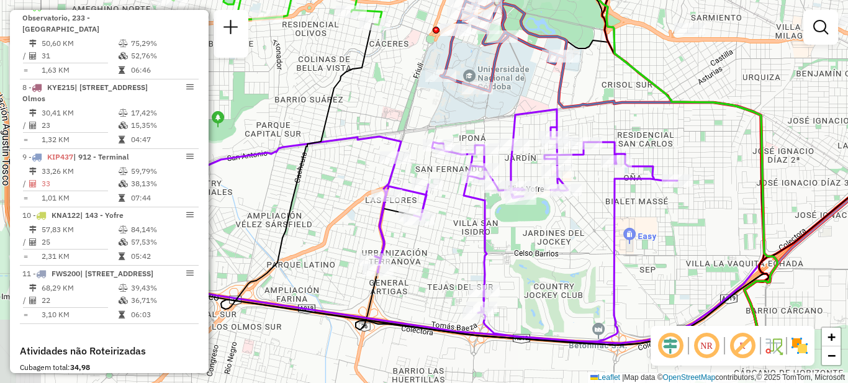
drag, startPoint x: 510, startPoint y: 252, endPoint x: 619, endPoint y: 235, distance: 110.6
click at [633, 234] on div "Janela de atendimento Grade de atendimento Capacidade Transportadoras Veículos …" at bounding box center [424, 191] width 848 height 383
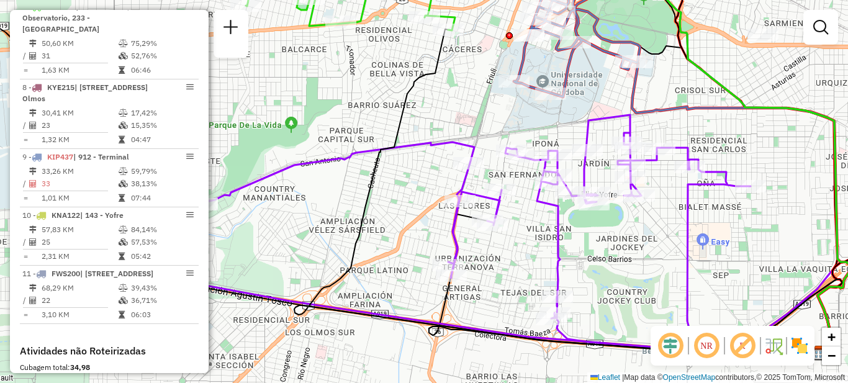
drag, startPoint x: 568, startPoint y: 250, endPoint x: 612, endPoint y: 270, distance: 48.1
click at [612, 269] on div "Janela de atendimento Grade de atendimento Capacidade Transportadoras Veículos …" at bounding box center [424, 191] width 848 height 383
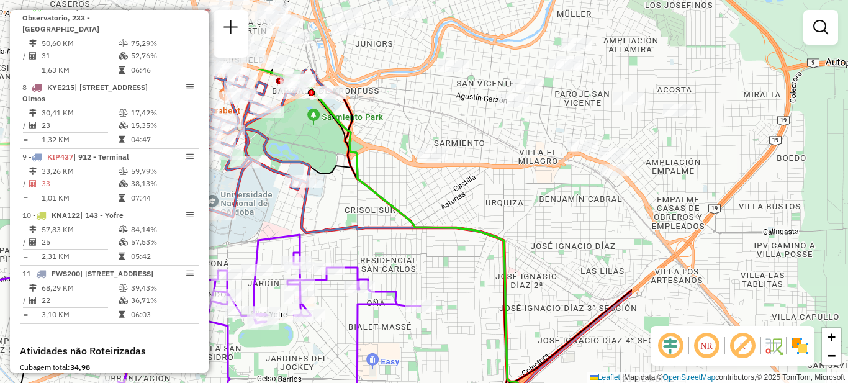
drag, startPoint x: 712, startPoint y: 114, endPoint x: 376, endPoint y: 228, distance: 354.3
click at [376, 233] on icon at bounding box center [390, 271] width 261 height 404
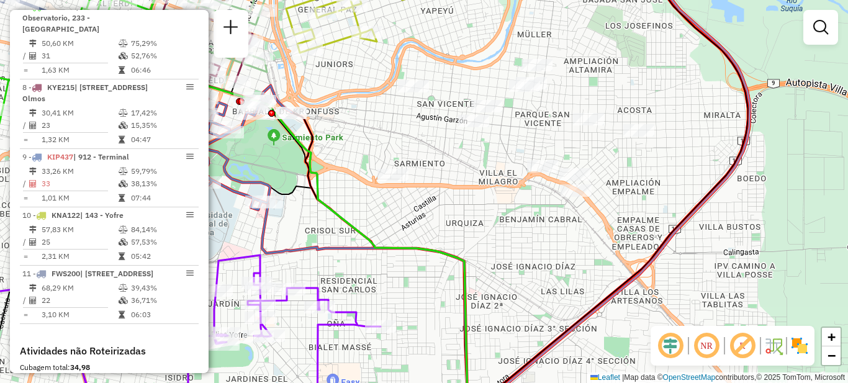
drag, startPoint x: 522, startPoint y: 219, endPoint x: 473, endPoint y: 257, distance: 62.9
click at [473, 259] on div "Janela de atendimento Grade de atendimento Capacidade Transportadoras Veículos …" at bounding box center [424, 191] width 848 height 383
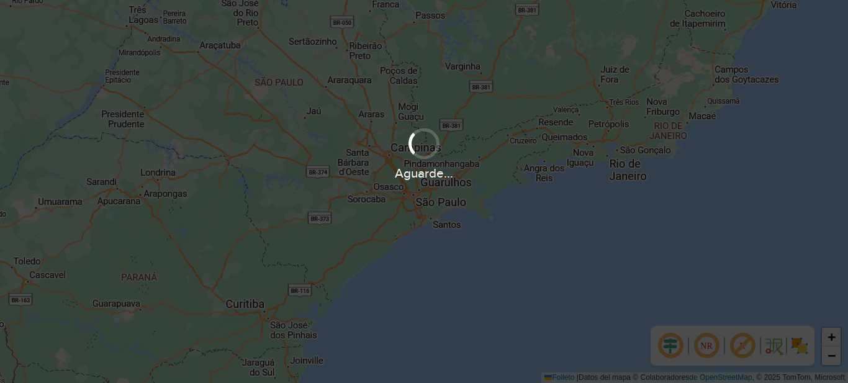
click at [433, 147] on div at bounding box center [424, 144] width 34 height 34
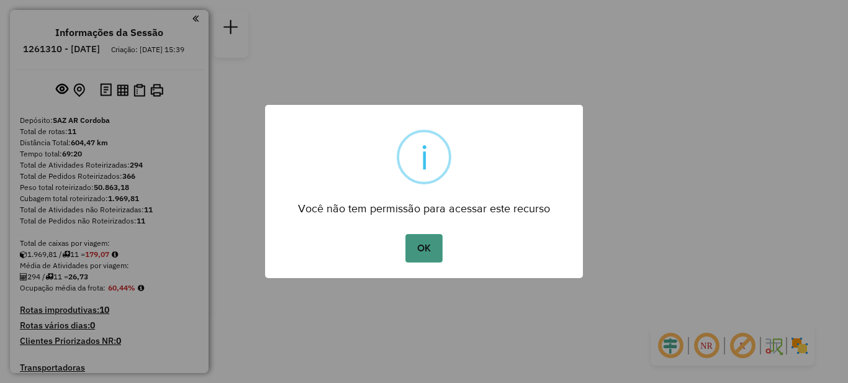
click at [430, 248] on button "OK" at bounding box center [424, 248] width 37 height 29
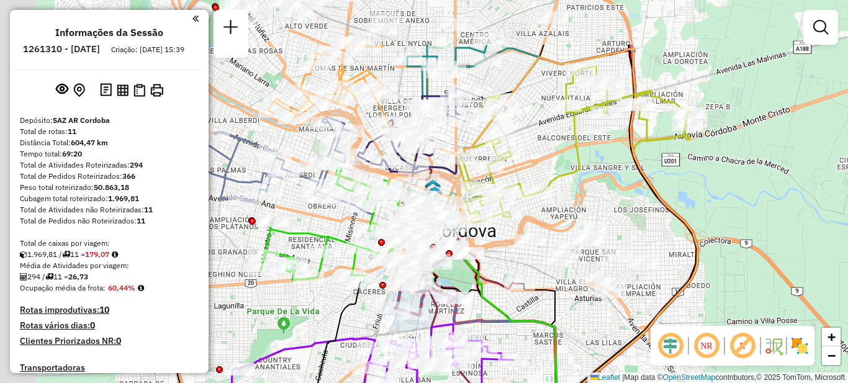
drag, startPoint x: 549, startPoint y: 270, endPoint x: 599, endPoint y: 285, distance: 52.1
click at [599, 288] on div "Janela de atendimento Grade de atendimento Capacidade Transportadoras Veículos …" at bounding box center [424, 191] width 848 height 383
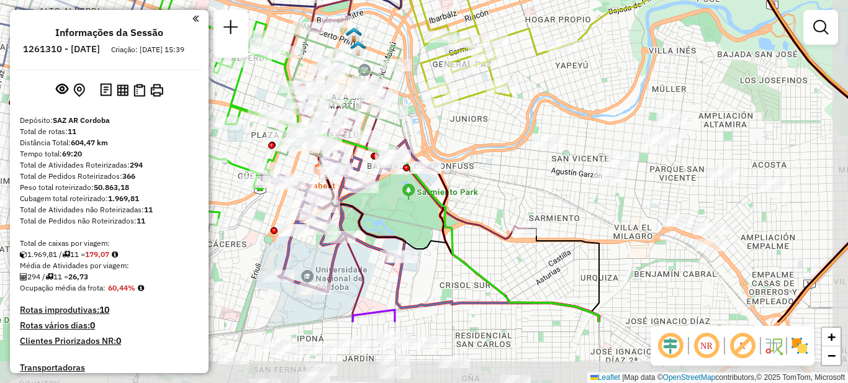
drag, startPoint x: 570, startPoint y: 283, endPoint x: 551, endPoint y: 184, distance: 100.5
click at [551, 184] on div "Janela de atendimento Grade de atendimento Capacidade Transportadoras Veículos …" at bounding box center [424, 191] width 848 height 383
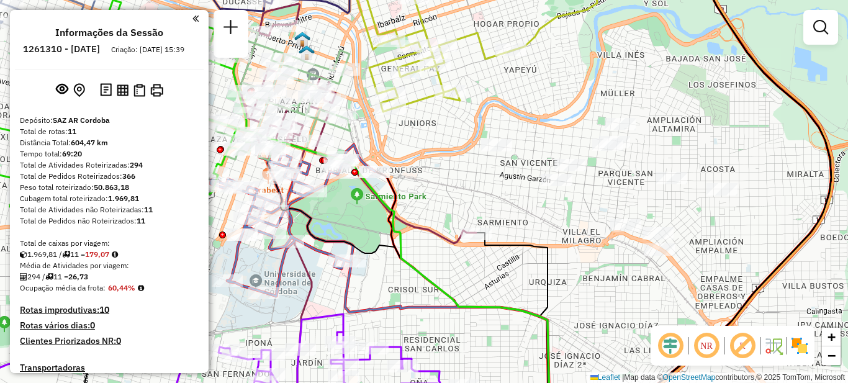
drag, startPoint x: 565, startPoint y: 214, endPoint x: 519, endPoint y: 225, distance: 47.2
click at [519, 225] on div "Janela de atendimento Grade de atendimento Capacidade Transportadoras Veículos …" at bounding box center [424, 191] width 848 height 383
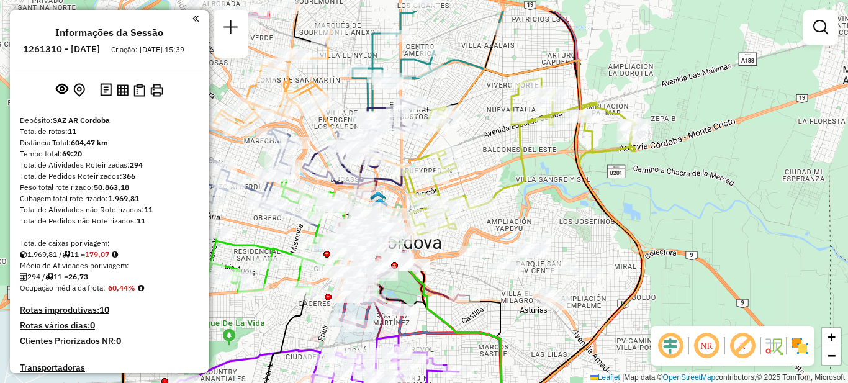
drag, startPoint x: 567, startPoint y: 174, endPoint x: 569, endPoint y: 213, distance: 39.2
click at [569, 213] on div "Janela de atendimento Grade de atendimento Capacidade Transportadoras Veículos …" at bounding box center [424, 191] width 848 height 383
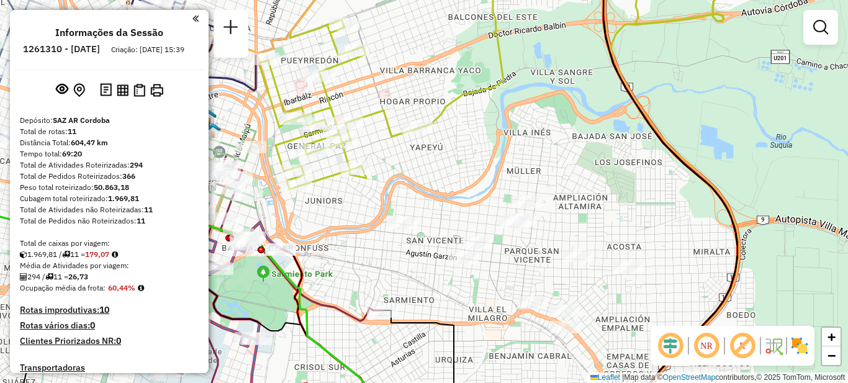
drag, startPoint x: 516, startPoint y: 227, endPoint x: 504, endPoint y: 201, distance: 28.6
click at [504, 201] on div "Janela de atendimento Grade de atendimento Capacidade Transportadoras Veículos …" at bounding box center [424, 191] width 848 height 383
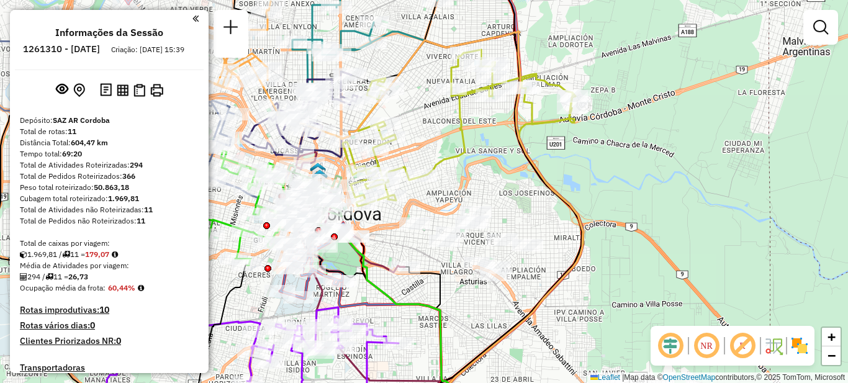
drag, startPoint x: 471, startPoint y: 196, endPoint x: 466, endPoint y: 202, distance: 7.6
click at [466, 202] on div "Janela de atendimento Grade de atendimento Capacidade Transportadoras Veículos …" at bounding box center [424, 191] width 848 height 383
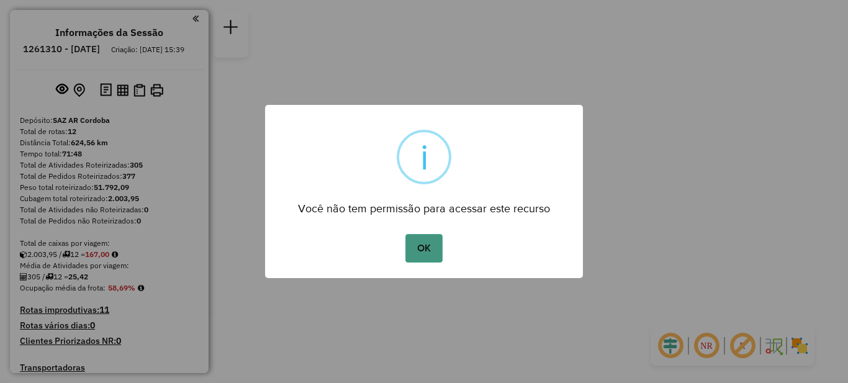
drag, startPoint x: 416, startPoint y: 241, endPoint x: 426, endPoint y: 214, distance: 29.1
click at [417, 241] on button "OK" at bounding box center [424, 248] width 37 height 29
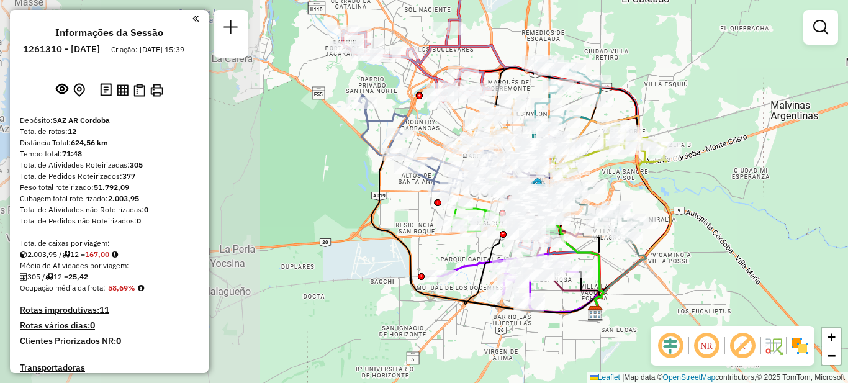
drag, startPoint x: 417, startPoint y: 197, endPoint x: 671, endPoint y: 230, distance: 256.7
click at [671, 230] on icon at bounding box center [589, 214] width 164 height 197
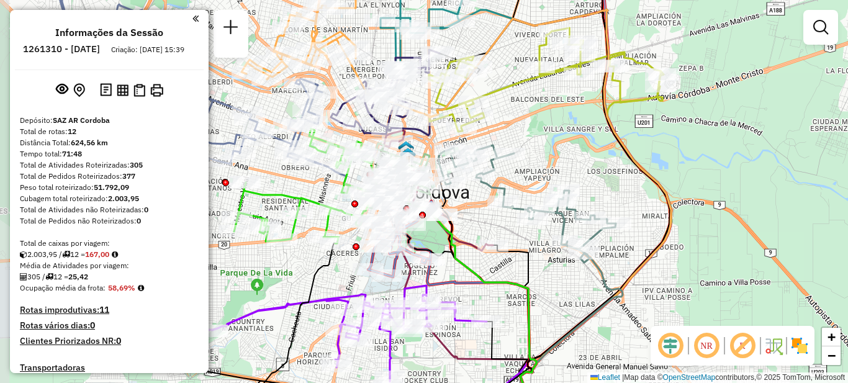
drag, startPoint x: 545, startPoint y: 158, endPoint x: 599, endPoint y: 168, distance: 54.8
click at [601, 169] on div "Janela de atendimento Grade de atendimento Capacidade Transportadoras Veículos …" at bounding box center [424, 191] width 848 height 383
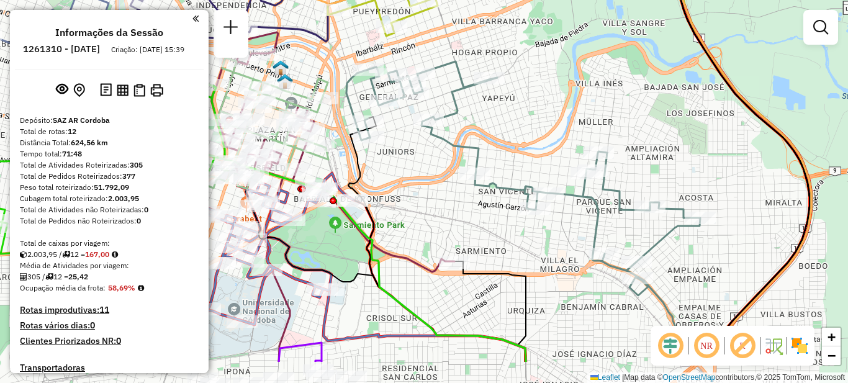
drag, startPoint x: 554, startPoint y: 175, endPoint x: 606, endPoint y: 109, distance: 84.5
click at [606, 109] on div "Janela de atendimento Grade de atendimento Capacidade Transportadoras Veículos …" at bounding box center [424, 191] width 848 height 383
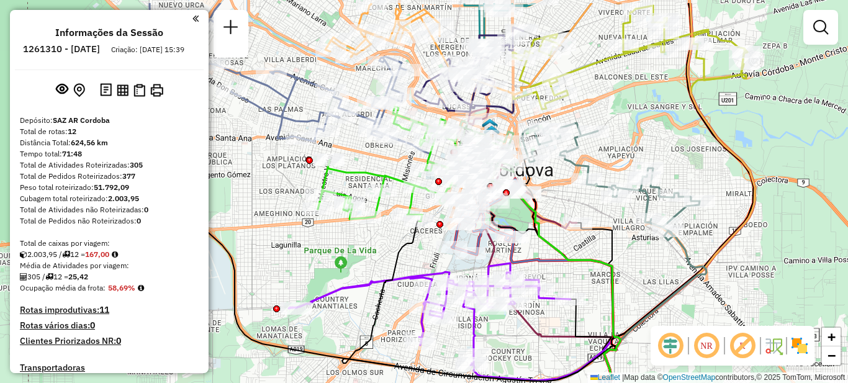
drag, startPoint x: 609, startPoint y: 87, endPoint x: 645, endPoint y: 129, distance: 55.1
click at [645, 129] on div "Janela de atendimento Grade de atendimento Capacidade Transportadoras Veículos …" at bounding box center [424, 191] width 848 height 383
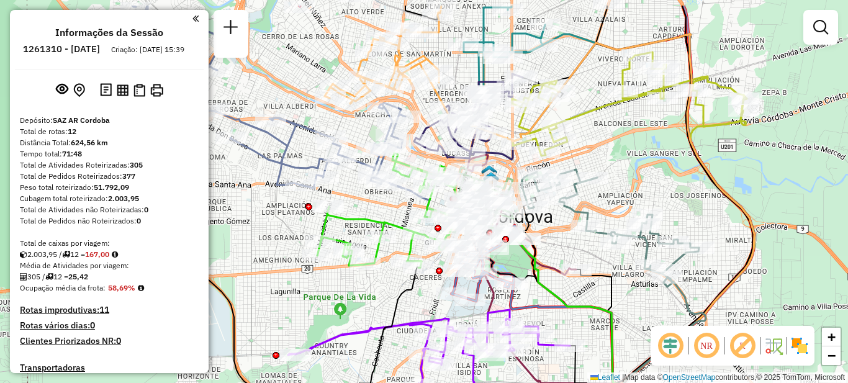
drag, startPoint x: 636, startPoint y: 129, endPoint x: 638, endPoint y: 173, distance: 44.1
click at [638, 173] on div "Janela de atendimento Grade de atendimento Capacidade Transportadoras Veículos …" at bounding box center [424, 191] width 848 height 383
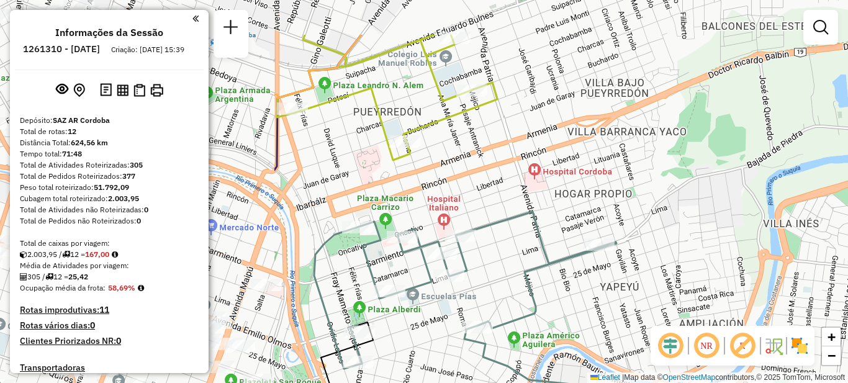
drag, startPoint x: 404, startPoint y: 138, endPoint x: 764, endPoint y: 212, distance: 367.0
click at [764, 212] on div "Janela de atendimento Grade de atendimento Capacidade Transportadoras Veículos …" at bounding box center [424, 191] width 848 height 383
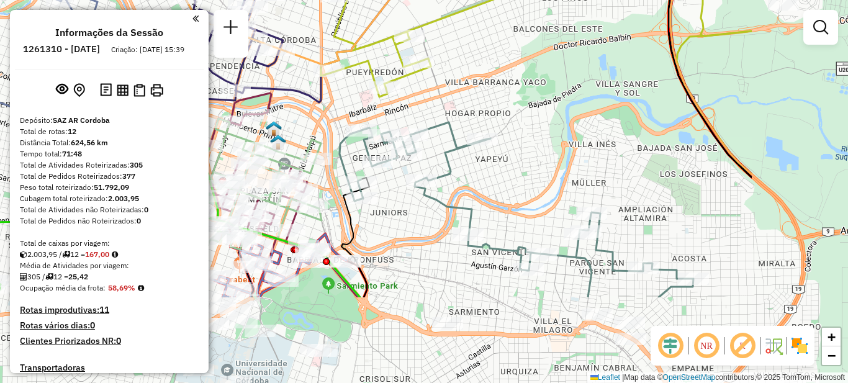
drag, startPoint x: 770, startPoint y: 313, endPoint x: 589, endPoint y: 189, distance: 218.9
click at [589, 189] on div "Janela de atendimento Grade de atendimento Capacidade Transportadoras Veículos …" at bounding box center [424, 191] width 848 height 383
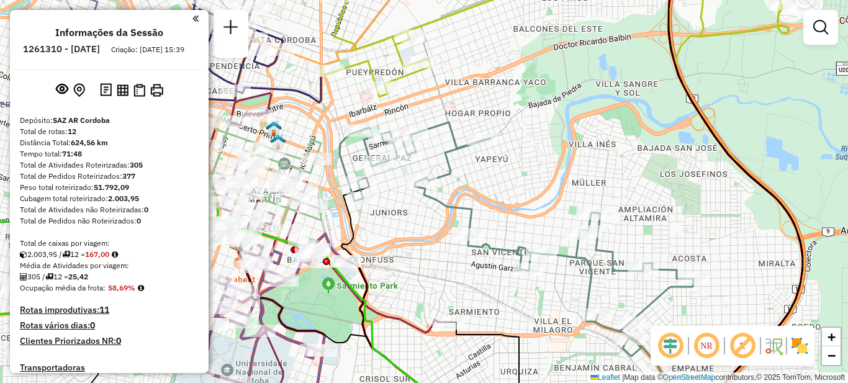
click at [392, 223] on div "Janela de atendimento Grade de atendimento Capacidade Transportadoras Veículos …" at bounding box center [424, 191] width 848 height 383
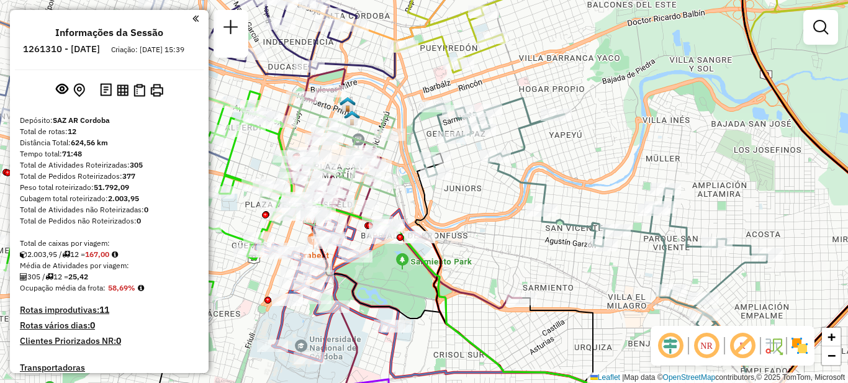
drag, startPoint x: 398, startPoint y: 230, endPoint x: 618, endPoint y: 130, distance: 241.5
click at [618, 130] on div "Janela de atendimento Grade de atendimento Capacidade Transportadoras Veículos …" at bounding box center [424, 191] width 848 height 383
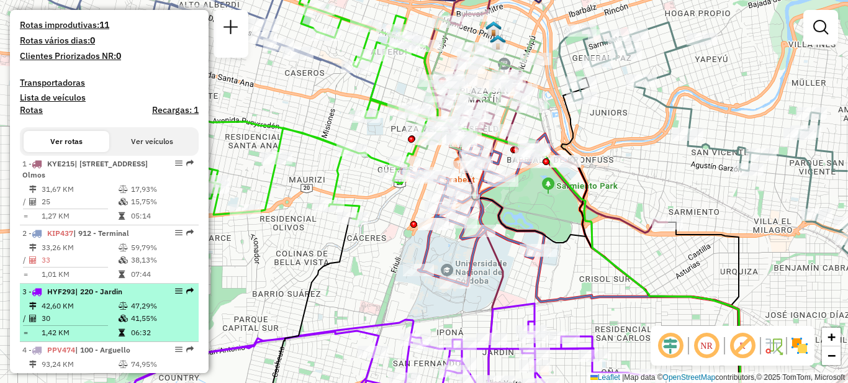
scroll to position [311, 0]
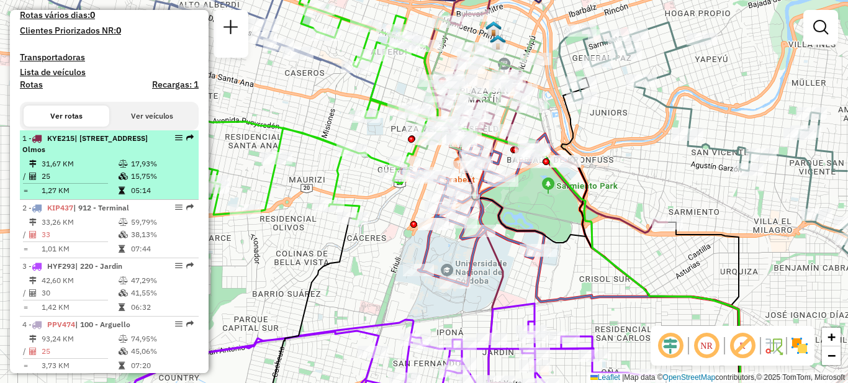
click at [111, 170] on td "31,67 KM" at bounding box center [79, 164] width 77 height 12
select select "**********"
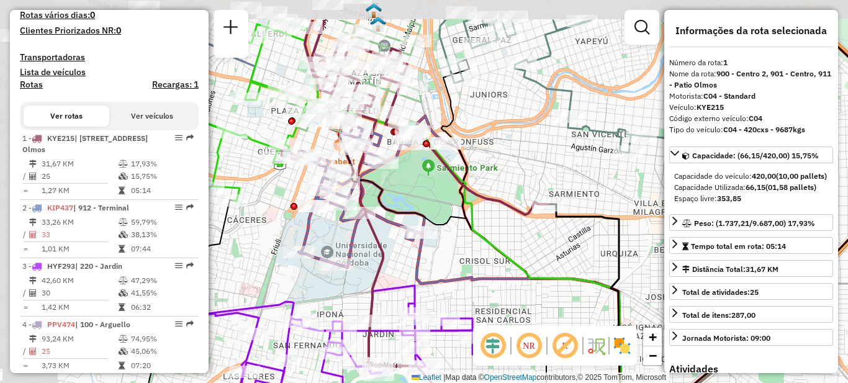
drag, startPoint x: 409, startPoint y: 118, endPoint x: 514, endPoint y: 176, distance: 120.1
click at [514, 176] on div "Janela de atendimento Grade de atendimento Capacidade Transportadoras Veículos …" at bounding box center [424, 191] width 848 height 383
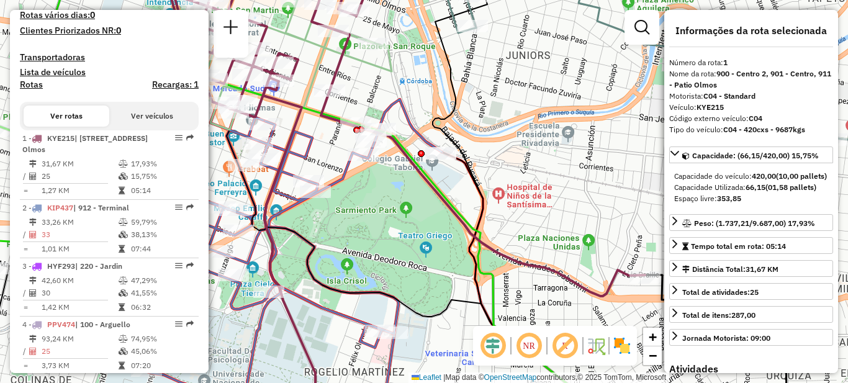
drag, startPoint x: 510, startPoint y: 149, endPoint x: 556, endPoint y: 186, distance: 59.6
click at [556, 186] on div "Janela de atendimento Grade de atendimento Capacidade Transportadoras Veículos …" at bounding box center [424, 191] width 848 height 383
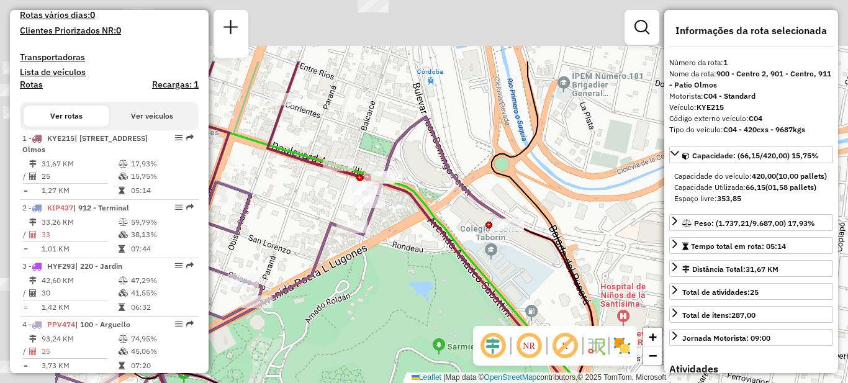
drag, startPoint x: 478, startPoint y: 173, endPoint x: 614, endPoint y: 269, distance: 165.8
click at [620, 274] on div "Janela de atendimento Grade de atendimento Capacidade Transportadoras Veículos …" at bounding box center [424, 191] width 848 height 383
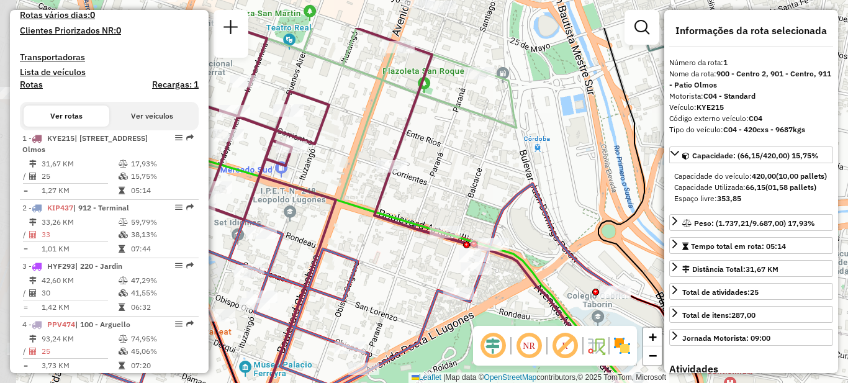
drag, startPoint x: 458, startPoint y: 143, endPoint x: 558, endPoint y: 204, distance: 117.1
click at [563, 208] on div "Janela de atendimento Grade de atendimento Capacidade Transportadoras Veículos …" at bounding box center [424, 191] width 848 height 383
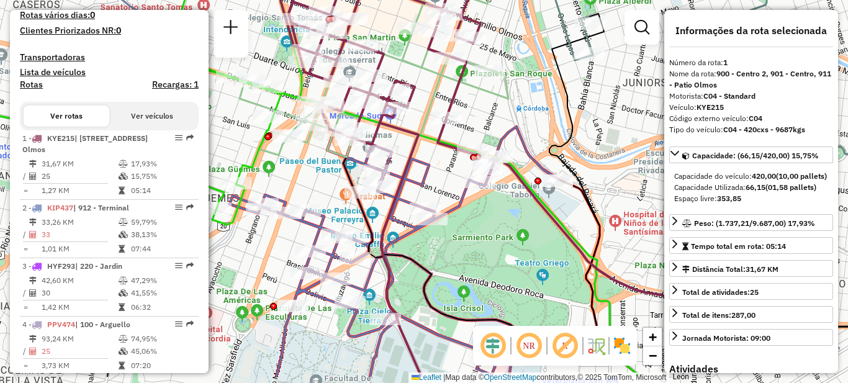
drag, startPoint x: 465, startPoint y: 296, endPoint x: 563, endPoint y: 154, distance: 172.6
click at [563, 154] on div "Janela de atendimento Grade de atendimento Capacidade Transportadoras Veículos …" at bounding box center [424, 191] width 848 height 383
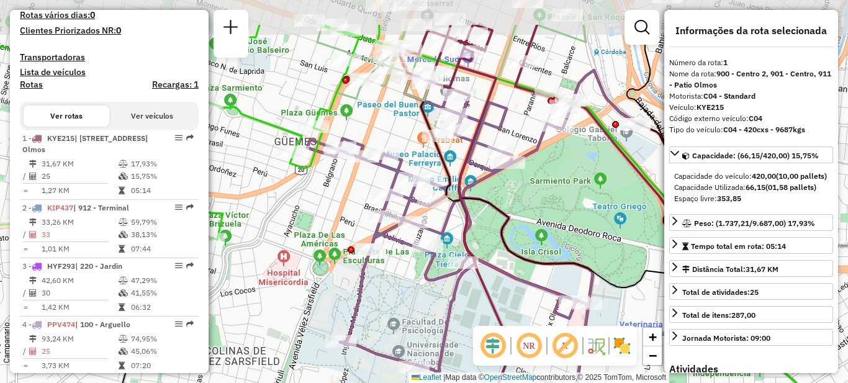
drag, startPoint x: 518, startPoint y: 146, endPoint x: 527, endPoint y: 209, distance: 63.9
click at [527, 209] on div "Janela de atendimento Grade de atendimento Capacidade Transportadoras Veículos …" at bounding box center [424, 191] width 848 height 383
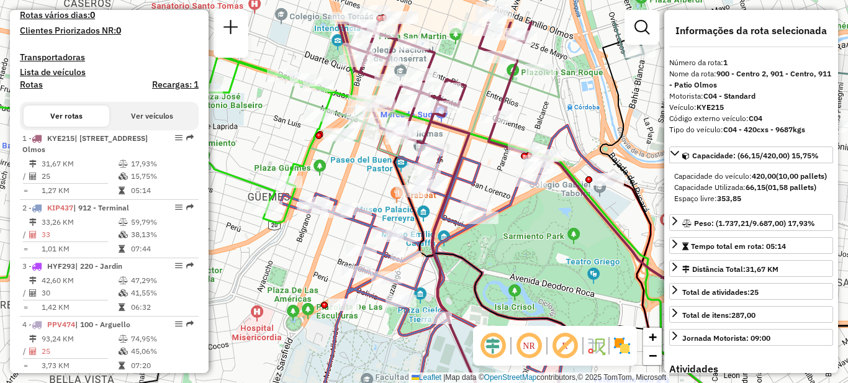
drag, startPoint x: 507, startPoint y: 177, endPoint x: 486, endPoint y: 235, distance: 61.3
click at [489, 242] on div "Janela de atendimento Grade de atendimento Capacidade Transportadoras Veículos …" at bounding box center [424, 191] width 848 height 383
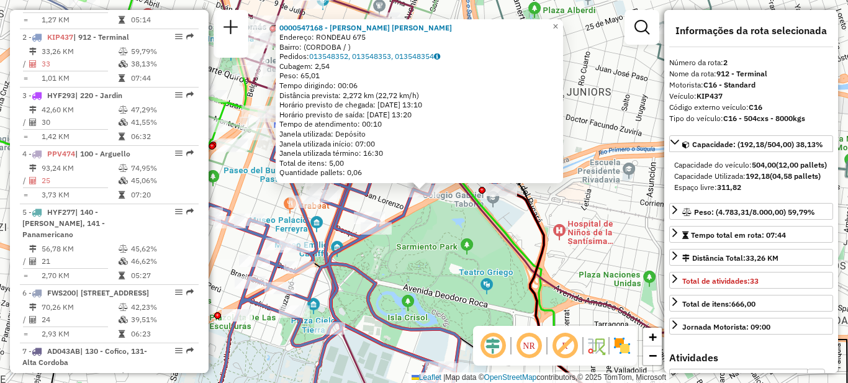
scroll to position [512, 0]
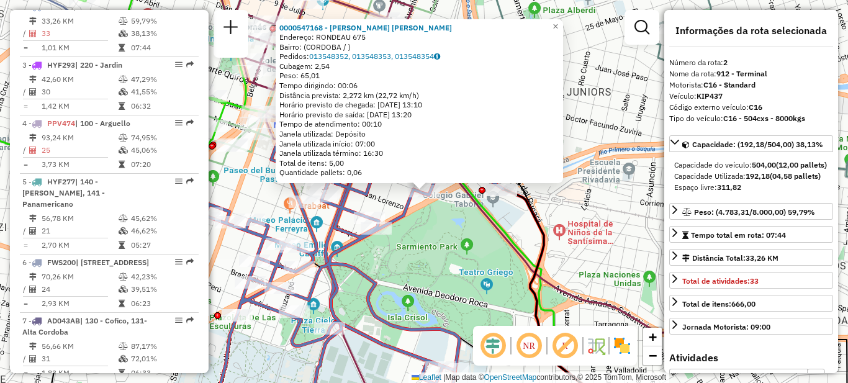
click at [406, 246] on div "0000547168 - Maraschinsky [PERSON_NAME]: RONDEAU 675 Bairro: ([GEOGRAPHIC_DATA]…" at bounding box center [424, 191] width 848 height 383
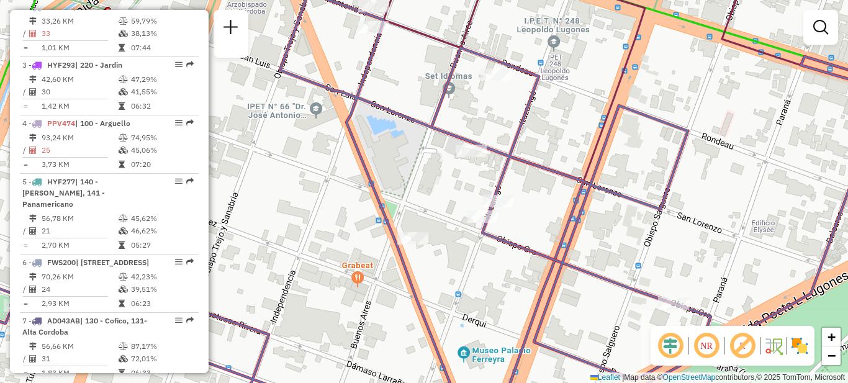
drag, startPoint x: 566, startPoint y: 237, endPoint x: 543, endPoint y: 185, distance: 56.7
click at [543, 185] on icon at bounding box center [412, 191] width 1018 height 396
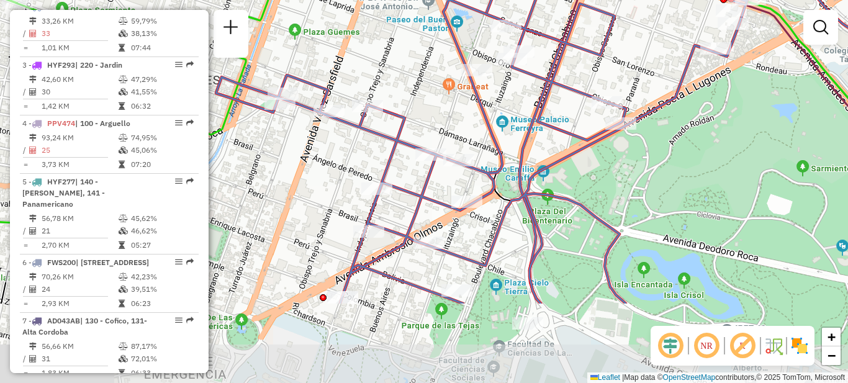
drag, startPoint x: 563, startPoint y: 244, endPoint x: 574, endPoint y: 152, distance: 93.1
click at [574, 152] on icon at bounding box center [545, 121] width 658 height 365
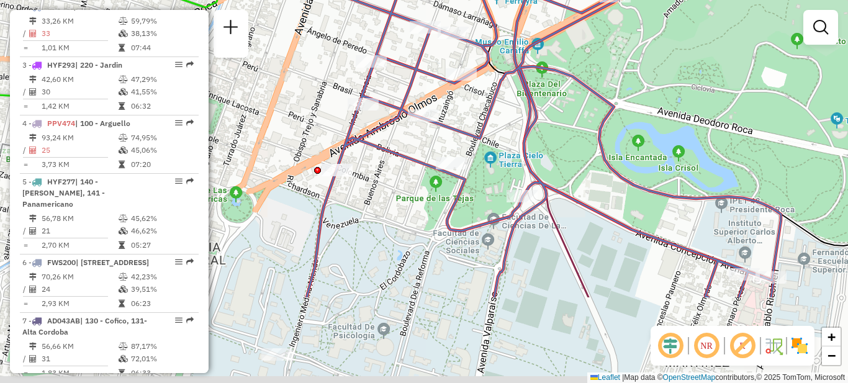
drag, startPoint x: 546, startPoint y: 237, endPoint x: 541, endPoint y: 113, distance: 123.7
click at [541, 113] on icon at bounding box center [540, 68] width 658 height 460
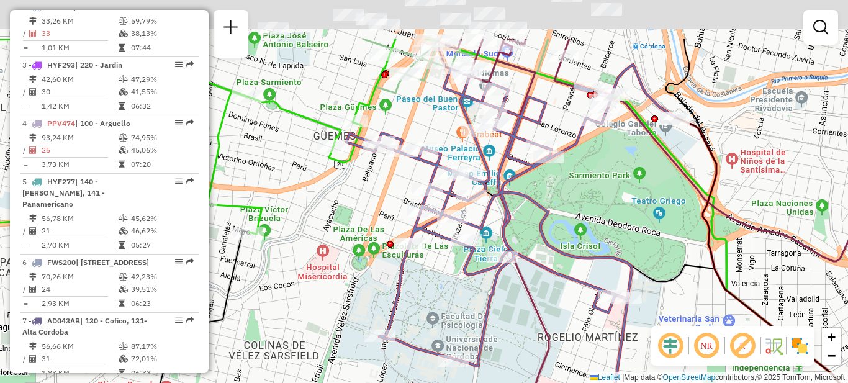
drag, startPoint x: 618, startPoint y: 189, endPoint x: 602, endPoint y: 278, distance: 89.7
click at [602, 278] on div "Janela de atendimento Grade de atendimento Capacidade Transportadoras Veículos …" at bounding box center [424, 191] width 848 height 383
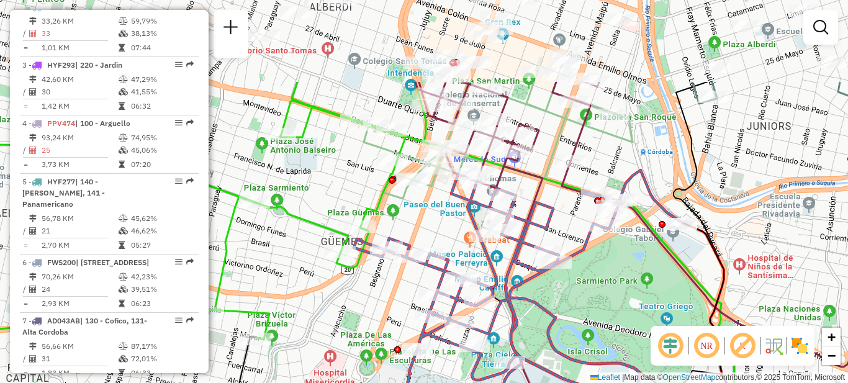
drag, startPoint x: 628, startPoint y: 193, endPoint x: 616, endPoint y: 293, distance: 100.1
click at [628, 315] on div "Janela de atendimento Grade de atendimento Capacidade Transportadoras Veículos …" at bounding box center [424, 191] width 848 height 383
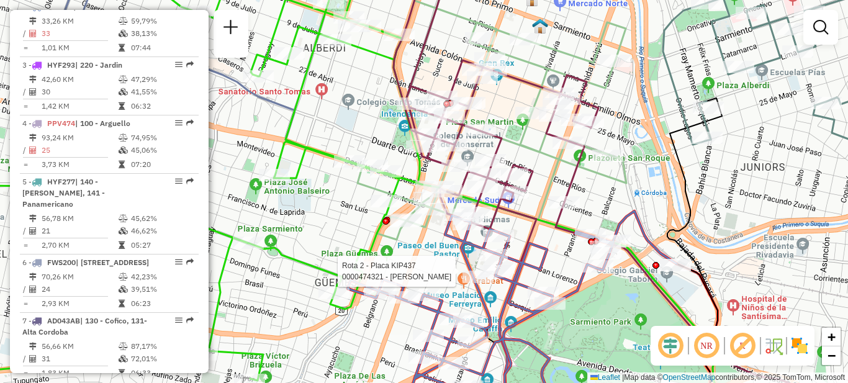
select select "**********"
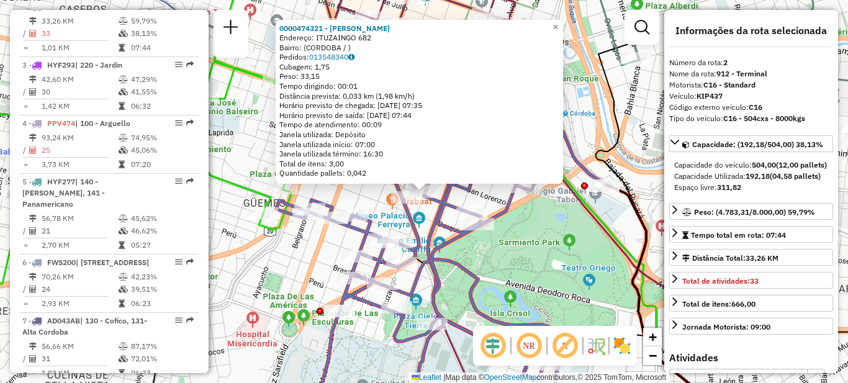
click at [474, 255] on div "0000474321 - Santander [PERSON_NAME]: ITUZAINGO 682 Bairro: ([GEOGRAPHIC_DATA] …" at bounding box center [424, 191] width 848 height 383
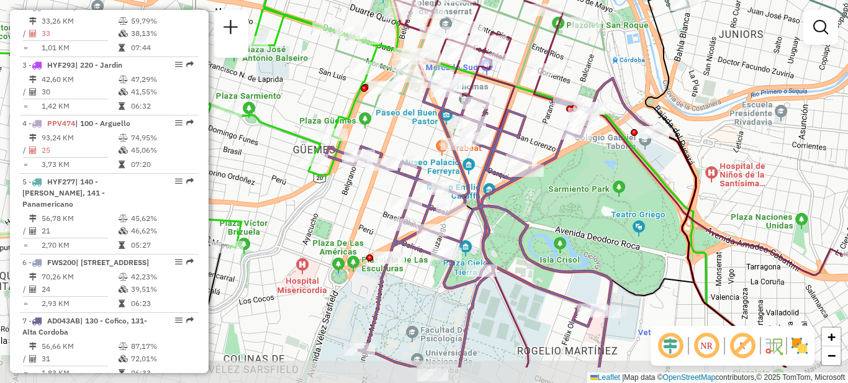
drag, startPoint x: 559, startPoint y: 281, endPoint x: 609, endPoint y: 227, distance: 72.9
click at [609, 227] on div "Janela de atendimento Grade de atendimento Capacidade Transportadoras Veículos …" at bounding box center [424, 191] width 848 height 383
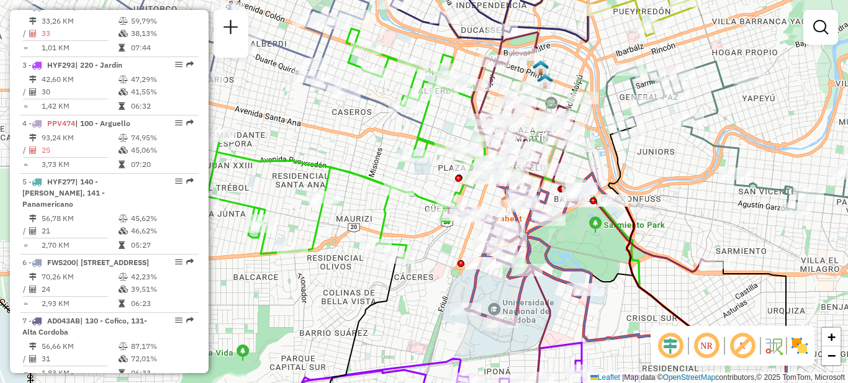
drag, startPoint x: 571, startPoint y: 189, endPoint x: 571, endPoint y: 273, distance: 83.8
click at [573, 273] on div "Janela de atendimento Grade de atendimento Capacidade Transportadoras Veículos …" at bounding box center [424, 191] width 848 height 383
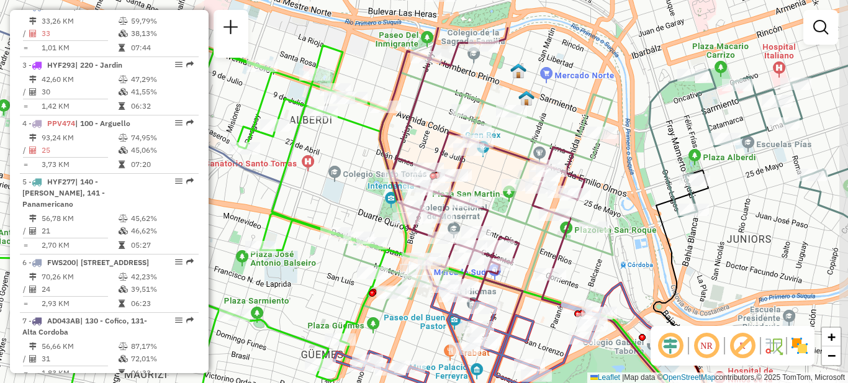
drag, startPoint x: 535, startPoint y: 91, endPoint x: 524, endPoint y: 234, distance: 143.2
click at [524, 234] on icon at bounding box center [623, 257] width 486 height 460
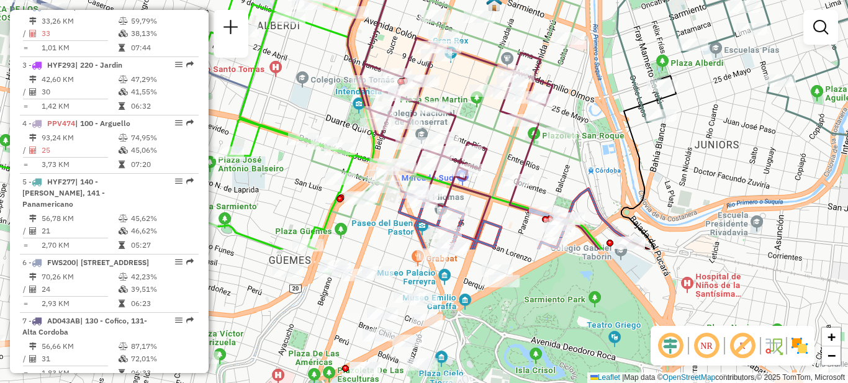
drag, startPoint x: 515, startPoint y: 304, endPoint x: 458, endPoint y: 89, distance: 222.3
click at [459, 89] on icon at bounding box center [446, 88] width 269 height 263
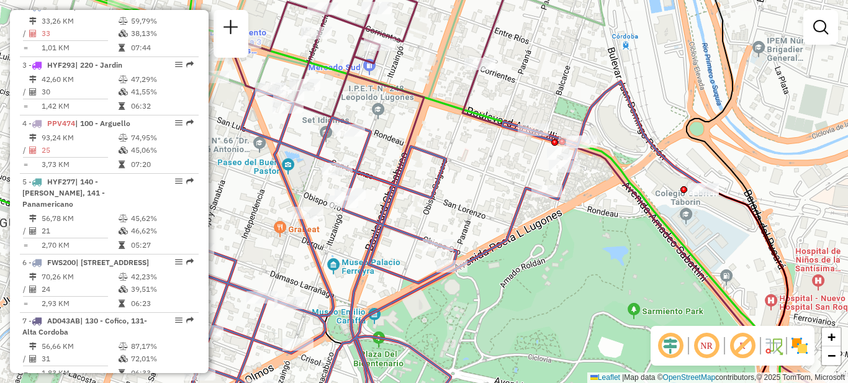
drag, startPoint x: 449, startPoint y: 174, endPoint x: 468, endPoint y: 73, distance: 102.4
click at [468, 73] on div "Janela de atendimento Grade de atendimento Capacidade Transportadoras Veículos …" at bounding box center [424, 191] width 848 height 383
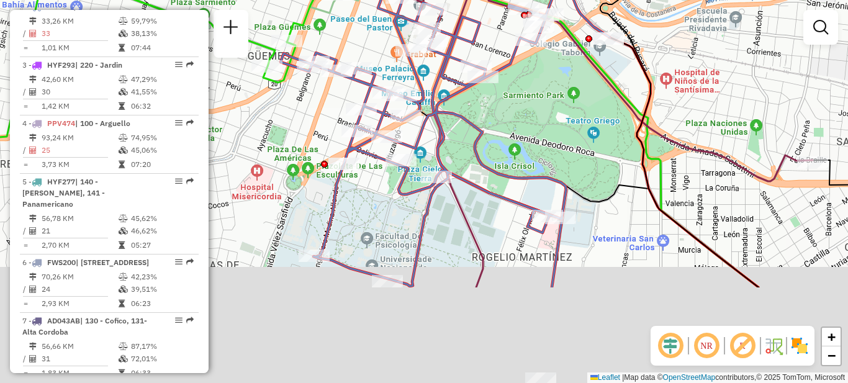
drag, startPoint x: 492, startPoint y: 275, endPoint x: 491, endPoint y: 122, distance: 153.4
click at [491, 122] on div "Janela de atendimento Grade de atendimento Capacidade Transportadoras Veículos …" at bounding box center [424, 191] width 848 height 383
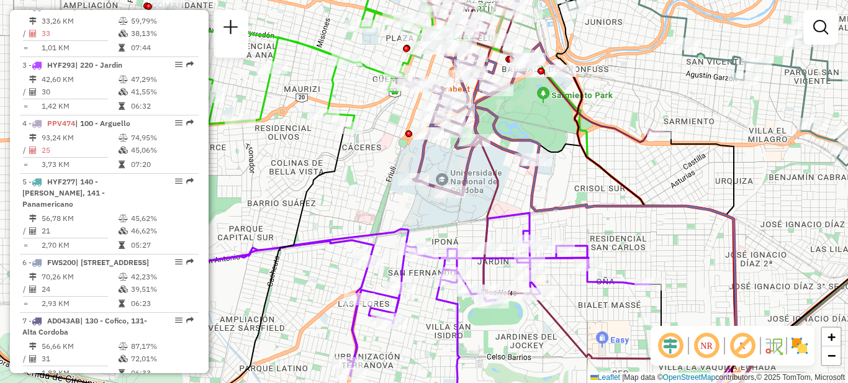
drag, startPoint x: 524, startPoint y: 120, endPoint x: 515, endPoint y: 256, distance: 136.3
click at [515, 256] on div "Janela de atendimento Grade de atendimento Capacidade Transportadoras Veículos …" at bounding box center [424, 191] width 848 height 383
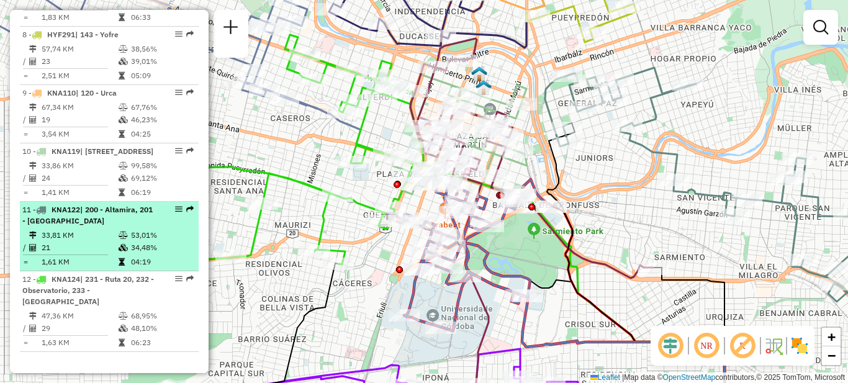
scroll to position [890, 0]
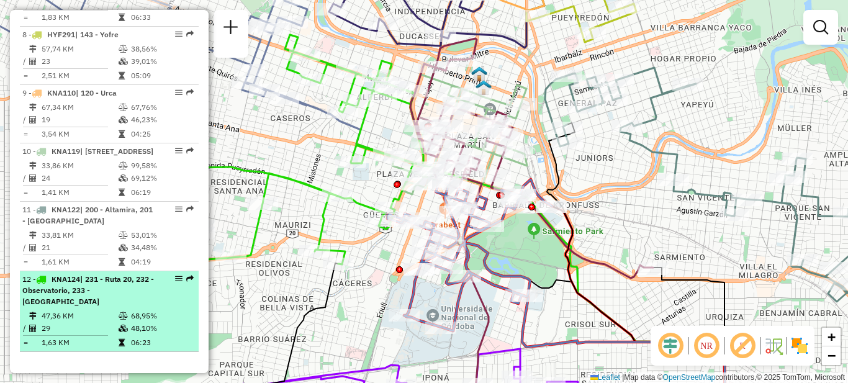
click at [98, 293] on span "| 231 - Ruta 20, 232 - Observatorio, 233 - [GEOGRAPHIC_DATA]" at bounding box center [88, 290] width 132 height 32
select select "**********"
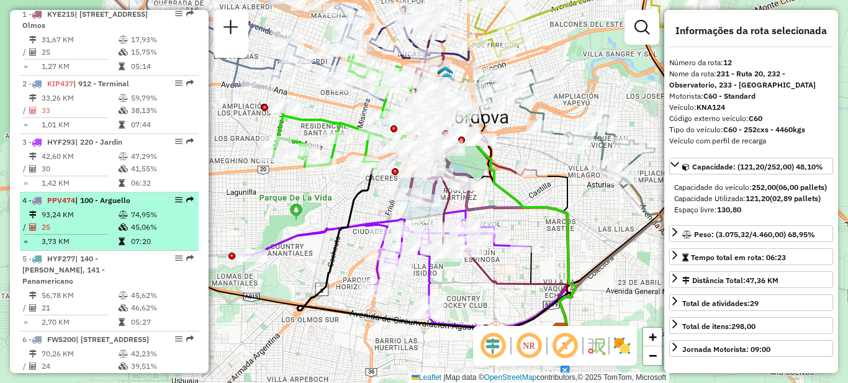
scroll to position [455, 0]
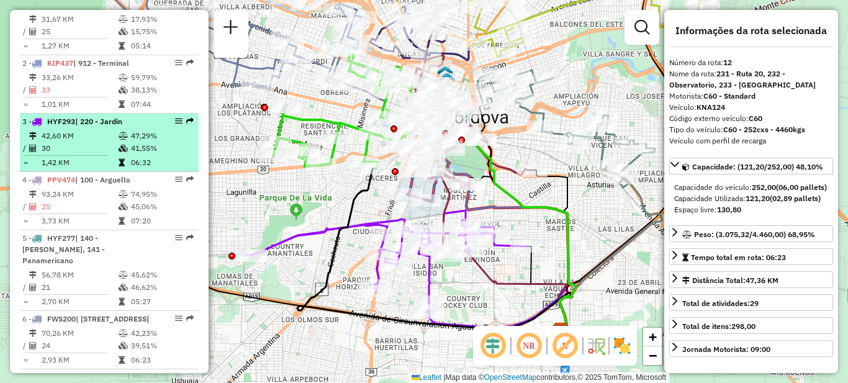
click at [101, 142] on td "42,60 KM" at bounding box center [79, 136] width 77 height 12
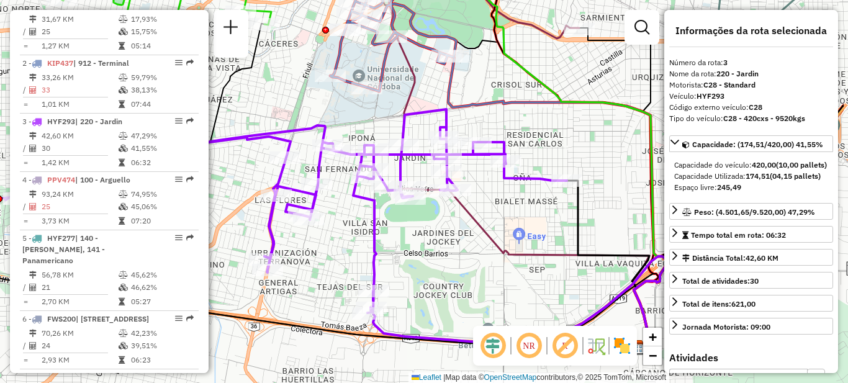
drag, startPoint x: 521, startPoint y: 234, endPoint x: 424, endPoint y: 263, distance: 102.0
click at [432, 270] on div "Janela de atendimento Grade de atendimento Capacidade Transportadoras Veículos …" at bounding box center [424, 191] width 848 height 383
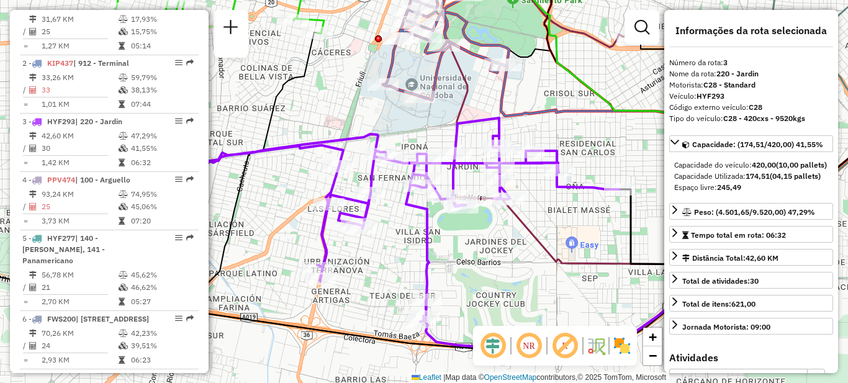
drag, startPoint x: 440, startPoint y: 258, endPoint x: 494, endPoint y: 267, distance: 54.8
click at [494, 267] on div "Janela de atendimento Grade de atendimento Capacidade Transportadoras Veículos …" at bounding box center [424, 191] width 848 height 383
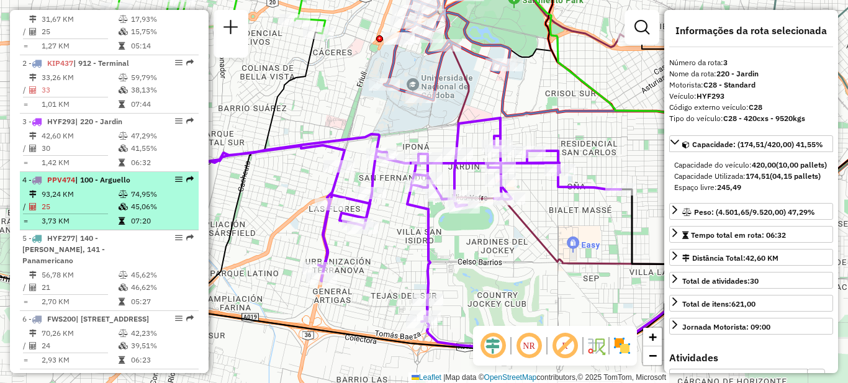
click at [69, 201] on td "93,24 KM" at bounding box center [79, 194] width 77 height 12
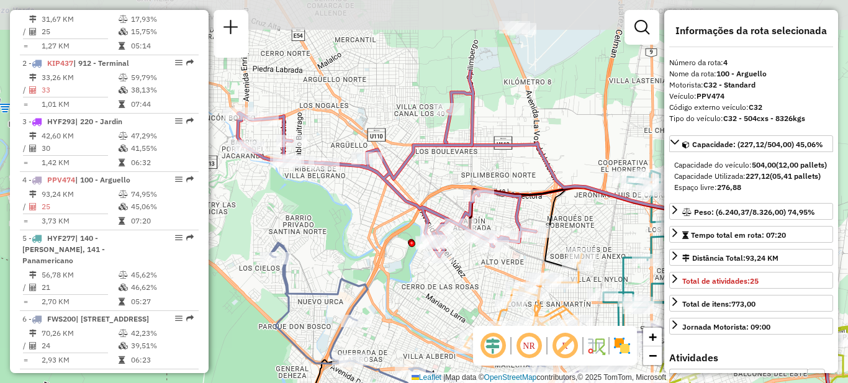
drag, startPoint x: 389, startPoint y: 132, endPoint x: 342, endPoint y: 243, distance: 121.3
click at [342, 243] on div "Janela de atendimento Grade de atendimento Capacidade Transportadoras Veículos …" at bounding box center [424, 191] width 848 height 383
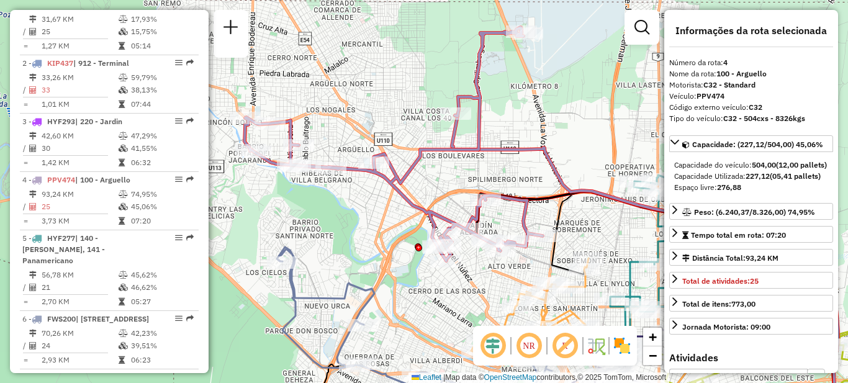
drag, startPoint x: 338, startPoint y: 225, endPoint x: 350, endPoint y: 226, distance: 11.2
click at [350, 226] on div "Janela de atendimento Grade de atendimento Capacidade Transportadoras Veículos …" at bounding box center [424, 191] width 848 height 383
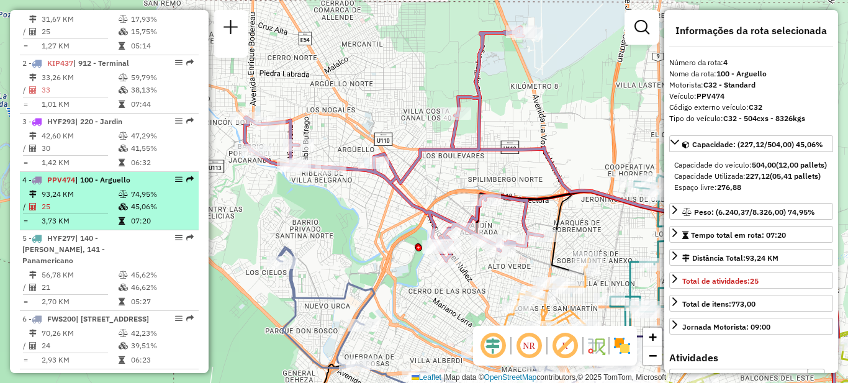
click at [109, 201] on td "93,24 KM" at bounding box center [79, 194] width 77 height 12
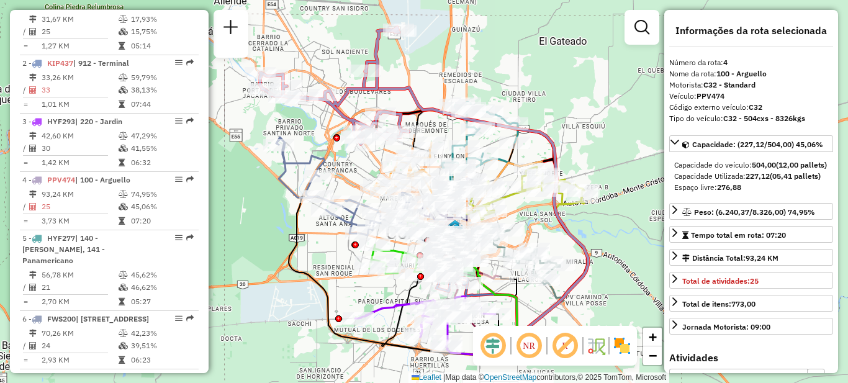
click at [427, 81] on div "Janela de atendimento Grade de atendimento Capacidade Transportadoras Veículos …" at bounding box center [424, 191] width 848 height 383
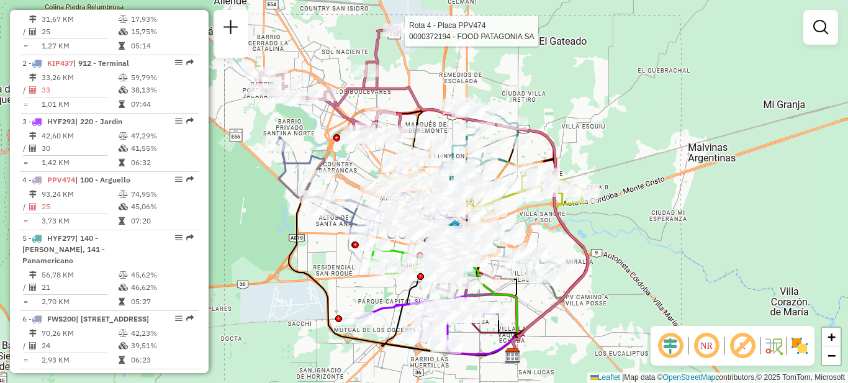
select select "**********"
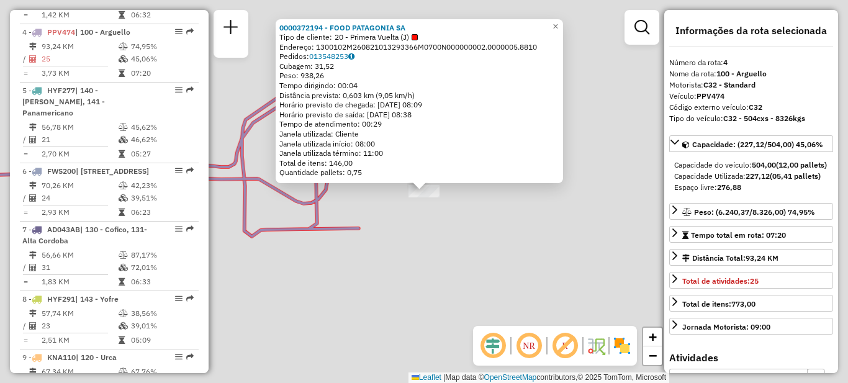
scroll to position [628, 0]
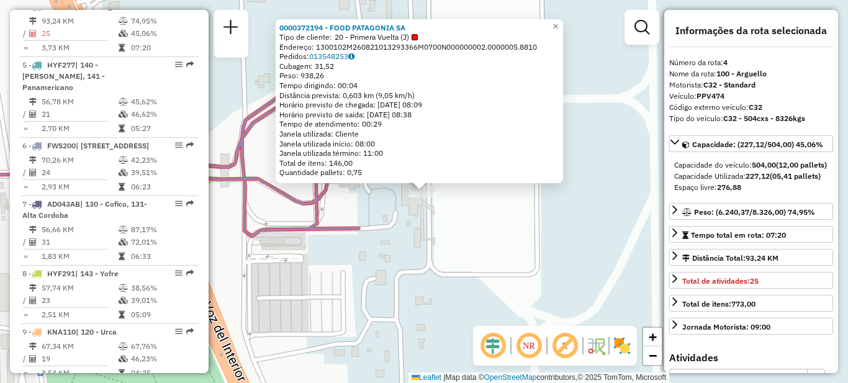
click at [385, 269] on div "0000372194 - FOOD [GEOGRAPHIC_DATA] SA Tipo de cliente: 20 - Primera Vuelta (J)…" at bounding box center [424, 191] width 848 height 383
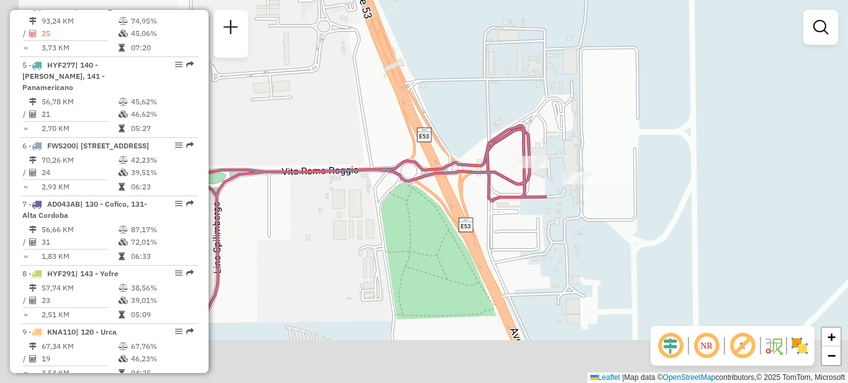
drag, startPoint x: 341, startPoint y: 289, endPoint x: 550, endPoint y: 202, distance: 226.6
click at [550, 202] on div "Janela de atendimento Grade de atendimento Capacidade Transportadoras Veículos …" at bounding box center [424, 191] width 848 height 383
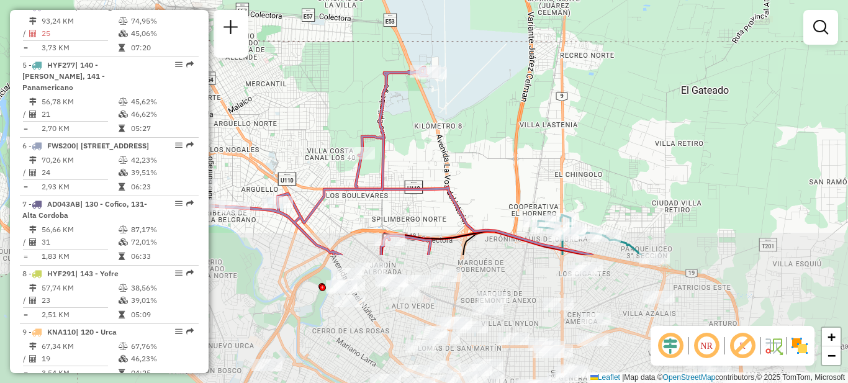
drag, startPoint x: 409, startPoint y: 240, endPoint x: 401, endPoint y: 129, distance: 110.8
click at [401, 129] on div "Janela de atendimento Grade de atendimento Capacidade Transportadoras Veículos …" at bounding box center [424, 191] width 848 height 383
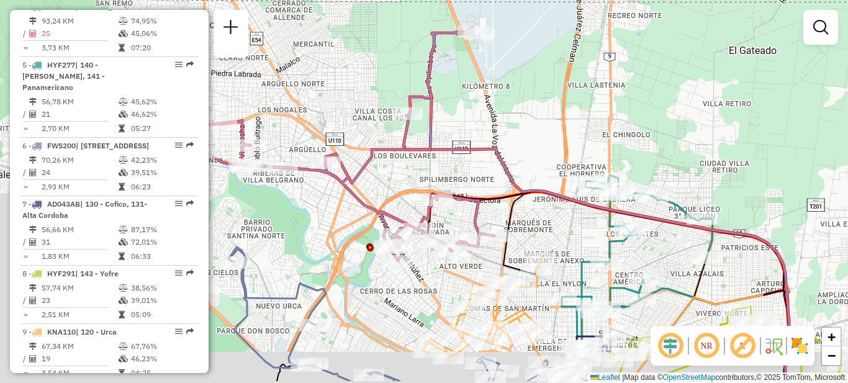
drag, startPoint x: 388, startPoint y: 199, endPoint x: 407, endPoint y: 135, distance: 66.6
click at [432, 154] on div "Janela de atendimento Grade de atendimento Capacidade Transportadoras Veículos …" at bounding box center [424, 191] width 848 height 383
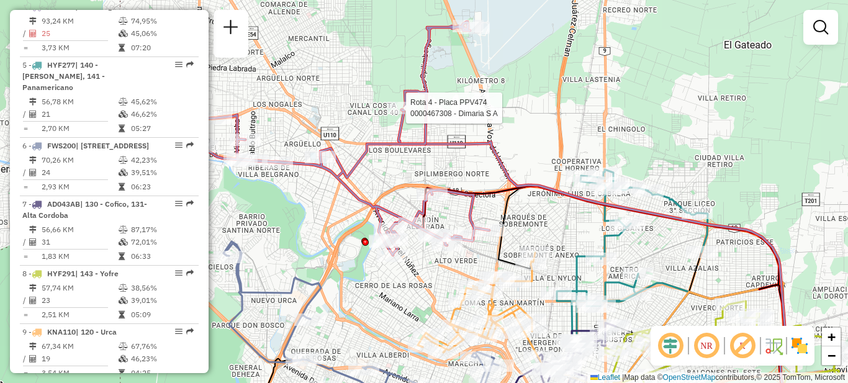
select select "**********"
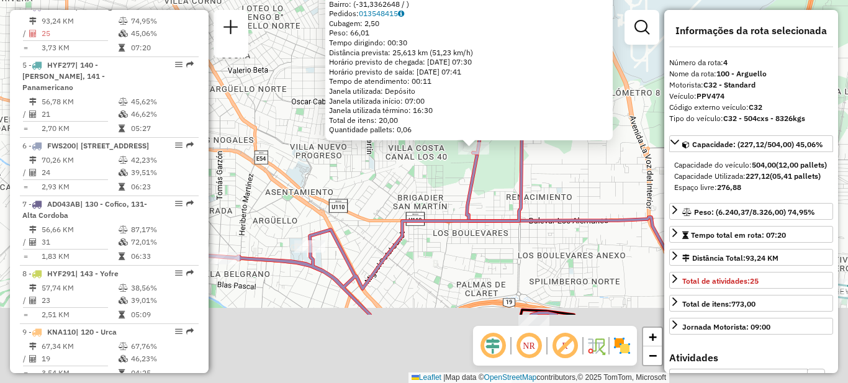
drag, startPoint x: 425, startPoint y: 244, endPoint x: 438, endPoint y: 214, distance: 33.1
click at [438, 214] on icon at bounding box center [330, 145] width 557 height 338
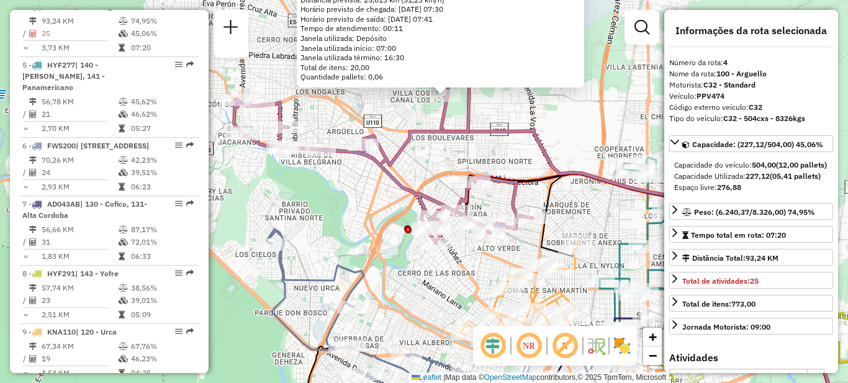
click at [341, 215] on div "0000467308 - [PERSON_NAME] Endereço: AV. LA VOZ DEL INTERIOR 7050 Bairro: (-31,…" at bounding box center [424, 191] width 848 height 383
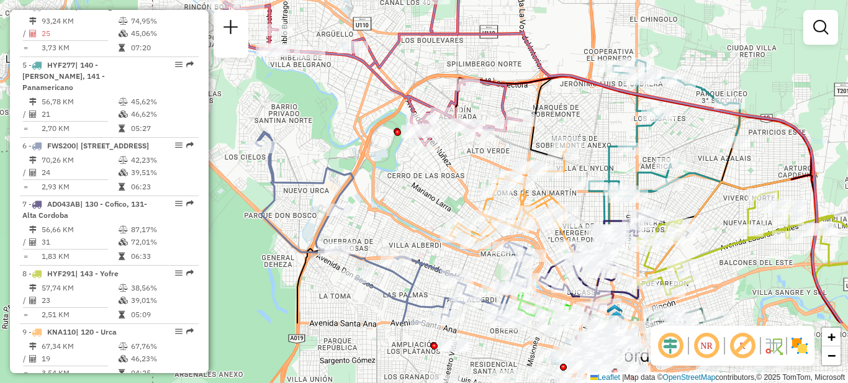
drag, startPoint x: 343, startPoint y: 220, endPoint x: 332, endPoint y: 117, distance: 103.6
click at [332, 117] on div "Janela de atendimento Grade de atendimento Capacidade Transportadoras Veículos …" at bounding box center [424, 191] width 848 height 383
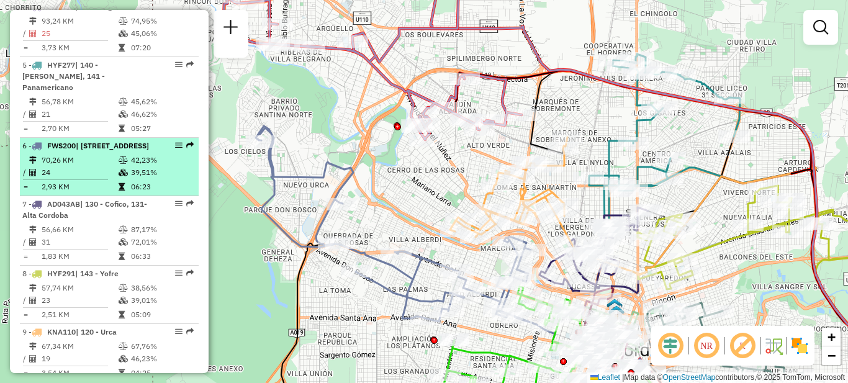
click at [89, 166] on td "70,26 KM" at bounding box center [79, 160] width 77 height 12
select select "**********"
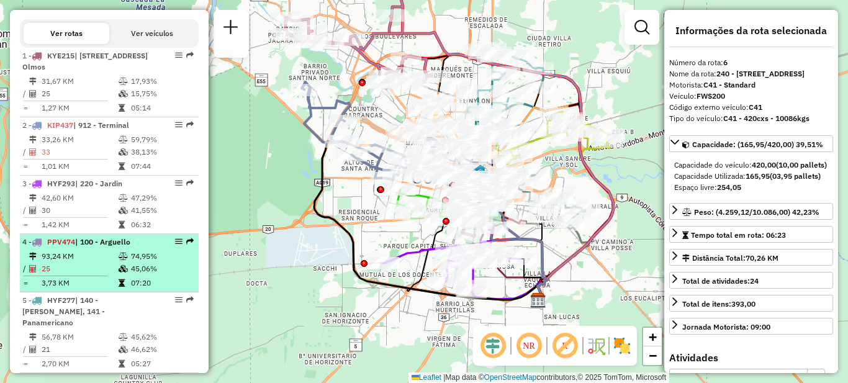
scroll to position [455, 0]
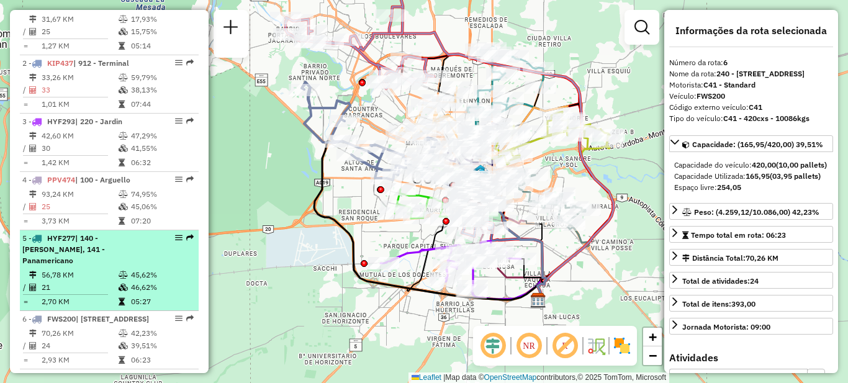
click at [89, 269] on td "56,78 KM" at bounding box center [79, 275] width 77 height 12
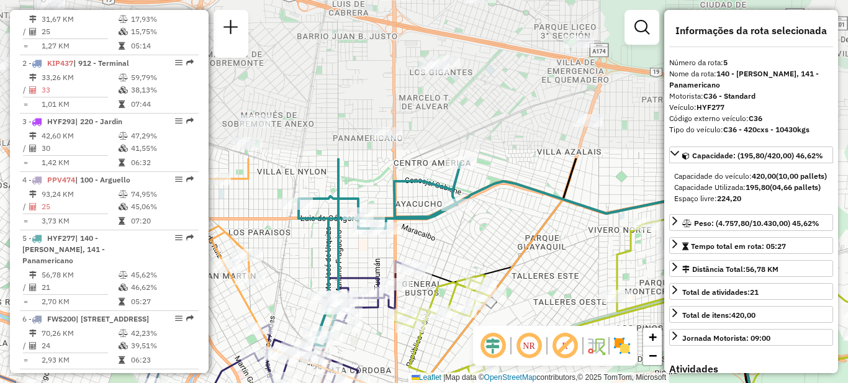
drag, startPoint x: 544, startPoint y: 74, endPoint x: 538, endPoint y: 259, distance: 185.1
click at [542, 271] on div "Janela de atendimento Grade de atendimento Capacidade Transportadoras Veículos …" at bounding box center [424, 191] width 848 height 383
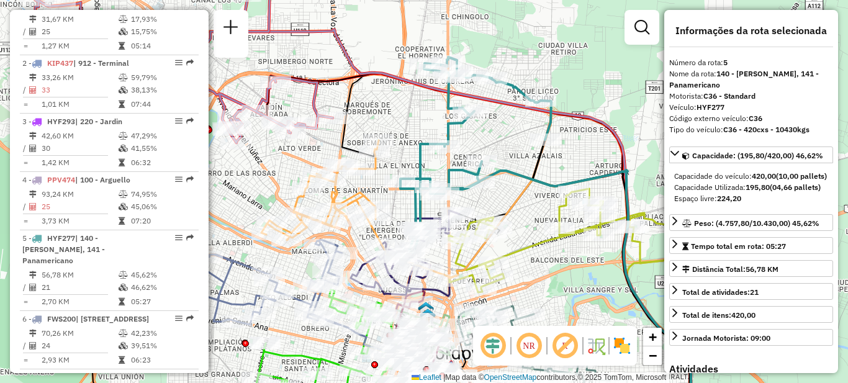
drag, startPoint x: 507, startPoint y: 224, endPoint x: 505, endPoint y: 197, distance: 26.8
click at [505, 197] on div "Janela de atendimento Grade de atendimento Capacidade Transportadoras Veículos …" at bounding box center [424, 191] width 848 height 383
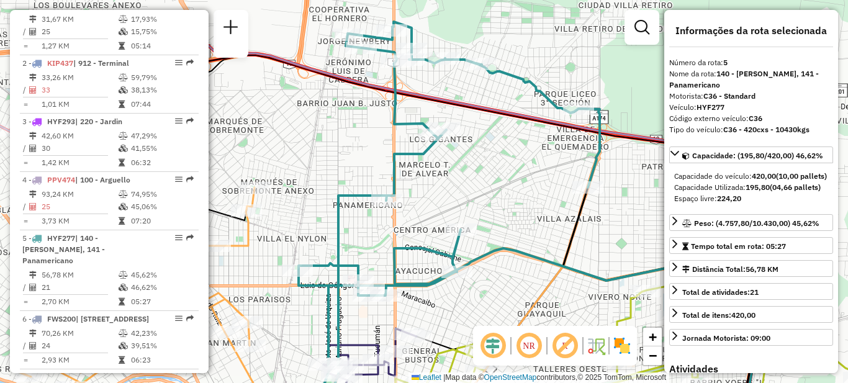
drag, startPoint x: 492, startPoint y: 184, endPoint x: 484, endPoint y: 196, distance: 13.4
click at [491, 197] on div "Janela de atendimento Grade de atendimento Capacidade Transportadoras Veículos …" at bounding box center [424, 191] width 848 height 383
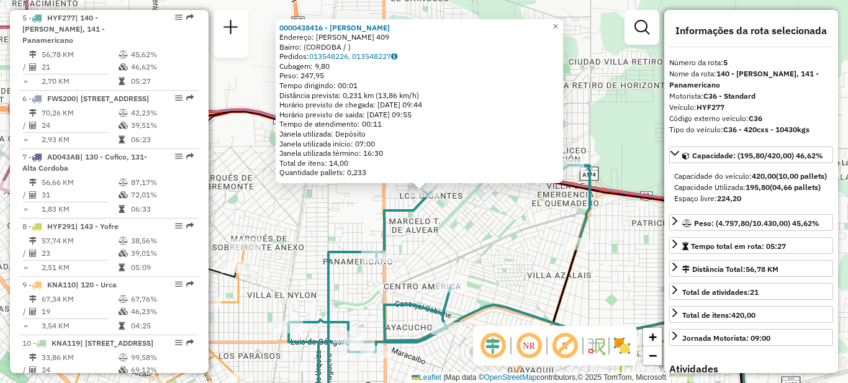
scroll to position [687, 0]
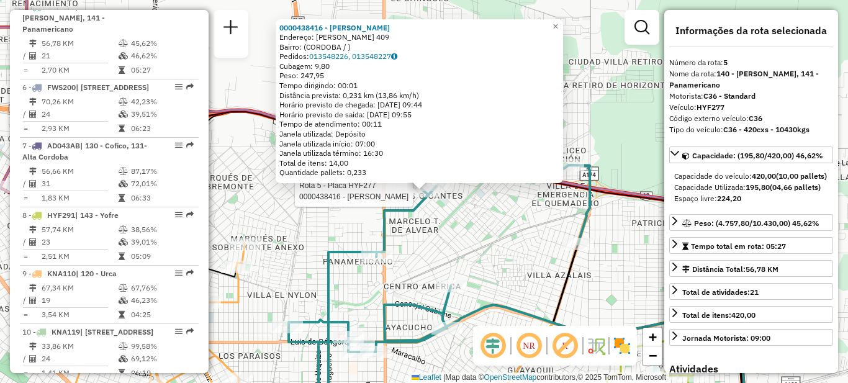
click at [295, 220] on div "Rota 5 - Placa HYF277 0000438416 - Rivara Ivan Federico 0000438416 - Rivara Iva…" at bounding box center [424, 191] width 848 height 383
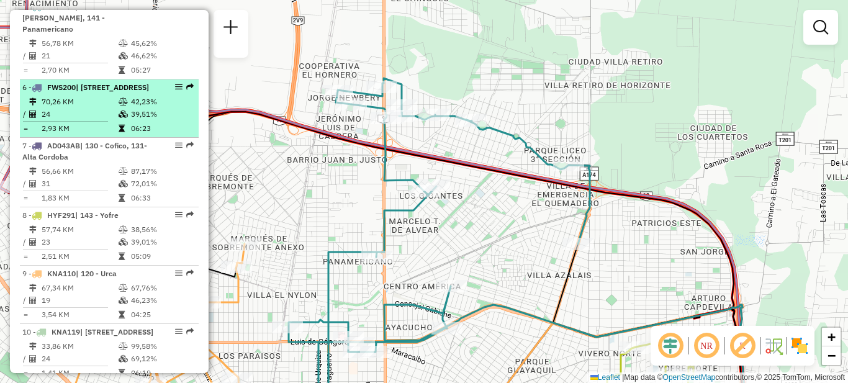
click at [73, 107] on td "70,26 KM" at bounding box center [79, 102] width 77 height 12
select select "**********"
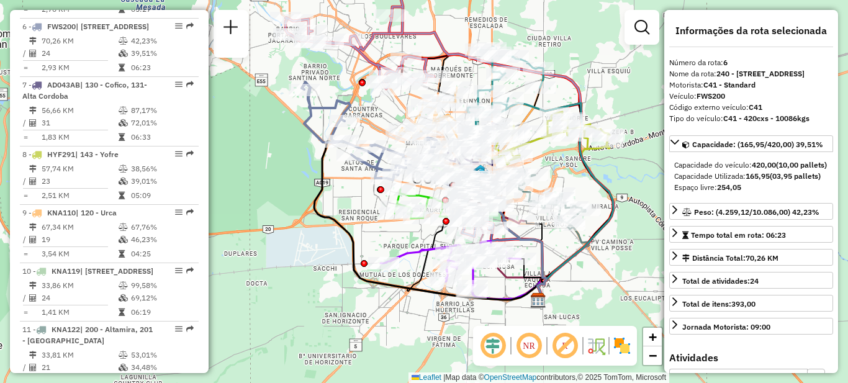
scroll to position [749, 0]
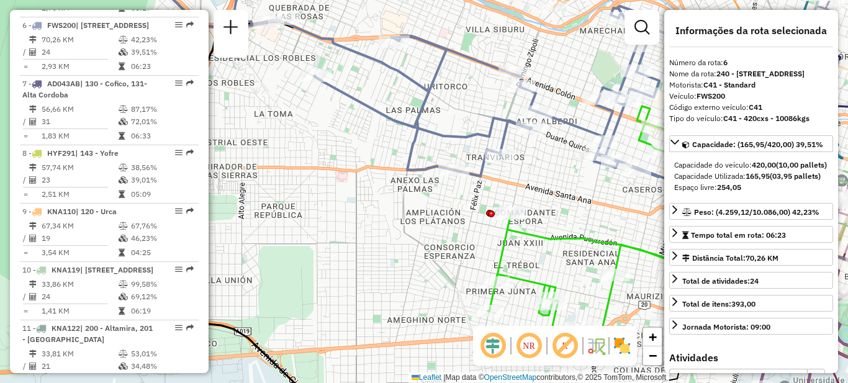
click at [394, 161] on div "Janela de atendimento Grade de atendimento Capacidade Transportadoras Veículos …" at bounding box center [424, 191] width 848 height 383
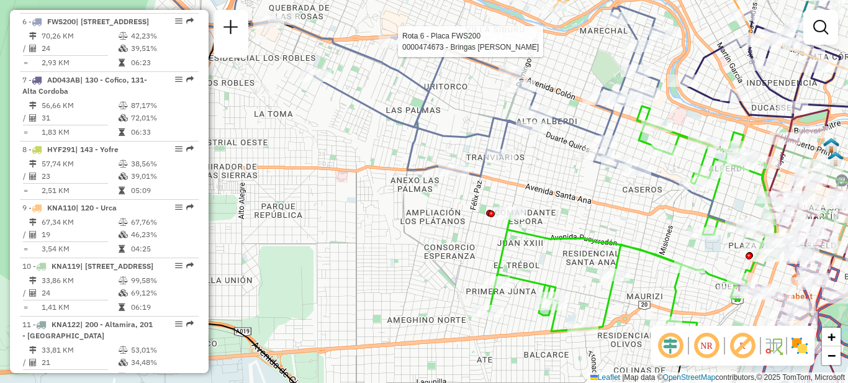
select select "**********"
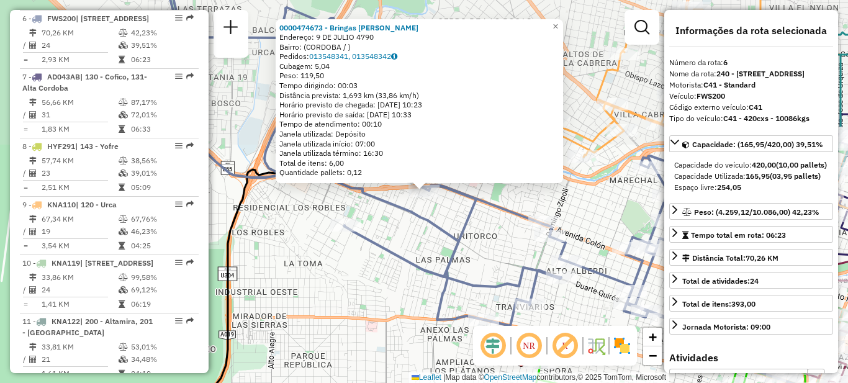
scroll to position [756, 0]
click at [429, 254] on div "0000474673 - Bringas Andres Emanuel Endereço: 9 DE JULIO 4790 Bairro: (CORDOBA …" at bounding box center [424, 191] width 848 height 383
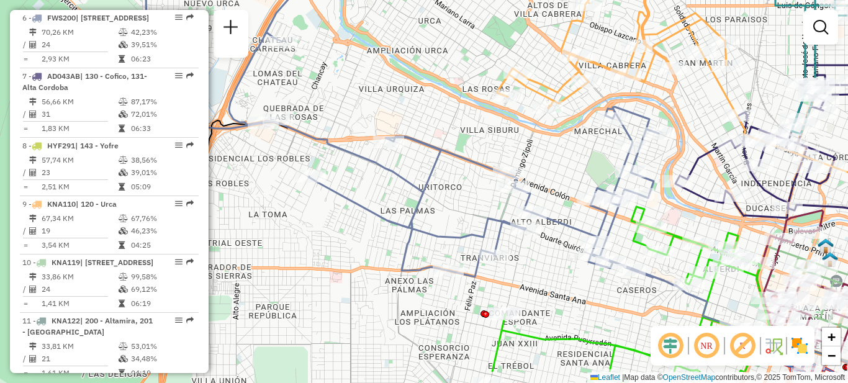
drag, startPoint x: 486, startPoint y: 274, endPoint x: 450, endPoint y: 225, distance: 60.5
click at [450, 225] on div "Janela de atendimento Grade de atendimento Capacidade Transportadoras Veículos …" at bounding box center [424, 191] width 848 height 383
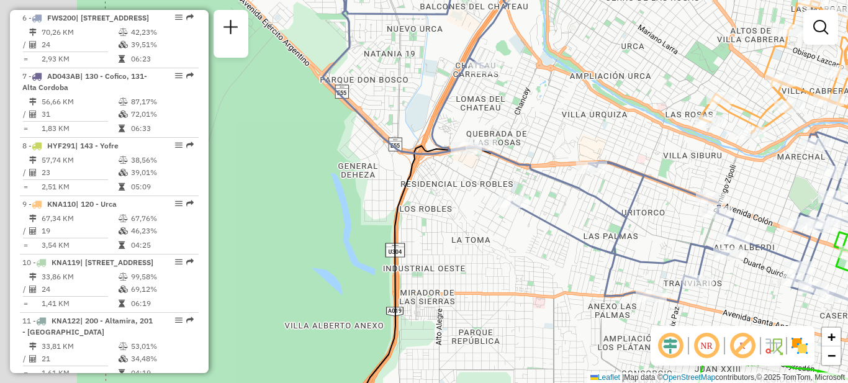
drag, startPoint x: 308, startPoint y: 260, endPoint x: 527, endPoint y: 294, distance: 221.2
click at [527, 294] on div "Janela de atendimento Grade de atendimento Capacidade Transportadoras Veículos …" at bounding box center [424, 191] width 848 height 383
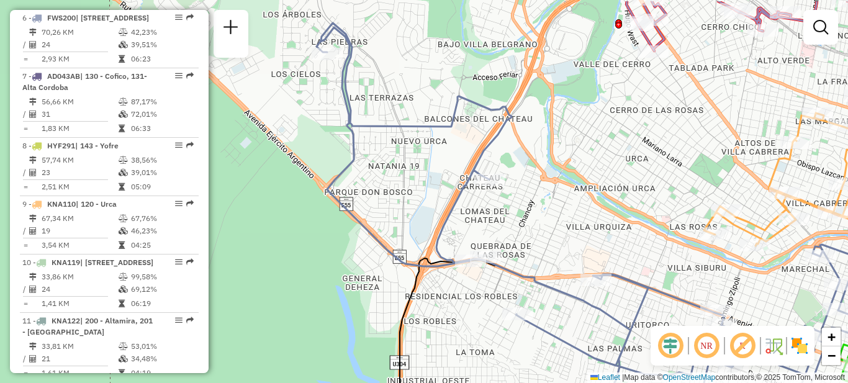
drag, startPoint x: 438, startPoint y: 124, endPoint x: 397, endPoint y: 111, distance: 43.2
click at [397, 111] on div "Janela de atendimento Grade de atendimento Capacidade Transportadoras Veículos …" at bounding box center [424, 191] width 848 height 383
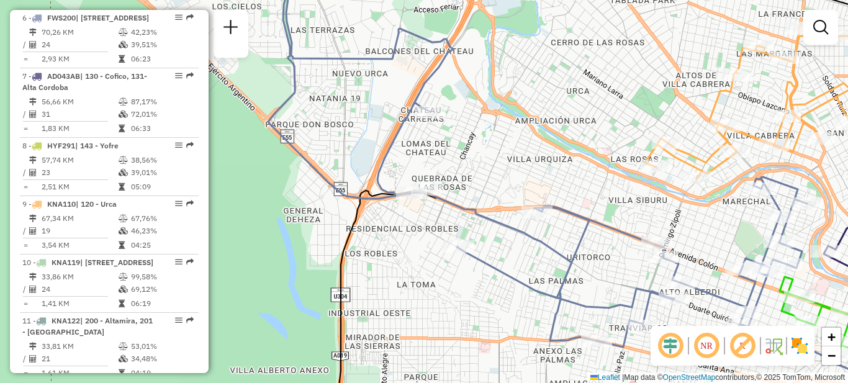
drag, startPoint x: 520, startPoint y: 188, endPoint x: 388, endPoint y: 112, distance: 153.0
click at [388, 112] on div "Janela de atendimento Grade de atendimento Capacidade Transportadoras Veículos …" at bounding box center [424, 191] width 848 height 383
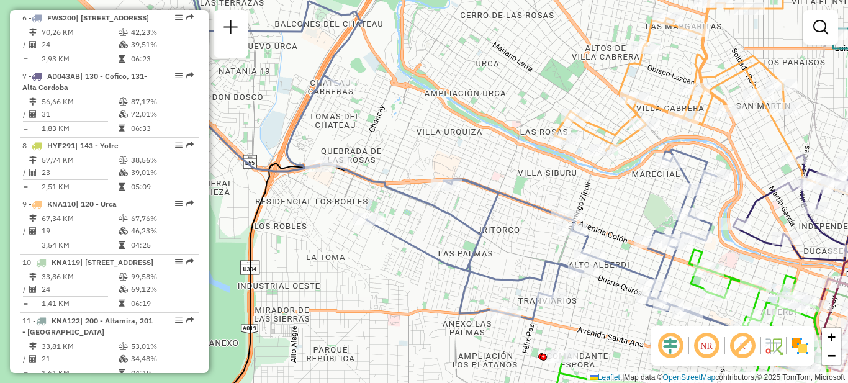
drag, startPoint x: 434, startPoint y: 254, endPoint x: 449, endPoint y: 285, distance: 34.4
click at [449, 285] on div "Janela de atendimento Grade de atendimento Capacidade Transportadoras Veículos …" at bounding box center [424, 191] width 848 height 383
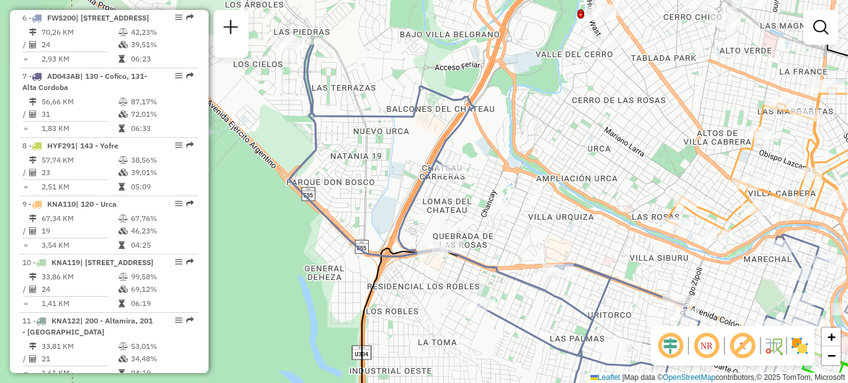
drag, startPoint x: 406, startPoint y: 253, endPoint x: 516, endPoint y: 337, distance: 137.9
click at [516, 337] on div "Janela de atendimento Grade de atendimento Capacidade Transportadoras Veículos …" at bounding box center [424, 191] width 848 height 383
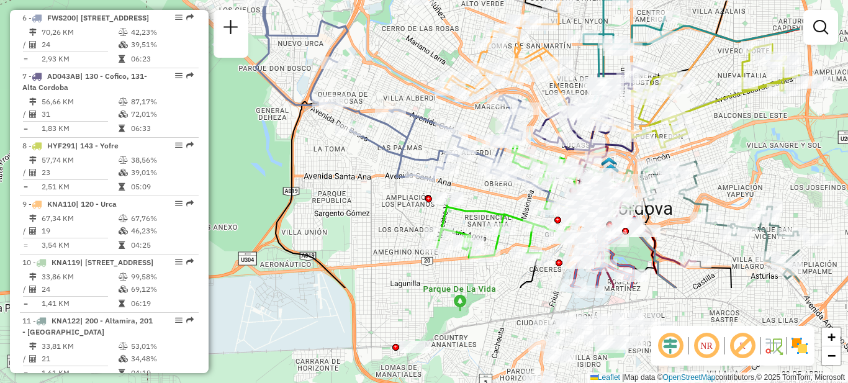
drag, startPoint x: 465, startPoint y: 193, endPoint x: 379, endPoint y: 90, distance: 134.5
click at [379, 90] on div "Janela de atendimento Grade de atendimento Capacidade Transportadoras Veículos …" at bounding box center [424, 191] width 848 height 383
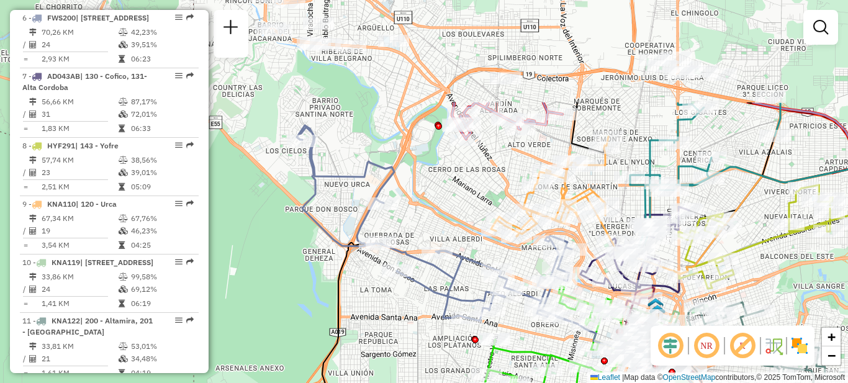
drag, startPoint x: 368, startPoint y: 219, endPoint x: 415, endPoint y: 367, distance: 155.3
click at [425, 383] on html "Aguarde... Pop-up bloqueado! Seu navegador bloqueou automáticamente a abertura …" at bounding box center [424, 191] width 848 height 383
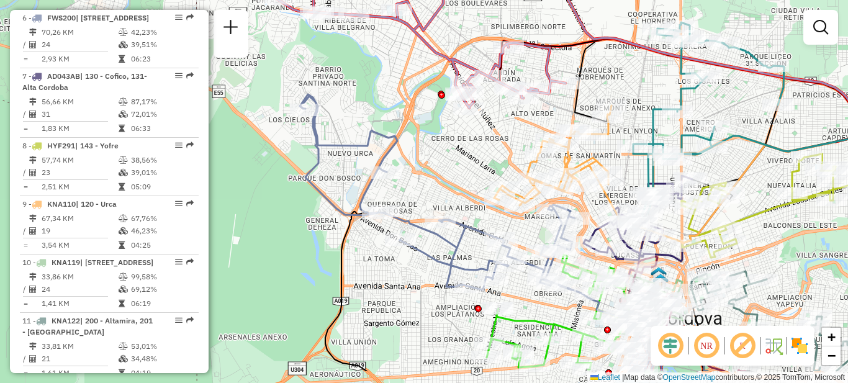
drag, startPoint x: 447, startPoint y: 289, endPoint x: 412, endPoint y: 158, distance: 135.1
click at [412, 158] on div "Janela de atendimento Grade de atendimento Capacidade Transportadoras Veículos …" at bounding box center [424, 191] width 848 height 383
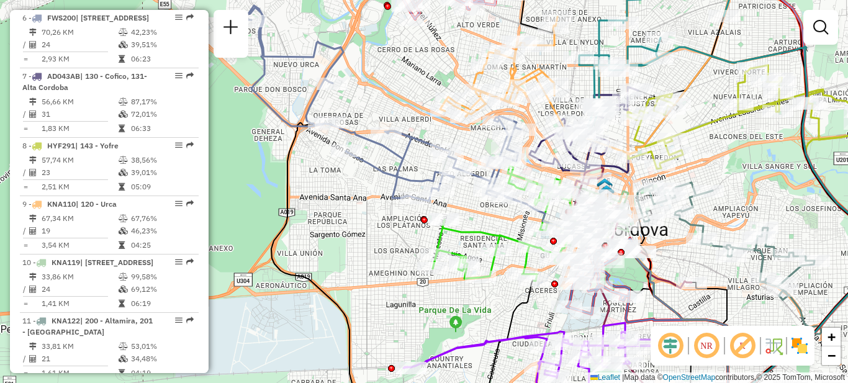
drag, startPoint x: 363, startPoint y: 202, endPoint x: 345, endPoint y: 214, distance: 21.5
click at [345, 214] on div "Janela de atendimento Grade de atendimento Capacidade Transportadoras Veículos …" at bounding box center [424, 191] width 848 height 383
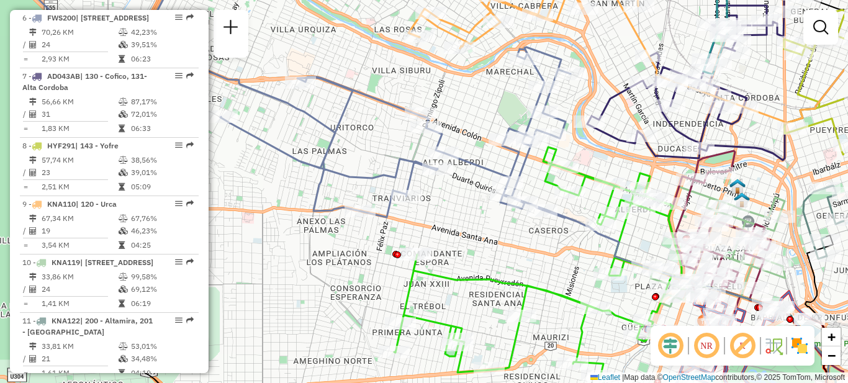
drag, startPoint x: 389, startPoint y: 240, endPoint x: 301, endPoint y: 250, distance: 88.7
click at [301, 250] on div "Janela de atendimento Grade de atendimento Capacidade Transportadoras Veículos …" at bounding box center [424, 191] width 848 height 383
select select "**********"
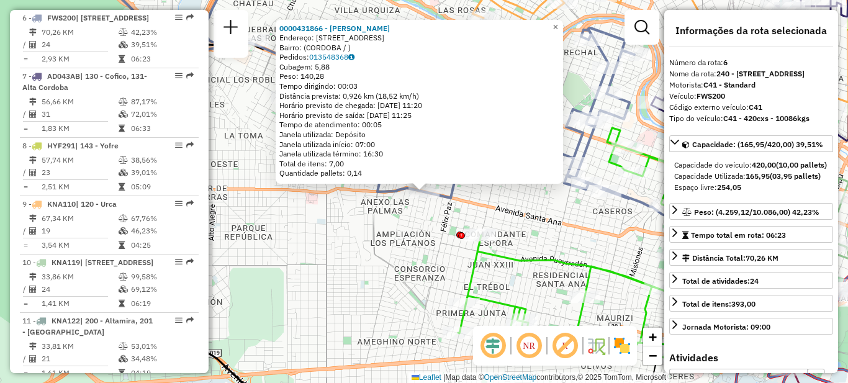
click at [383, 252] on div "0000431866 - Ferreyra Matias Jose Endereço: AVENIDA SANTA ANA 3855 Bairro: (COR…" at bounding box center [424, 191] width 848 height 383
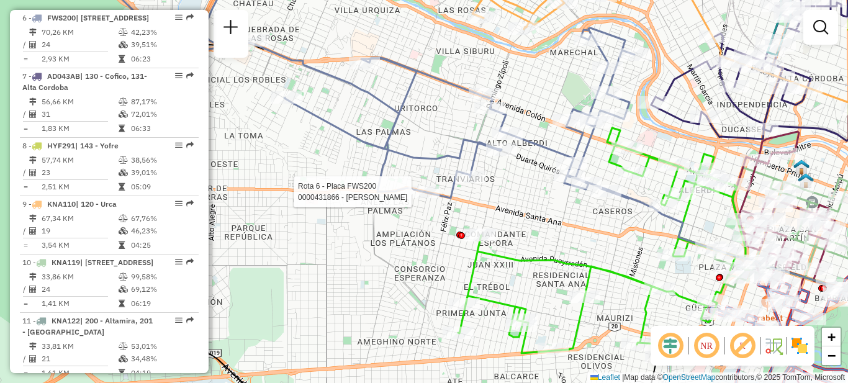
select select "**********"
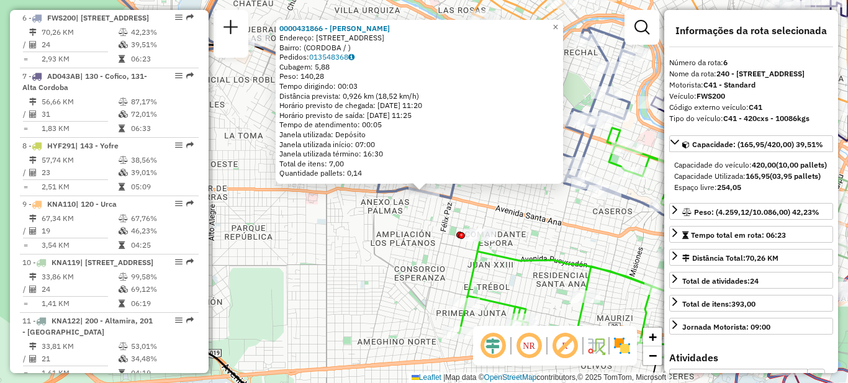
click at [399, 244] on div "0000431866 - Ferreyra Matias Jose Endereço: AVENIDA SANTA ANA 3855 Bairro: (COR…" at bounding box center [424, 191] width 848 height 383
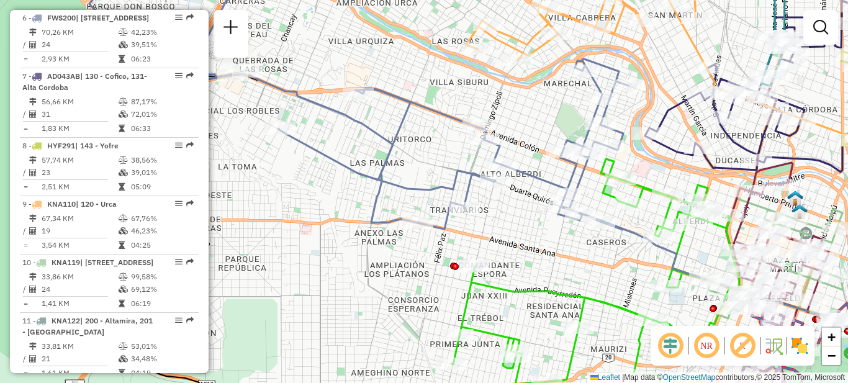
drag, startPoint x: 484, startPoint y: 218, endPoint x: 462, endPoint y: 236, distance: 28.2
click at [474, 225] on div "Janela de atendimento Grade de atendimento Capacidade Transportadoras Veículos …" at bounding box center [424, 191] width 848 height 383
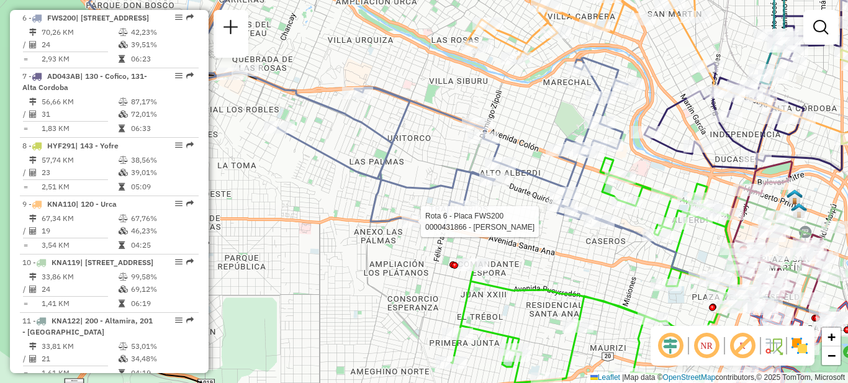
select select "**********"
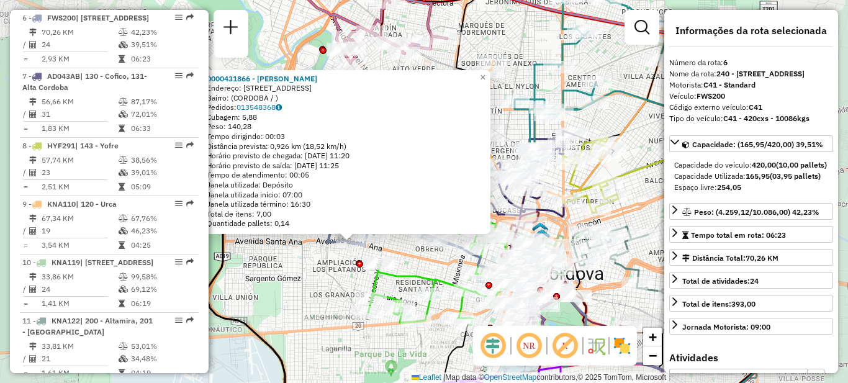
click at [326, 271] on div "0000431866 - Ferreyra Matias Jose Endereço: AVENIDA SANTA ANA 3855 Bairro: (COR…" at bounding box center [424, 191] width 848 height 383
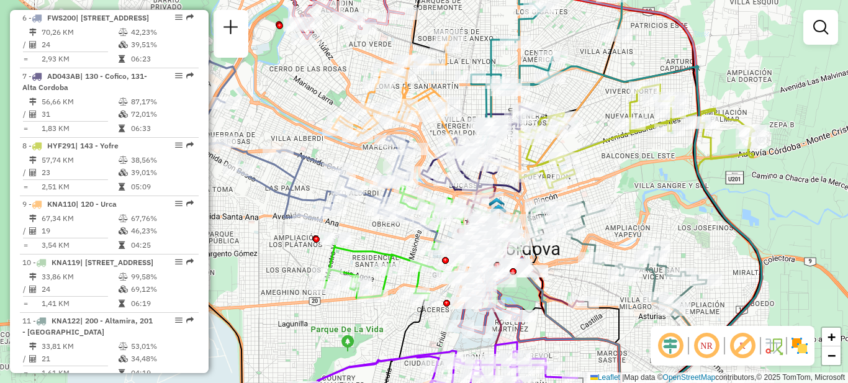
drag, startPoint x: 288, startPoint y: 261, endPoint x: 245, endPoint y: 236, distance: 50.1
click at [245, 236] on div "Janela de atendimento Grade de atendimento Capacidade Transportadoras Veículos …" at bounding box center [424, 191] width 848 height 383
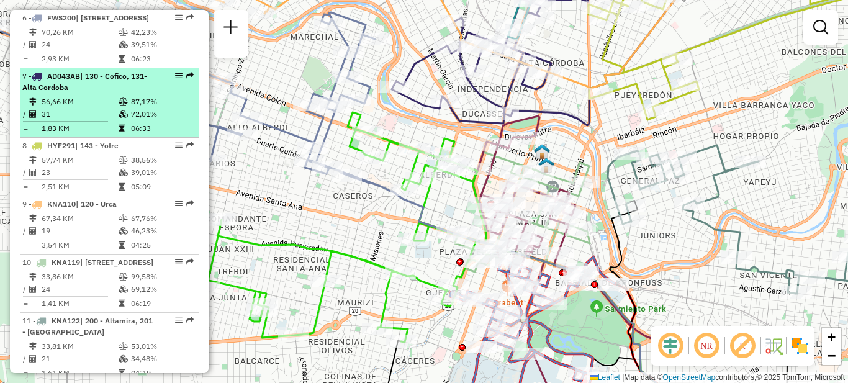
click at [103, 105] on li "7 - AD043AB | 130 - Cofico, 131- Alta Cordoba 56,66 KM 87,17% / 31 72,01% = 1,8…" at bounding box center [109, 103] width 179 height 70
select select "**********"
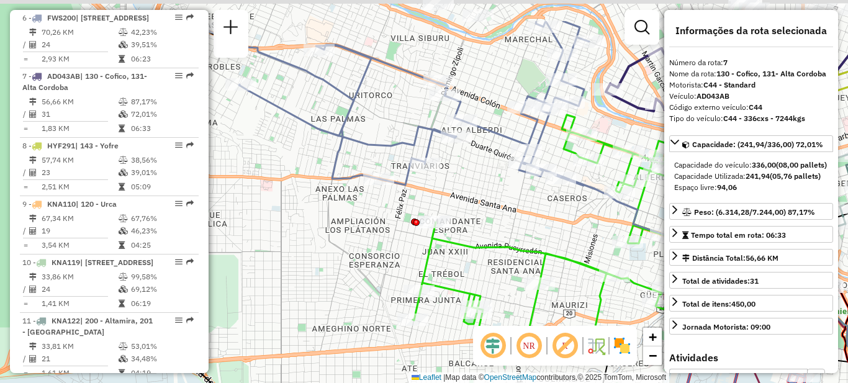
drag, startPoint x: 324, startPoint y: 233, endPoint x: 220, endPoint y: 301, distance: 123.8
click at [221, 304] on div "Janela de atendimento Grade de atendimento Capacidade Transportadoras Veículos …" at bounding box center [424, 191] width 848 height 383
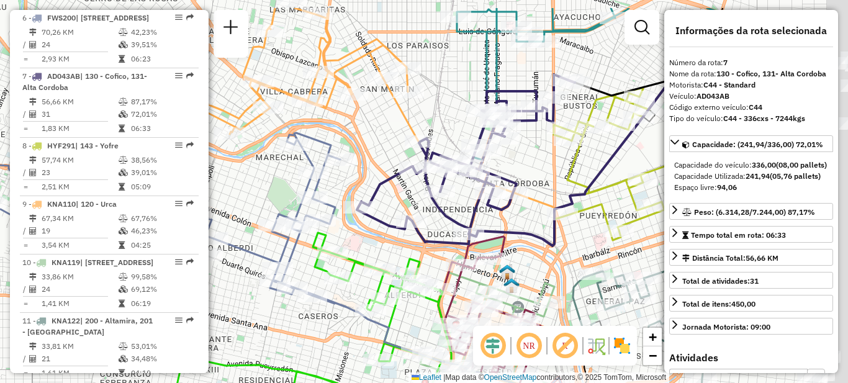
drag, startPoint x: 348, startPoint y: 286, endPoint x: 278, endPoint y: 306, distance: 73.5
click at [279, 306] on div "Janela de atendimento Grade de atendimento Capacidade Transportadoras Veículos …" at bounding box center [424, 191] width 848 height 383
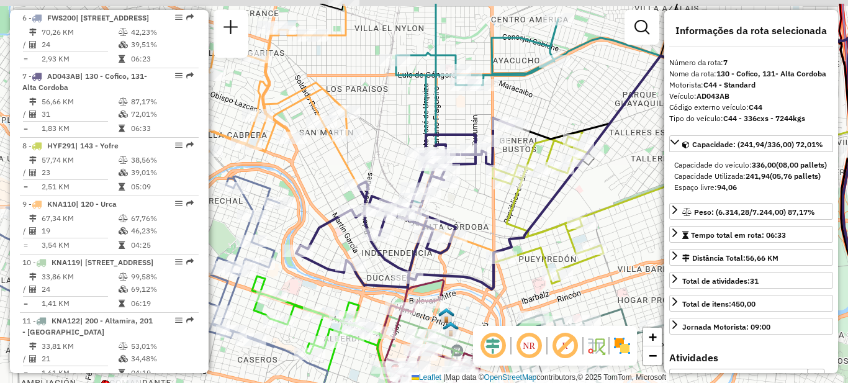
drag, startPoint x: 525, startPoint y: 163, endPoint x: 458, endPoint y: 199, distance: 76.1
click at [468, 205] on div "Janela de atendimento Grade de atendimento Capacidade Transportadoras Veículos …" at bounding box center [424, 191] width 848 height 383
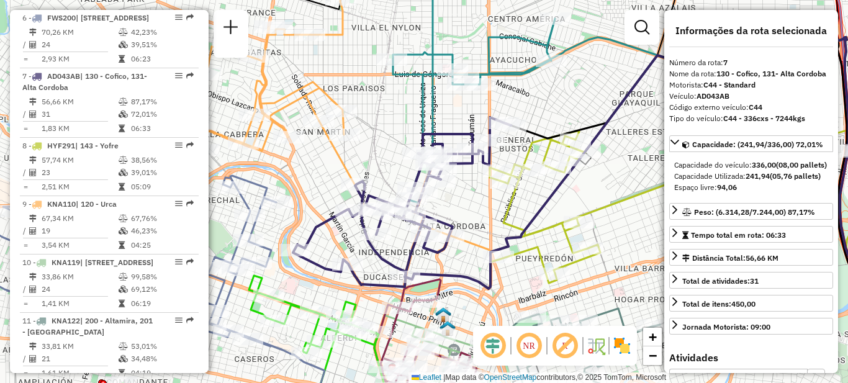
drag, startPoint x: 470, startPoint y: 199, endPoint x: 453, endPoint y: 188, distance: 20.2
click at [469, 199] on div "Janela de atendimento Grade de atendimento Capacidade Transportadoras Veículos …" at bounding box center [424, 191] width 848 height 383
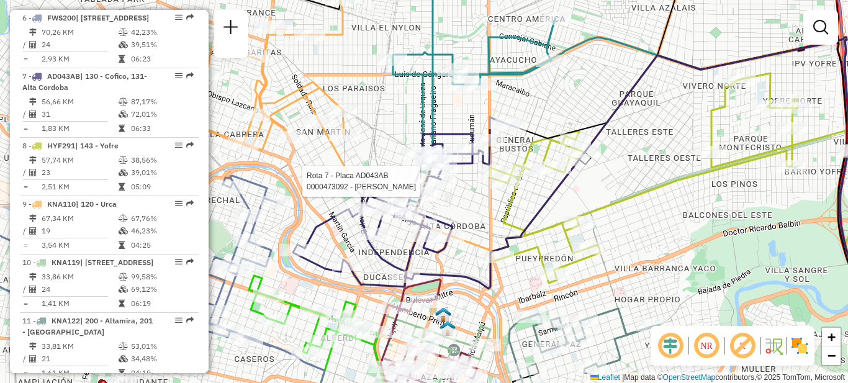
select select "**********"
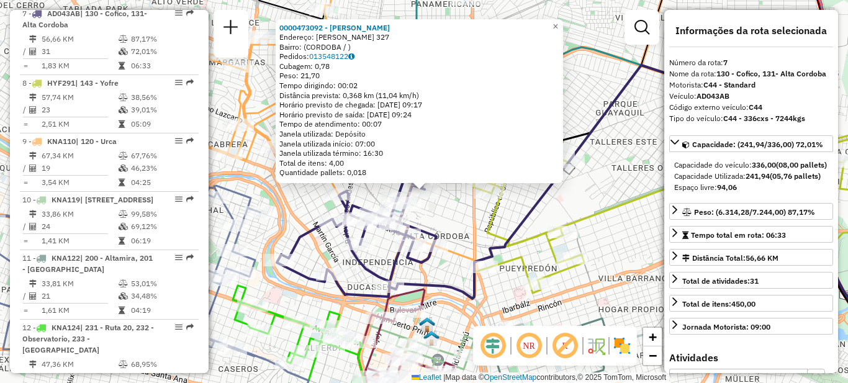
scroll to position [826, 0]
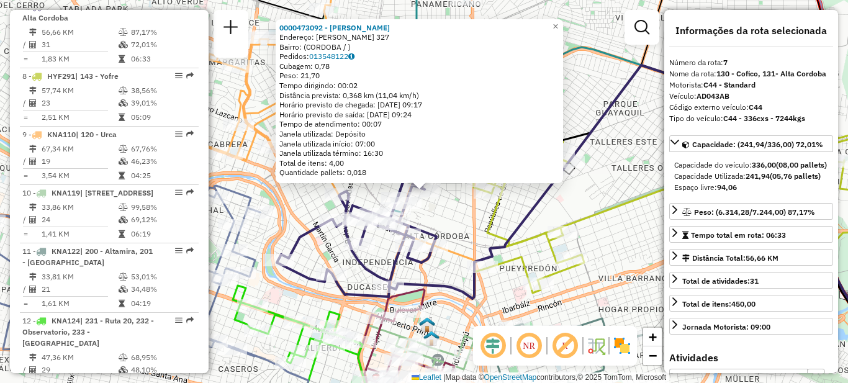
click at [447, 224] on div "0000473092 - Rossado Daniel Fabian Endereço: JOSE GREGARIO BAIGORRI 327 Bairro:…" at bounding box center [424, 191] width 848 height 383
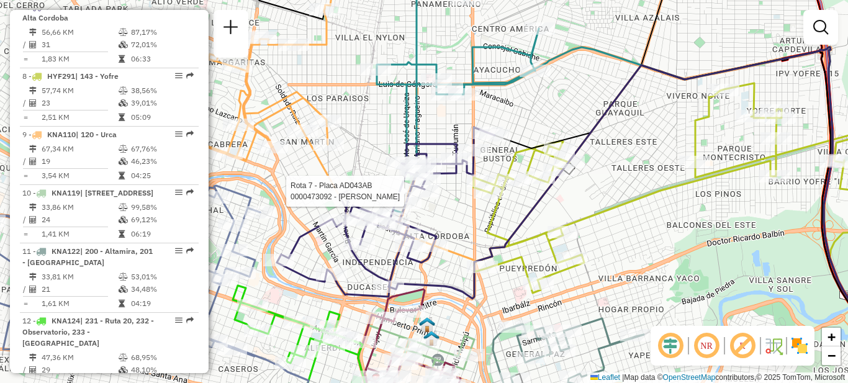
select select "**********"
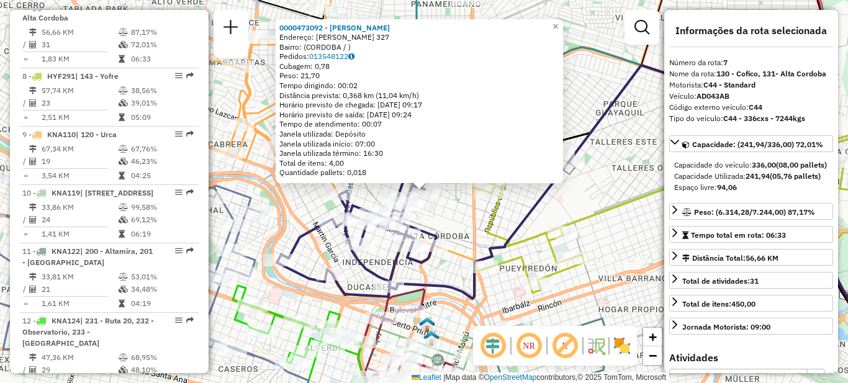
click at [456, 221] on div "Rota 7 - Placa AD043AB 0000473092 - Rossado Daniel Fabian 0000473092 - Rossado …" at bounding box center [424, 191] width 848 height 383
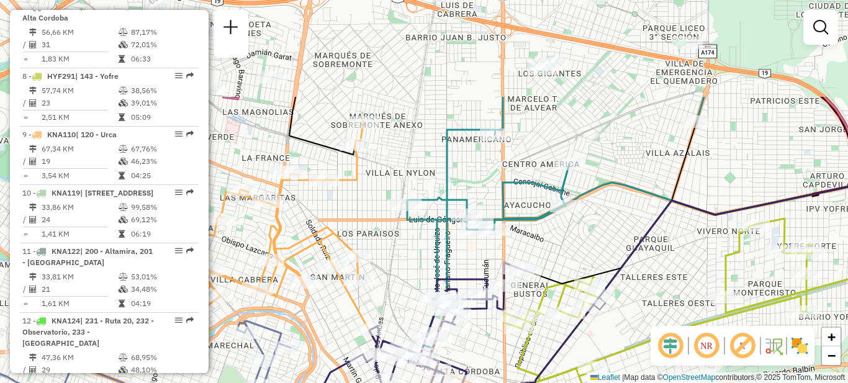
drag, startPoint x: 438, startPoint y: 217, endPoint x: 465, endPoint y: 354, distance: 139.3
click at [466, 354] on div "Janela de atendimento Grade de atendimento Capacidade Transportadoras Veículos …" at bounding box center [424, 191] width 848 height 383
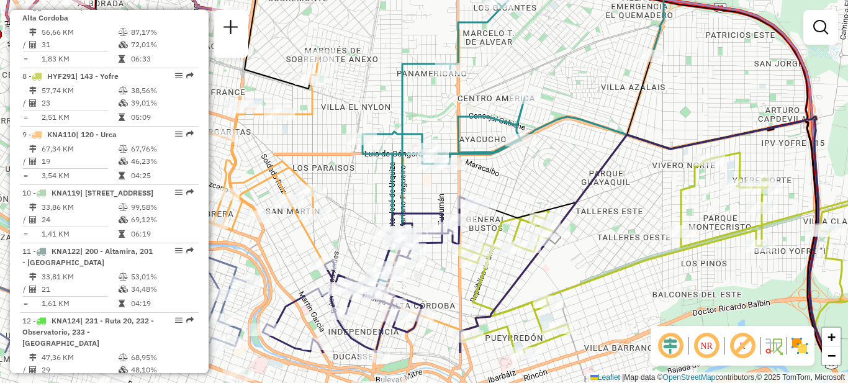
drag, startPoint x: 519, startPoint y: 156, endPoint x: 472, endPoint y: 75, distance: 94.1
click at [472, 75] on div "Janela de atendimento Grade de atendimento Capacidade Transportadoras Veículos …" at bounding box center [424, 191] width 848 height 383
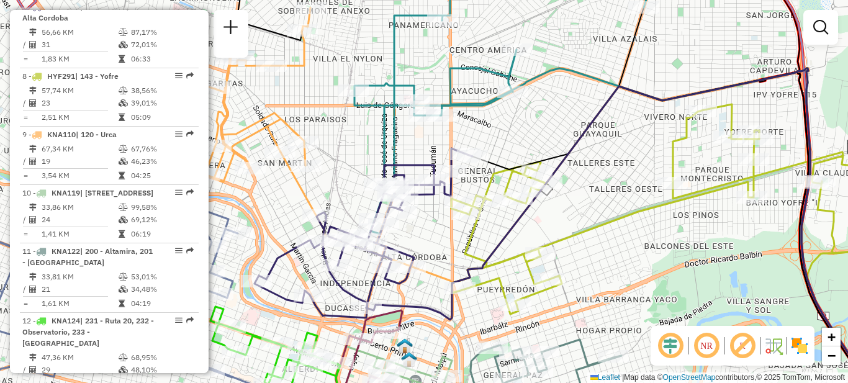
drag, startPoint x: 438, startPoint y: 287, endPoint x: 435, endPoint y: 221, distance: 65.9
click at [435, 221] on div "Janela de atendimento Grade de atendimento Capacidade Transportadoras Veículos …" at bounding box center [424, 191] width 848 height 383
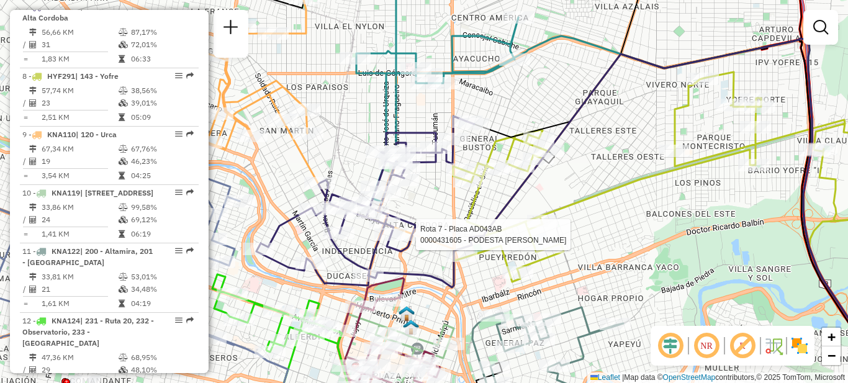
select select "**********"
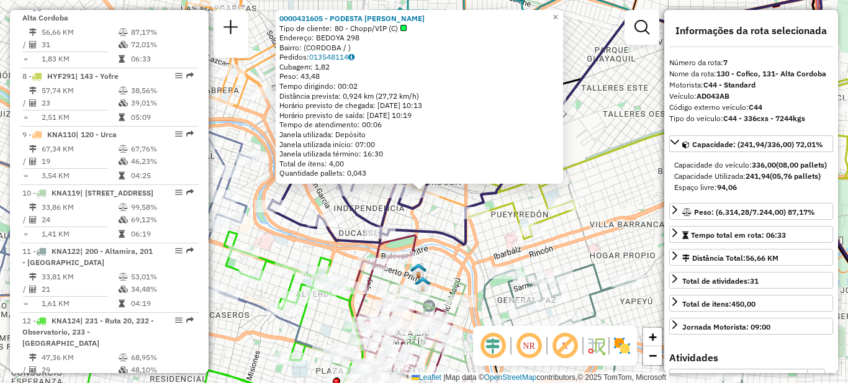
click at [589, 140] on div "Rota 7 - Placa AD043AB 0000431605 - PODESTA MARIA CANDELARIA 0000431605 - PODES…" at bounding box center [424, 191] width 848 height 383
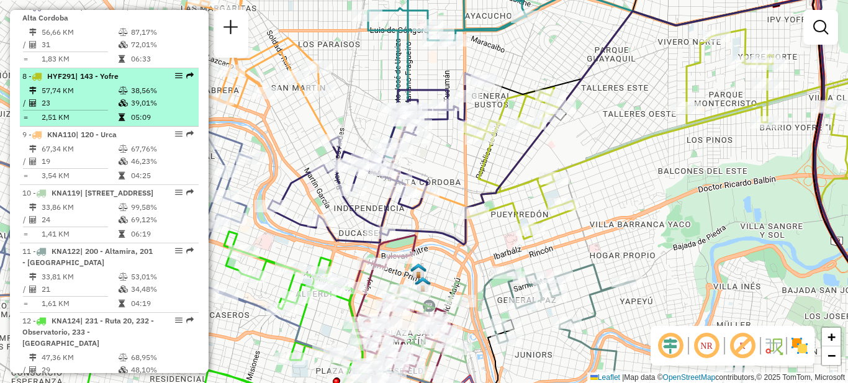
click at [96, 97] on td "57,74 KM" at bounding box center [79, 90] width 77 height 12
select select "**********"
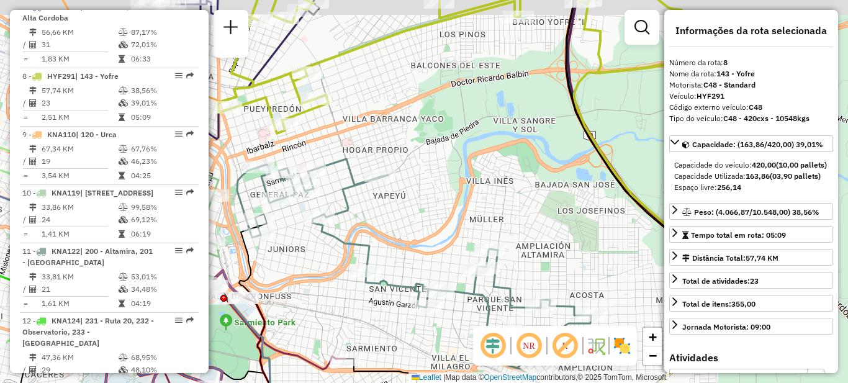
drag, startPoint x: 435, startPoint y: 130, endPoint x: 439, endPoint y: 305, distance: 174.5
click at [439, 305] on div "Janela de atendimento Grade de atendimento Capacidade Transportadoras Veículos …" at bounding box center [424, 191] width 848 height 383
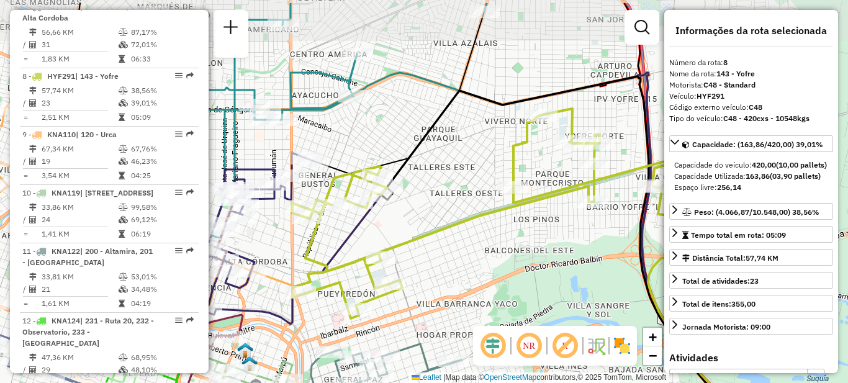
drag, startPoint x: 422, startPoint y: 227, endPoint x: 450, endPoint y: 251, distance: 36.5
click at [491, 269] on div "Janela de atendimento Grade de atendimento Capacidade Transportadoras Veículos …" at bounding box center [424, 191] width 848 height 383
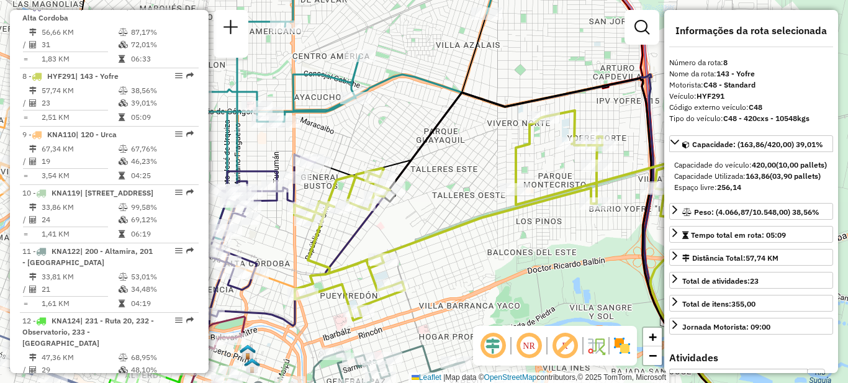
drag, startPoint x: 456, startPoint y: 213, endPoint x: 447, endPoint y: 206, distance: 11.9
click at [456, 212] on div "Janela de atendimento Grade de atendimento Capacidade Transportadoras Veículos …" at bounding box center [424, 191] width 848 height 383
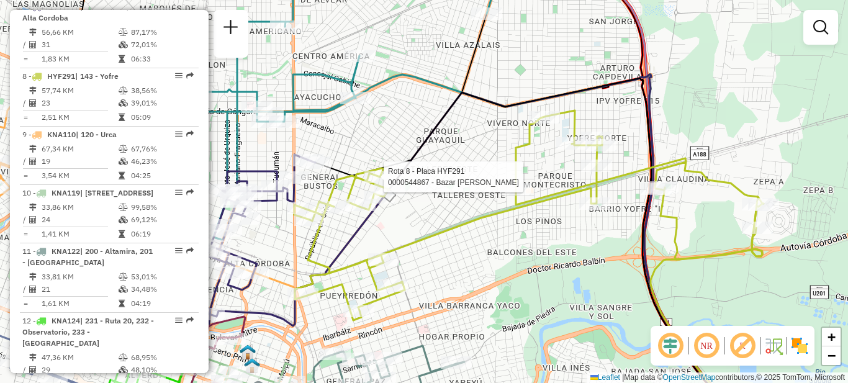
select select "**********"
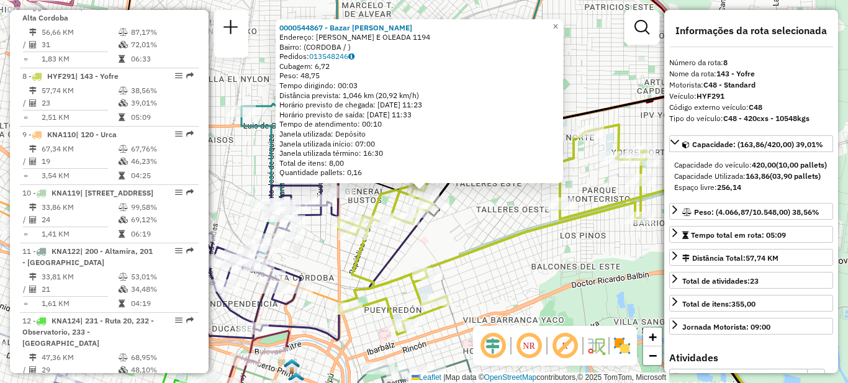
scroll to position [890, 0]
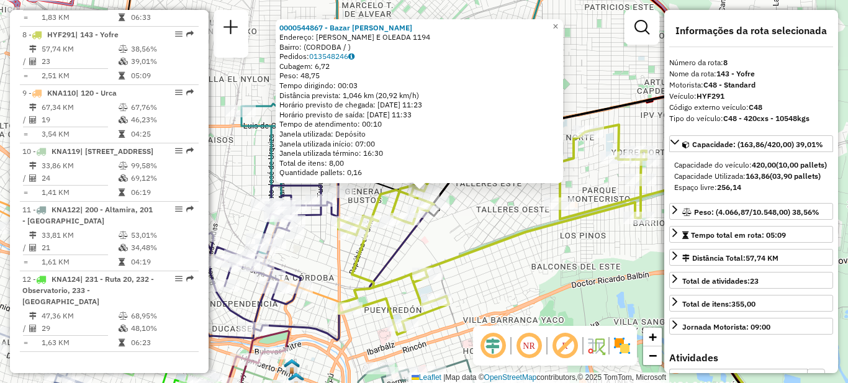
click at [457, 229] on div "0000544867 - Bazar Bianca Zenen Endereço: MANUEL ABAD E OLEADA 1194 Bairro: (CO…" at bounding box center [424, 191] width 848 height 383
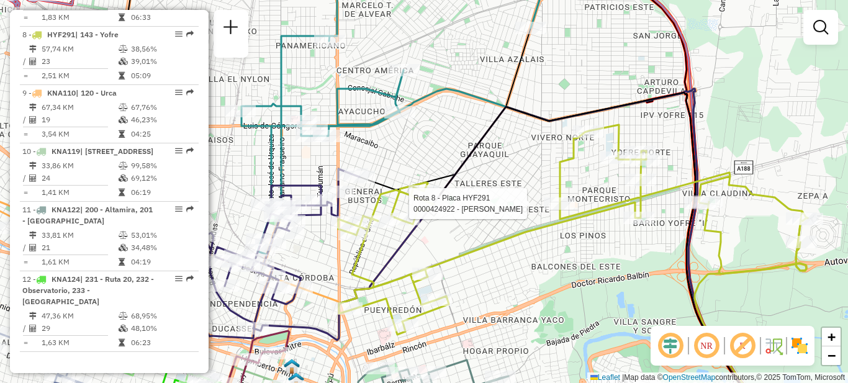
select select "**********"
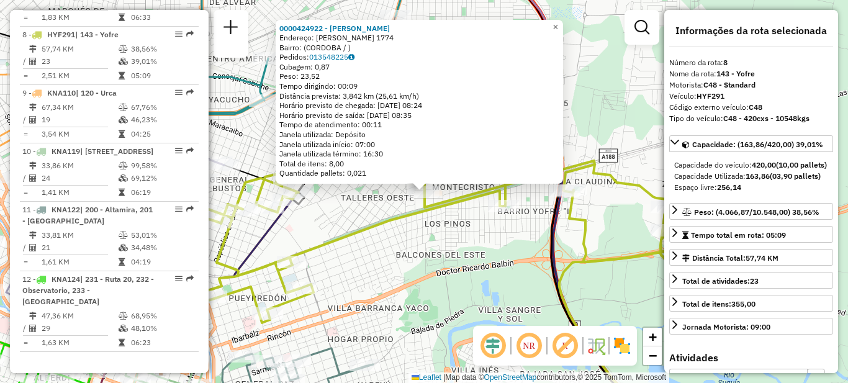
click at [453, 258] on div "0000424922 - Roldan Teresa Del Carmen Endereço: MARTINIANO CHILAVERT 1774 Bairr…" at bounding box center [424, 191] width 848 height 383
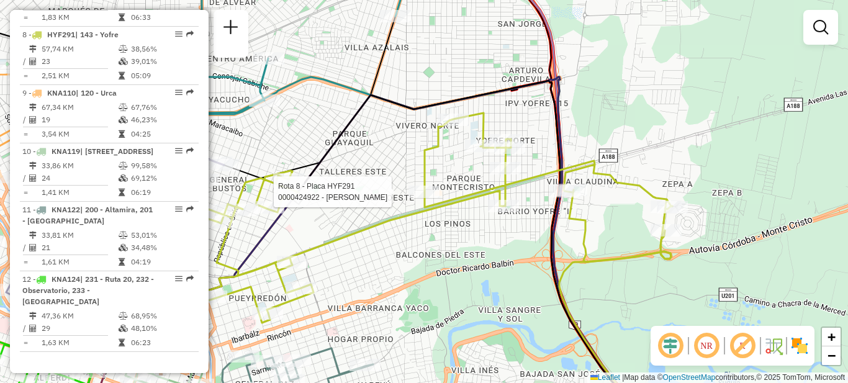
select select "**********"
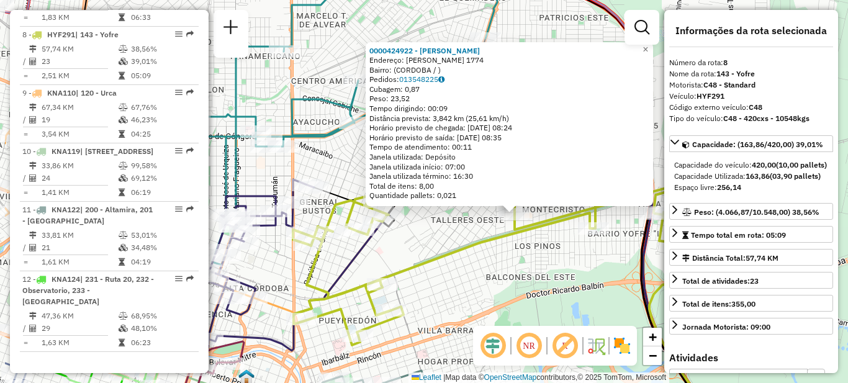
drag, startPoint x: 397, startPoint y: 251, endPoint x: 487, endPoint y: 273, distance: 92.8
click at [487, 273] on div "0000424922 - Roldan Teresa Del Carmen Endereço: MARTINIANO CHILAVERT 1774 Bairr…" at bounding box center [424, 191] width 848 height 383
click at [476, 261] on div "0000424922 - Roldan Teresa Del Carmen Endereço: MARTINIANO CHILAVERT 1774 Bairr…" at bounding box center [424, 191] width 848 height 383
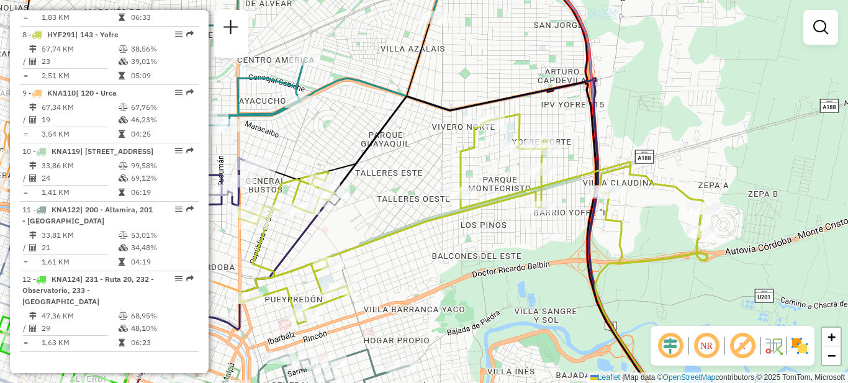
drag, startPoint x: 435, startPoint y: 225, endPoint x: 381, endPoint y: 204, distance: 58.0
click at [381, 204] on div "Janela de atendimento Grade de atendimento Capacidade Transportadoras Veículos …" at bounding box center [424, 191] width 848 height 383
select select "**********"
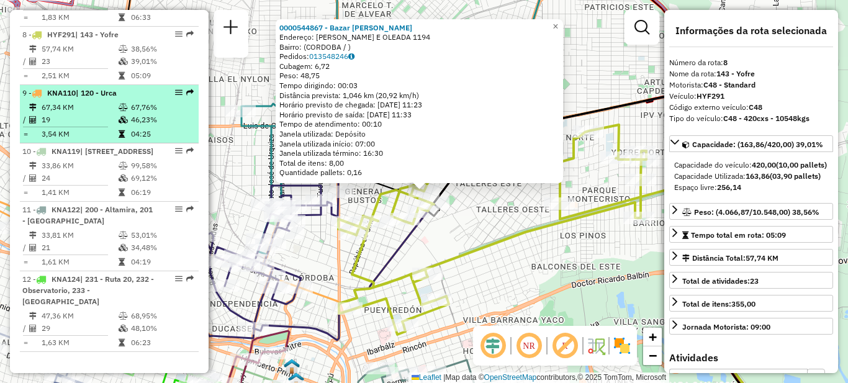
click at [93, 114] on td "19" at bounding box center [79, 120] width 77 height 12
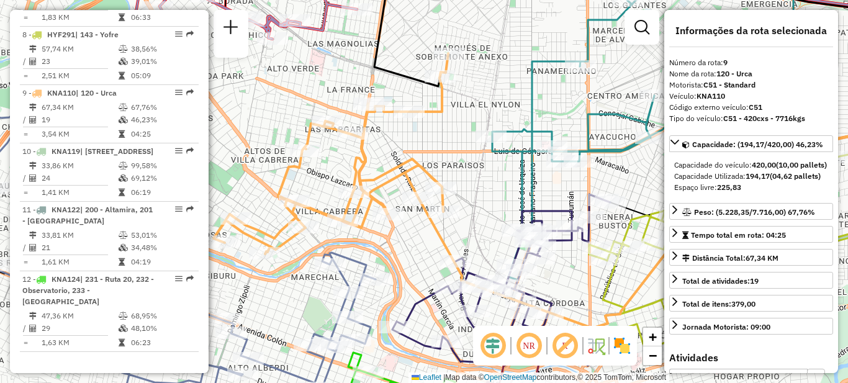
click at [258, 114] on div "Janela de atendimento Grade de atendimento Capacidade Transportadoras Veículos …" at bounding box center [424, 191] width 848 height 383
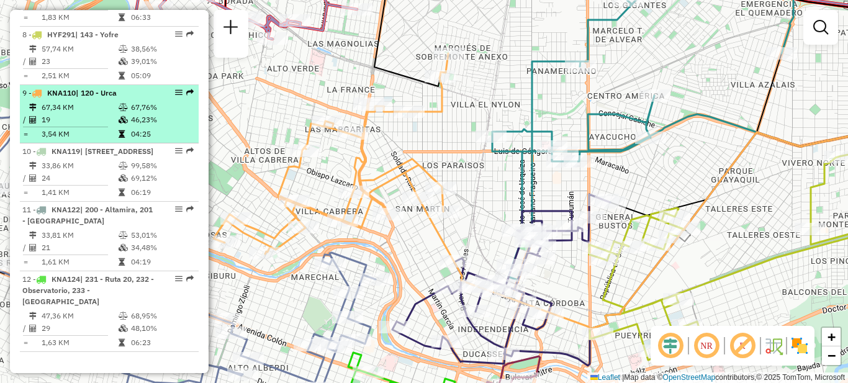
click at [141, 101] on td "67,76%" at bounding box center [161, 107] width 63 height 12
select select "**********"
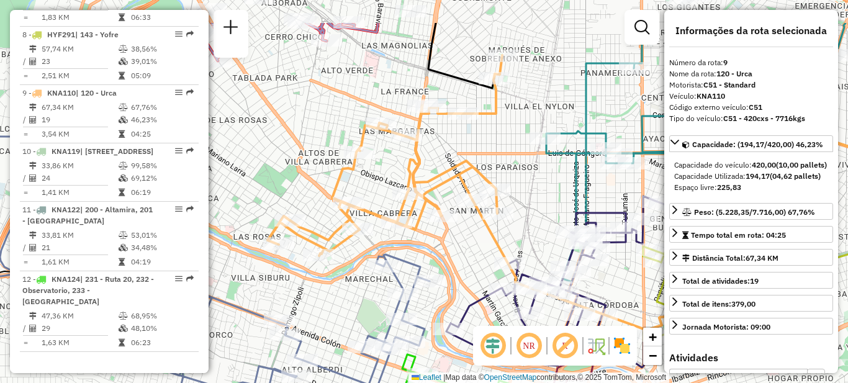
drag, startPoint x: 367, startPoint y: 94, endPoint x: 300, endPoint y: 156, distance: 91.0
click at [300, 156] on div "Janela de atendimento Grade de atendimento Capacidade Transportadoras Veículos …" at bounding box center [424, 191] width 848 height 383
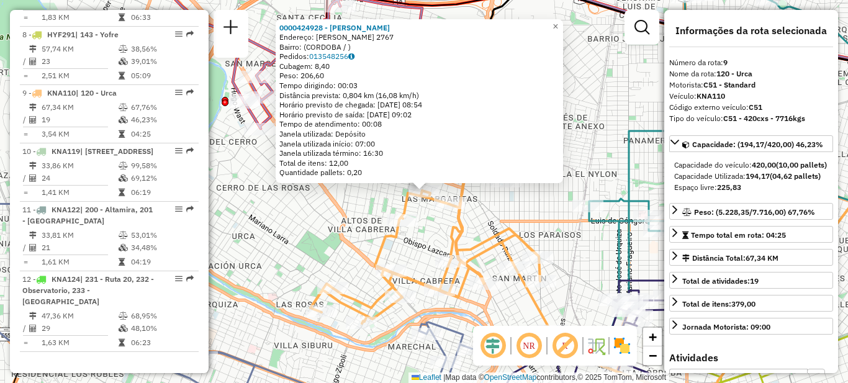
click at [366, 224] on div "0000424928 - Sequeira Nahuel German Endereço: [PERSON_NAME] 2767 Bairro: (CORDO…" at bounding box center [424, 191] width 848 height 383
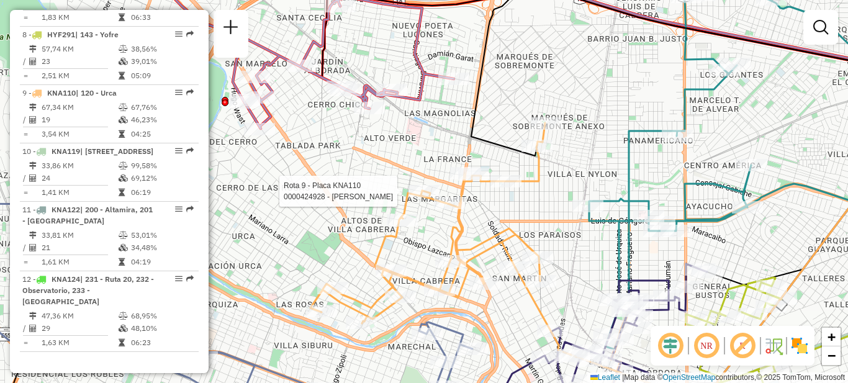
select select "**********"
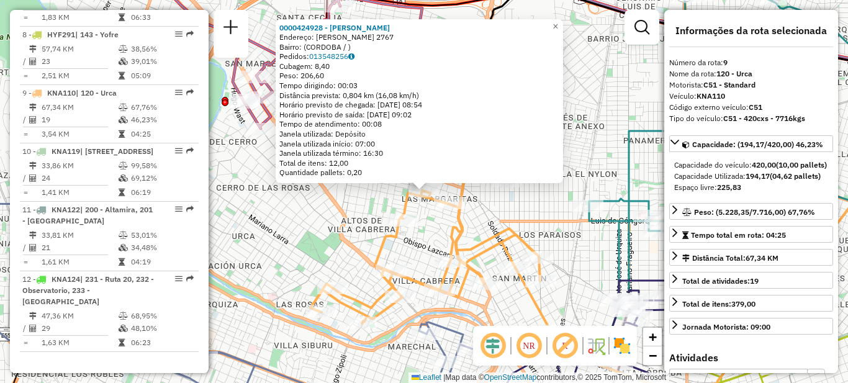
click at [332, 226] on div "Rota 9 - Placa KNA110 0000424928 - Sequeira Nahuel German 0000424928 - Sequeira…" at bounding box center [424, 191] width 848 height 383
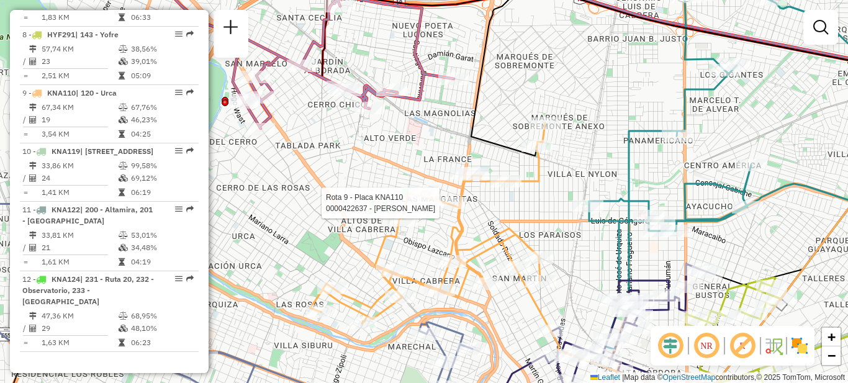
select select "**********"
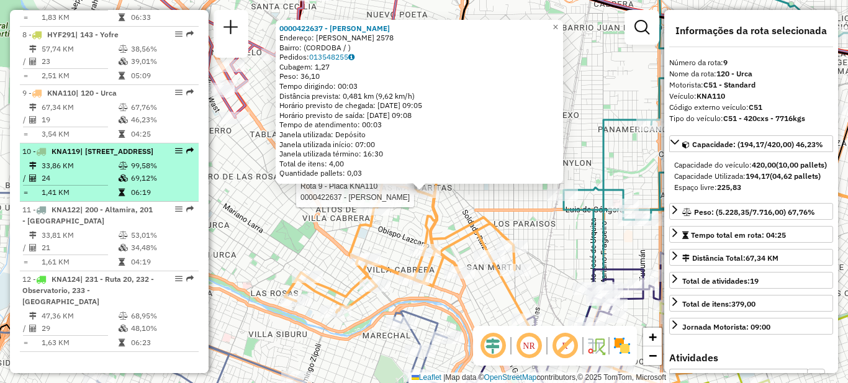
click at [98, 161] on td "33,86 KM" at bounding box center [79, 166] width 77 height 12
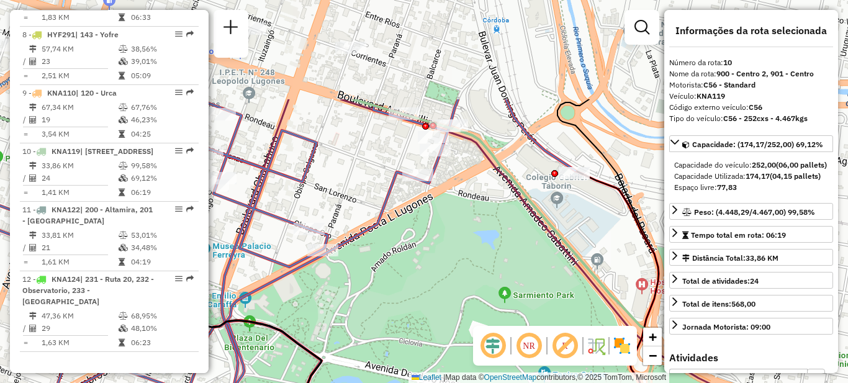
drag, startPoint x: 404, startPoint y: 164, endPoint x: 460, endPoint y: 338, distance: 182.5
click at [461, 340] on div "Janela de atendimento Grade de atendimento Capacidade Transportadoras Veículos …" at bounding box center [424, 191] width 848 height 383
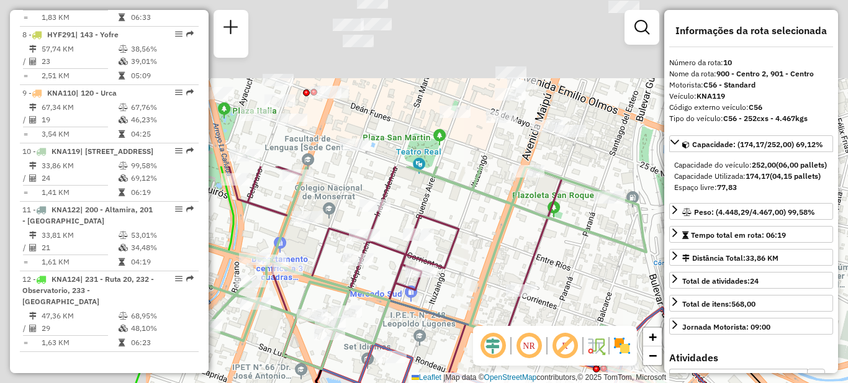
drag, startPoint x: 414, startPoint y: 170, endPoint x: 581, endPoint y: 379, distance: 266.9
click at [581, 379] on div "Rota 2 - Placa KIP437 0000475093 - Gonzalez Oscar Hugo Janela de atendimento Gr…" at bounding box center [424, 191] width 848 height 383
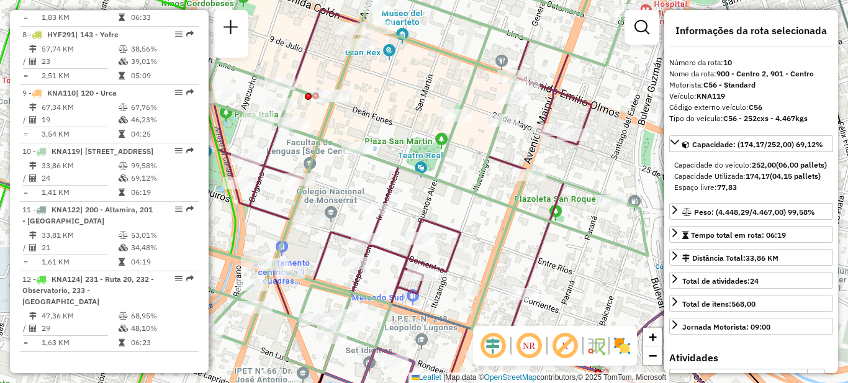
drag, startPoint x: 473, startPoint y: 196, endPoint x: 497, endPoint y: 315, distance: 120.9
click at [497, 315] on icon at bounding box center [379, 166] width 538 height 411
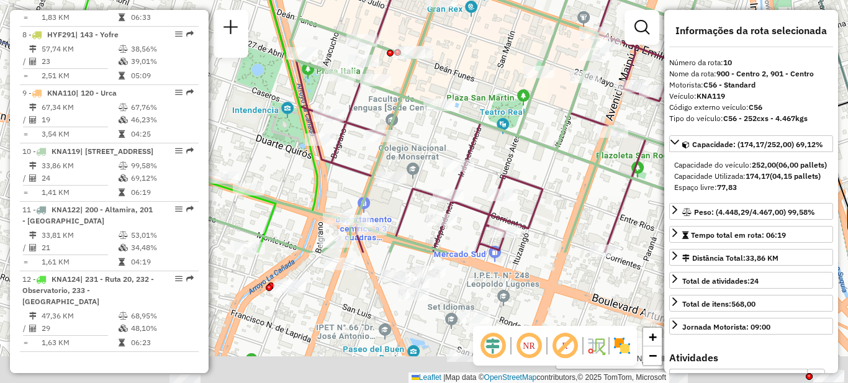
drag, startPoint x: 433, startPoint y: 245, endPoint x: 488, endPoint y: 76, distance: 176.9
click at [488, 76] on div "Rota 2 - Placa KIP437 0000475093 - Gonzalez Oscar Hugo Janela de atendimento Gr…" at bounding box center [424, 191] width 848 height 383
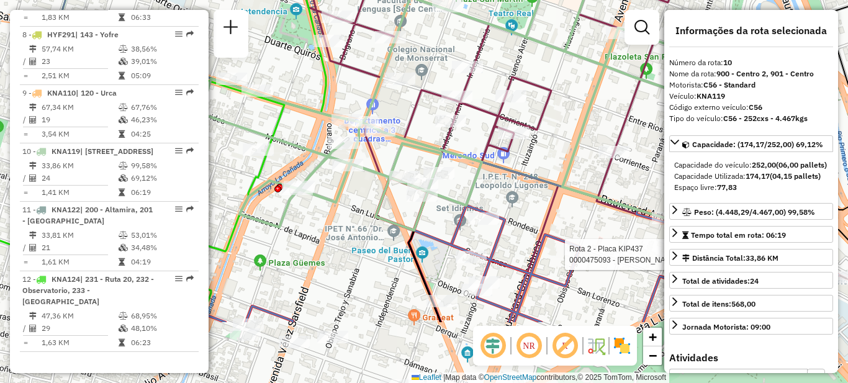
drag, startPoint x: 532, startPoint y: 247, endPoint x: 540, endPoint y: 148, distance: 99.1
click at [540, 148] on div "Rota 2 - Placa KIP437 0000475093 - Gonzalez Oscar Hugo Janela de atendimento Gr…" at bounding box center [424, 191] width 848 height 383
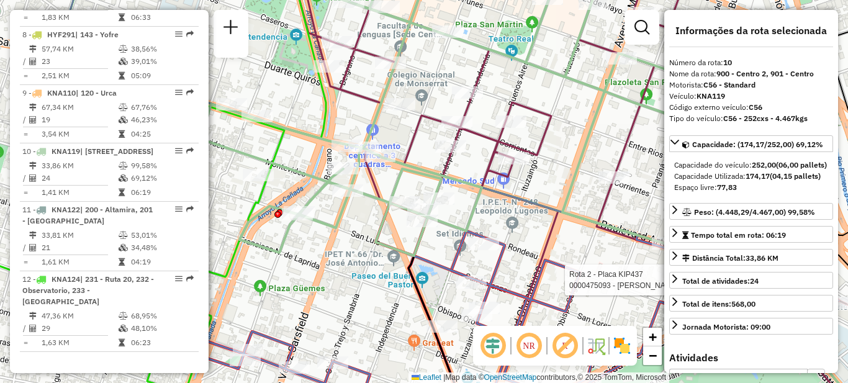
drag, startPoint x: 558, startPoint y: 114, endPoint x: 553, endPoint y: 142, distance: 28.3
click at [557, 142] on div "Rota 2 - Placa KIP437 0000475093 - Gonzalez Oscar Hugo Janela de atendimento Gr…" at bounding box center [424, 191] width 848 height 383
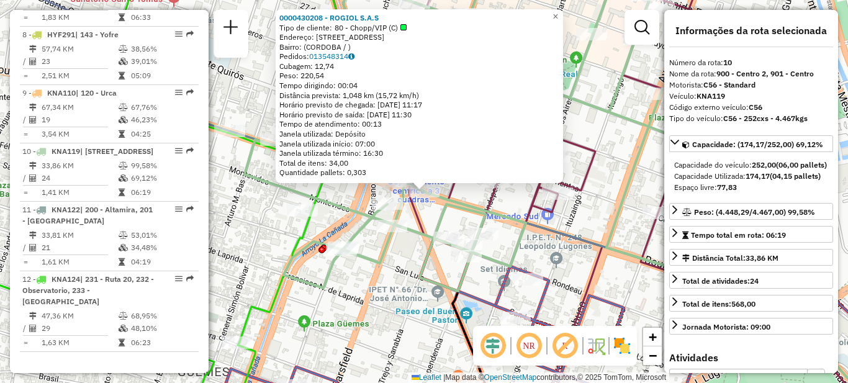
drag, startPoint x: 458, startPoint y: 215, endPoint x: 450, endPoint y: 212, distance: 9.0
click at [458, 214] on icon at bounding box center [514, 126] width 538 height 330
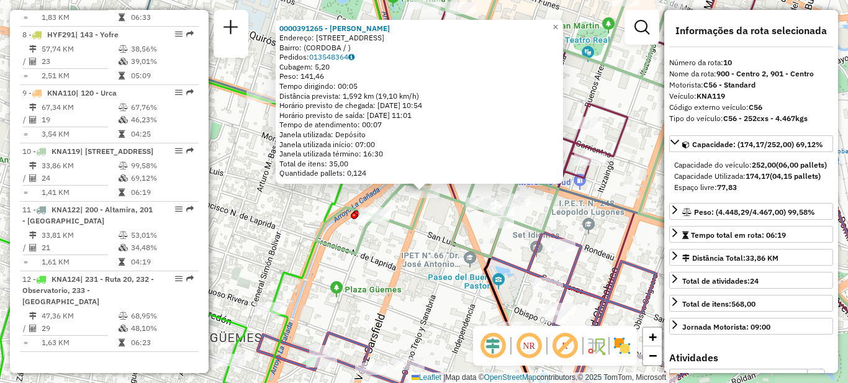
click at [387, 243] on div "0000391265 - Genovesio Melisa Constanza Endereço: AVDA VELEZ SARSFIELD 502 Bair…" at bounding box center [424, 191] width 848 height 383
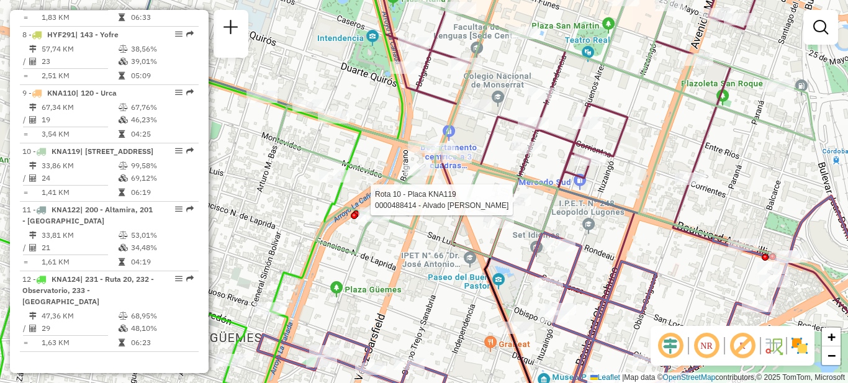
select select "**********"
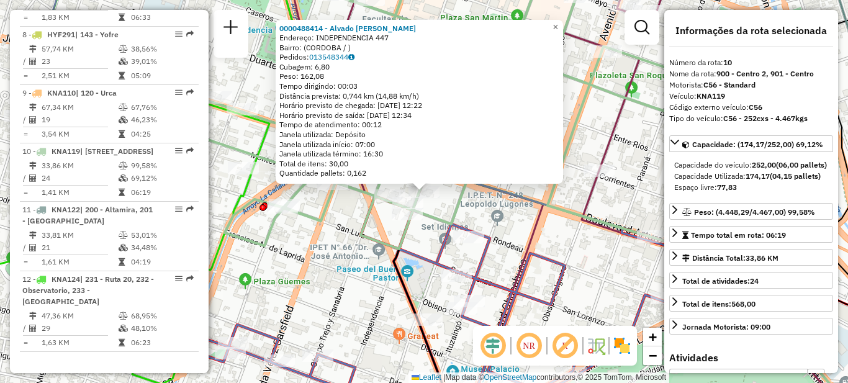
click at [512, 256] on div "Rota 2 - Placa KIP437 0000030997 - PUCHETA VIRGILIO ROGELIO 0000488414 - Alvado…" at bounding box center [424, 191] width 848 height 383
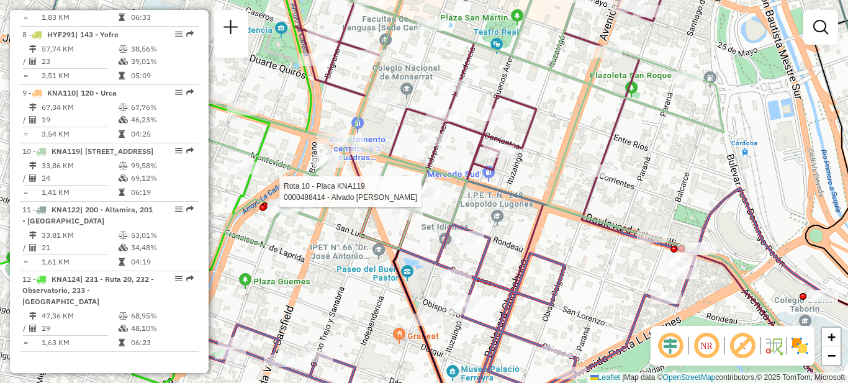
select select "**********"
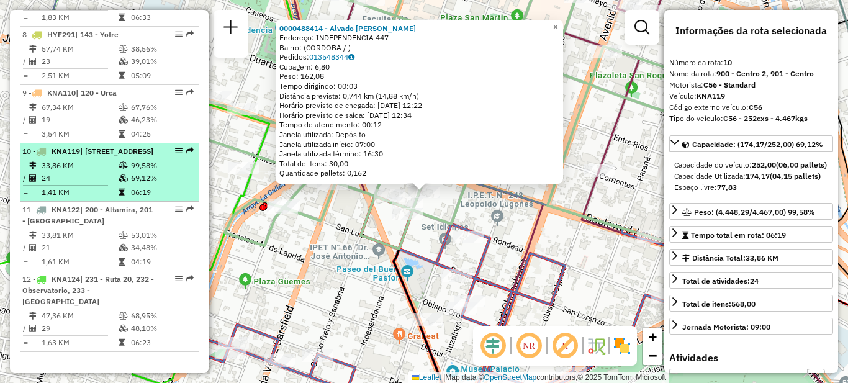
click at [101, 158] on li "10 - KNA119 | 900 - Centro 2, 901 - Centro 33,86 KM 99,58% / 24 69,12% = 1,41 K…" at bounding box center [109, 172] width 179 height 58
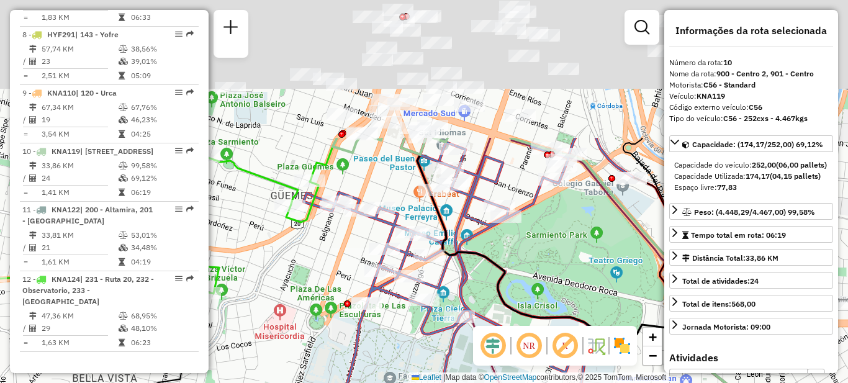
drag, startPoint x: 399, startPoint y: 248, endPoint x: 392, endPoint y: 282, distance: 34.4
click at [389, 320] on div "Janela de atendimento Grade de atendimento Capacidade Transportadoras Veículos …" at bounding box center [424, 191] width 848 height 383
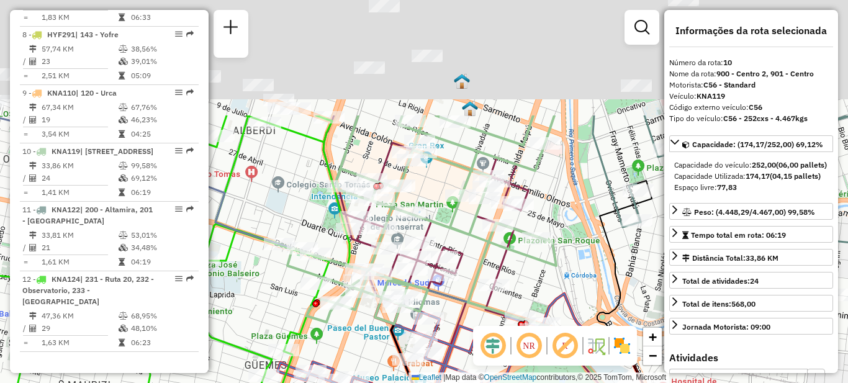
drag, startPoint x: 519, startPoint y: 197, endPoint x: 497, endPoint y: 356, distance: 160.5
click at [497, 356] on hb-router-mapa "Informações da Sessão 1261310 - [DATE] Criação: [DATE] 15:39 Depósito: SAZ AR C…" at bounding box center [424, 191] width 848 height 383
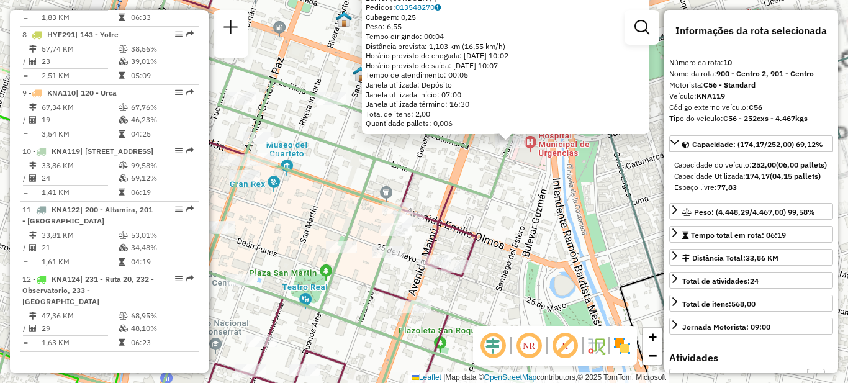
drag, startPoint x: 479, startPoint y: 227, endPoint x: 565, endPoint y: 289, distance: 105.3
click at [565, 289] on div "Rota 2 - Placa KIP437 0000023126 - Camaño Daniel 0000189101 - Ponce Tomas Ender…" at bounding box center [424, 191] width 848 height 383
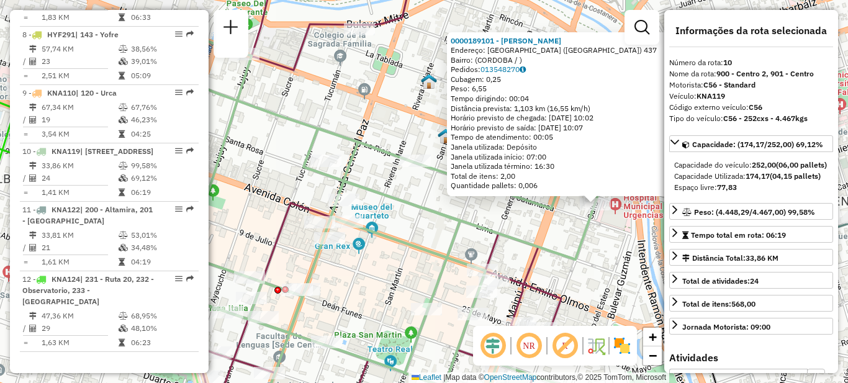
click at [438, 226] on div "Rota 2 - Placa KIP437 0000023126 - Camaño Daniel 0000189101 - Ponce Tomas Ender…" at bounding box center [424, 191] width 848 height 383
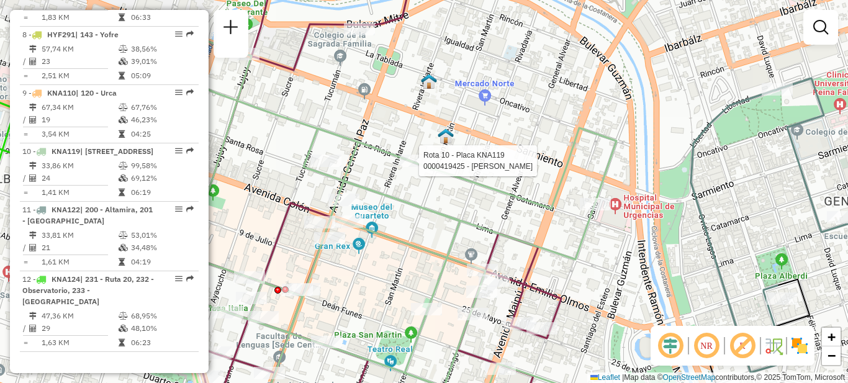
select select "**********"
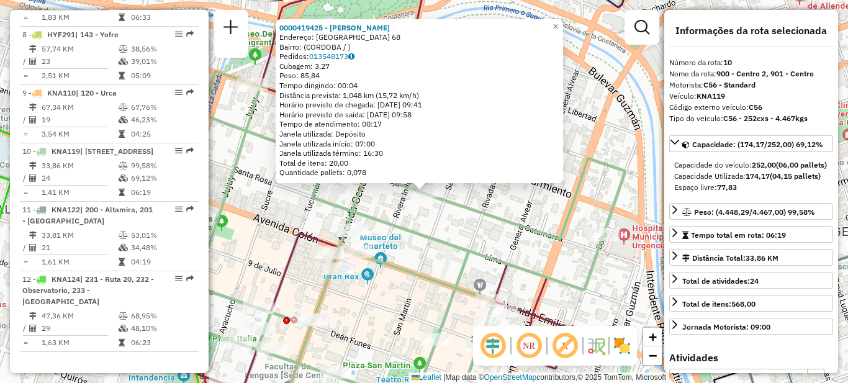
click at [451, 231] on div "Rota 10 - Placa KNA119 0000419425 - Bronia Helga Melina 0000419425 - Bronia Hel…" at bounding box center [424, 191] width 848 height 383
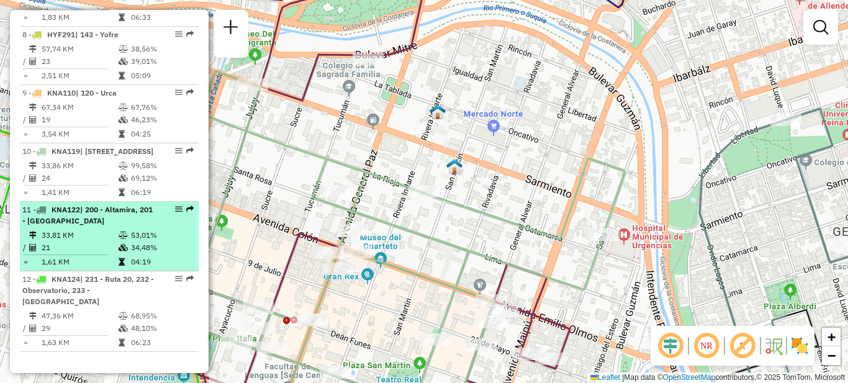
click at [104, 228] on li "11 - KNA122 | 200 - Altamira, 201 - San Vicente 33,81 KM 53,01% / 21 34,48% = 1…" at bounding box center [109, 237] width 179 height 70
select select "**********"
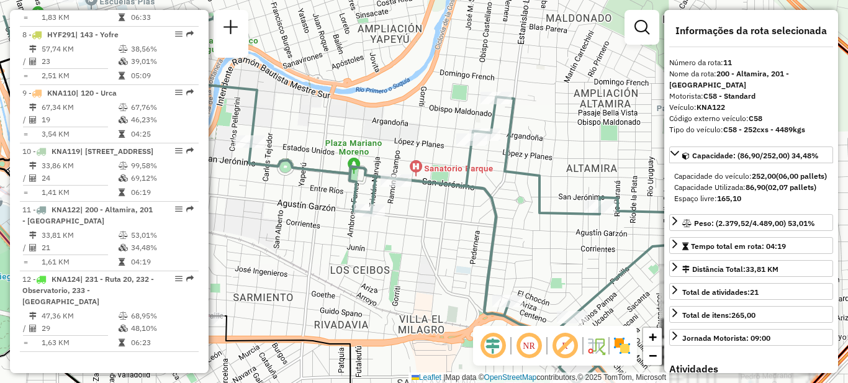
drag, startPoint x: 432, startPoint y: 180, endPoint x: 378, endPoint y: 252, distance: 89.6
click at [382, 253] on div "Janela de atendimento Grade de atendimento Capacidade Transportadoras Veículos …" at bounding box center [424, 191] width 848 height 383
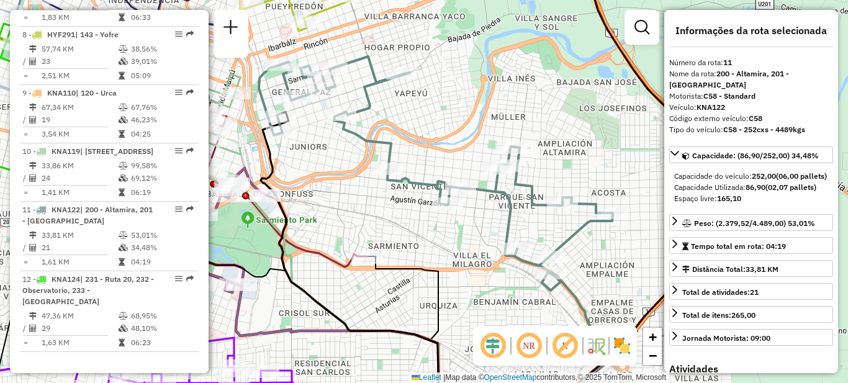
drag, startPoint x: 478, startPoint y: 284, endPoint x: 455, endPoint y: 219, distance: 69.1
click at [455, 219] on div "Janela de atendimento Grade de atendimento Capacidade Transportadoras Veículos …" at bounding box center [424, 191] width 848 height 383
click at [456, 228] on div "Janela de atendimento Grade de atendimento Capacidade Transportadoras Veículos …" at bounding box center [424, 191] width 848 height 383
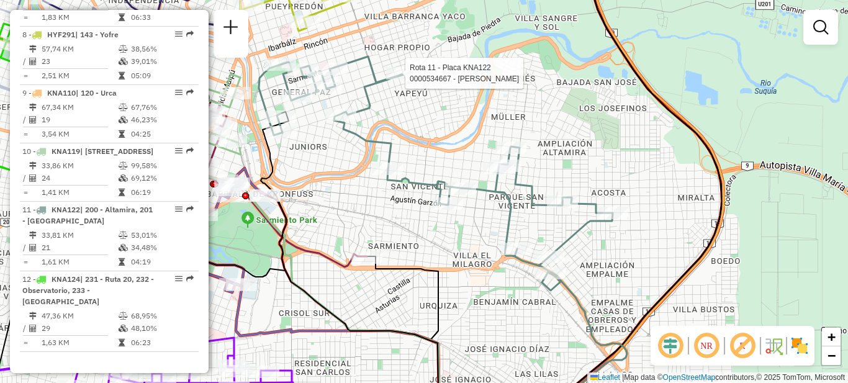
select select "**********"
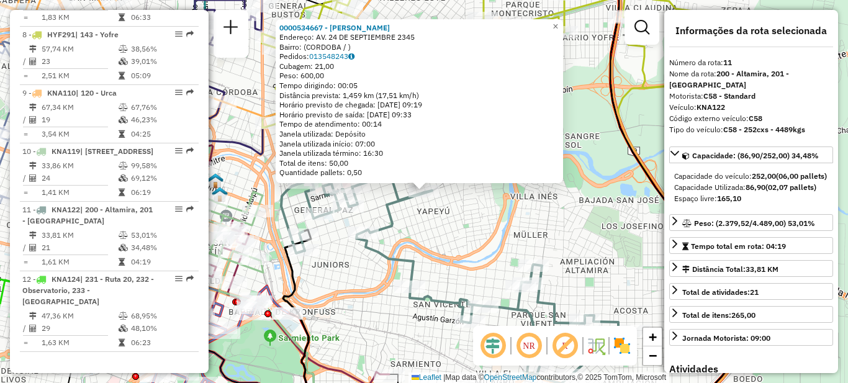
click at [453, 229] on div "0000534667 - Ramello Abel Emanuel Endereço: AV. 24 DE SEPTIEMBRE 2345 Bairro: (…" at bounding box center [424, 191] width 848 height 383
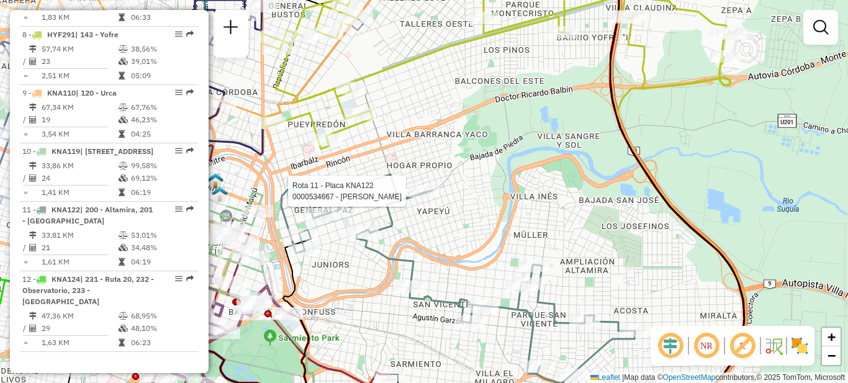
select select "**********"
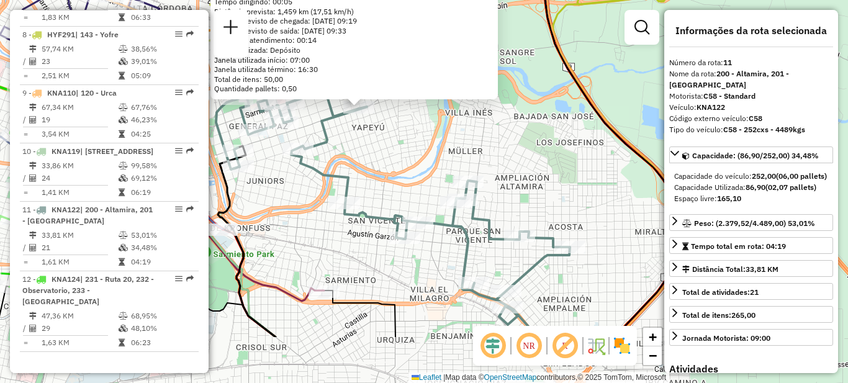
drag, startPoint x: 481, startPoint y: 251, endPoint x: 416, endPoint y: 167, distance: 106.2
click at [416, 167] on div "0000534667 - Ramello Abel Emanuel Endereço: AV. 24 DE SEPTIEMBRE 2345 Bairro: (…" at bounding box center [424, 191] width 848 height 383
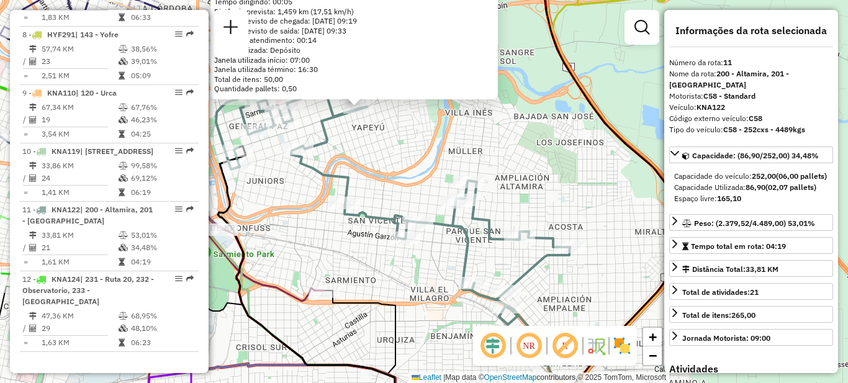
click at [371, 243] on div "0000534667 - Ramello Abel Emanuel Endereço: AV. 24 DE SEPTIEMBRE 2345 Bairro: (…" at bounding box center [424, 191] width 848 height 383
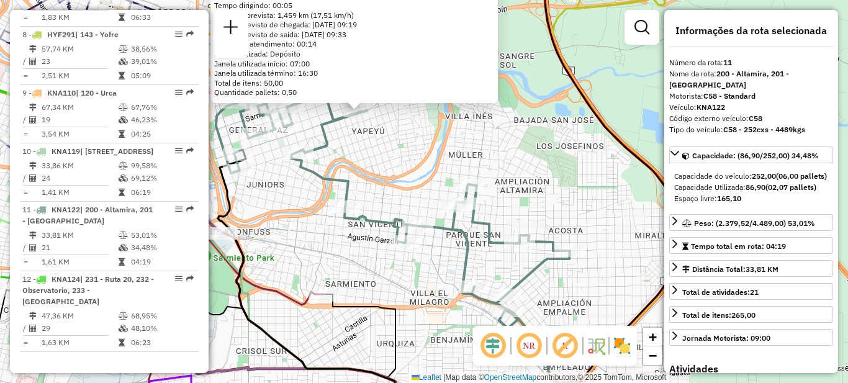
click at [361, 256] on div "0000534667 - Ramello Abel Emanuel Endereço: AV. 24 DE SEPTIEMBRE 2345 Bairro: (…" at bounding box center [424, 191] width 848 height 383
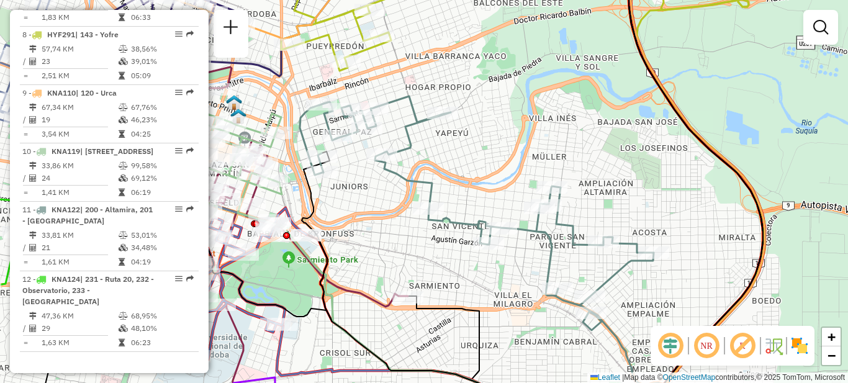
drag, startPoint x: 342, startPoint y: 259, endPoint x: 425, endPoint y: 261, distance: 83.9
click at [425, 261] on div "Janela de atendimento Grade de atendimento Capacidade Transportadoras Veículos …" at bounding box center [424, 191] width 848 height 383
select select "**********"
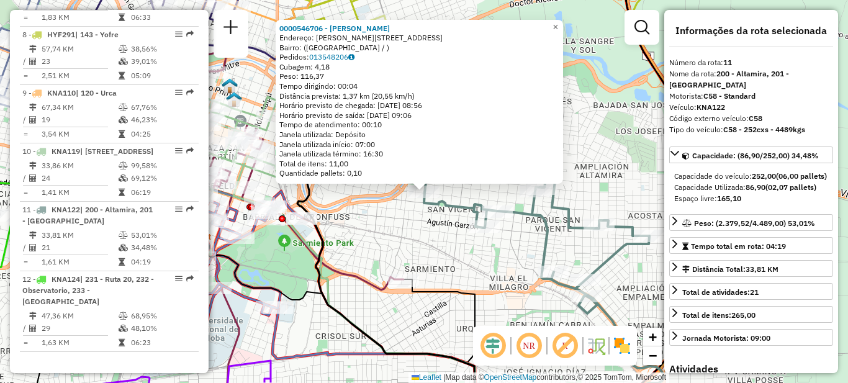
click at [409, 223] on div "0000546706 - Pedraza Cristina Endereço: BERNARDO DE IRIGOYEN 1192 Bairro: (SAN …" at bounding box center [424, 191] width 848 height 383
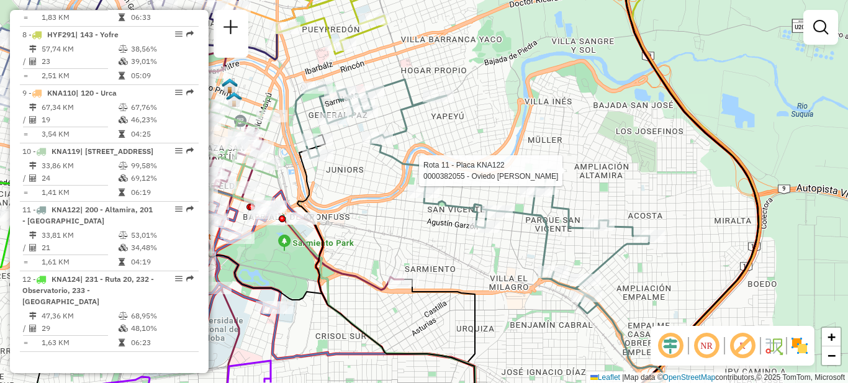
select select "**********"
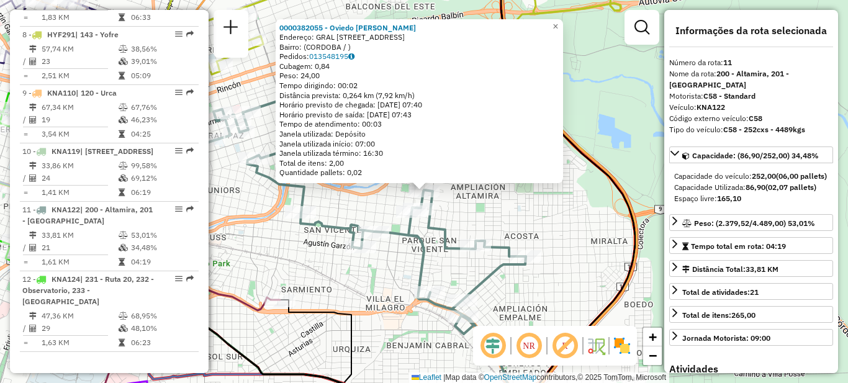
click at [355, 271] on div "0000382055 - Oviedo Ivana Teresa Endereço: GRAL PEDERNERA 819 Bairro: (CORDOBA …" at bounding box center [424, 191] width 848 height 383
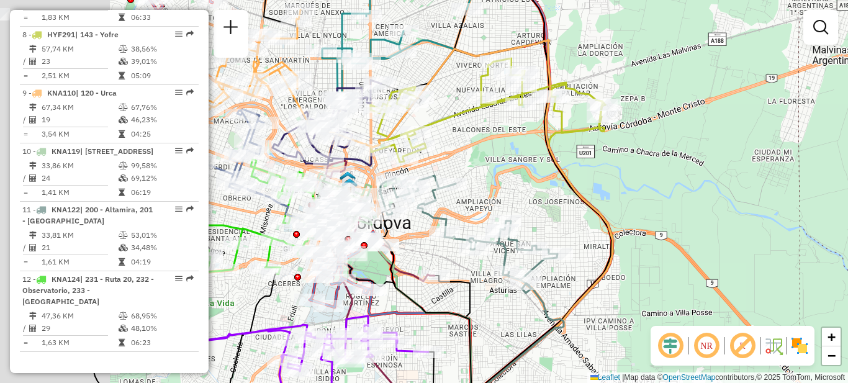
drag, startPoint x: 297, startPoint y: 258, endPoint x: 442, endPoint y: 243, distance: 144.8
click at [442, 243] on div "Rota 11 - Placa KNA122 0000546706 - Pedraza Cristina Janela de atendimento Grad…" at bounding box center [424, 191] width 848 height 383
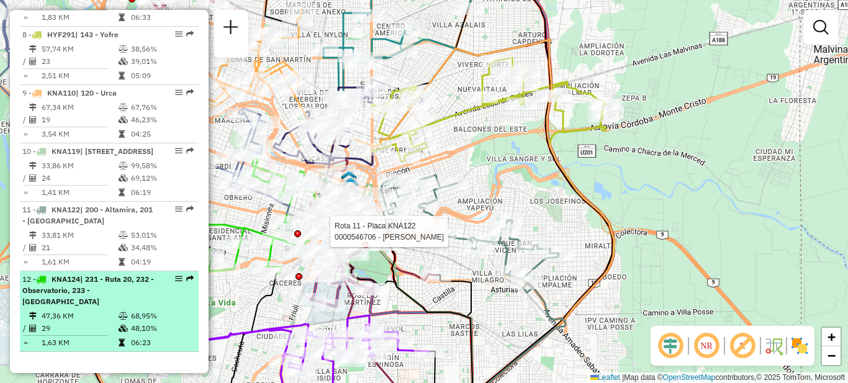
click at [97, 307] on li "12 - KNA124 | 231 - Ruta 20, 232 - Observatorio, 233 - Los Platanos 47,36 KM 68…" at bounding box center [109, 311] width 179 height 81
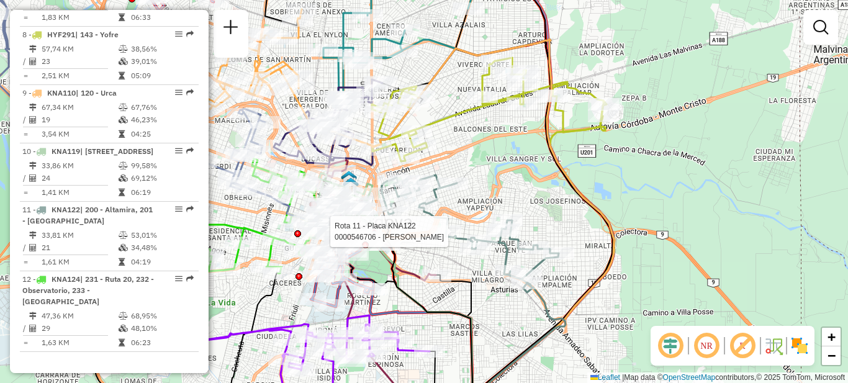
select select "**********"
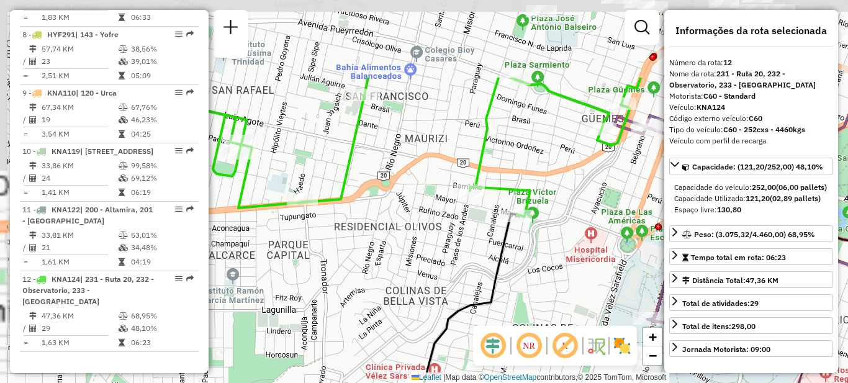
drag, startPoint x: 330, startPoint y: 192, endPoint x: 336, endPoint y: 309, distance: 117.5
click at [340, 309] on div "Rota 11 - Placa KNA122 0000546706 - Pedraza Cristina Janela de atendimento Grad…" at bounding box center [424, 191] width 848 height 383
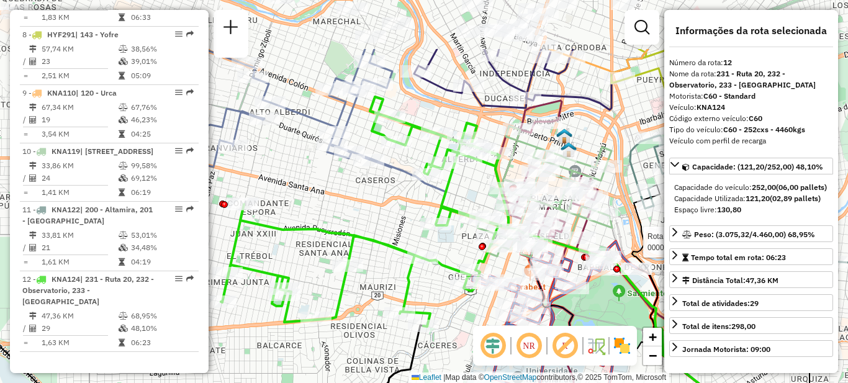
drag, startPoint x: 351, startPoint y: 247, endPoint x: 338, endPoint y: 288, distance: 43.6
click at [347, 334] on div "Rota 11 - Placa KNA122 0000546706 - Pedraza Cristina Janela de atendimento Grad…" at bounding box center [424, 191] width 848 height 383
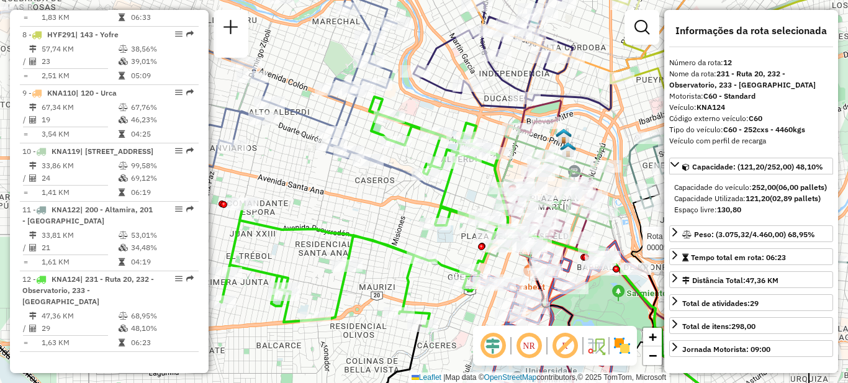
click at [374, 225] on div "Rota 11 - Placa KNA122 0000546706 - Pedraza Cristina Janela de atendimento Grad…" at bounding box center [424, 191] width 848 height 383
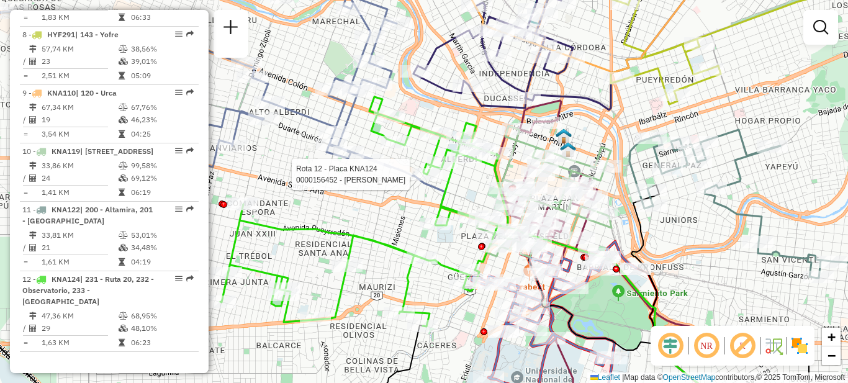
select select "**********"
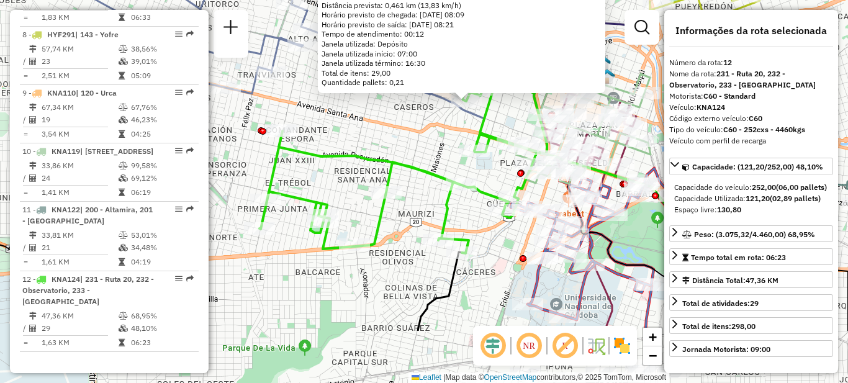
drag, startPoint x: 365, startPoint y: 323, endPoint x: 398, endPoint y: 243, distance: 86.0
click at [398, 243] on div "0000156452 - [PERSON_NAME]: CASEROS 1210 Bairro: (Cordoba / ) Pedidos: 01354813…" at bounding box center [424, 191] width 848 height 383
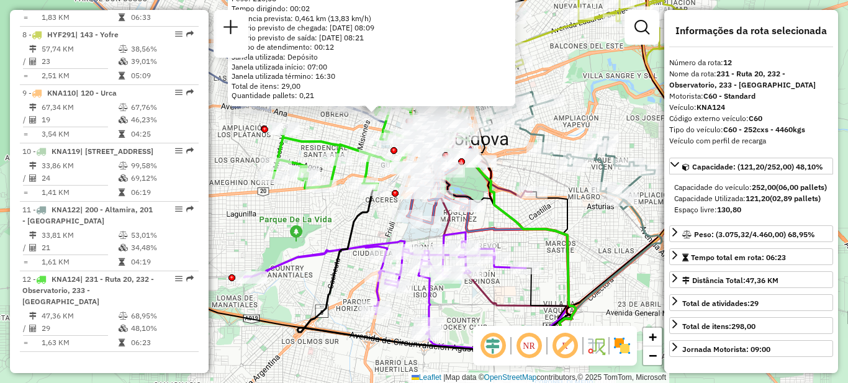
drag, startPoint x: 382, startPoint y: 271, endPoint x: 338, endPoint y: 220, distance: 67.0
click at [338, 220] on div "0000156452 - [PERSON_NAME]: CASEROS 1210 Bairro: (Cordoba / ) Pedidos: 01354813…" at bounding box center [424, 191] width 848 height 383
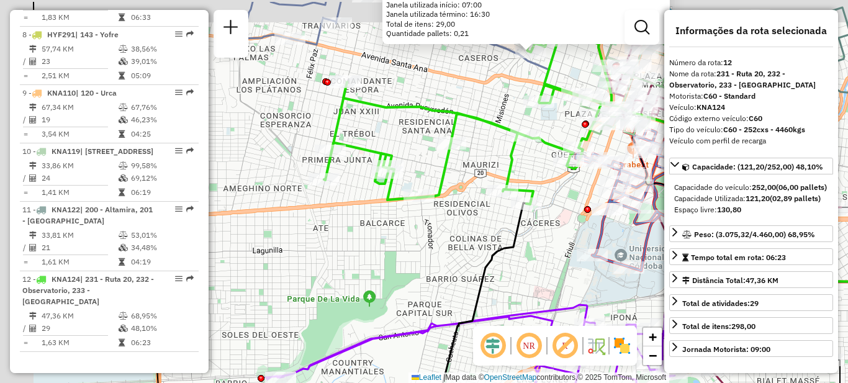
drag, startPoint x: 320, startPoint y: 219, endPoint x: 427, endPoint y: 263, distance: 115.8
click at [428, 263] on div "0000156452 - [PERSON_NAME]: CASEROS 1210 Bairro: (Cordoba / ) Pedidos: 01354813…" at bounding box center [424, 191] width 848 height 383
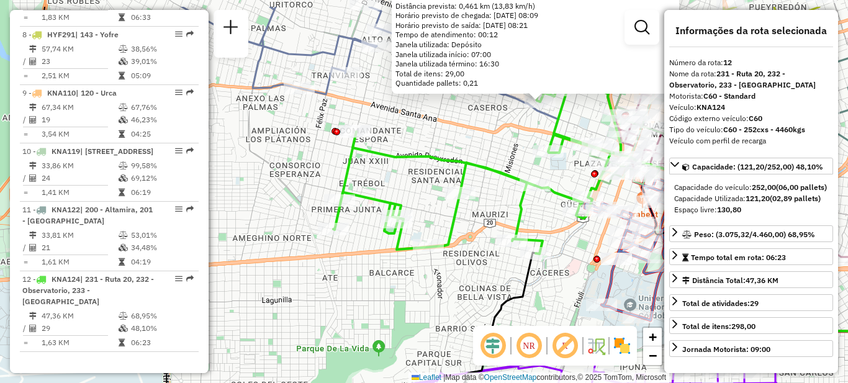
drag, startPoint x: 332, startPoint y: 241, endPoint x: 324, endPoint y: 283, distance: 42.4
click at [330, 285] on div "0000156452 - [PERSON_NAME]: CASEROS 1210 Bairro: (Cordoba / ) Pedidos: 01354813…" at bounding box center [424, 191] width 848 height 383
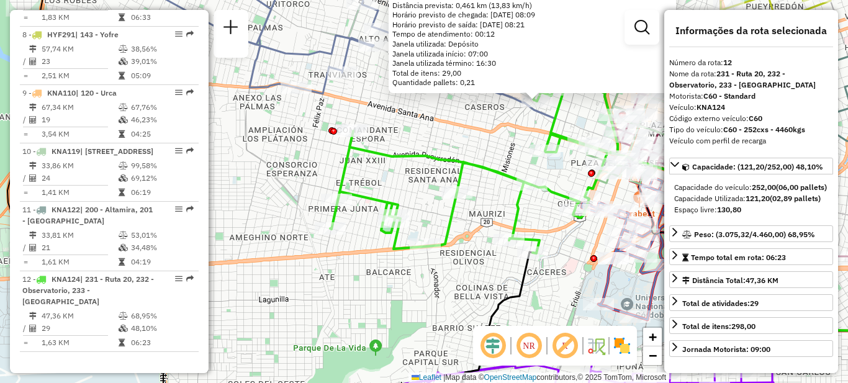
click at [373, 302] on div "0000156452 - [PERSON_NAME]: CASEROS 1210 Bairro: (Cordoba / ) Pedidos: 01354813…" at bounding box center [424, 191] width 848 height 383
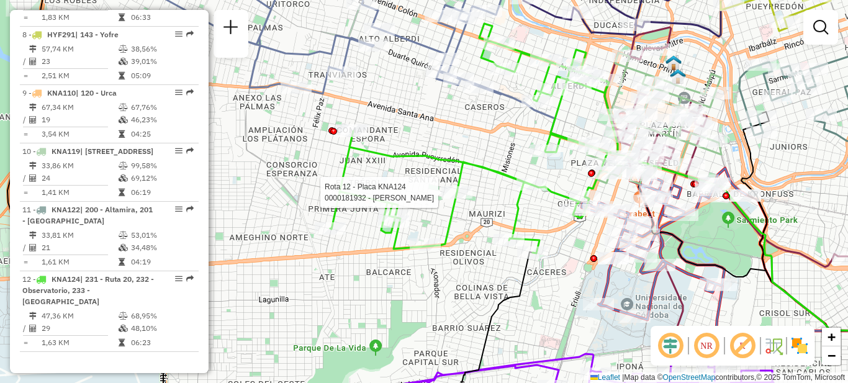
select select "**********"
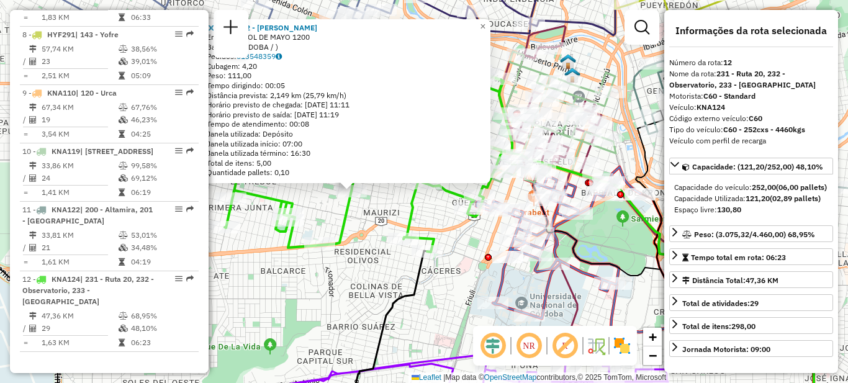
drag, startPoint x: 447, startPoint y: 296, endPoint x: 373, endPoint y: 293, distance: 73.9
click at [374, 294] on div "0000181932 - Guzman Claudia Maria Endereço: SOL DE MAYO 1200 Bairro: (CORDOBA /…" at bounding box center [424, 191] width 848 height 383
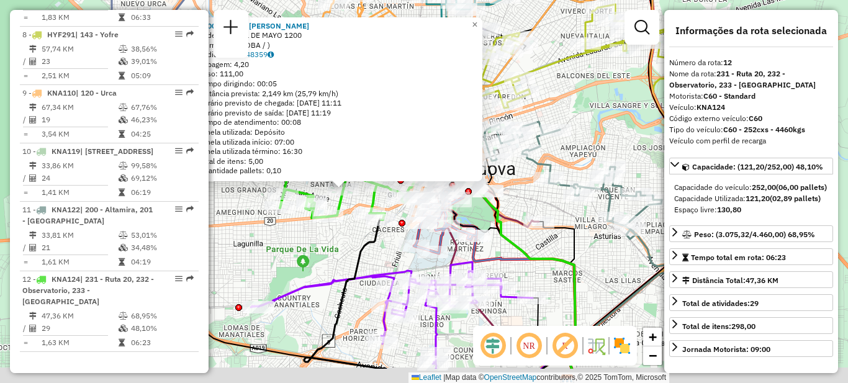
drag, startPoint x: 390, startPoint y: 304, endPoint x: 370, endPoint y: 247, distance: 60.5
click at [370, 247] on div "0000181932 - Guzman Claudia Maria Endereço: SOL DE MAYO 1200 Bairro: (CORDOBA /…" at bounding box center [424, 191] width 848 height 383
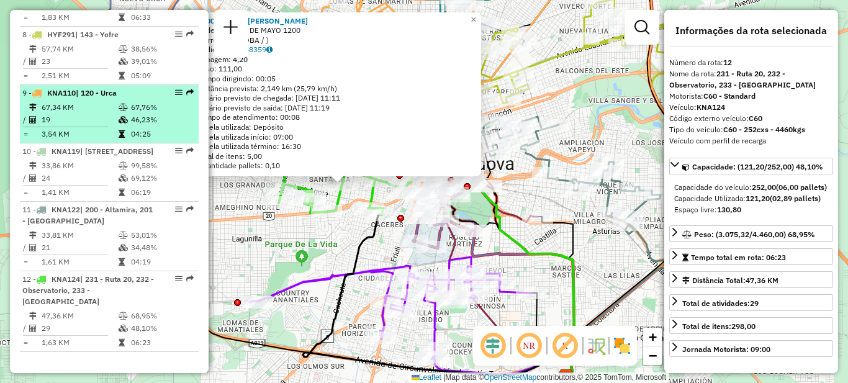
click at [89, 114] on td "19" at bounding box center [79, 120] width 77 height 12
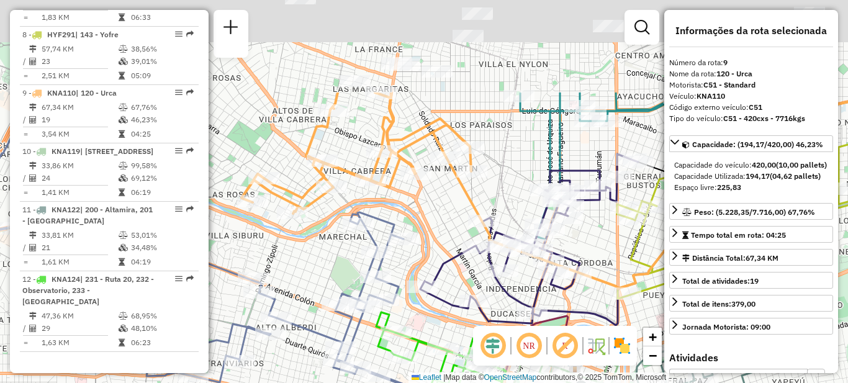
drag, startPoint x: 340, startPoint y: 129, endPoint x: 311, endPoint y: 265, distance: 139.0
click at [311, 265] on div "Janela de atendimento Grade de atendimento Capacidade Transportadoras Veículos …" at bounding box center [424, 191] width 848 height 383
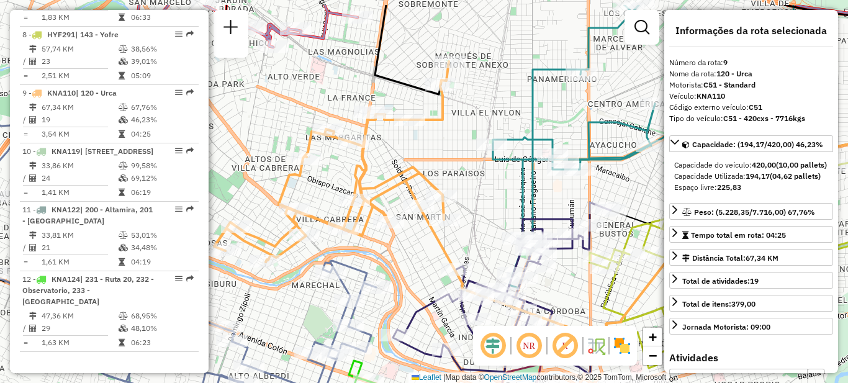
drag, startPoint x: 512, startPoint y: 158, endPoint x: 486, endPoint y: 202, distance: 51.0
click at [486, 202] on div "Janela de atendimento Grade de atendimento Capacidade Transportadoras Veículos …" at bounding box center [424, 191] width 848 height 383
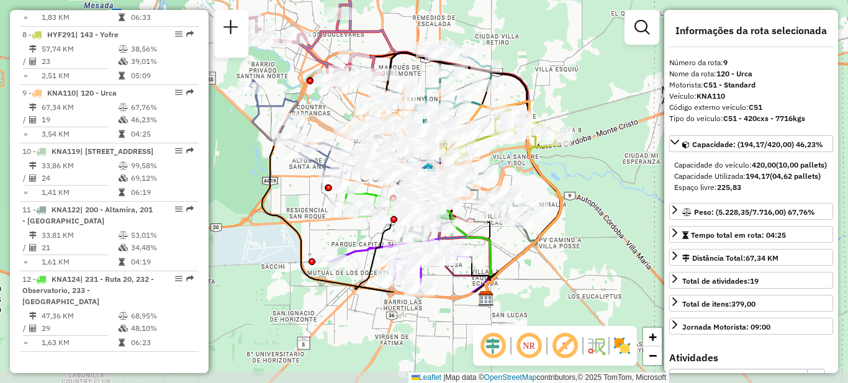
drag, startPoint x: 397, startPoint y: 316, endPoint x: 373, endPoint y: 188, distance: 130.7
click at [373, 188] on icon at bounding box center [379, 189] width 72 height 57
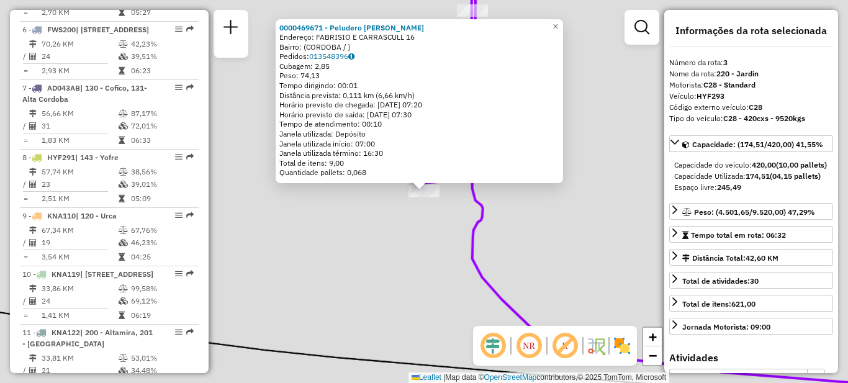
scroll to position [570, 0]
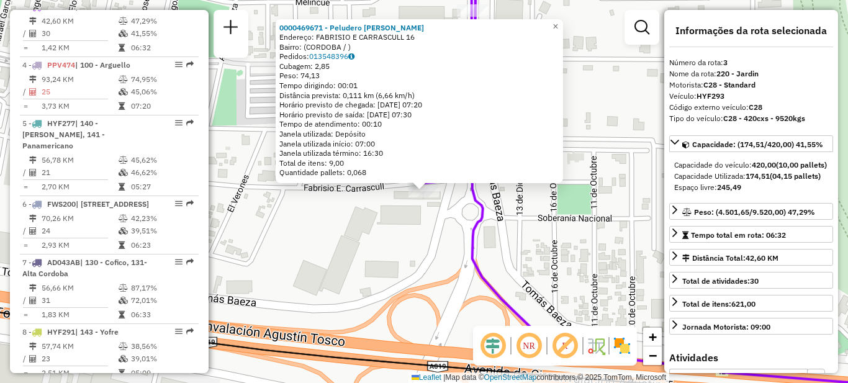
click at [408, 244] on div "0000469671 - Peludero Matias Eduardo Endereço: FABRISIO E CARRASCULL 16 Bairro:…" at bounding box center [424, 191] width 848 height 383
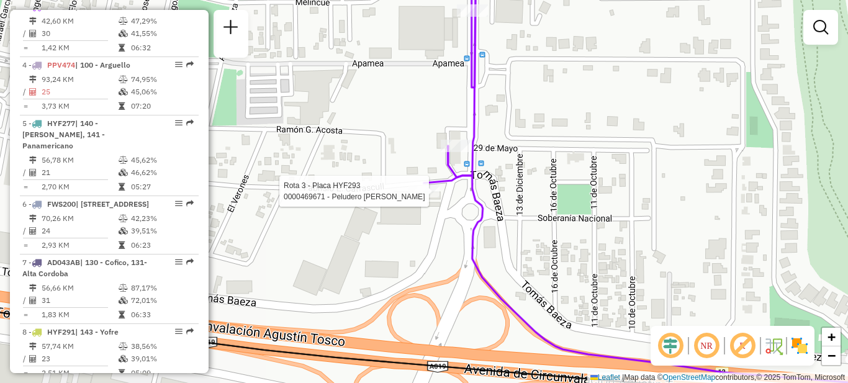
select select "**********"
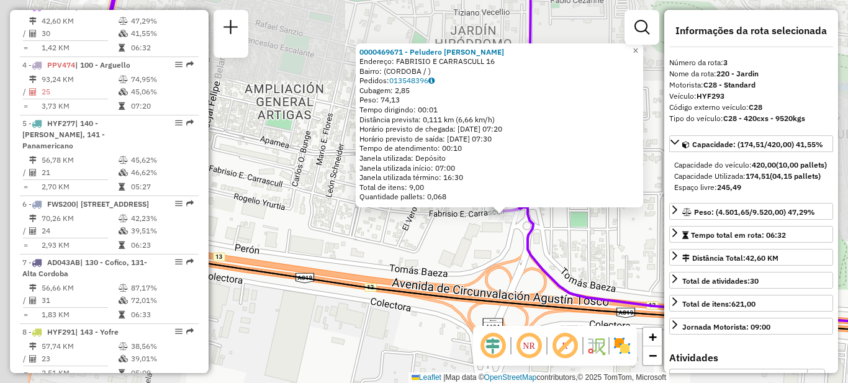
drag, startPoint x: 383, startPoint y: 250, endPoint x: 453, endPoint y: 247, distance: 70.2
click at [468, 247] on div "0000469671 - Peludero Matias Eduardo Endereço: FABRISIO E CARRASCULL 16 Bairro:…" at bounding box center [424, 191] width 848 height 383
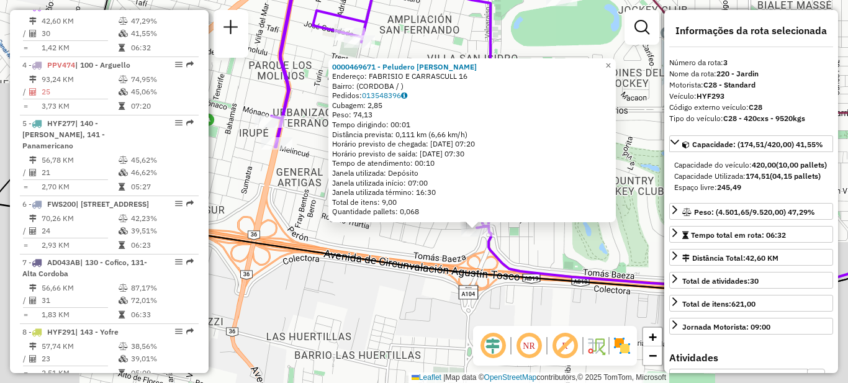
click at [558, 238] on div "0000469671 - Peludero Matias Eduardo Endereço: FABRISIO E CARRASCULL 16 Bairro:…" at bounding box center [424, 191] width 848 height 383
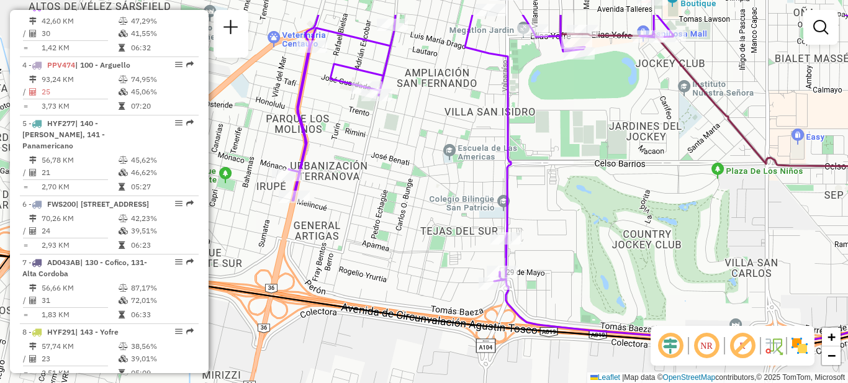
drag, startPoint x: 540, startPoint y: 161, endPoint x: 570, endPoint y: 284, distance: 126.5
click at [596, 313] on div "Janela de atendimento Grade de atendimento Capacidade Transportadoras Veículos …" at bounding box center [424, 191] width 848 height 383
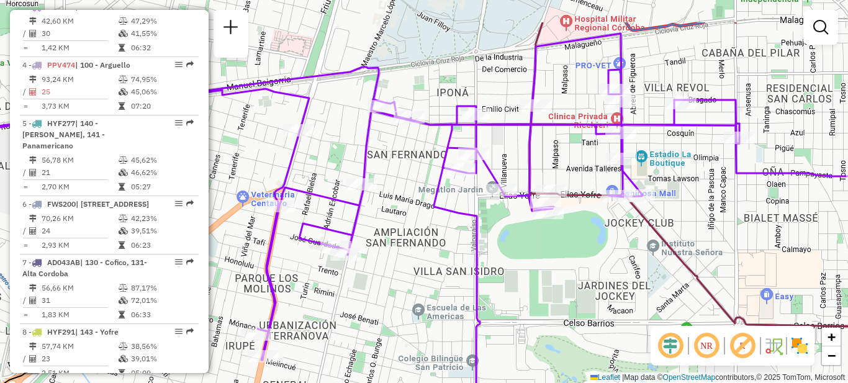
drag, startPoint x: 428, startPoint y: 273, endPoint x: 413, endPoint y: 281, distance: 17.0
click at [413, 281] on div "Janela de atendimento Grade de atendimento Capacidade Transportadoras Veículos …" at bounding box center [424, 191] width 848 height 383
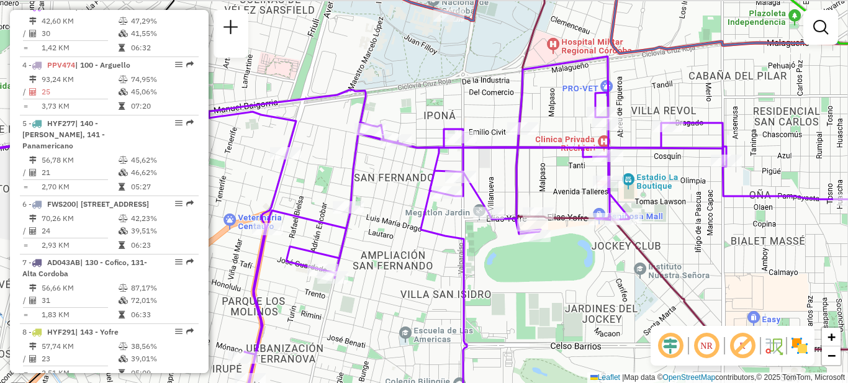
drag, startPoint x: 596, startPoint y: 275, endPoint x: 542, endPoint y: 317, distance: 68.1
click at [543, 322] on div "Janela de atendimento Grade de atendimento Capacidade Transportadoras Veículos …" at bounding box center [424, 191] width 848 height 383
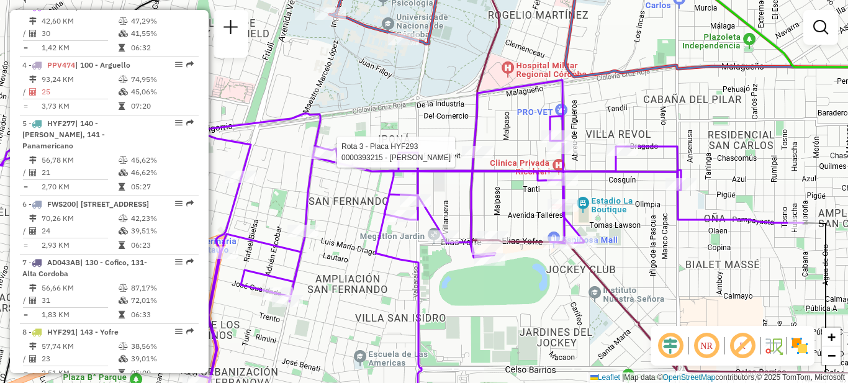
select select "**********"
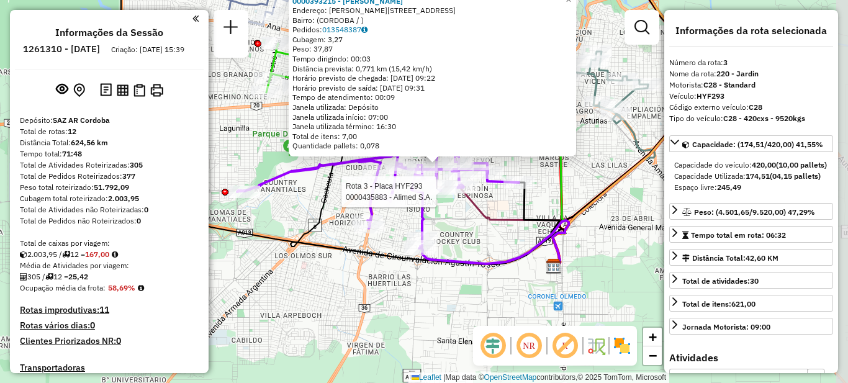
select select "**********"
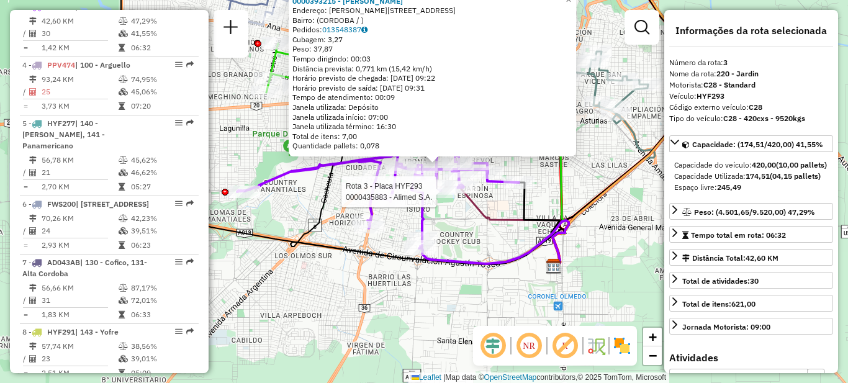
click at [309, 210] on div "Rota 3 - Placa HYF293 0000435883 - Alimed S.A. Rota 3 - Placa HYF293 0000426359…" at bounding box center [424, 191] width 848 height 383
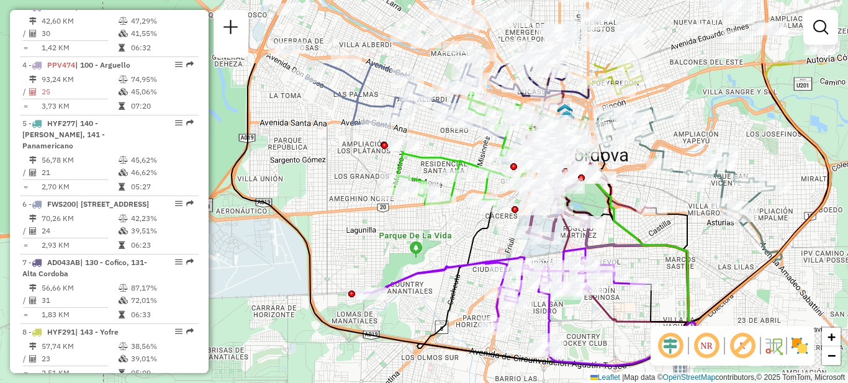
drag, startPoint x: 294, startPoint y: 180, endPoint x: 393, endPoint y: 266, distance: 131.6
click at [404, 278] on icon at bounding box center [505, 299] width 282 height 102
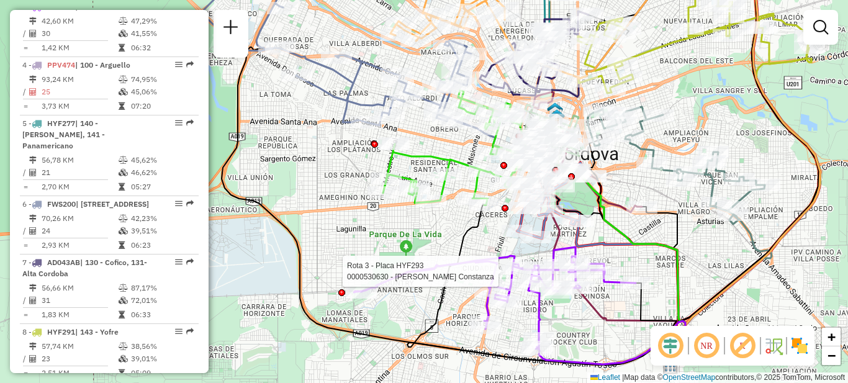
select select "**********"
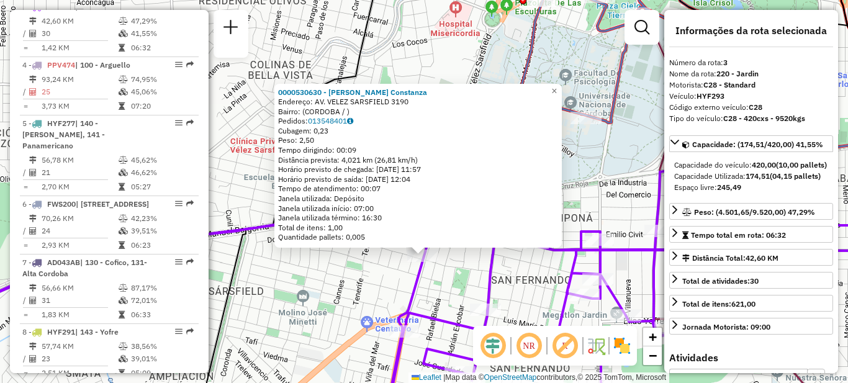
click at [366, 283] on div "0000530630 - [PERSON_NAME] [PERSON_NAME]: AV. [PERSON_NAME] 3190 Bairro: (CORDO…" at bounding box center [424, 191] width 848 height 383
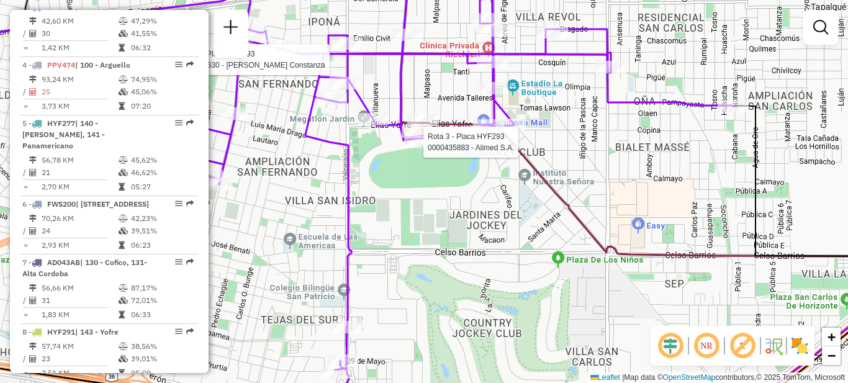
select select "**********"
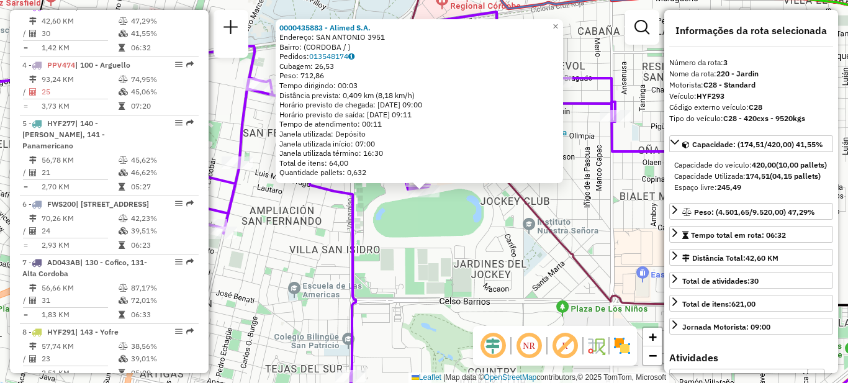
click at [423, 288] on div "0000435883 - Alimed S.A. Endereço: SAN ANTONIO 3951 Bairro: (CORDOBA / ) Pedido…" at bounding box center [424, 191] width 848 height 383
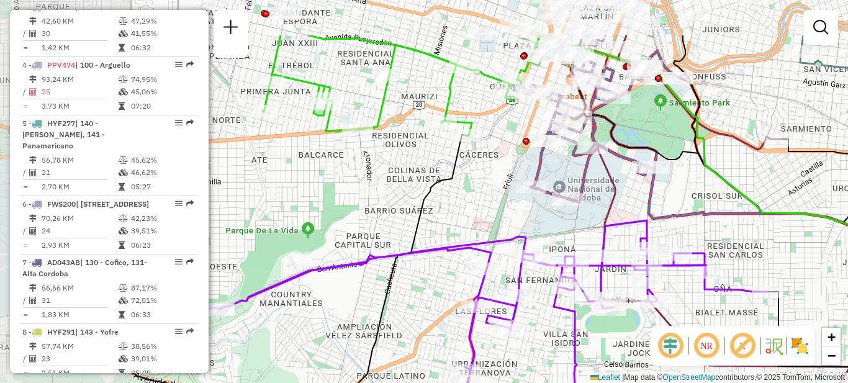
drag, startPoint x: 426, startPoint y: 281, endPoint x: 533, endPoint y: 298, distance: 108.7
click at [593, 358] on div "Janela de atendimento Grade de atendimento Capacidade Transportadoras Veículos …" at bounding box center [424, 191] width 848 height 383
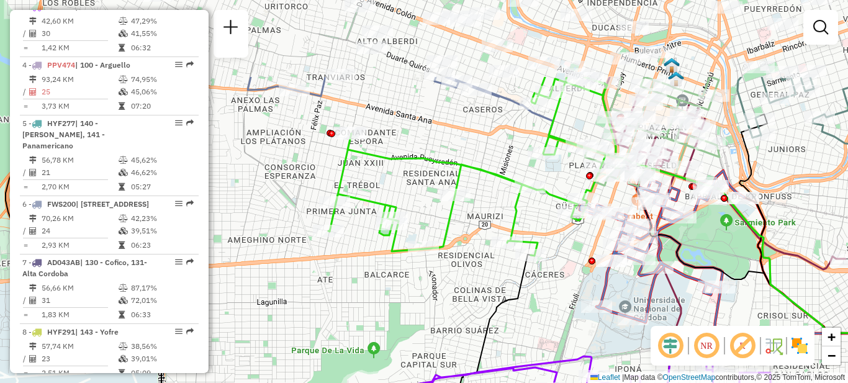
drag, startPoint x: 427, startPoint y: 206, endPoint x: 477, endPoint y: 294, distance: 101.2
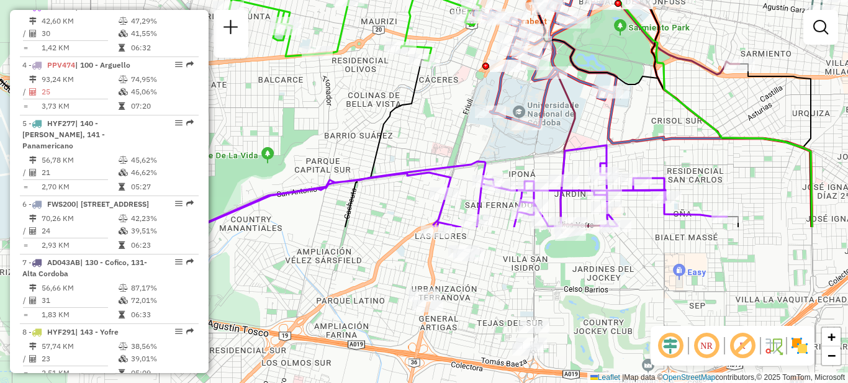
drag, startPoint x: 486, startPoint y: 302, endPoint x: 424, endPoint y: 101, distance: 209.8
click at [381, 84] on div "Janela de atendimento Grade de atendimento Capacidade Transportadoras Veículos …" at bounding box center [424, 191] width 848 height 383
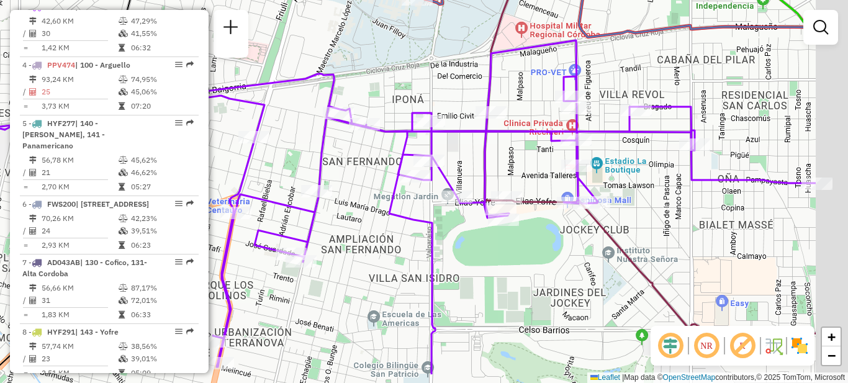
drag, startPoint x: 672, startPoint y: 215, endPoint x: 547, endPoint y: 167, distance: 133.7
click at [561, 168] on div at bounding box center [576, 166] width 31 height 12
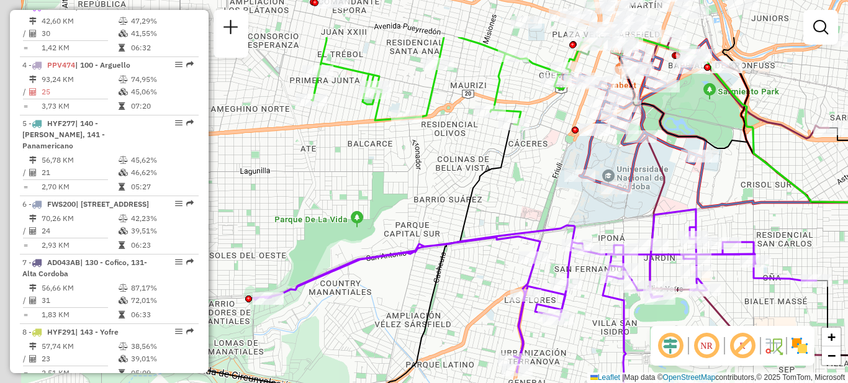
drag, startPoint x: 571, startPoint y: 247, endPoint x: 690, endPoint y: 338, distance: 149.7
click at [690, 338] on hb-router-mapa "Informações da Sessão 1261310 - [DATE] Criação: [DATE] 15:39 Depósito: SAZ AR C…" at bounding box center [424, 191] width 848 height 383
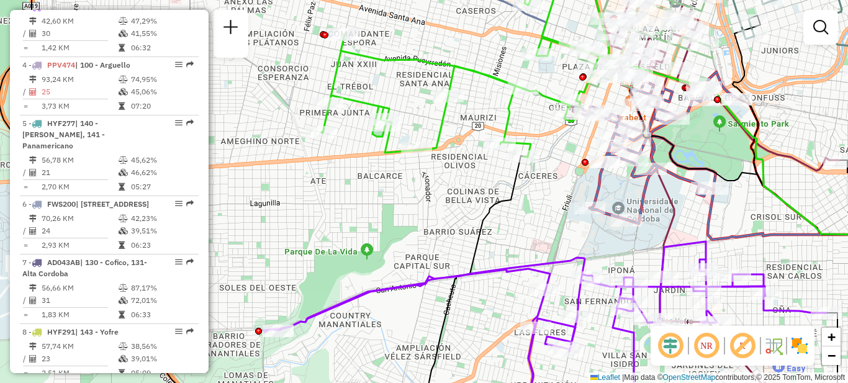
drag, startPoint x: 519, startPoint y: 214, endPoint x: 498, endPoint y: 219, distance: 21.7
click at [499, 219] on div "Janela de atendimento Grade de atendimento Capacidade Transportadoras Veículos …" at bounding box center [424, 191] width 848 height 383
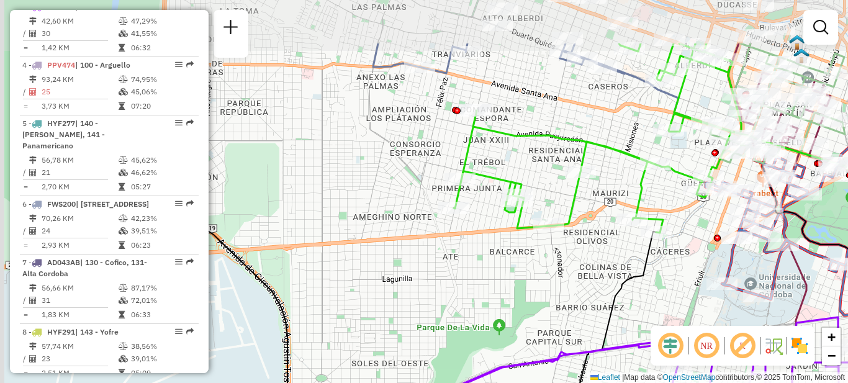
drag, startPoint x: 491, startPoint y: 220, endPoint x: 617, endPoint y: 303, distance: 150.5
click at [628, 304] on div "Janela de atendimento Grade de atendimento Capacidade Transportadoras Veículos …" at bounding box center [424, 191] width 848 height 383
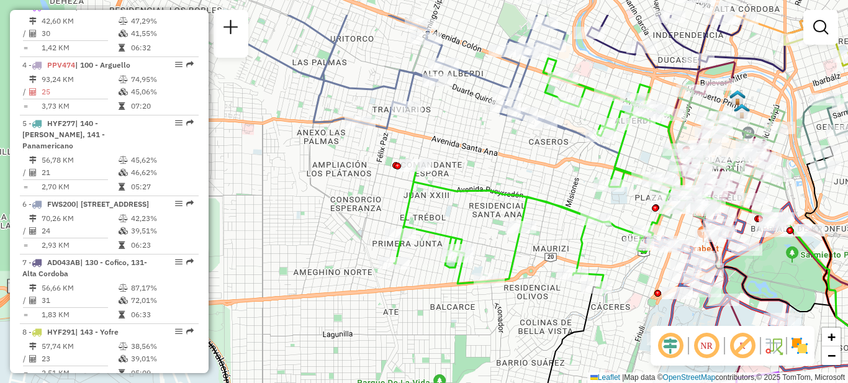
drag, startPoint x: 553, startPoint y: 279, endPoint x: 497, endPoint y: 326, distance: 73.2
click at [498, 329] on div "Janela de atendimento Grade de atendimento Capacidade Transportadoras Veículos …" at bounding box center [424, 191] width 848 height 383
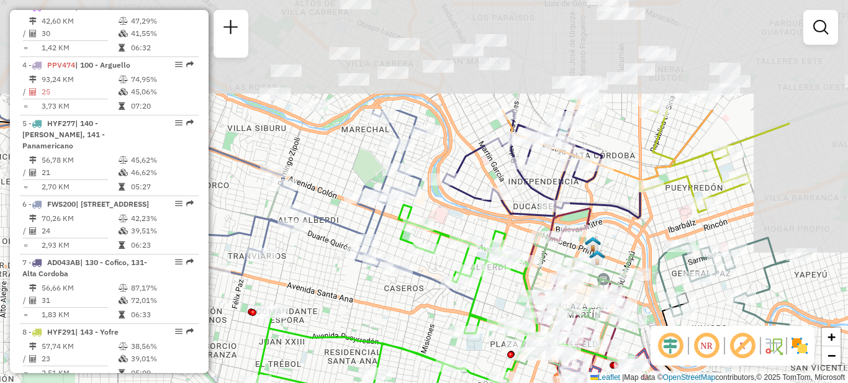
drag, startPoint x: 510, startPoint y: 200, endPoint x: 363, endPoint y: 363, distance: 219.9
click at [363, 362] on icon at bounding box center [394, 320] width 288 height 230
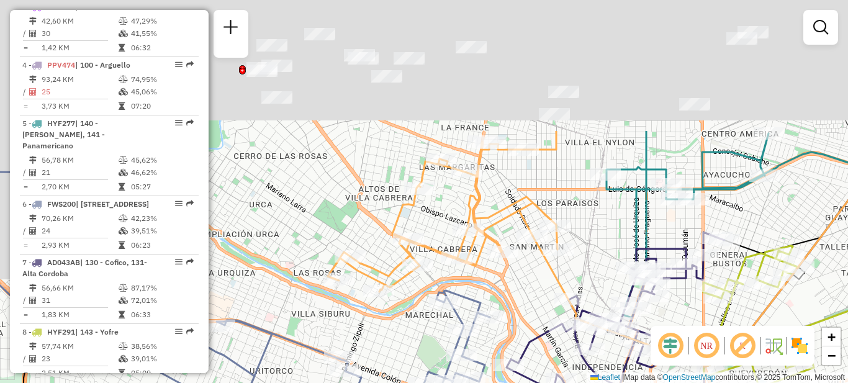
click at [432, 383] on html "Aguarde... Pop-up bloqueado! Seu navegador bloqueou automáticamente a abertura …" at bounding box center [424, 191] width 848 height 383
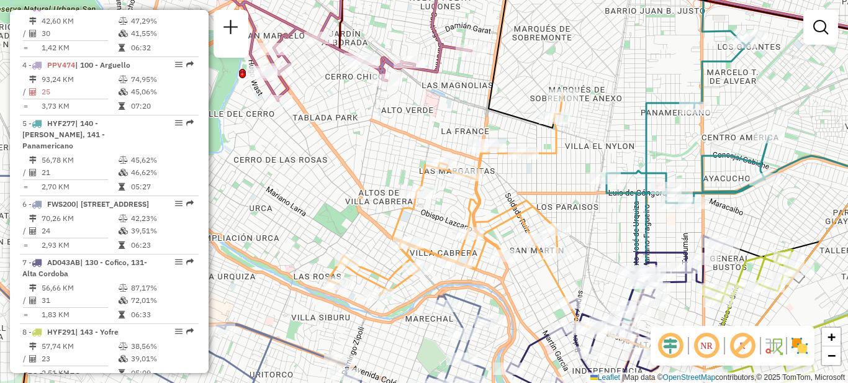
click at [455, 207] on div "Janela de atendimento Grade de atendimento Capacidade Transportadoras Veículos …" at bounding box center [424, 191] width 848 height 383
select select "**********"
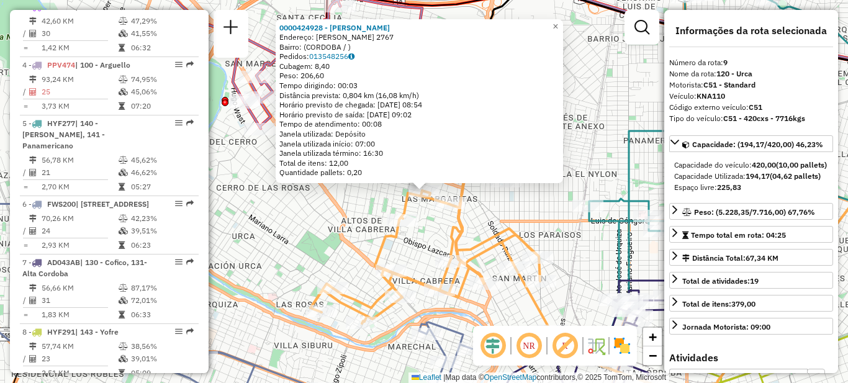
scroll to position [890, 0]
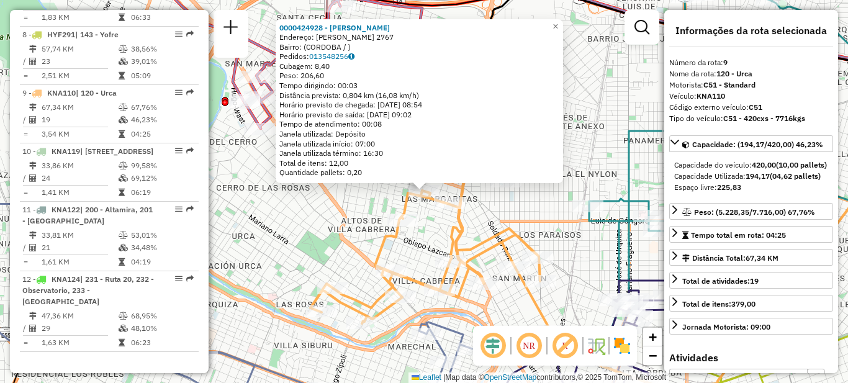
click at [449, 222] on icon at bounding box center [428, 223] width 235 height 201
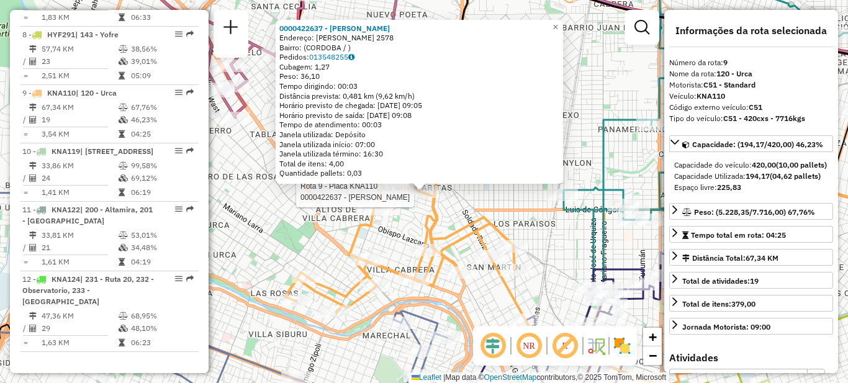
click at [491, 214] on div "Rota 9 - Placa KNA110 0000422637 - [PERSON_NAME] 9 - Placa KNA110 0000427027 - …" at bounding box center [424, 191] width 848 height 383
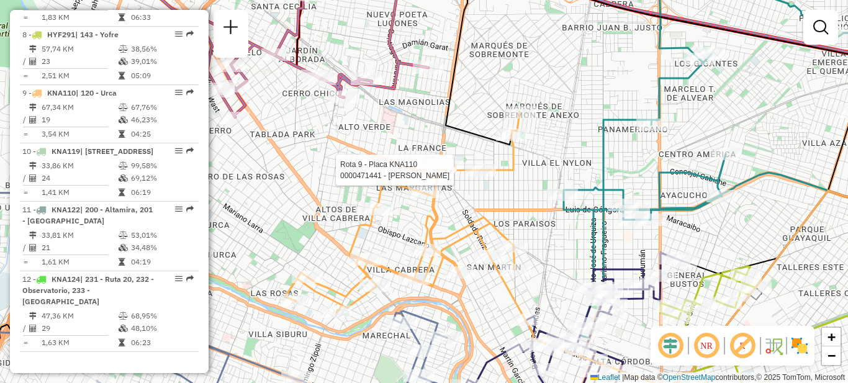
select select "**********"
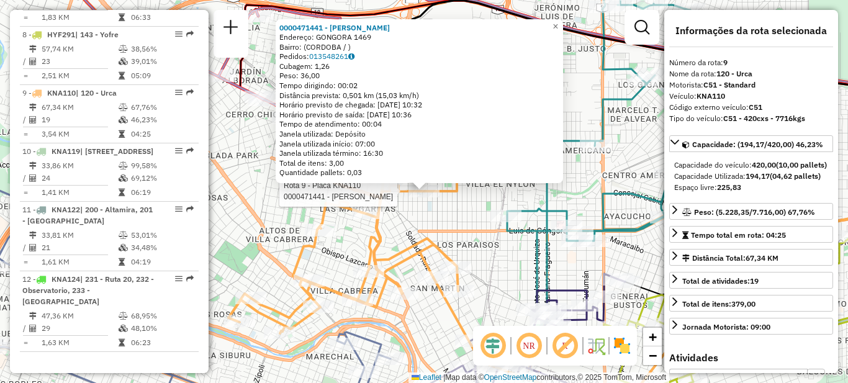
click at [442, 232] on div "Rota 9 - Placa KNA110 0000471441 - [PERSON_NAME] Celeste 0000471441 - [PERSON_N…" at bounding box center [424, 191] width 848 height 383
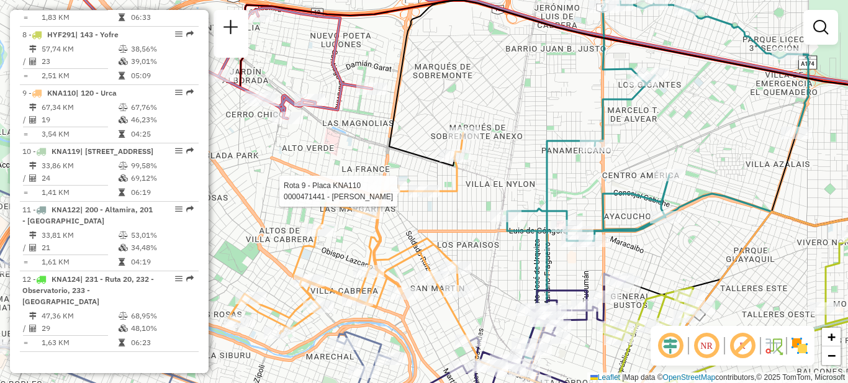
select select "**********"
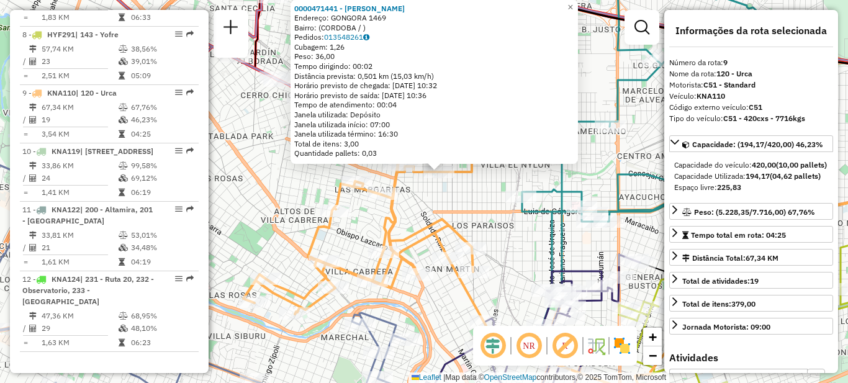
drag, startPoint x: 473, startPoint y: 274, endPoint x: 485, endPoint y: 256, distance: 21.9
click at [485, 256] on div "0000471441 - [PERSON_NAME]: GONGORA 1469 Bairro: ([GEOGRAPHIC_DATA] / ) Pedidos…" at bounding box center [424, 191] width 848 height 383
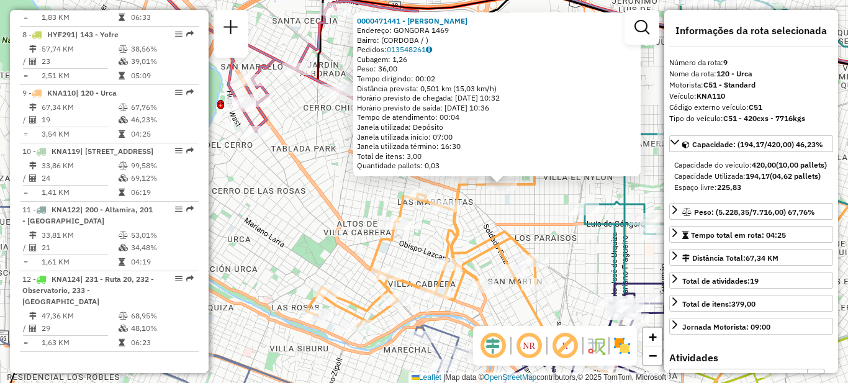
drag, startPoint x: 399, startPoint y: 287, endPoint x: 464, endPoint y: 298, distance: 66.2
click at [464, 298] on div "0000471441 - [PERSON_NAME]: GONGORA 1469 Bairro: ([GEOGRAPHIC_DATA] / ) Pedidos…" at bounding box center [424, 191] width 848 height 383
click at [324, 215] on div "0000471441 - [PERSON_NAME]: GONGORA 1469 Bairro: ([GEOGRAPHIC_DATA] / ) Pedidos…" at bounding box center [424, 191] width 848 height 383
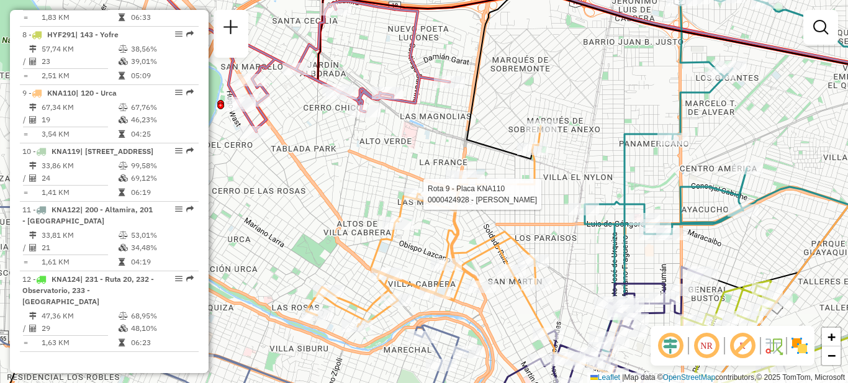
select select "**********"
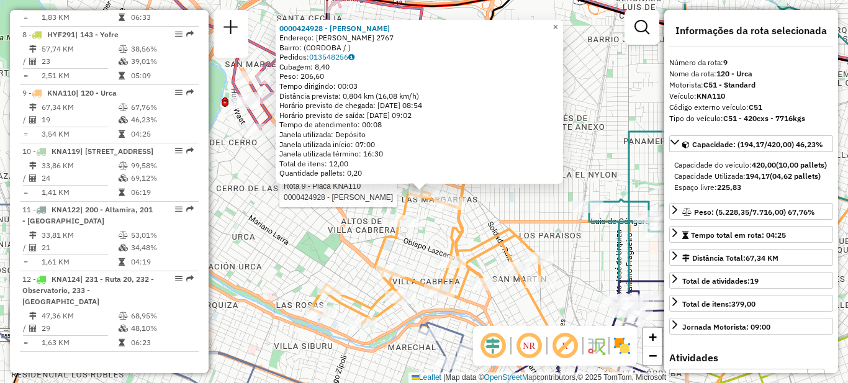
click at [260, 232] on div "Rota 9 - Placa KNA110 0000424928 - Sequeira Nahuel German 0000424928 - Sequeira…" at bounding box center [424, 191] width 848 height 383
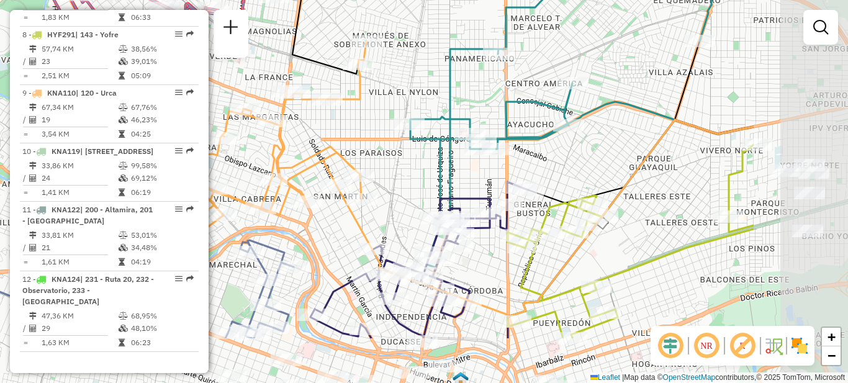
drag, startPoint x: 644, startPoint y: 277, endPoint x: 473, endPoint y: 197, distance: 188.6
click at [473, 197] on icon at bounding box center [420, 260] width 218 height 156
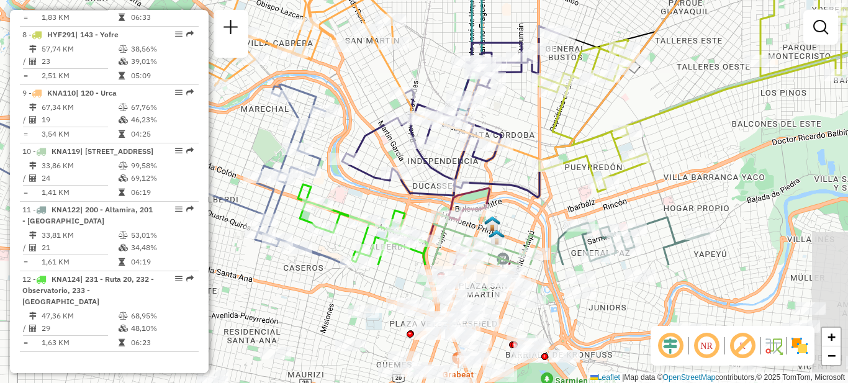
drag, startPoint x: 353, startPoint y: 301, endPoint x: 384, endPoint y: 142, distance: 162.7
click at [384, 142] on div "Janela de atendimento Grade de atendimento Capacidade Transportadoras Veículos …" at bounding box center [424, 191] width 848 height 383
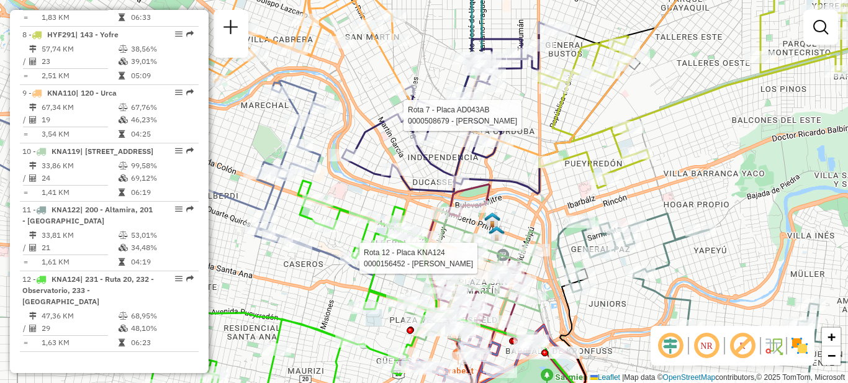
select select "**********"
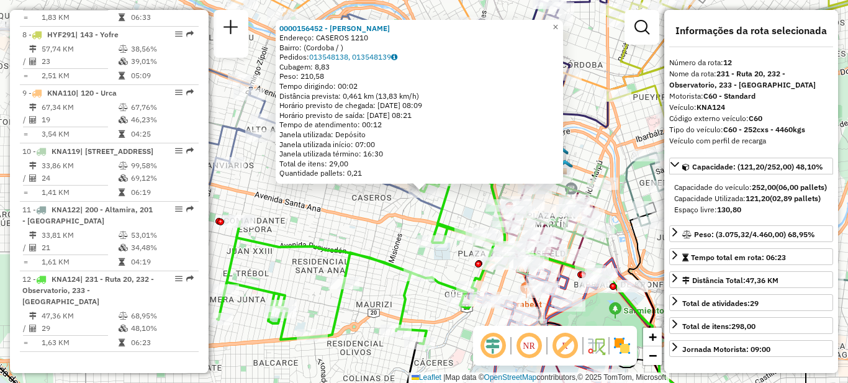
click at [368, 288] on div "Rota 12 - Placa KNA124 0000181932 - Guzman [PERSON_NAME] 0000156452 - MARTINEZ …" at bounding box center [424, 191] width 848 height 383
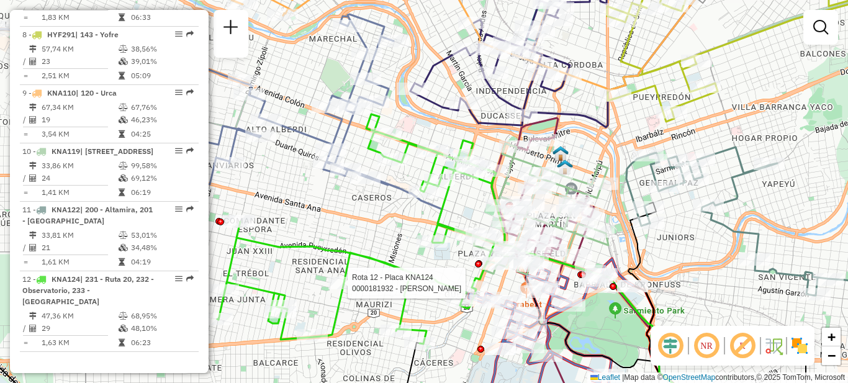
select select "**********"
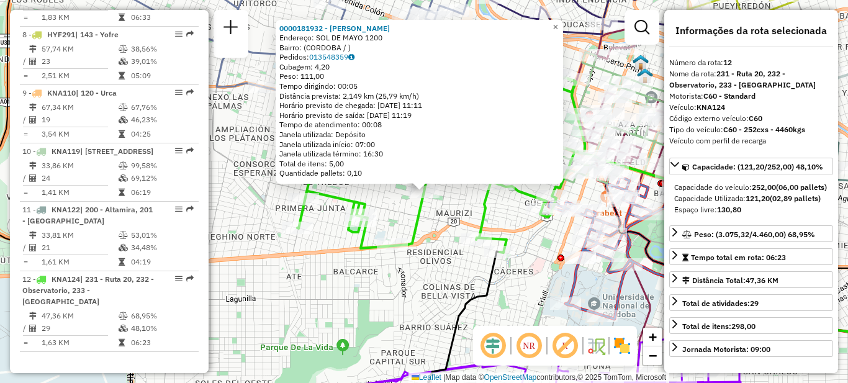
click at [432, 286] on div "Rota 12 - Placa KNA124 0000181932 - Guzman [PERSON_NAME] 0000181932 - Guzman [P…" at bounding box center [424, 191] width 848 height 383
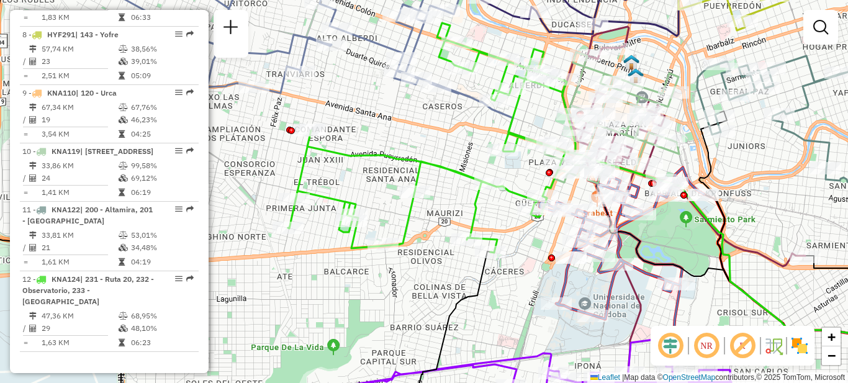
drag, startPoint x: 450, startPoint y: 204, endPoint x: 373, endPoint y: 249, distance: 89.6
click at [373, 249] on div "Janela de atendimento Grade de atendimento Capacidade Transportadoras Veículos …" at bounding box center [424, 191] width 848 height 383
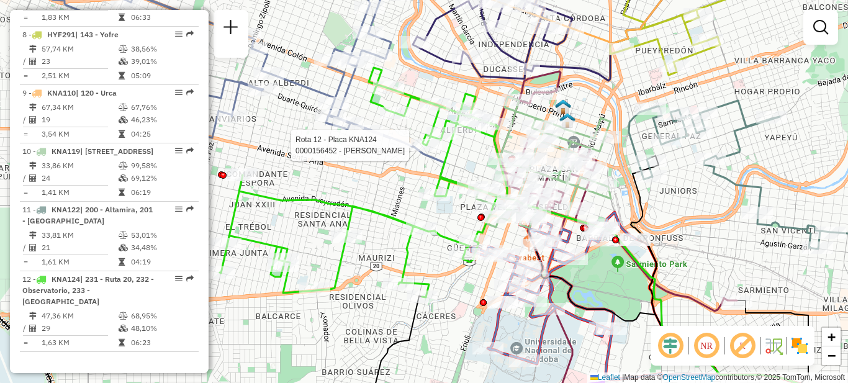
select select "**********"
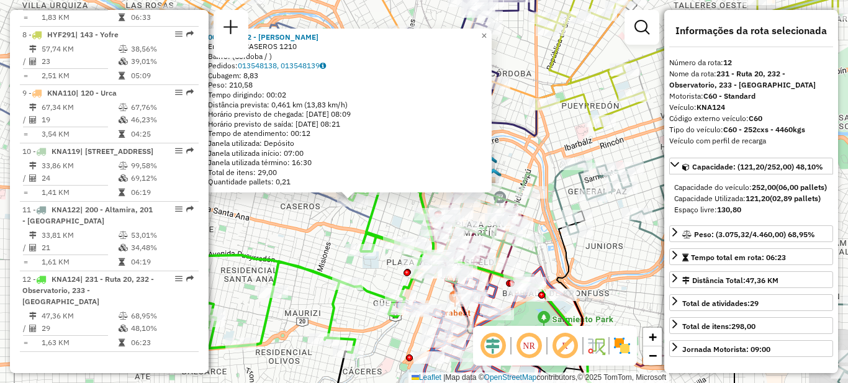
drag, startPoint x: 384, startPoint y: 242, endPoint x: 312, endPoint y: 252, distance: 72.0
click at [312, 252] on div "0000156452 - [PERSON_NAME]: CASEROS 1210 Bairro: (Cordoba / ) Pedidos: 01354813…" at bounding box center [424, 191] width 848 height 383
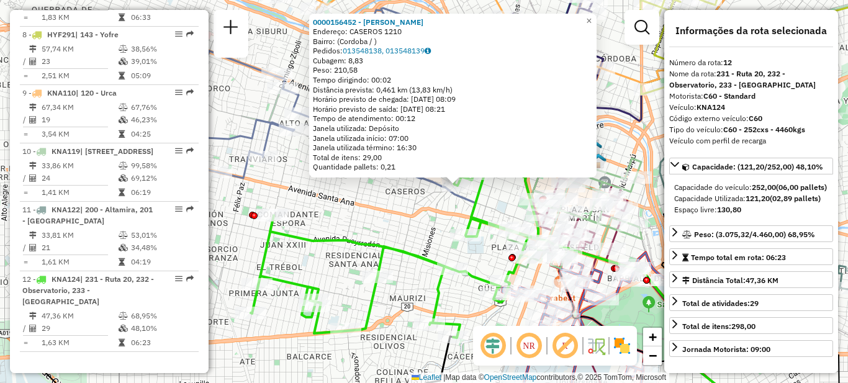
drag, startPoint x: 301, startPoint y: 250, endPoint x: 403, endPoint y: 235, distance: 103.5
click at [405, 235] on div "0000156452 - [PERSON_NAME]: CASEROS 1210 Bairro: (Cordoba / ) Pedidos: 01354813…" at bounding box center [424, 191] width 848 height 383
click at [392, 227] on div "0000156452 - [PERSON_NAME]: CASEROS 1210 Bairro: (Cordoba / ) Pedidos: 01354813…" at bounding box center [424, 191] width 848 height 383
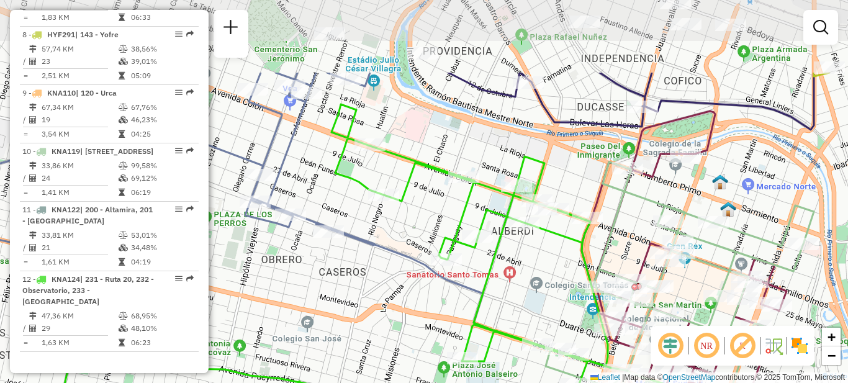
drag, startPoint x: 466, startPoint y: 178, endPoint x: 424, endPoint y: 289, distance: 118.9
click at [424, 289] on div "Janela de atendimento Grade de atendimento Capacidade Transportadoras Veículos …" at bounding box center [424, 191] width 848 height 383
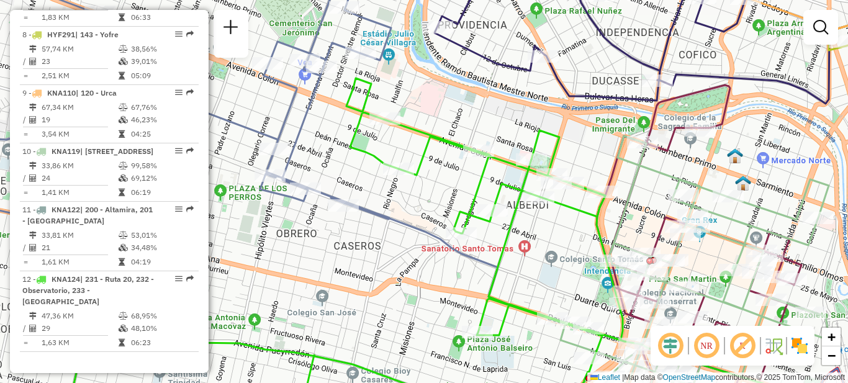
drag, startPoint x: 372, startPoint y: 310, endPoint x: 386, endPoint y: 284, distance: 28.9
click at [386, 284] on div "Janela de atendimento Grade de atendimento Capacidade Transportadoras Veículos …" at bounding box center [424, 191] width 848 height 383
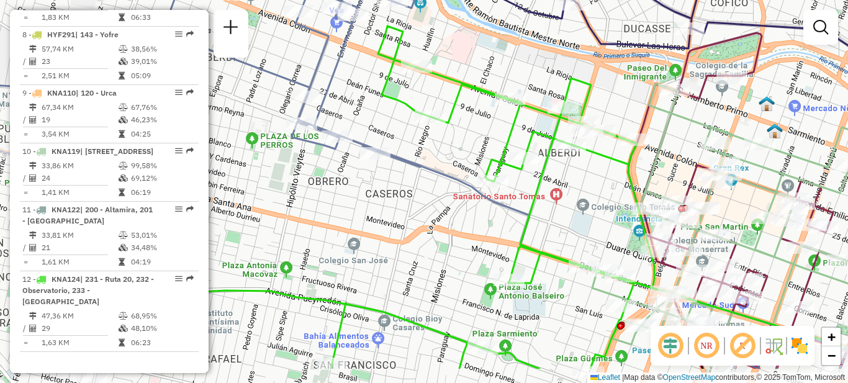
drag, startPoint x: 391, startPoint y: 312, endPoint x: 420, endPoint y: 261, distance: 58.5
click at [420, 261] on div "Janela de atendimento Grade de atendimento Capacidade Transportadoras Veículos …" at bounding box center [424, 191] width 848 height 383
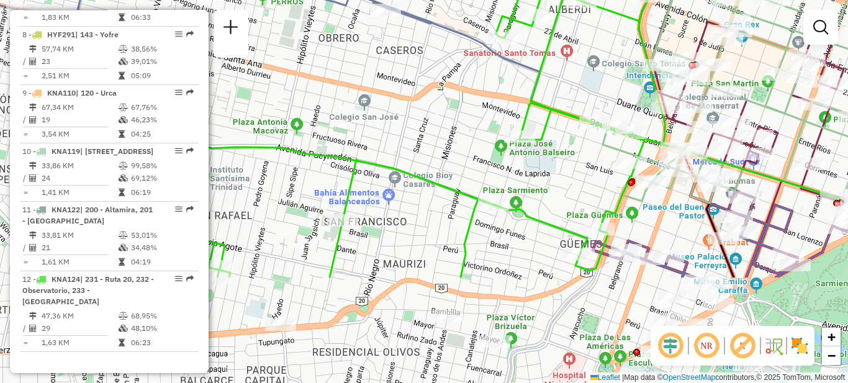
drag, startPoint x: 417, startPoint y: 275, endPoint x: 428, endPoint y: 132, distance: 143.8
click at [428, 132] on div "Janela de atendimento Grade de atendimento Capacidade Transportadoras Veículos …" at bounding box center [424, 191] width 848 height 383
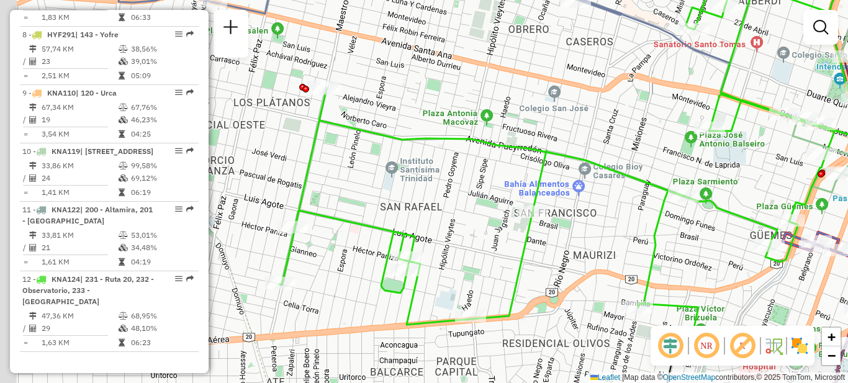
drag, startPoint x: 365, startPoint y: 164, endPoint x: 552, endPoint y: 155, distance: 187.7
click at [552, 155] on icon at bounding box center [567, 143] width 575 height 381
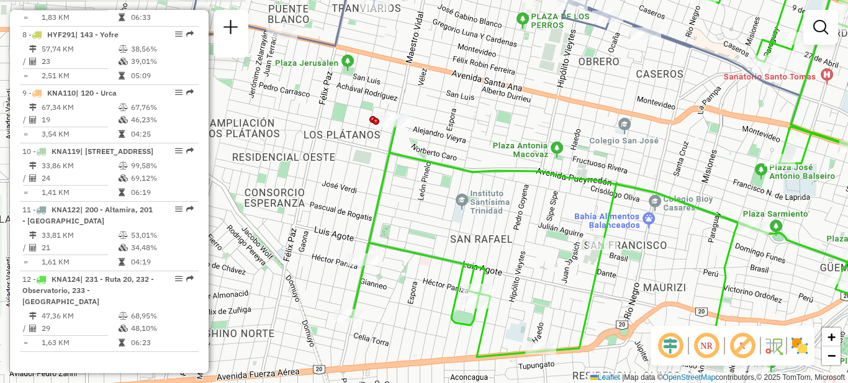
drag, startPoint x: 494, startPoint y: 120, endPoint x: 565, endPoint y: 153, distance: 77.2
click at [565, 153] on div "Janela de atendimento Grade de atendimento Capacidade Transportadoras Veículos …" at bounding box center [424, 191] width 848 height 383
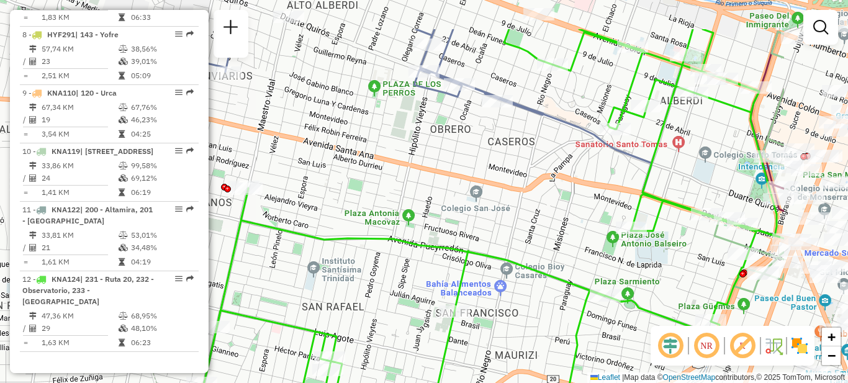
drag, startPoint x: 642, startPoint y: 163, endPoint x: 474, endPoint y: 226, distance: 179.2
click at [484, 232] on div "Janela de atendimento Grade de atendimento Capacidade Transportadoras Veículos …" at bounding box center [424, 191] width 848 height 383
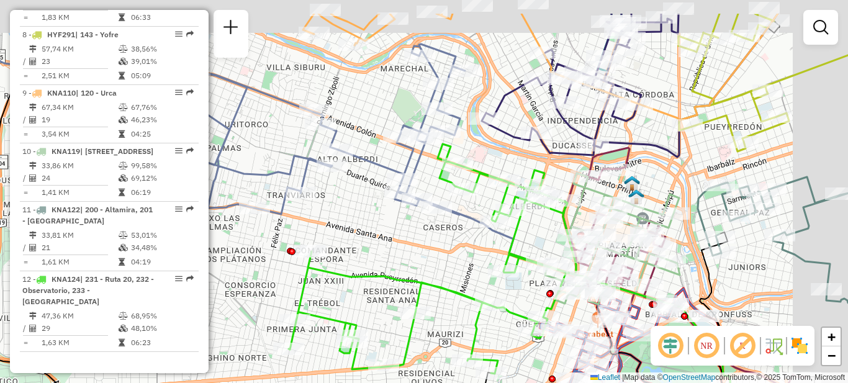
drag, startPoint x: 480, startPoint y: 227, endPoint x: 458, endPoint y: 238, distance: 24.4
click at [460, 244] on div "Janela de atendimento Grade de atendimento Capacidade Transportadoras Veículos …" at bounding box center [424, 191] width 848 height 383
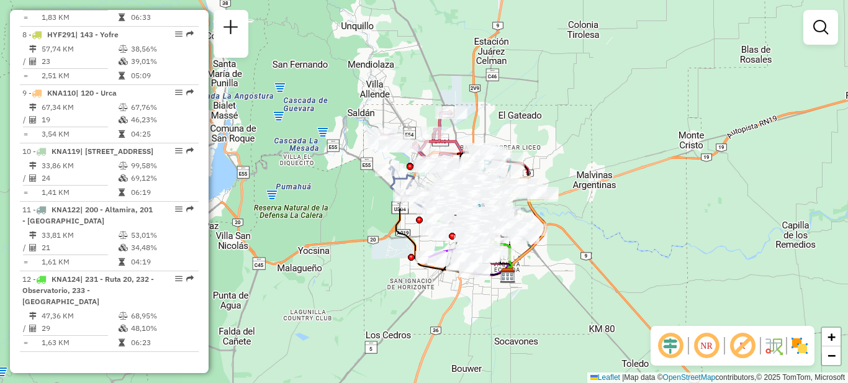
drag, startPoint x: 394, startPoint y: 224, endPoint x: 360, endPoint y: 213, distance: 35.8
click at [338, 205] on div "Janela de atendimento Grade de atendimento Capacidade Transportadoras Veículos …" at bounding box center [424, 191] width 848 height 383
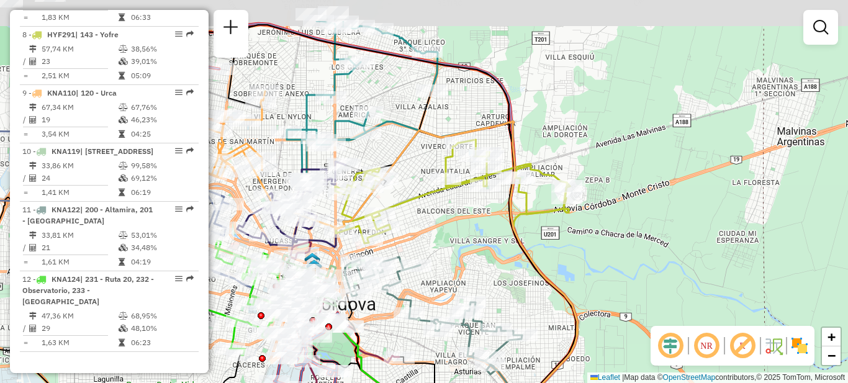
drag, startPoint x: 458, startPoint y: 186, endPoint x: 447, endPoint y: 202, distance: 19.1
click at [465, 243] on div "Janela de atendimento Grade de atendimento Capacidade Transportadoras Veículos …" at bounding box center [424, 191] width 848 height 383
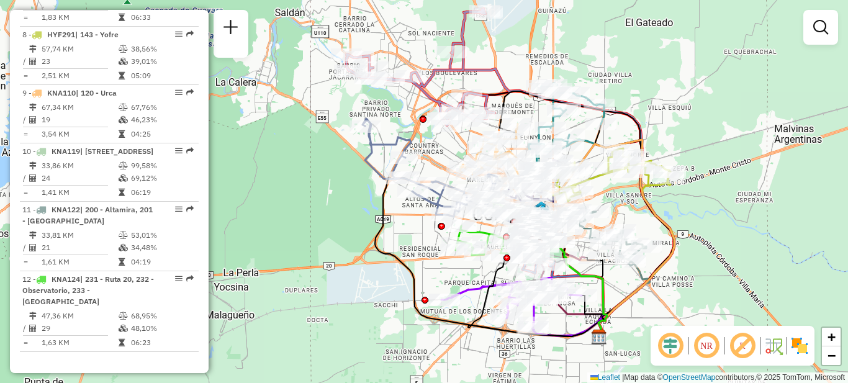
drag, startPoint x: 528, startPoint y: 225, endPoint x: 611, endPoint y: 214, distance: 84.0
click at [611, 214] on div "Janela de atendimento Grade de atendimento Capacidade Transportadoras Veículos …" at bounding box center [424, 191] width 848 height 383
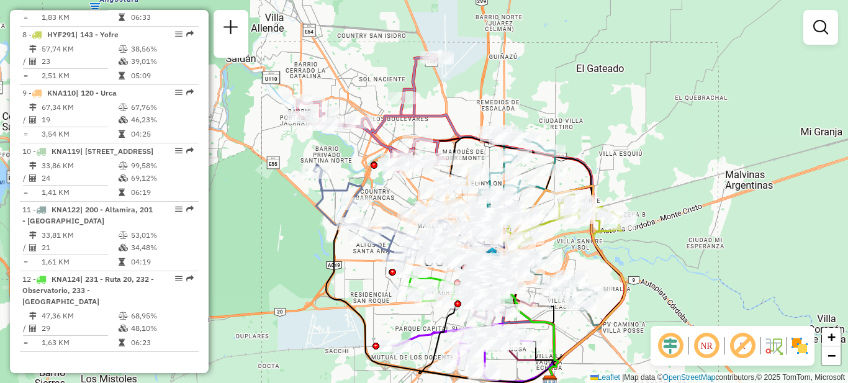
drag, startPoint x: 409, startPoint y: 223, endPoint x: 360, endPoint y: 269, distance: 67.2
click at [360, 269] on div "Janela de atendimento Grade de atendimento Capacidade Transportadoras Veículos …" at bounding box center [424, 191] width 848 height 383
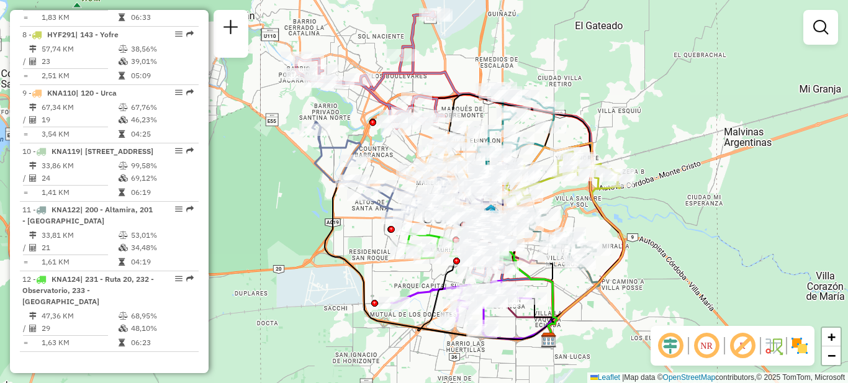
drag, startPoint x: 364, startPoint y: 302, endPoint x: 363, endPoint y: 250, distance: 52.2
click at [363, 250] on div "Janela de atendimento Grade de atendimento Capacidade Transportadoras Veículos …" at bounding box center [424, 191] width 848 height 383
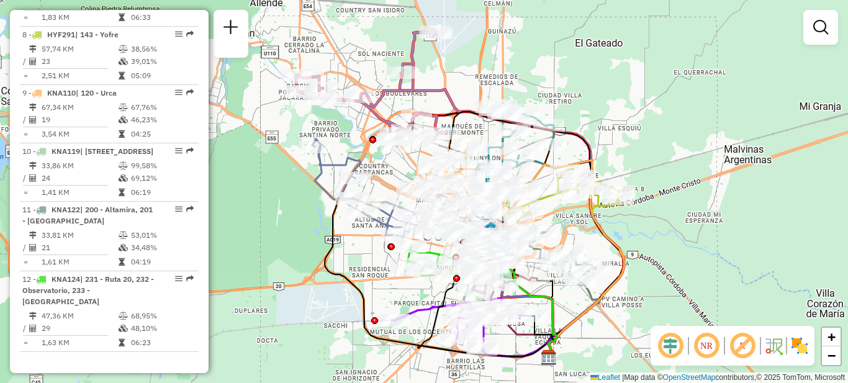
drag, startPoint x: 368, startPoint y: 259, endPoint x: 366, endPoint y: 284, distance: 25.0
click at [368, 286] on div "Janela de atendimento Grade de atendimento Capacidade Transportadoras Veículos …" at bounding box center [424, 191] width 848 height 383
